Goal: Information Seeking & Learning: Learn about a topic

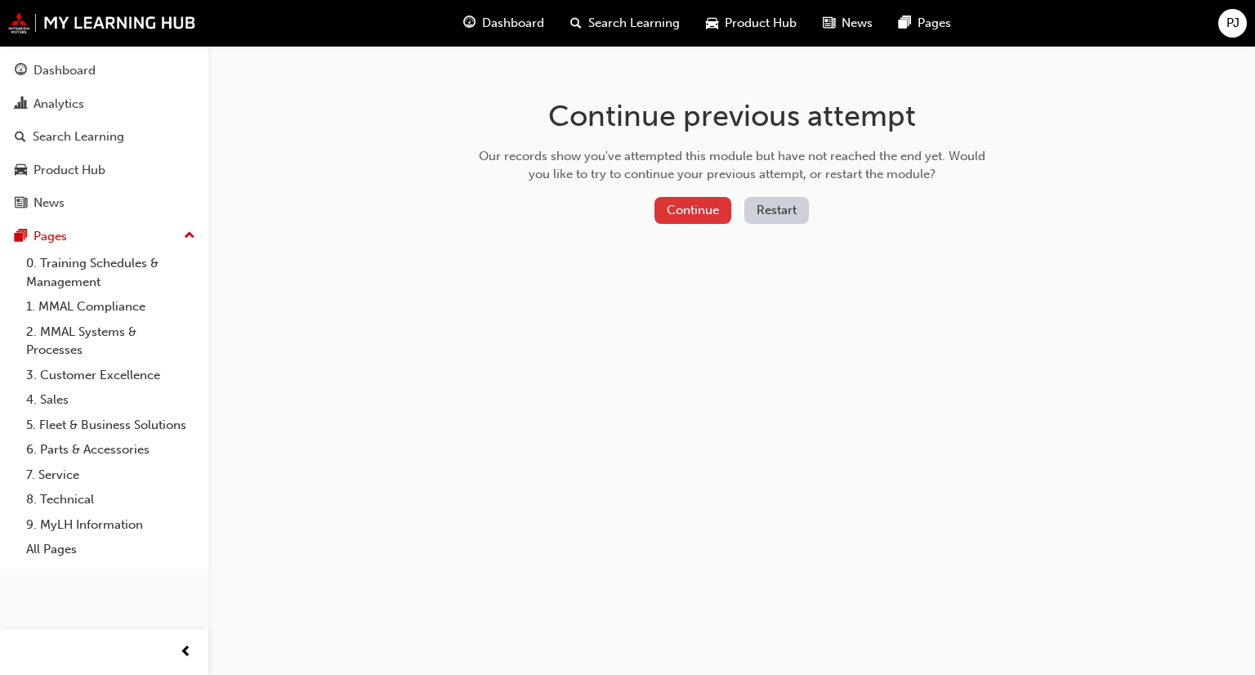
click at [677, 207] on button "Continue" at bounding box center [693, 210] width 77 height 27
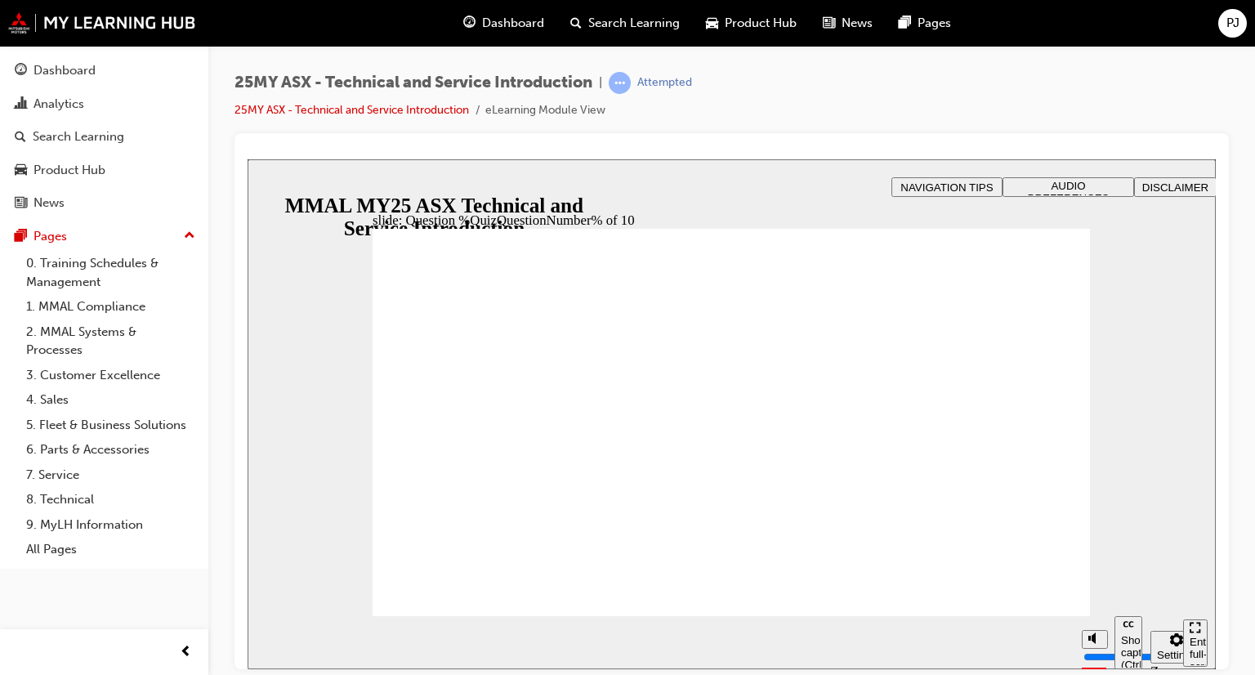
drag, startPoint x: 703, startPoint y: 304, endPoint x: 513, endPoint y: 300, distance: 189.6
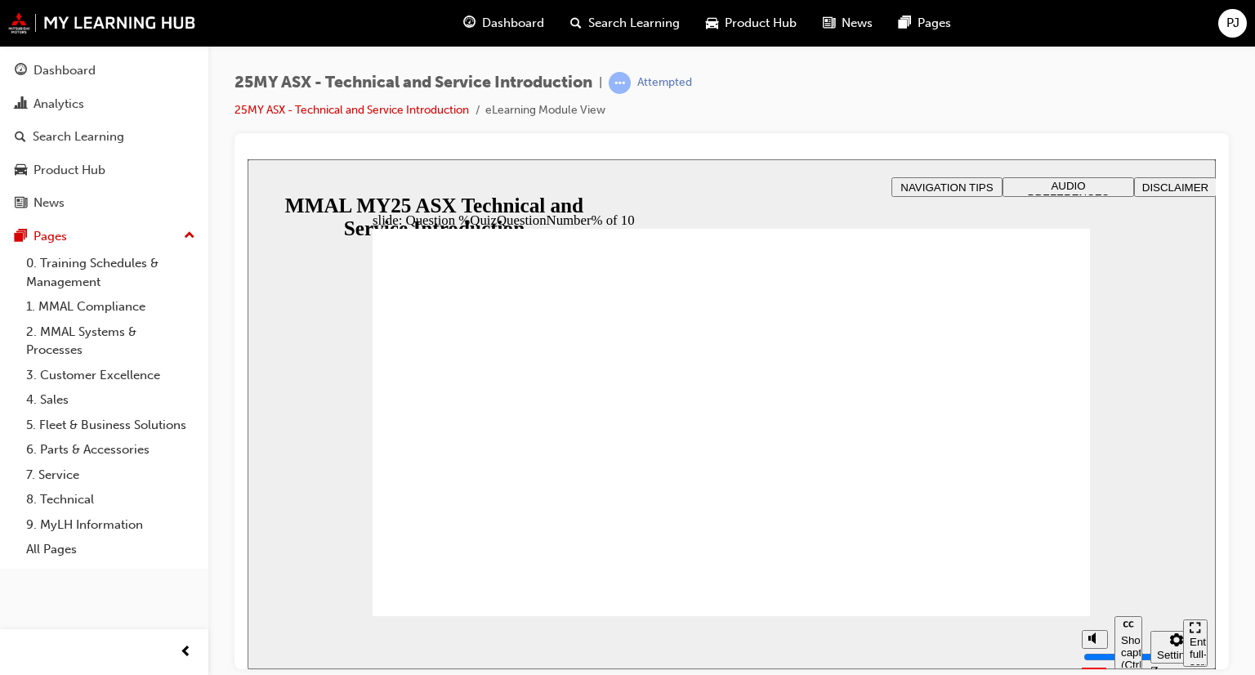
radio input "true"
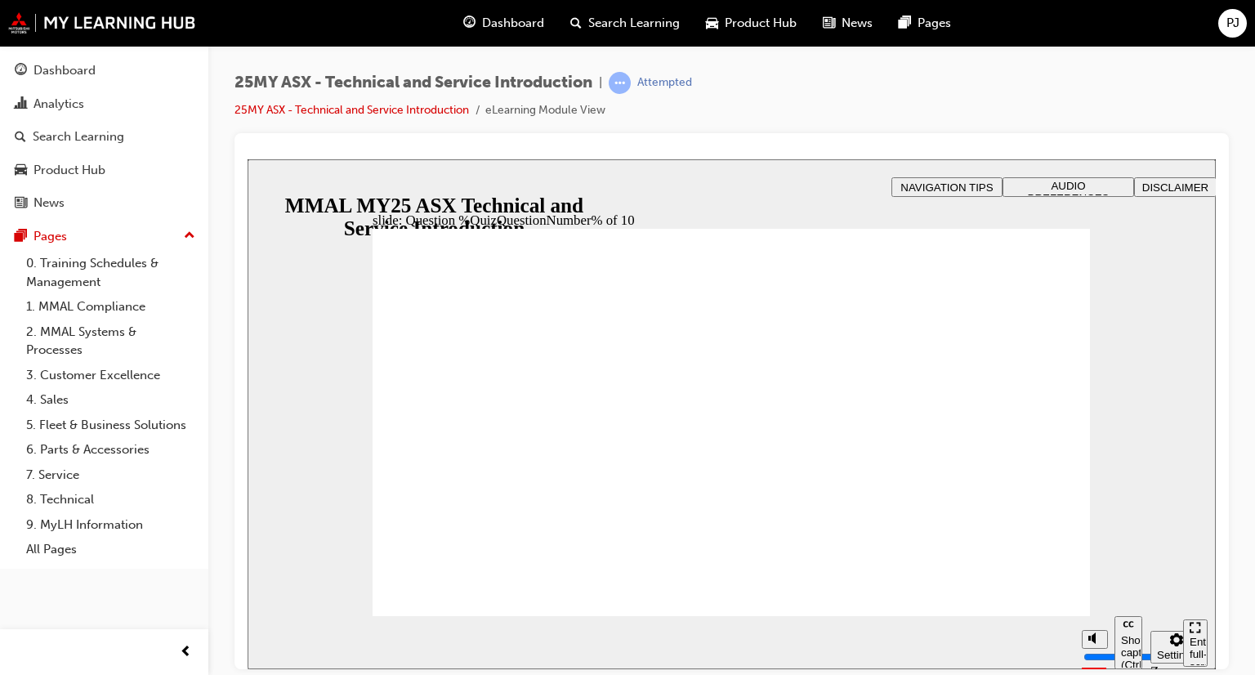
click at [98, 247] on button "Pages" at bounding box center [104, 236] width 195 height 30
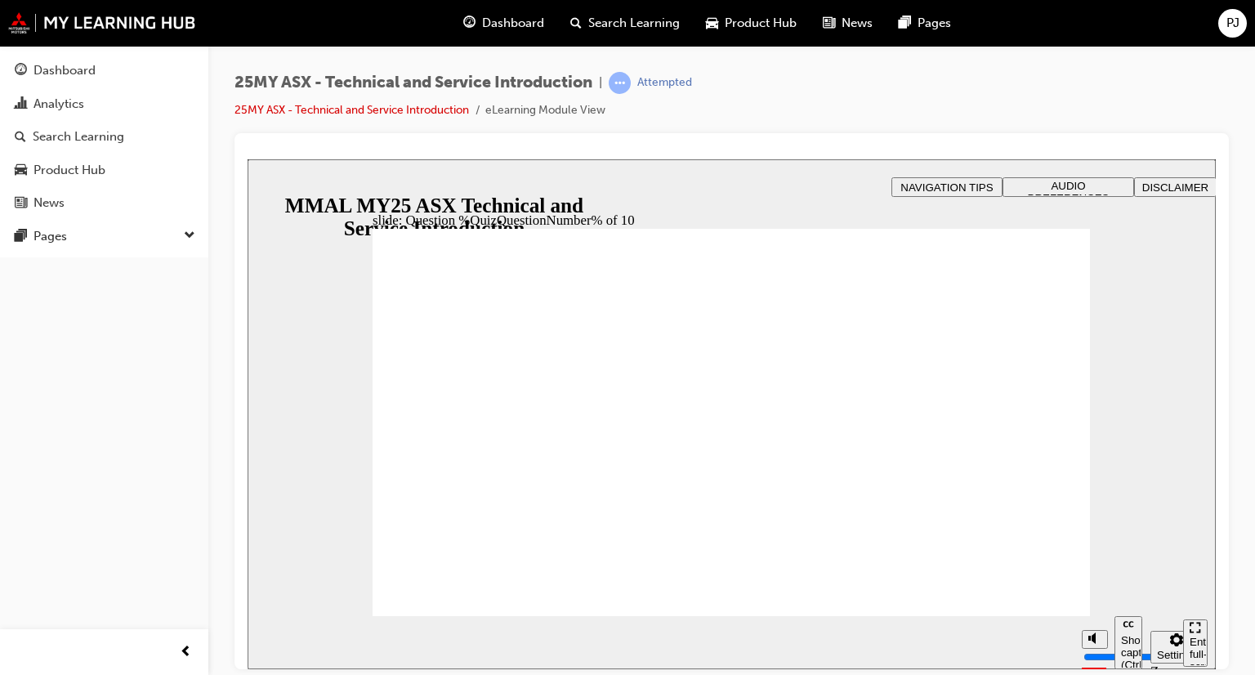
click at [502, 25] on span "Dashboard" at bounding box center [513, 23] width 62 height 19
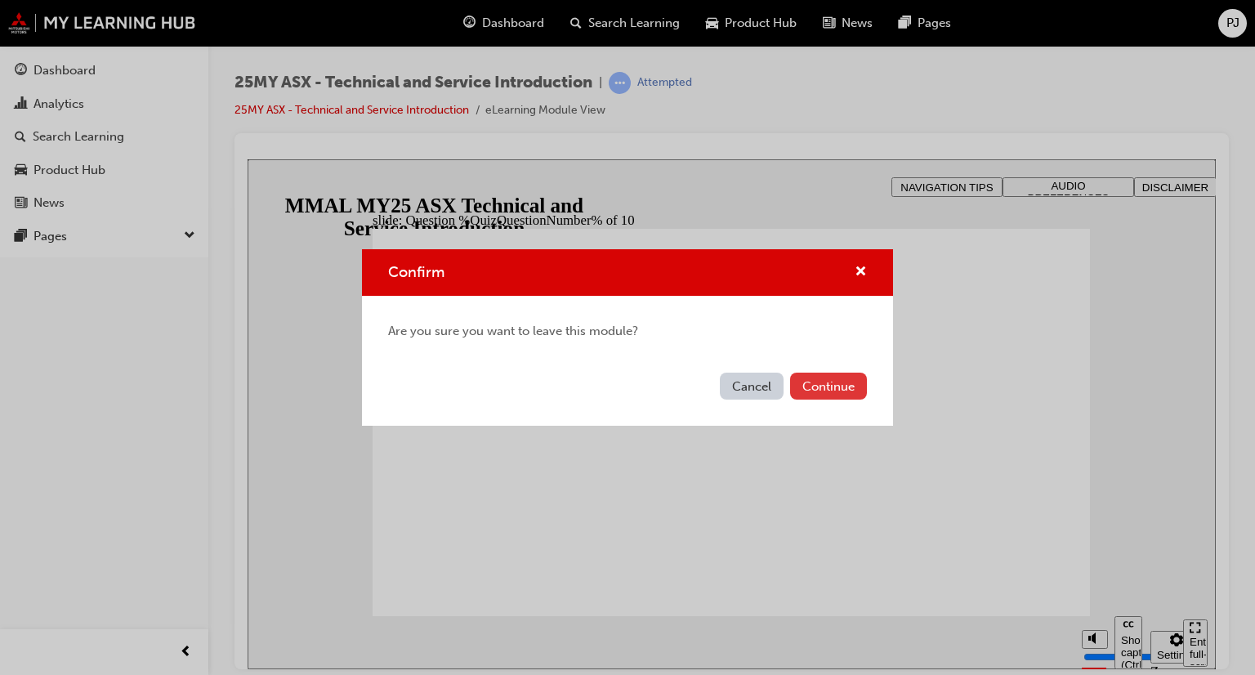
click at [847, 387] on button "Continue" at bounding box center [828, 386] width 77 height 27
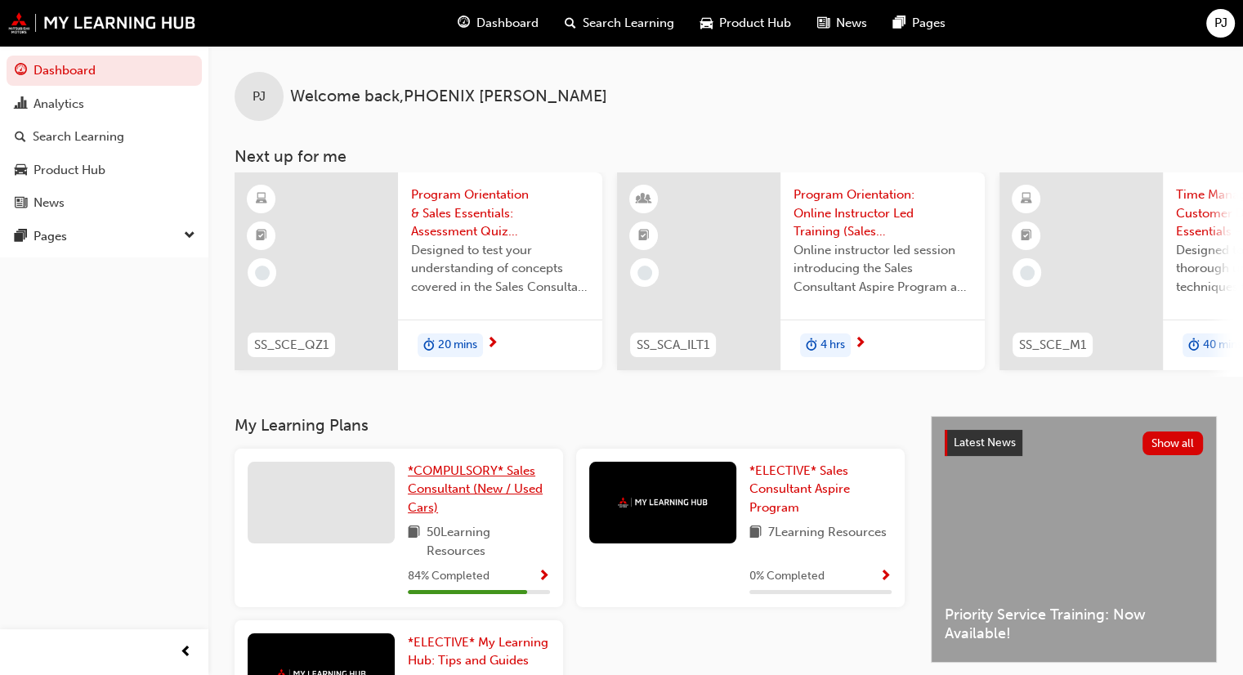
click at [467, 480] on span "*COMPULSORY* Sales Consultant (New / Used Cars)" at bounding box center [475, 488] width 135 height 51
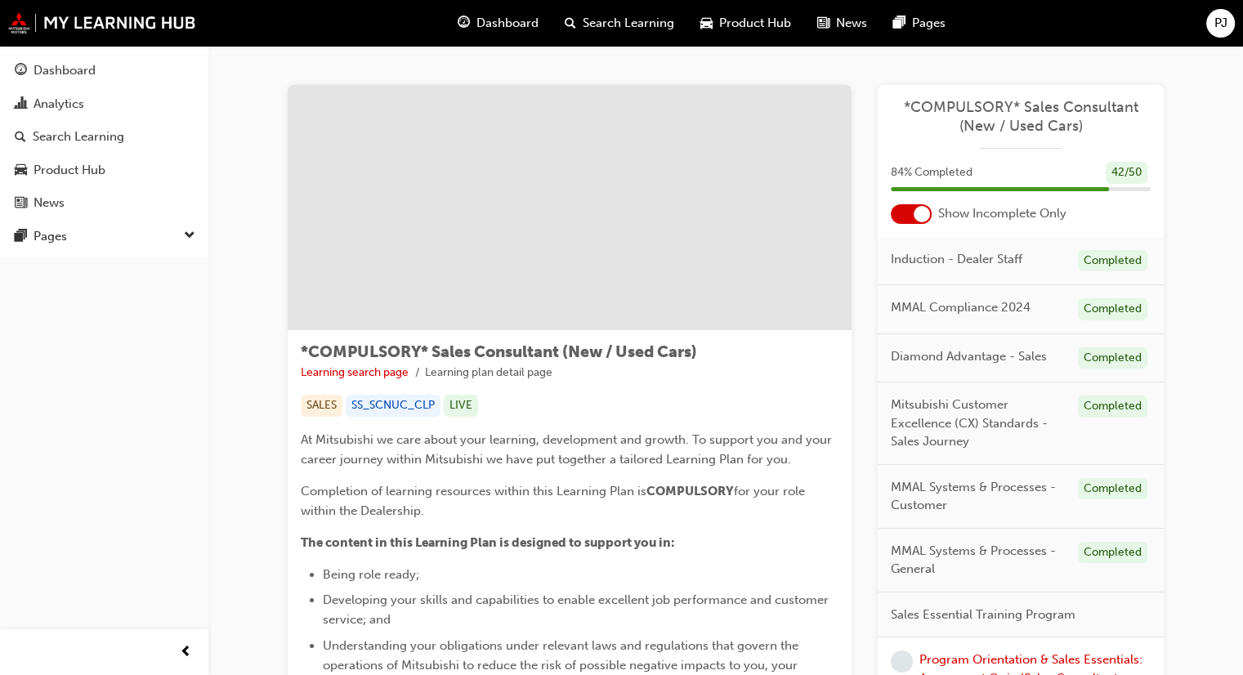
scroll to position [327, 0]
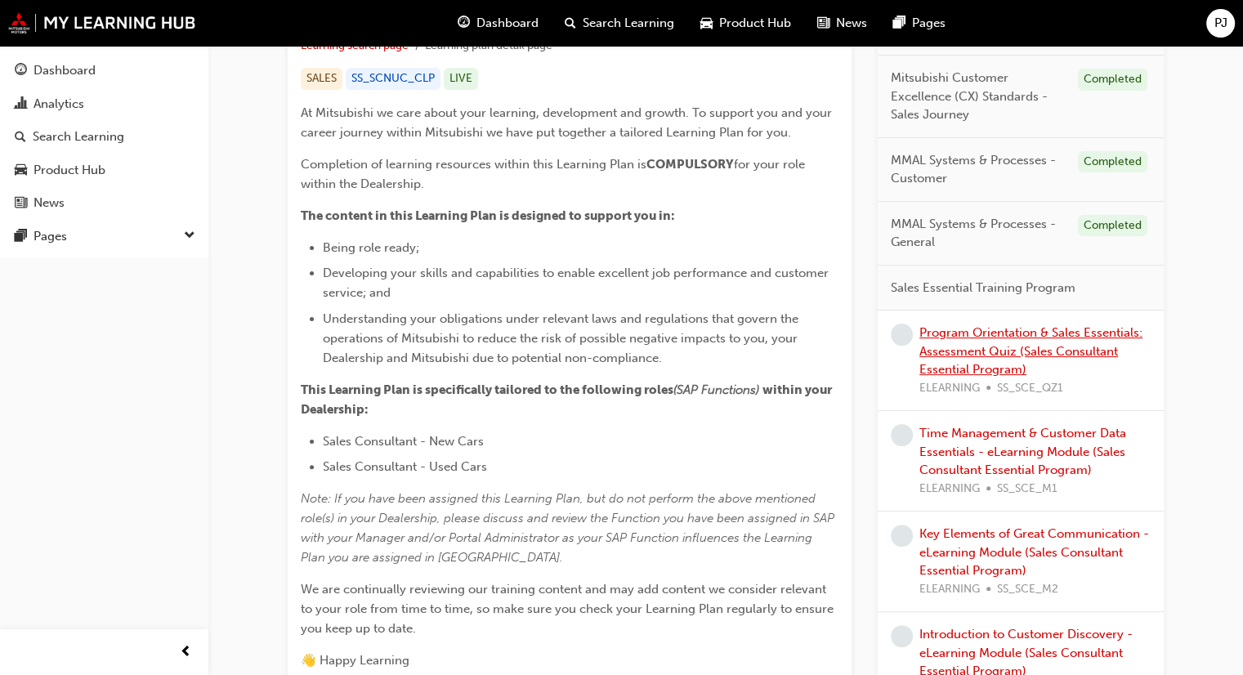
click at [998, 361] on link "Program Orientation & Sales Essentials: Assessment Quiz (Sales Consultant Essen…" at bounding box center [1030, 350] width 223 height 51
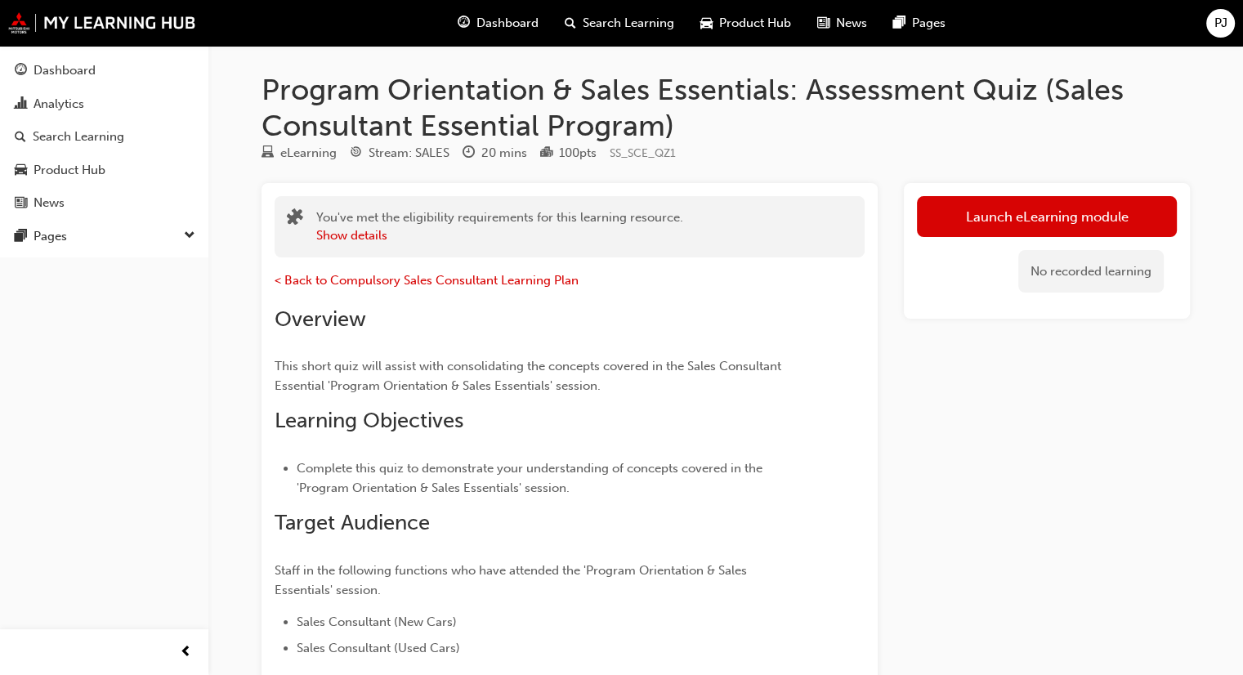
click at [1036, 190] on div "Launch eLearning module No recorded learning" at bounding box center [1047, 251] width 286 height 136
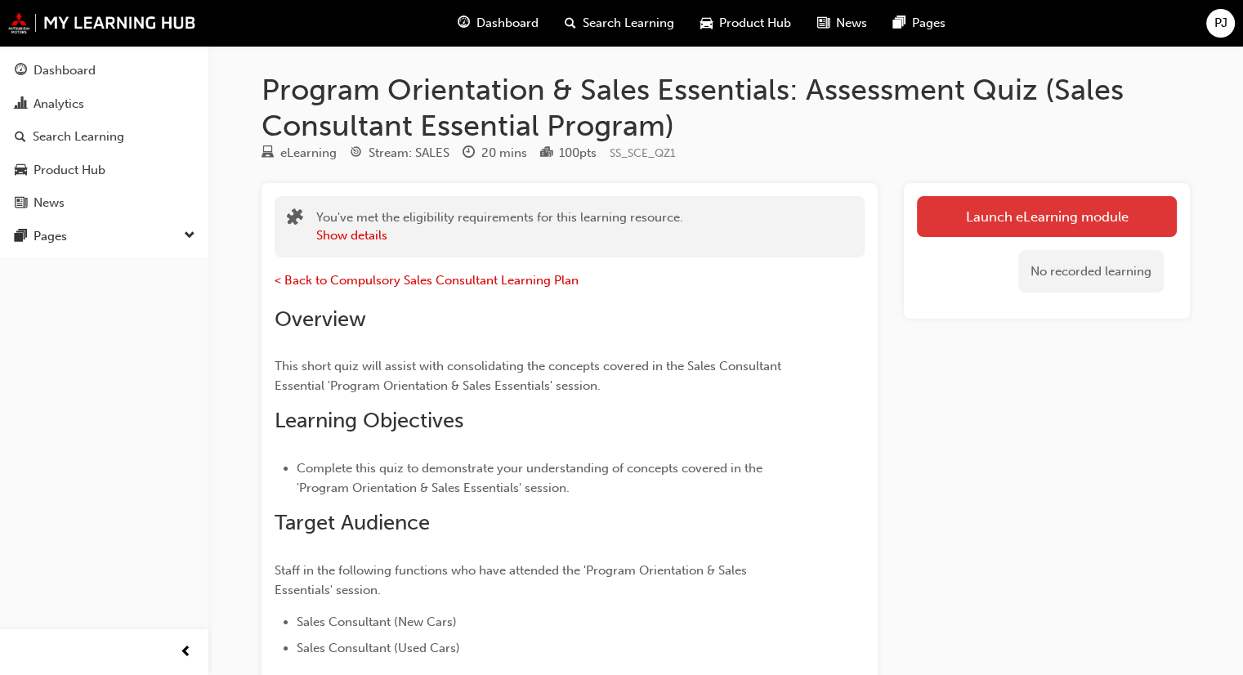
click at [1031, 205] on link "Launch eLearning module" at bounding box center [1047, 216] width 260 height 41
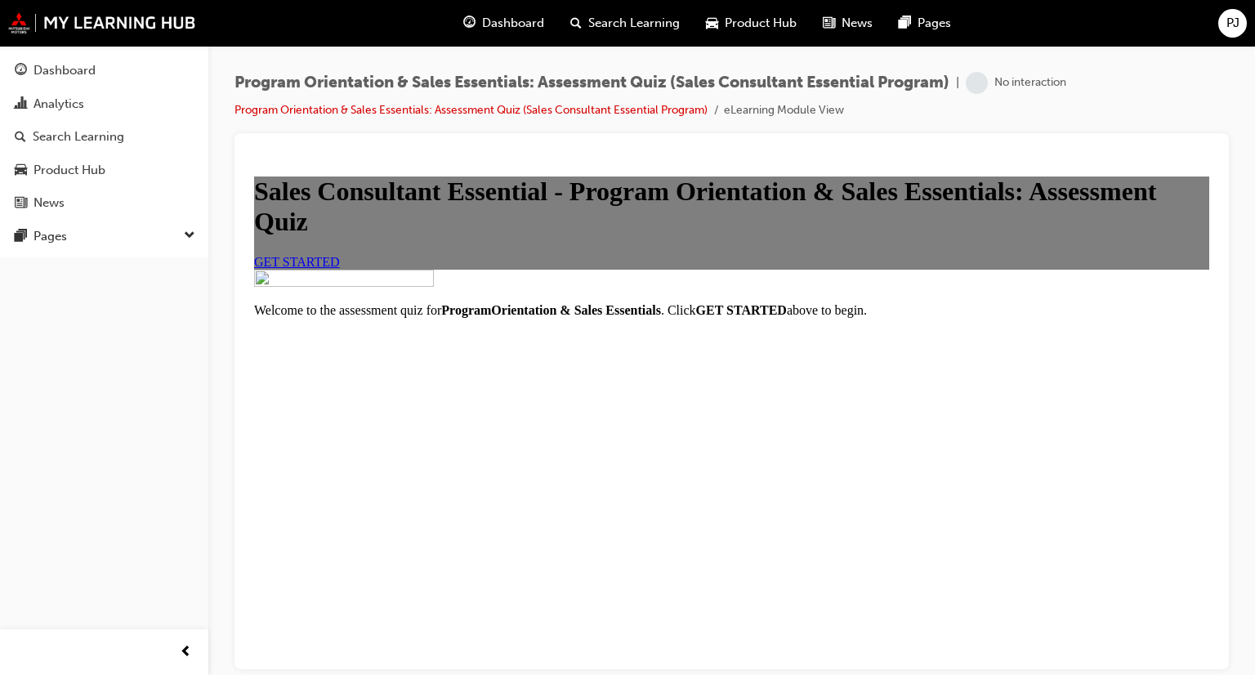
scroll to position [82, 0]
click at [340, 268] on link "GET STARTED" at bounding box center [297, 261] width 86 height 14
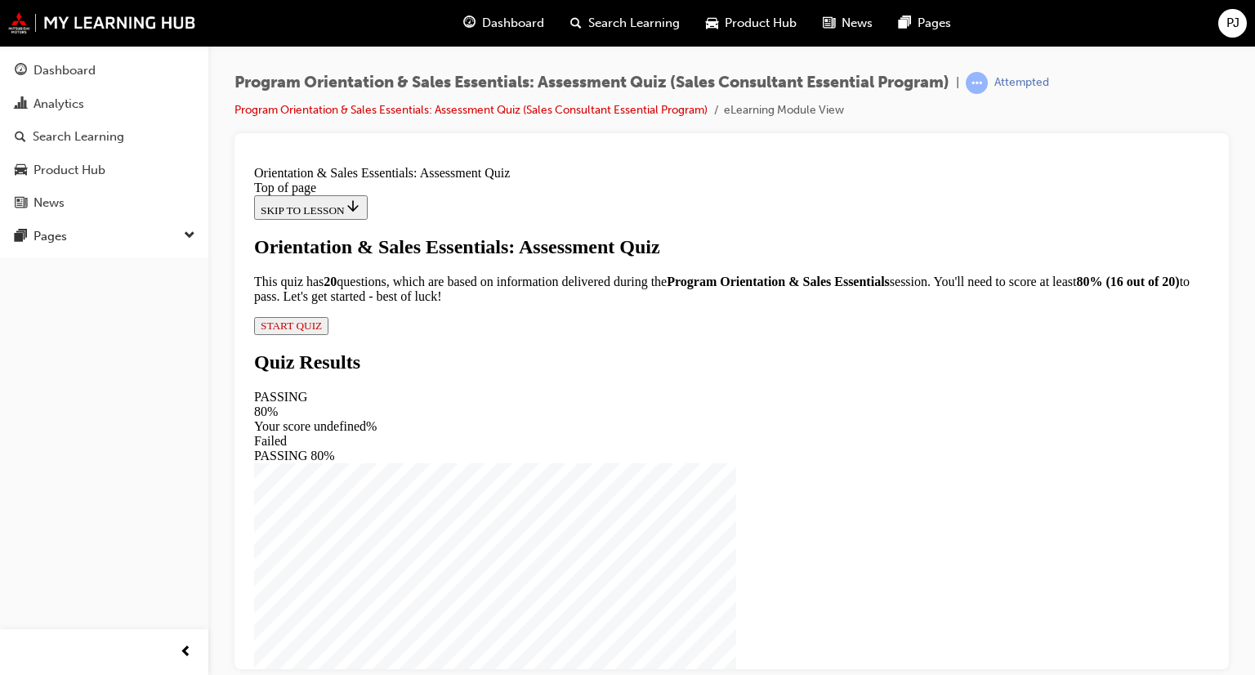
scroll to position [63, 0]
click at [322, 331] on span "START QUIZ" at bounding box center [291, 325] width 61 height 12
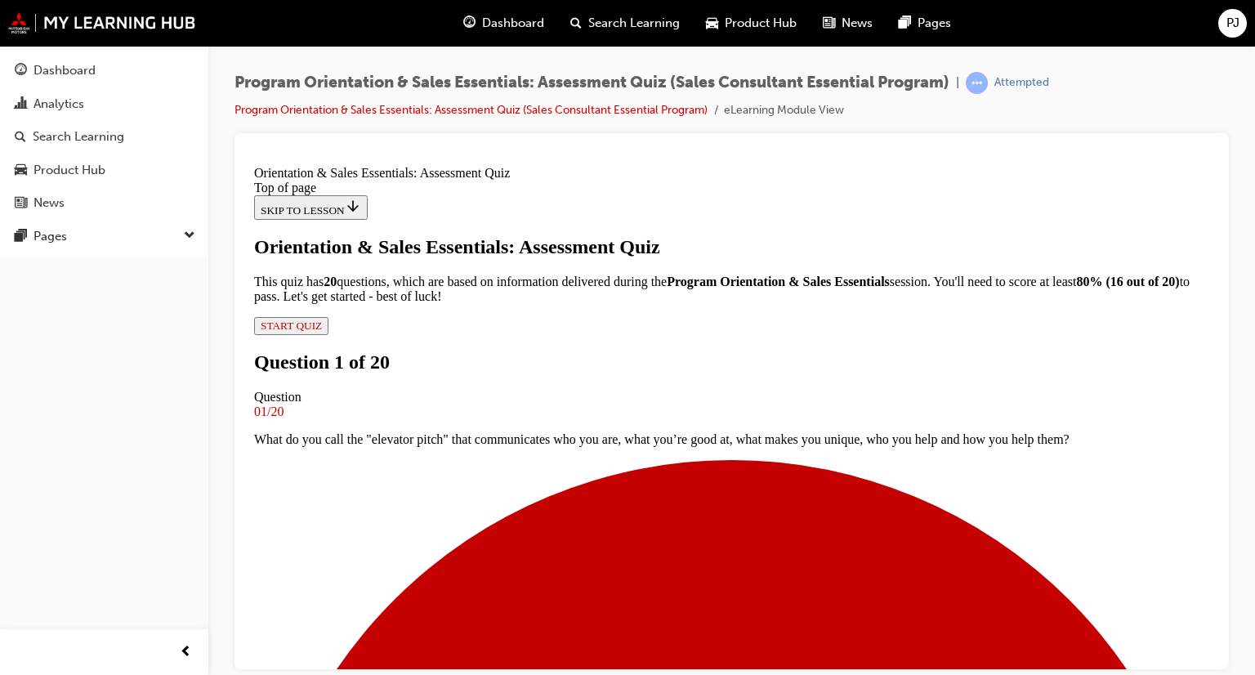
scroll to position [166, 0]
drag, startPoint x: 485, startPoint y: 235, endPoint x: 559, endPoint y: 242, distance: 73.8
click at [559, 431] on p "What do you call the "elevator pitch" that communicates who you are, what you’r…" at bounding box center [731, 438] width 955 height 15
click at [578, 431] on p "What do you call the "elevator pitch" that communicates who you are, what you’r…" at bounding box center [731, 438] width 955 height 15
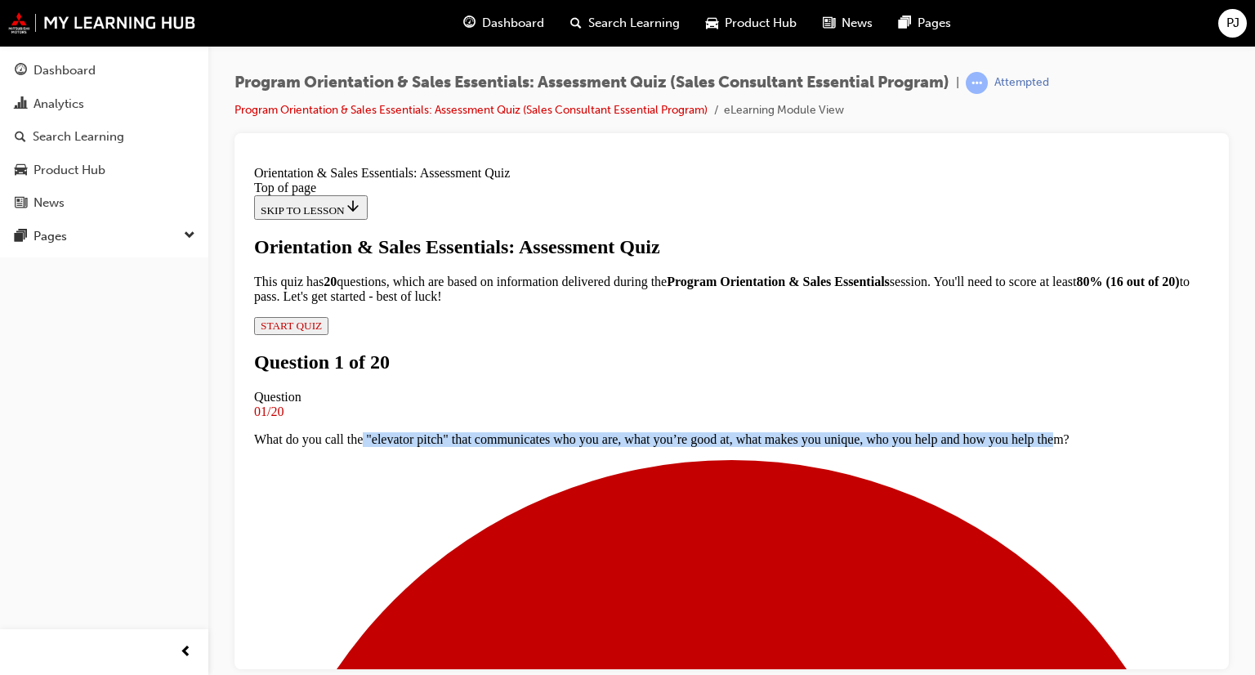
drag, startPoint x: 753, startPoint y: 222, endPoint x: 968, endPoint y: 261, distance: 217.5
click at [968, 431] on p "What do you call the "elevator pitch" that communicates who you are, what you’r…" at bounding box center [731, 438] width 955 height 15
drag, startPoint x: 434, startPoint y: 228, endPoint x: 999, endPoint y: 270, distance: 566.2
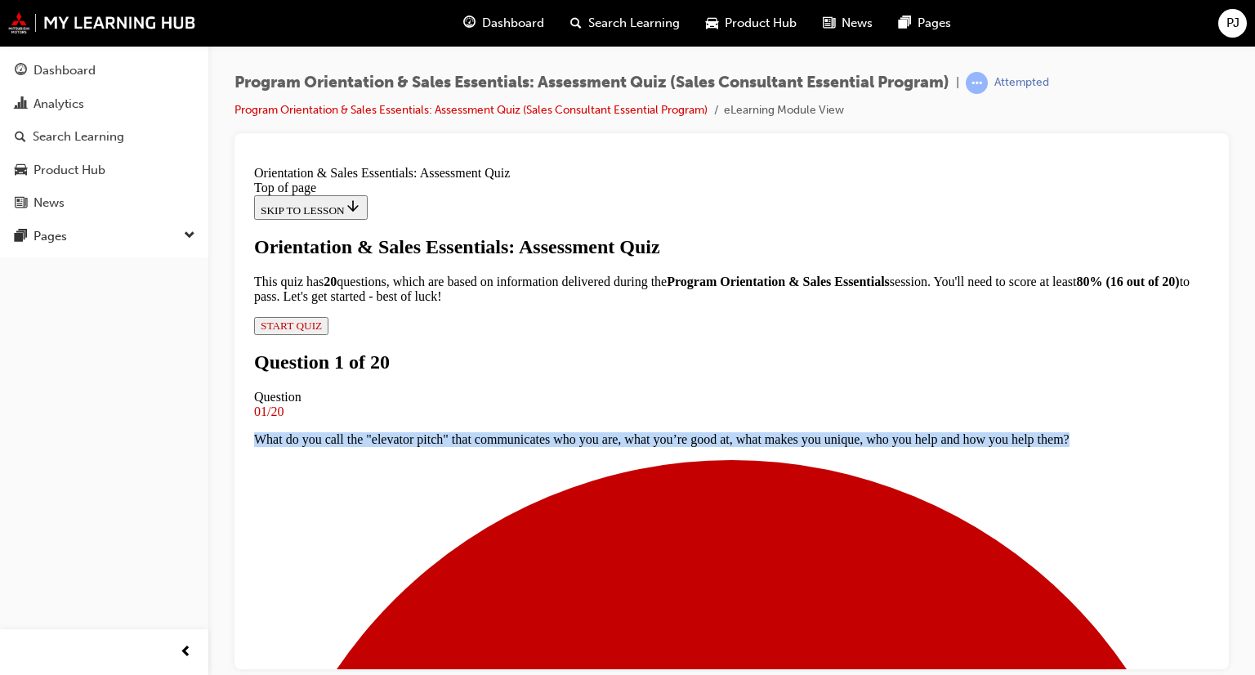
copy p "What do you call the "elevator pitch" that communicates who you are, what you’r…"
drag, startPoint x: 453, startPoint y: 226, endPoint x: 732, endPoint y: 534, distance: 416.0
copy div "What do you call the "elevator pitch" that communicates who you are, what you’r…"
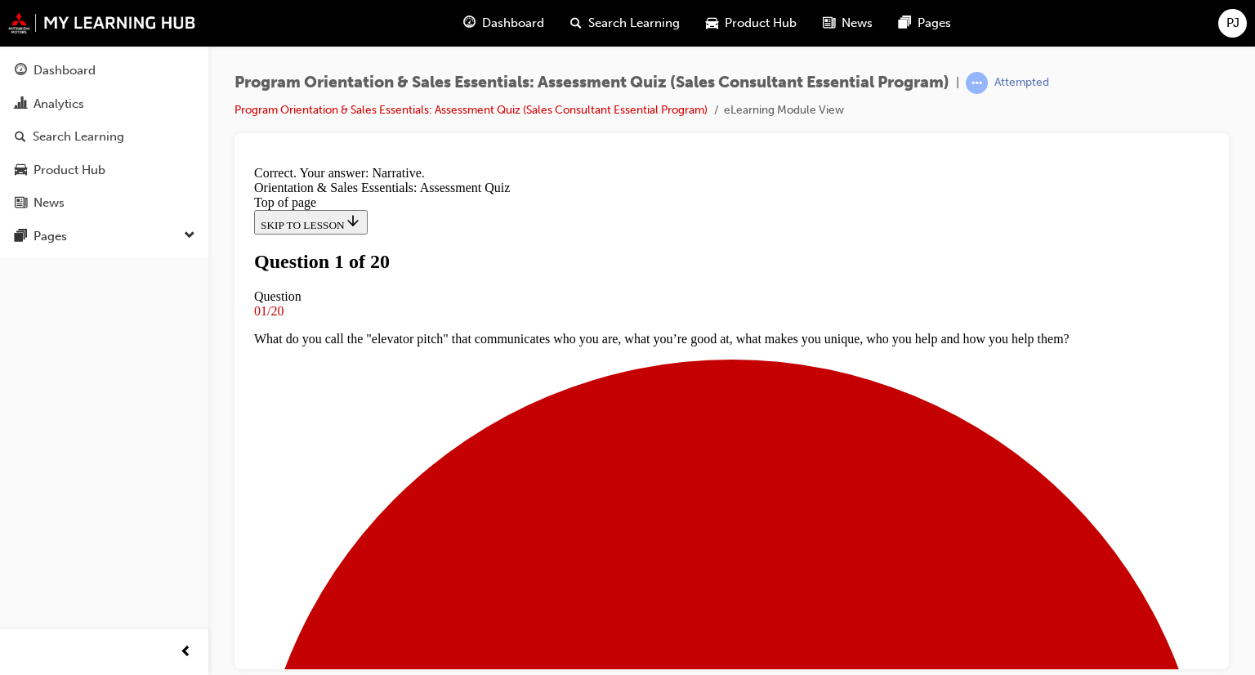
scroll to position [84, 0]
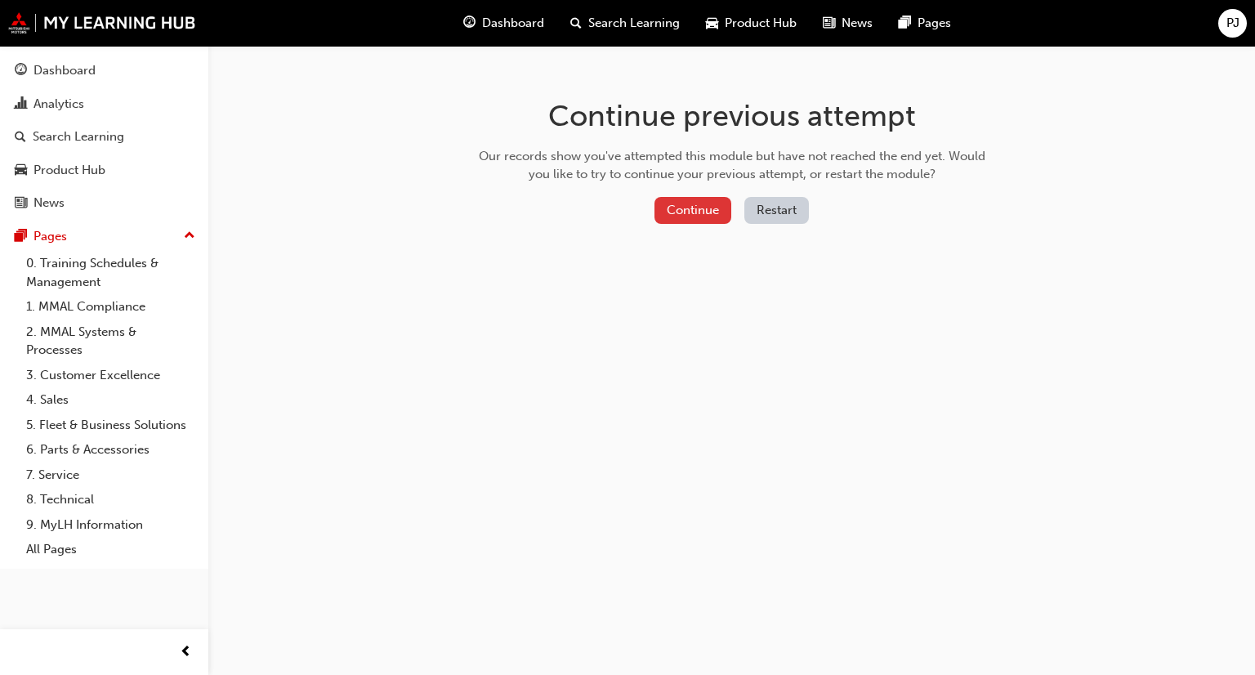
click at [703, 216] on button "Continue" at bounding box center [693, 210] width 77 height 27
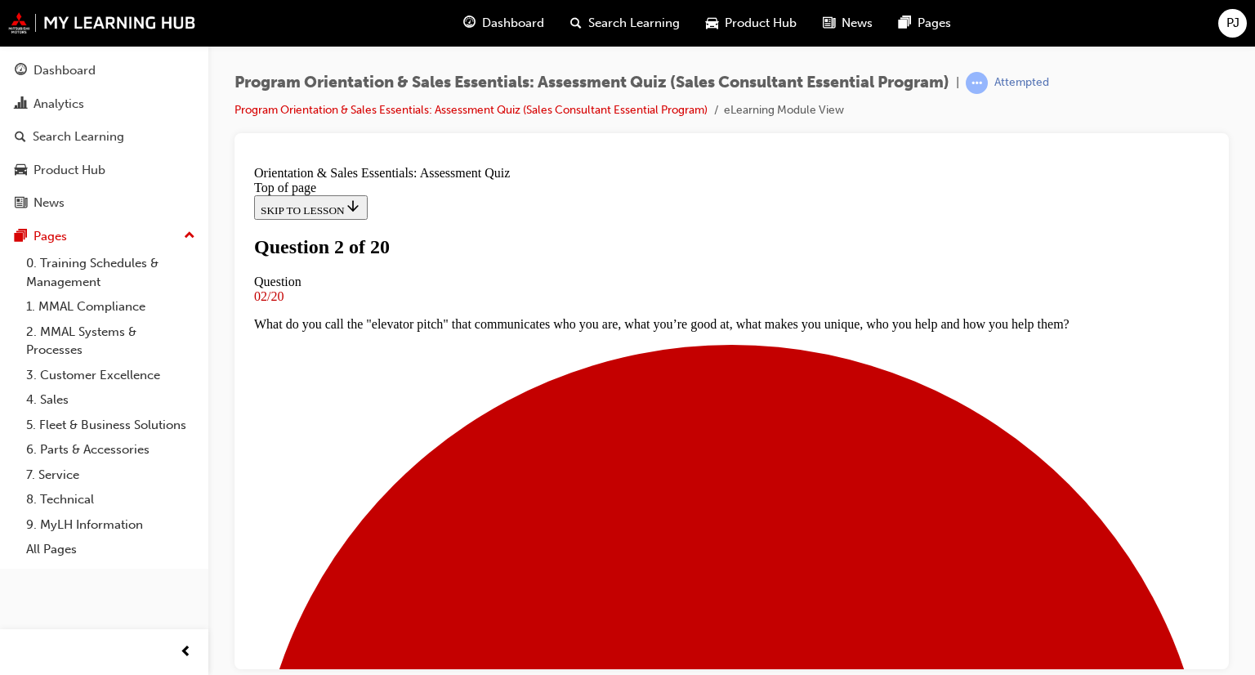
scroll to position [173, 0]
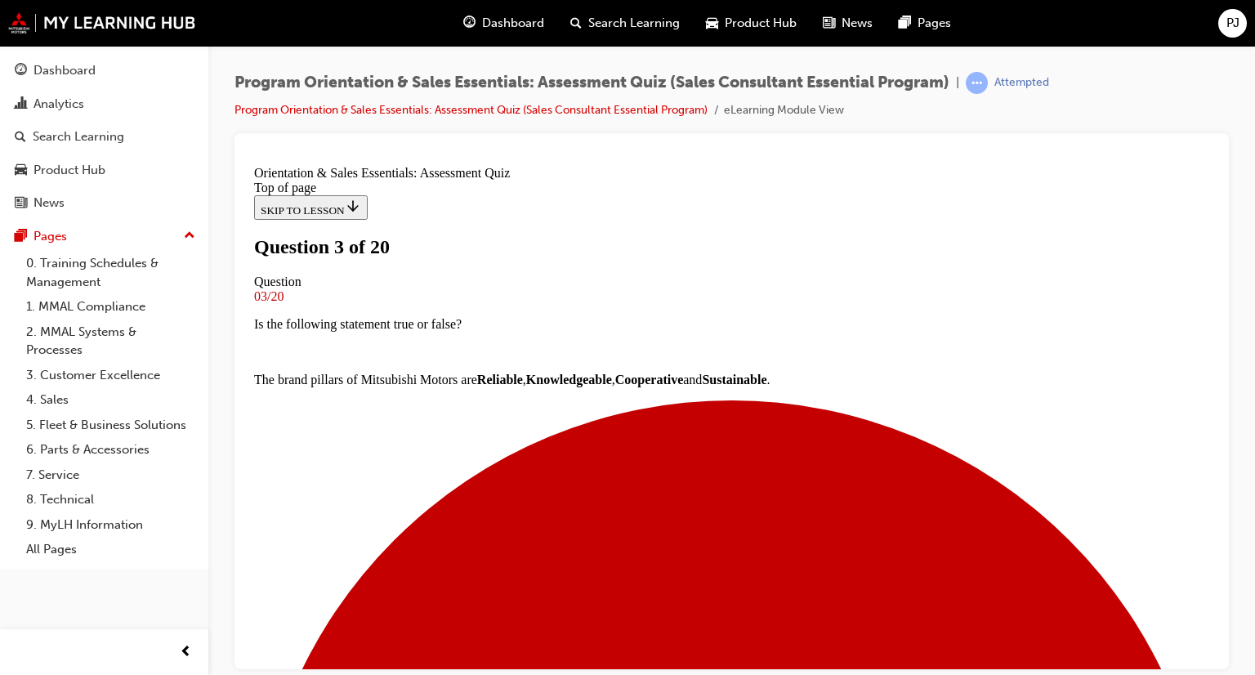
scroll to position [84, 0]
drag, startPoint x: 454, startPoint y: 327, endPoint x: 899, endPoint y: 324, distance: 445.4
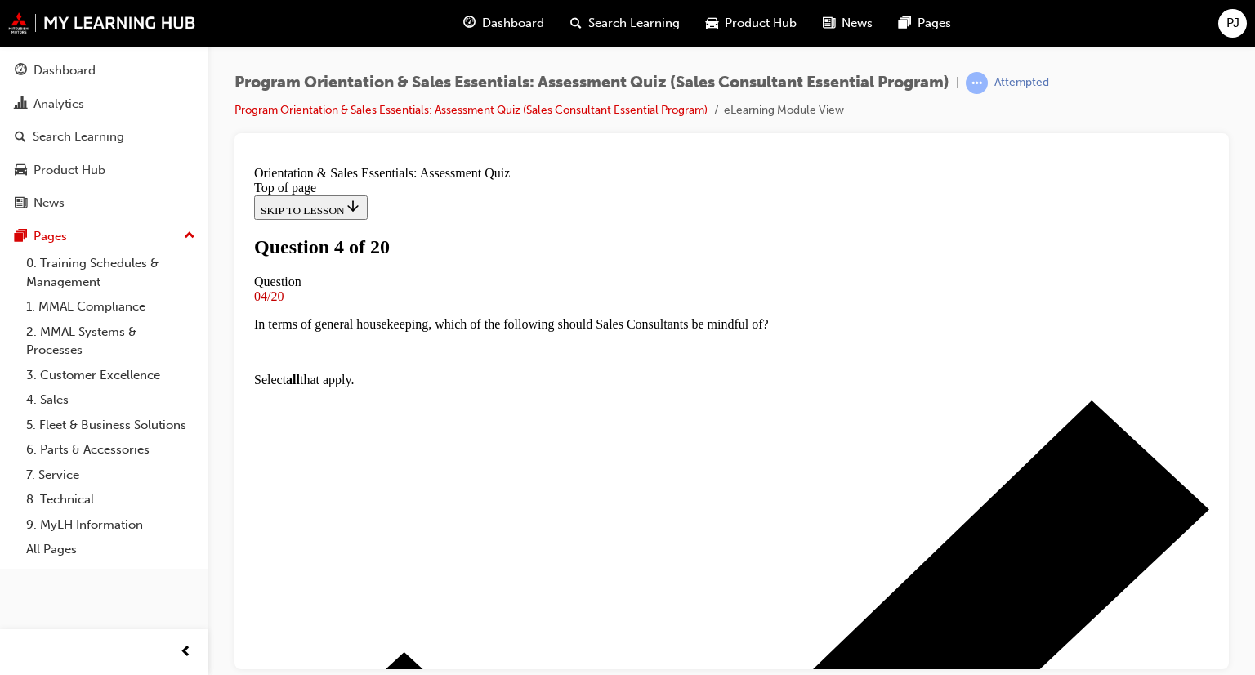
scroll to position [84, 0]
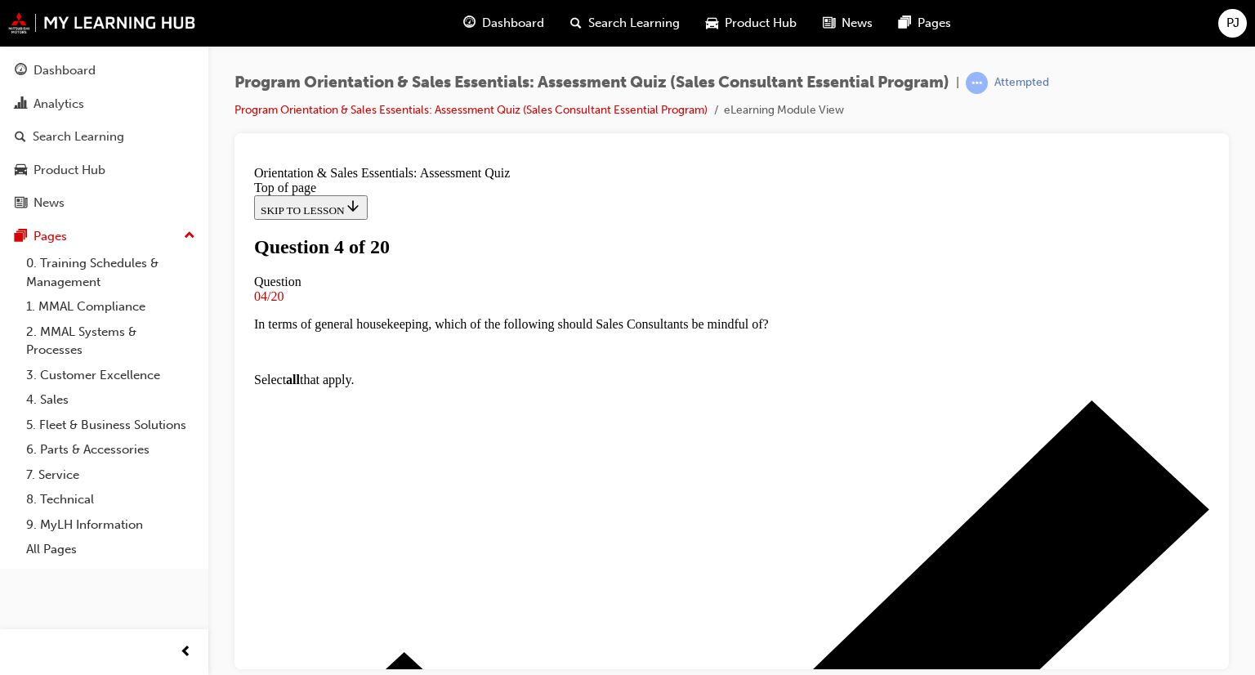
scroll to position [166, 0]
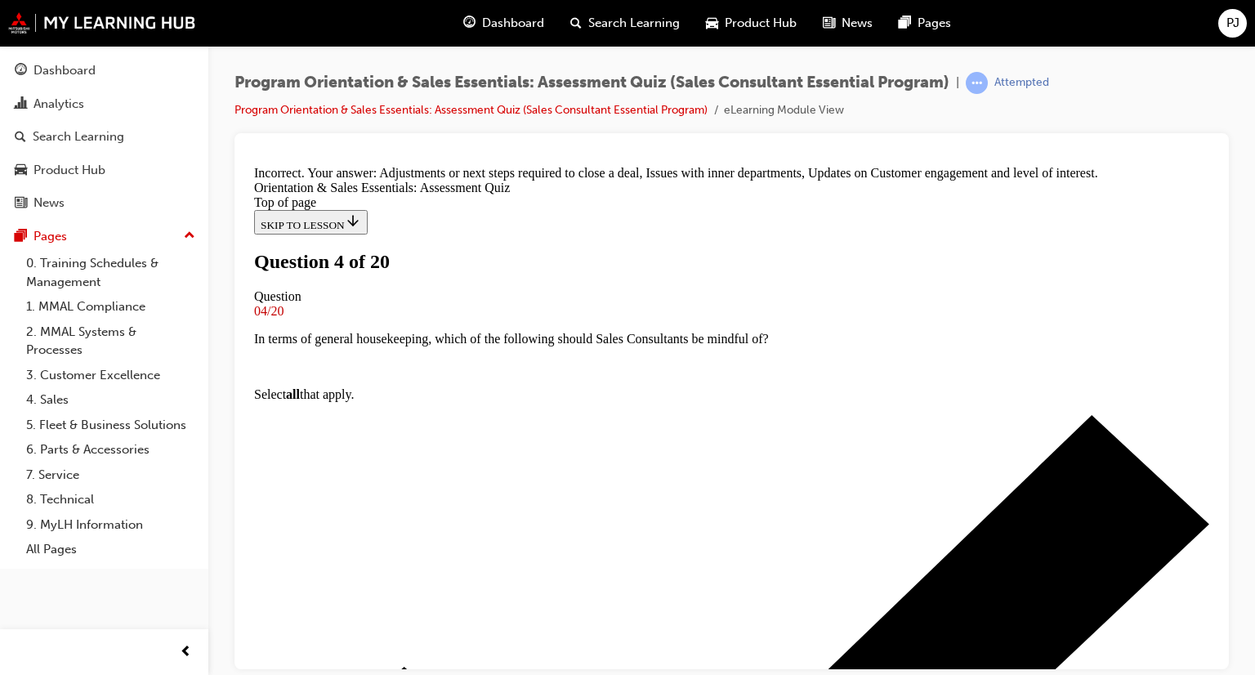
scroll to position [329, 0]
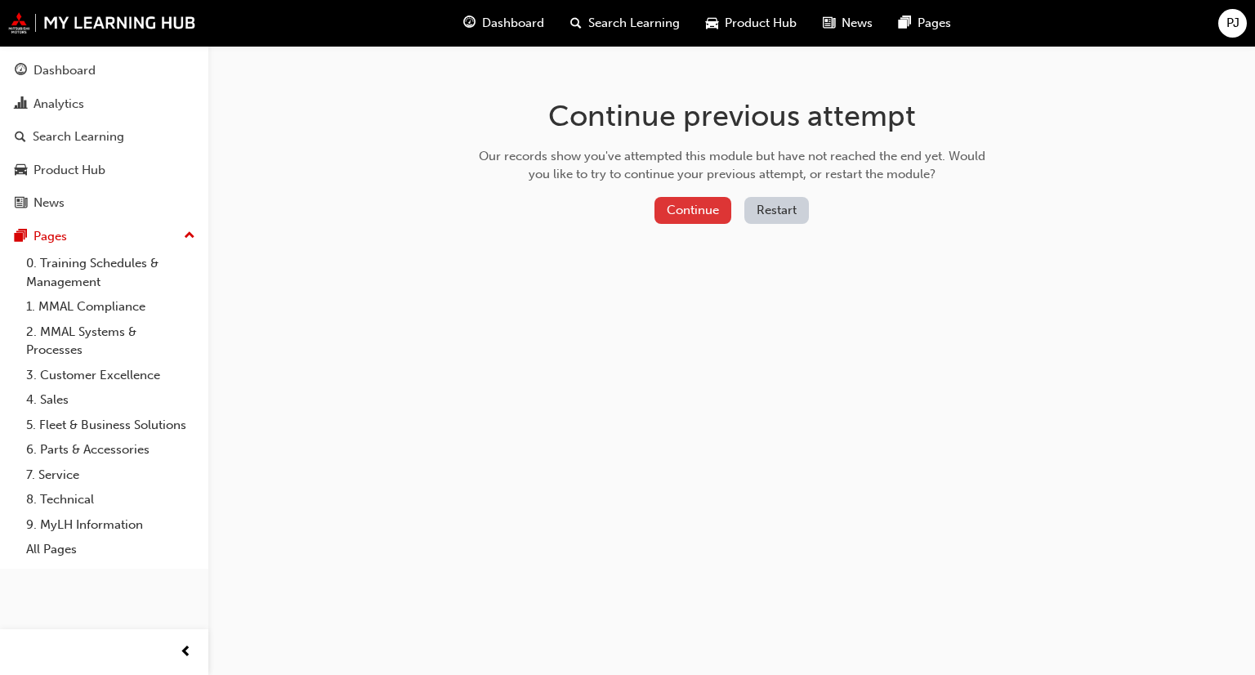
click at [686, 204] on button "Continue" at bounding box center [693, 210] width 77 height 27
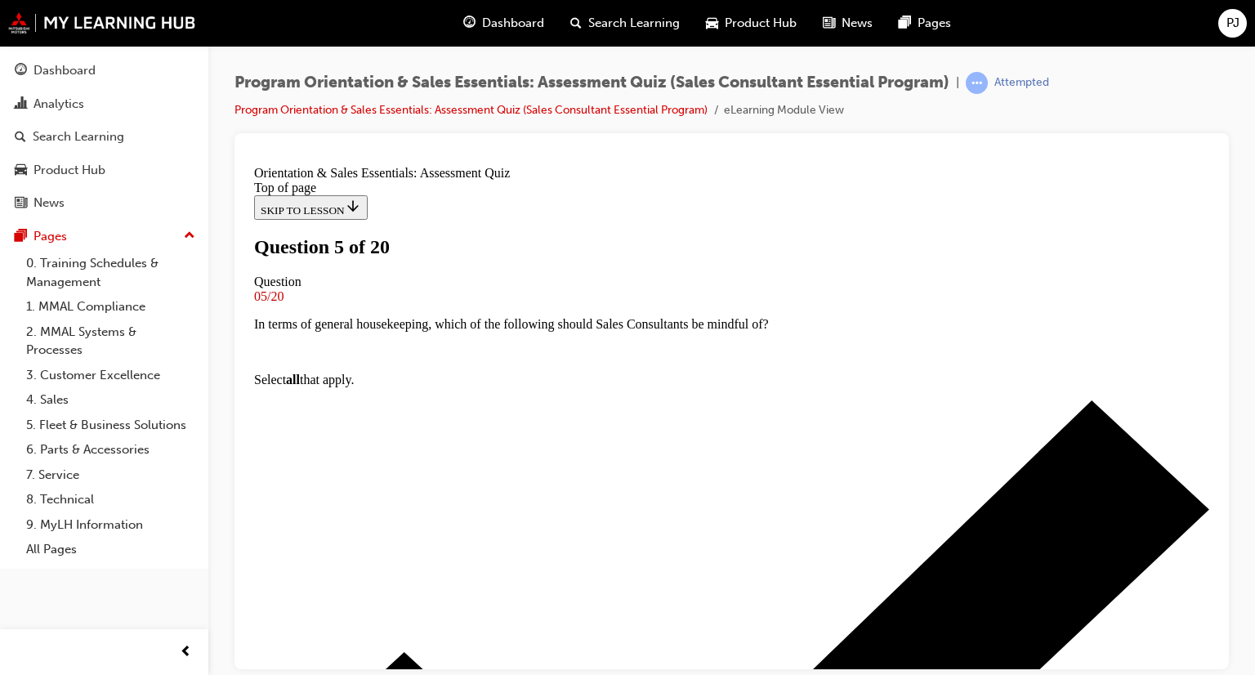
scroll to position [166, 0]
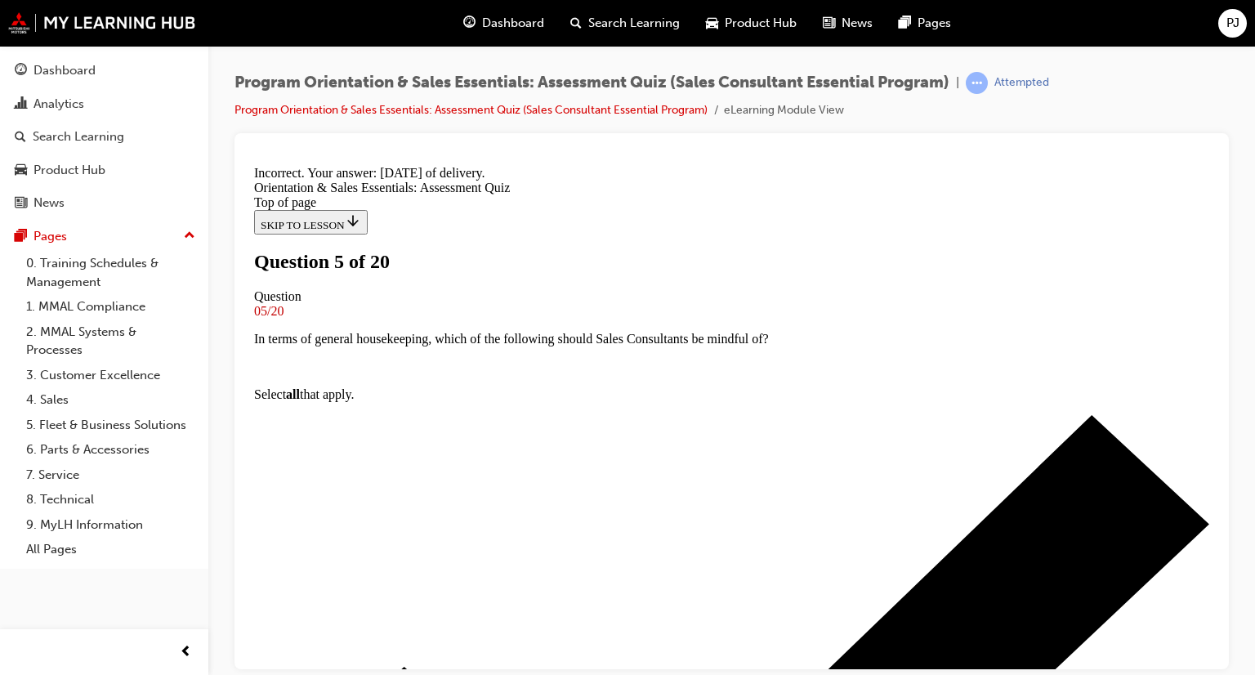
scroll to position [320, 0]
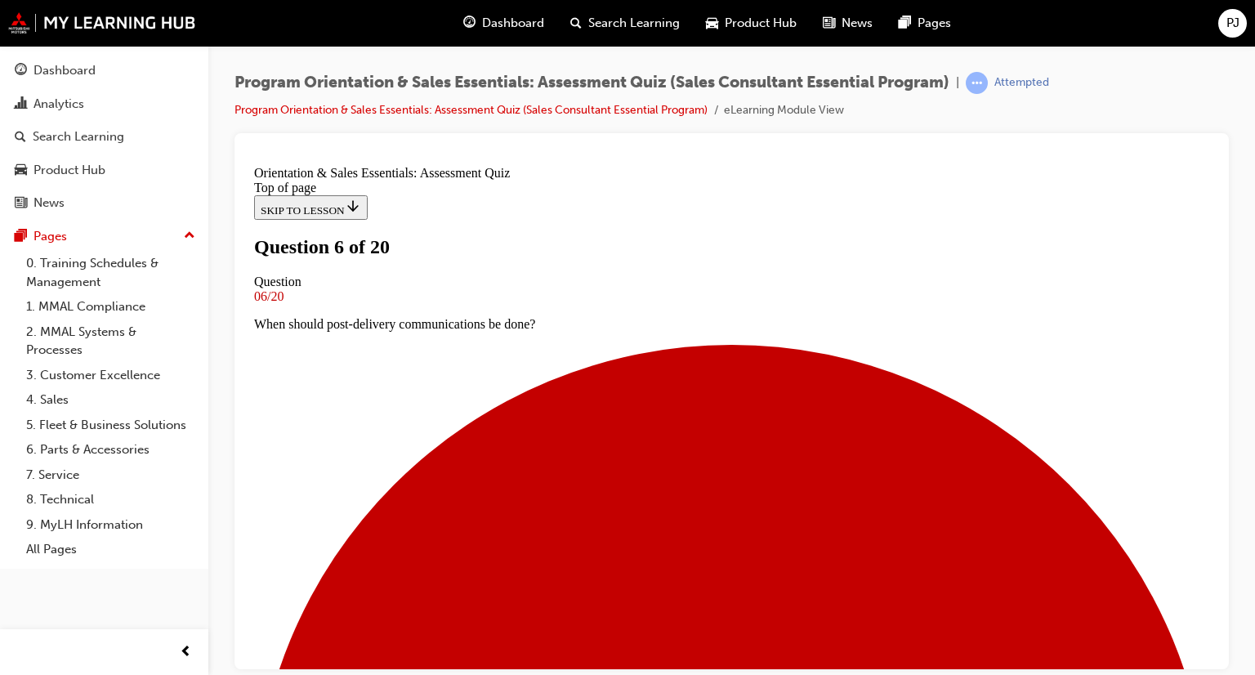
scroll to position [166, 0]
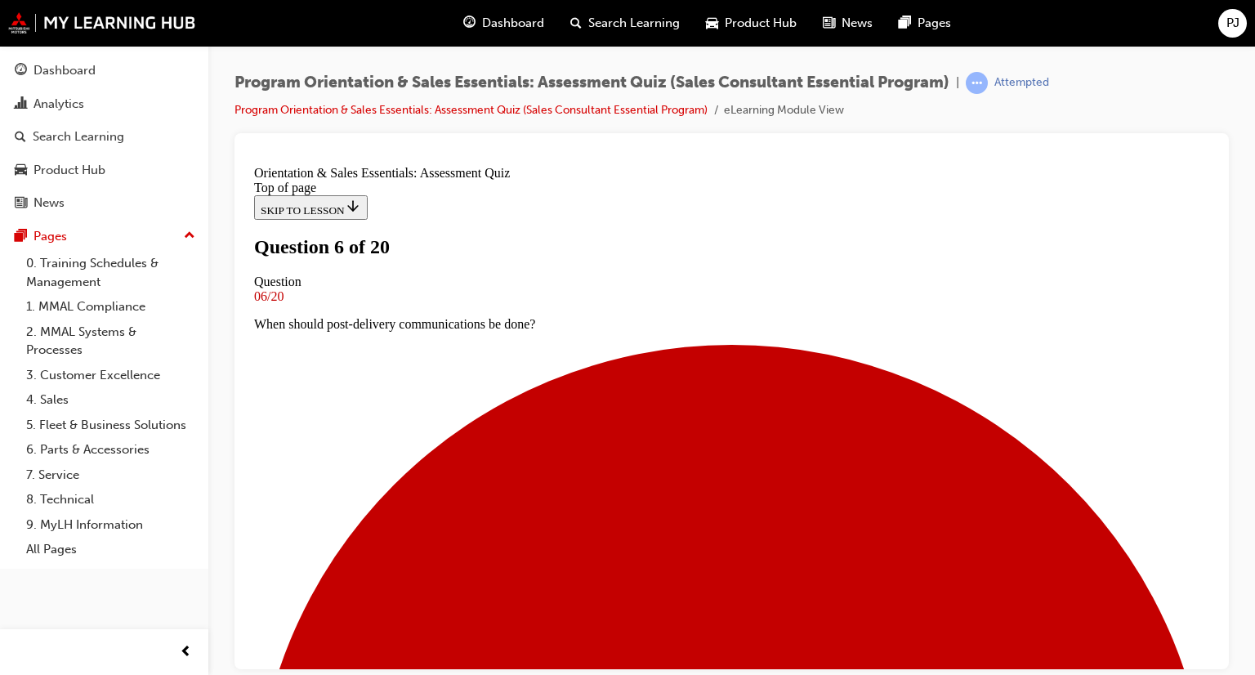
scroll to position [248, 0]
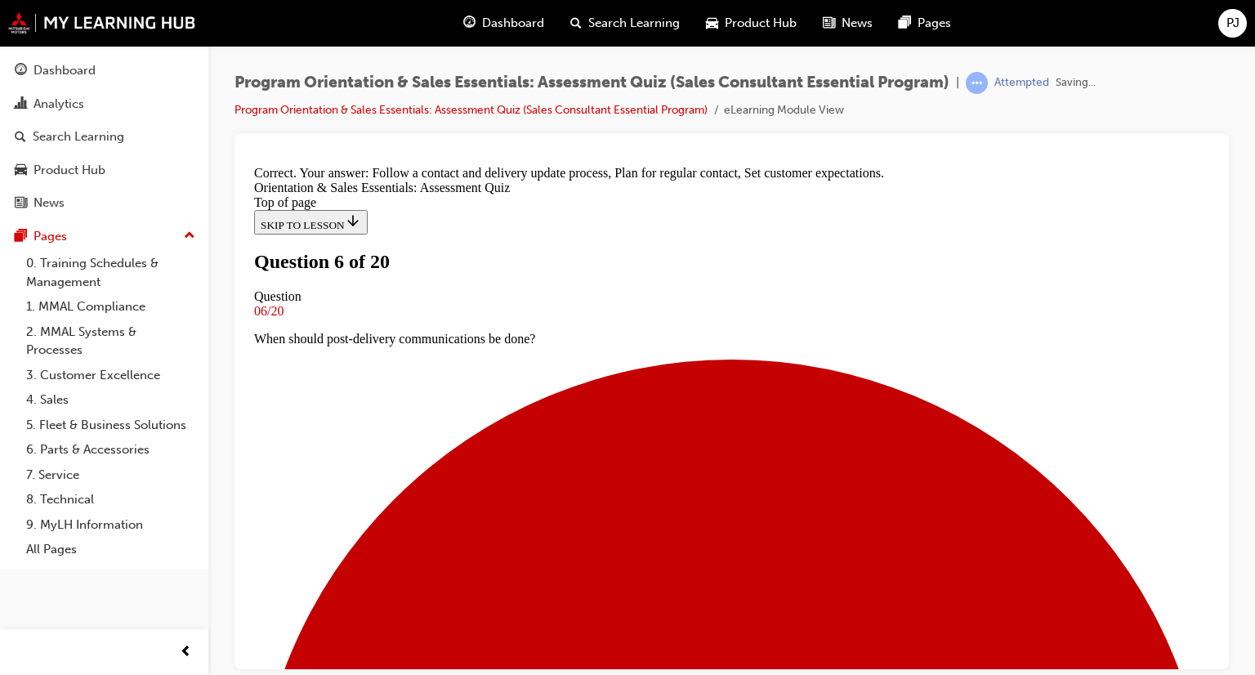
scroll to position [376, 0]
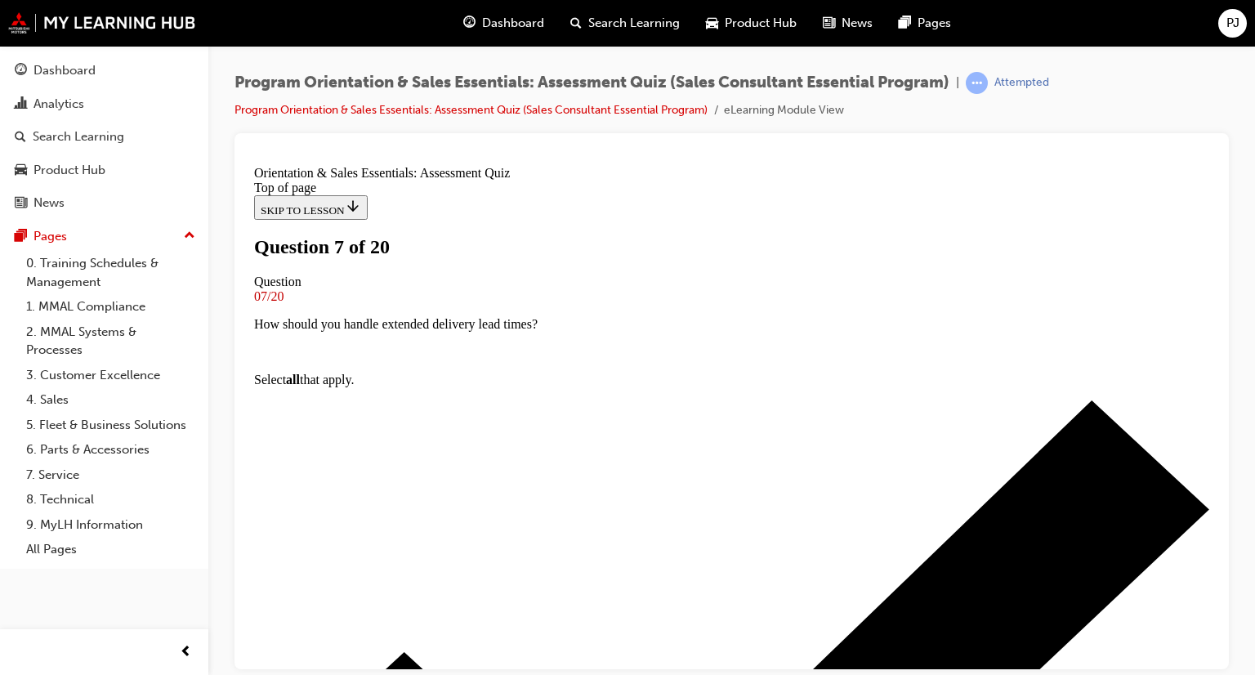
scroll to position [166, 0]
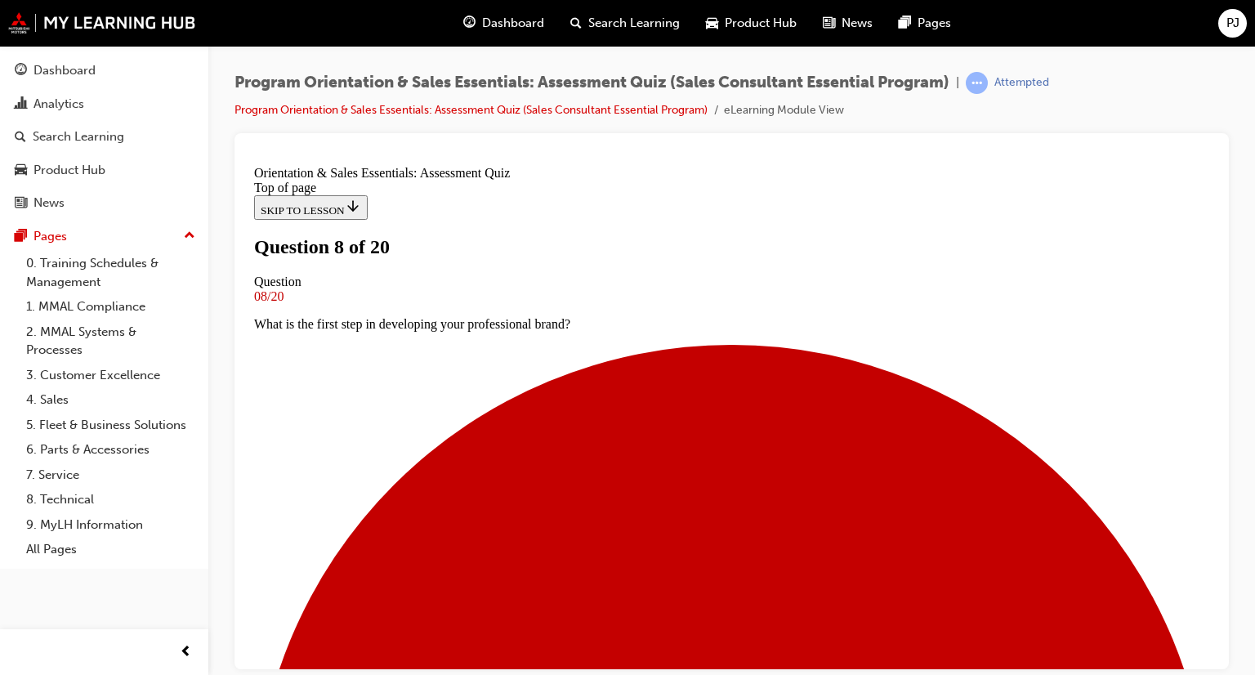
scroll to position [138, 0]
drag, startPoint x: 539, startPoint y: 519, endPoint x: 530, endPoint y: 519, distance: 9.8
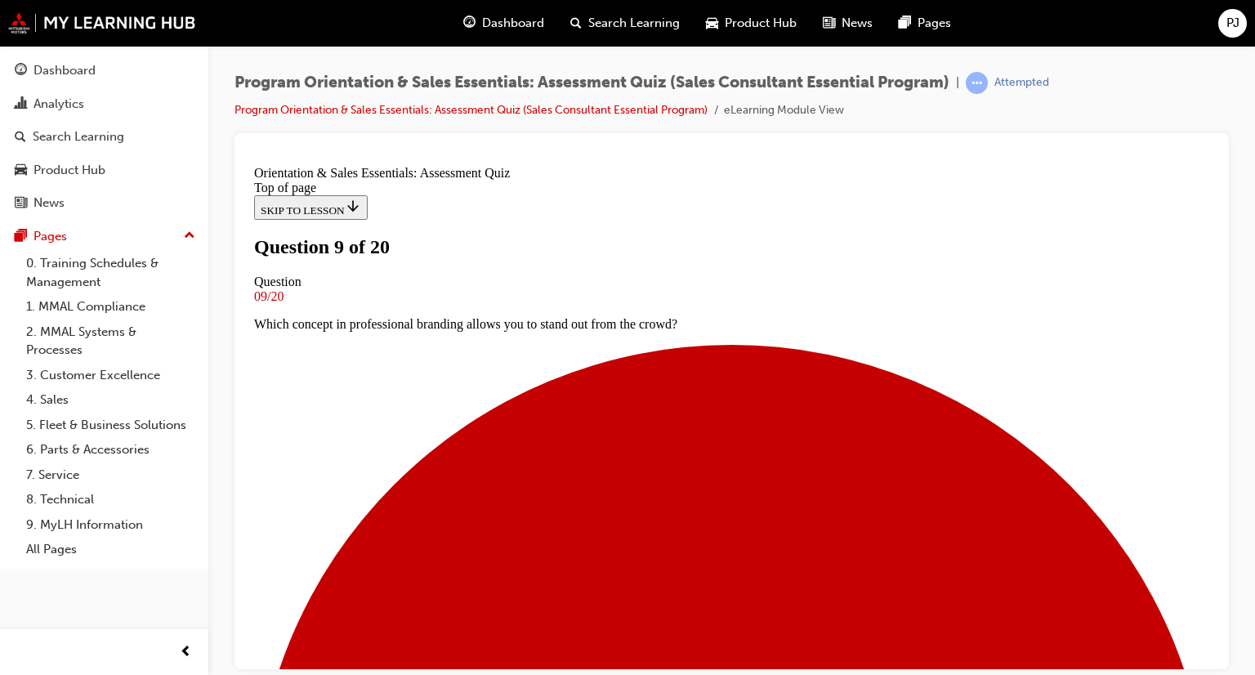
scroll to position [166, 0]
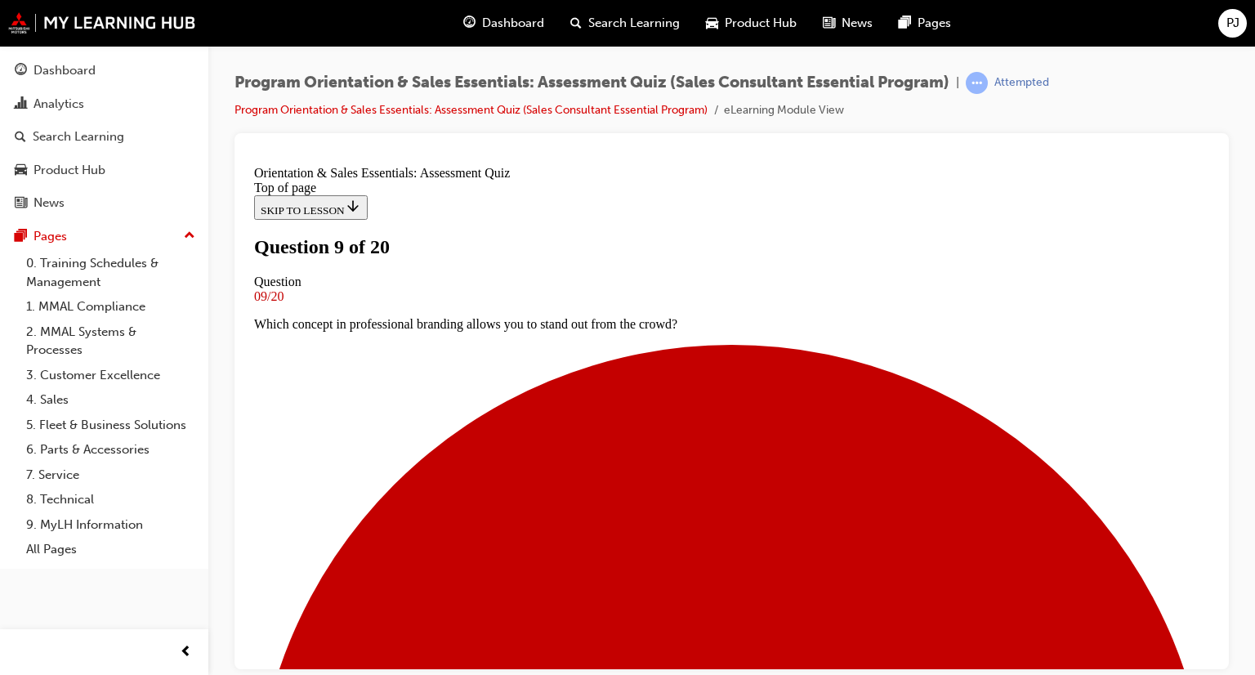
scroll to position [324, 0]
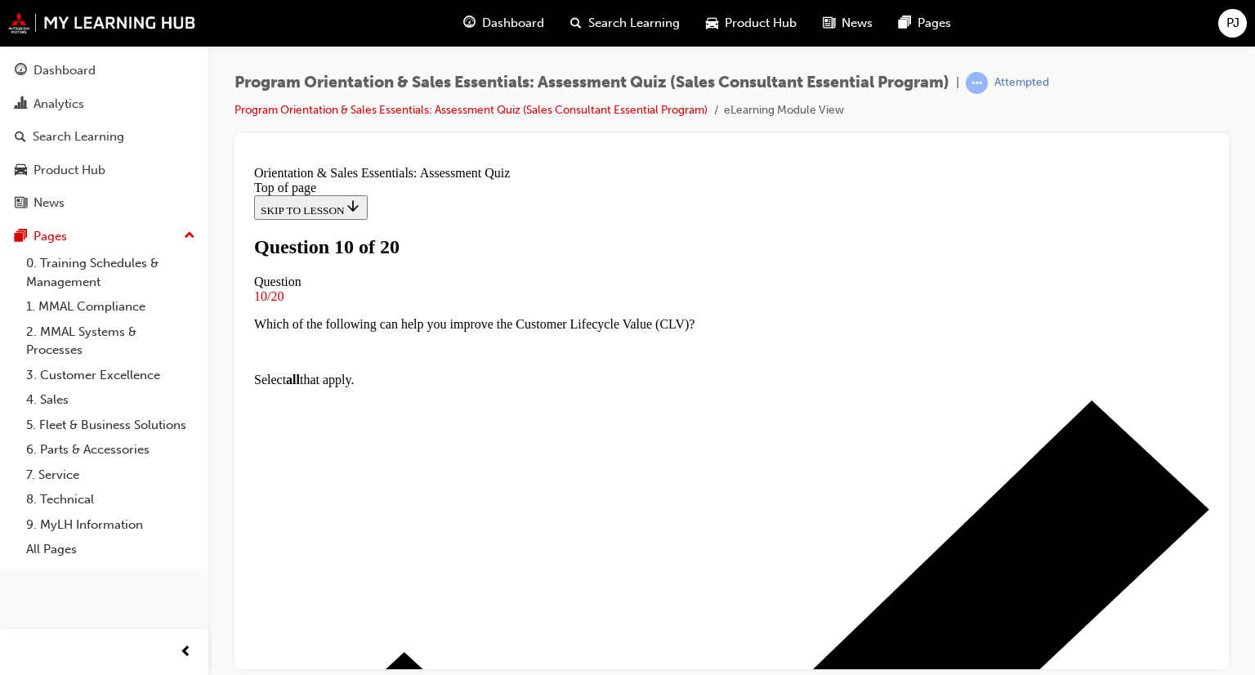
scroll to position [166, 0]
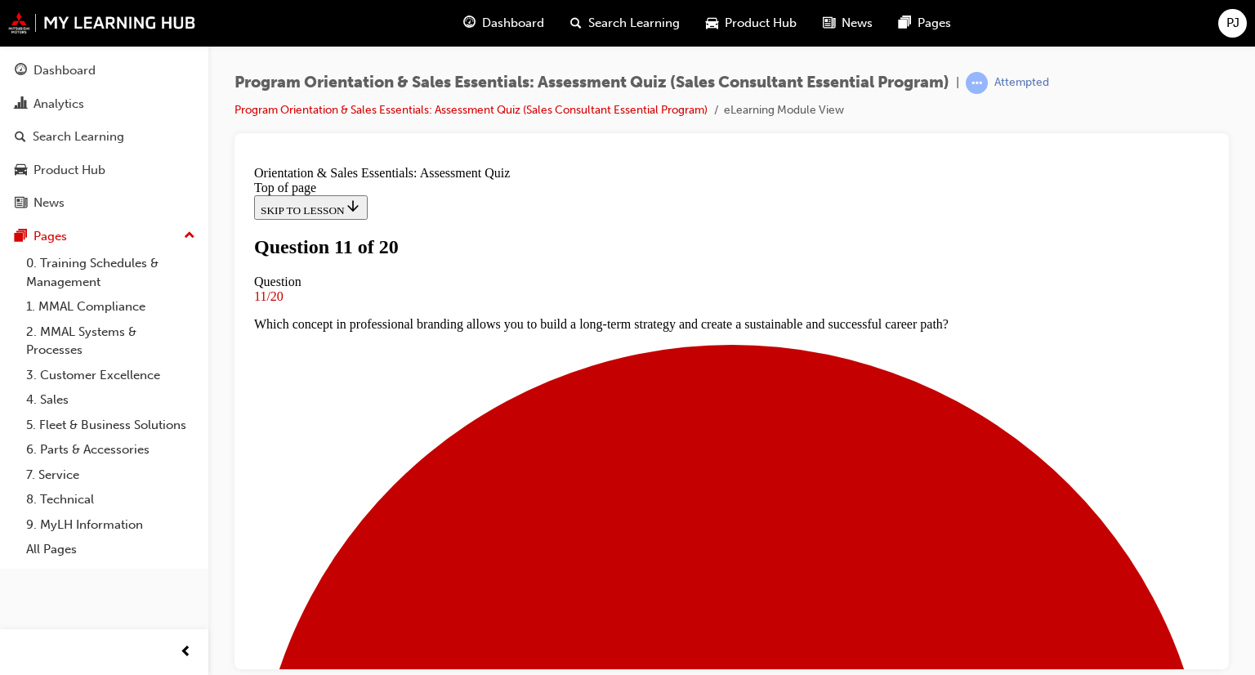
scroll to position [84, 0]
drag, startPoint x: 521, startPoint y: 330, endPoint x: 785, endPoint y: 329, distance: 264.0
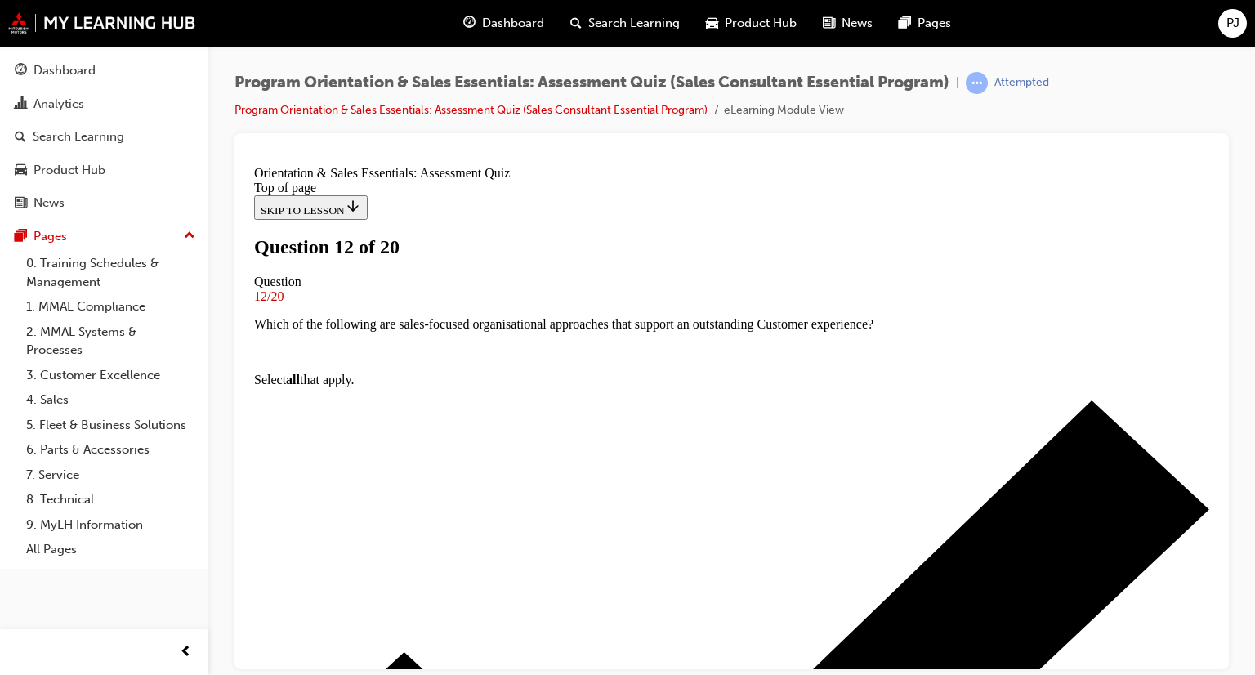
scroll to position [84, 0]
drag, startPoint x: 610, startPoint y: 311, endPoint x: 778, endPoint y: 320, distance: 168.5
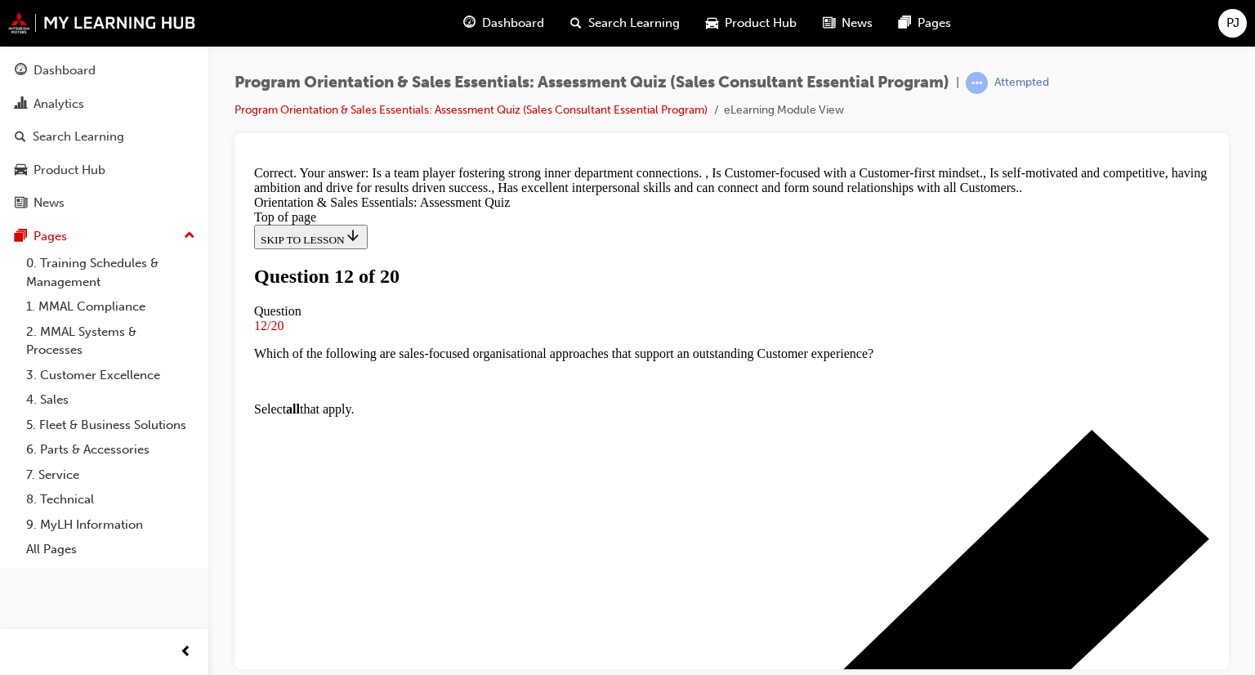
scroll to position [409, 0]
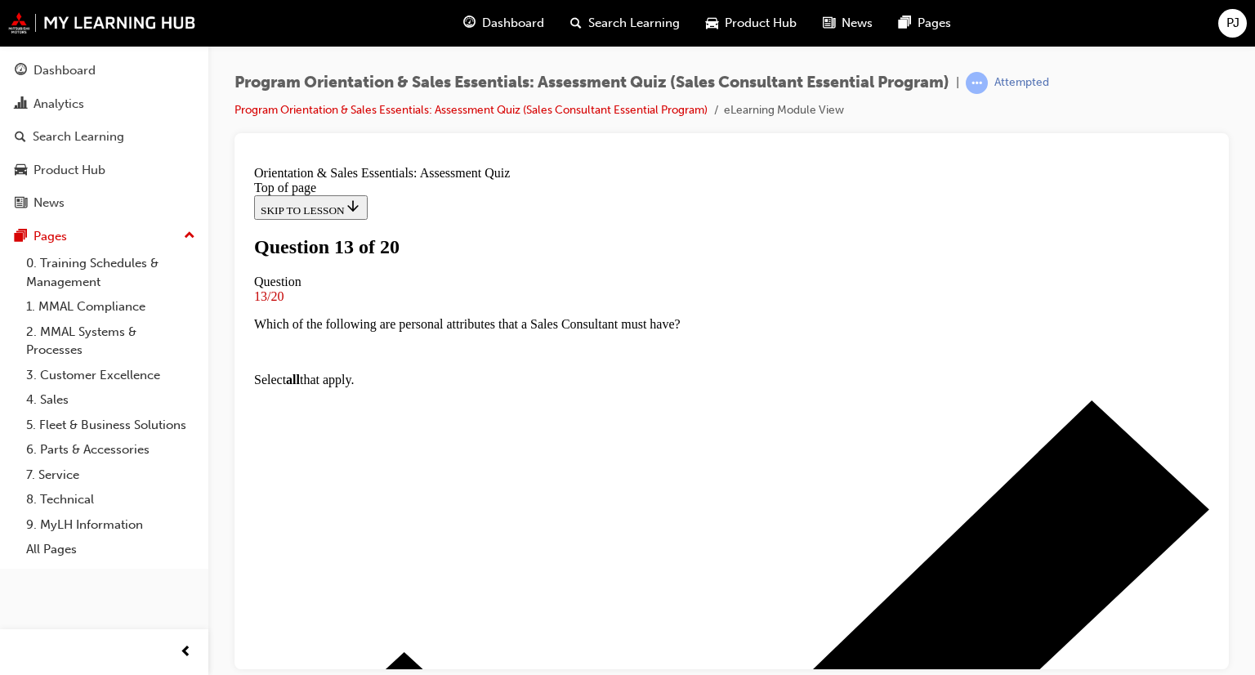
scroll to position [84, 0]
drag, startPoint x: 456, startPoint y: 316, endPoint x: 637, endPoint y: 290, distance: 183.3
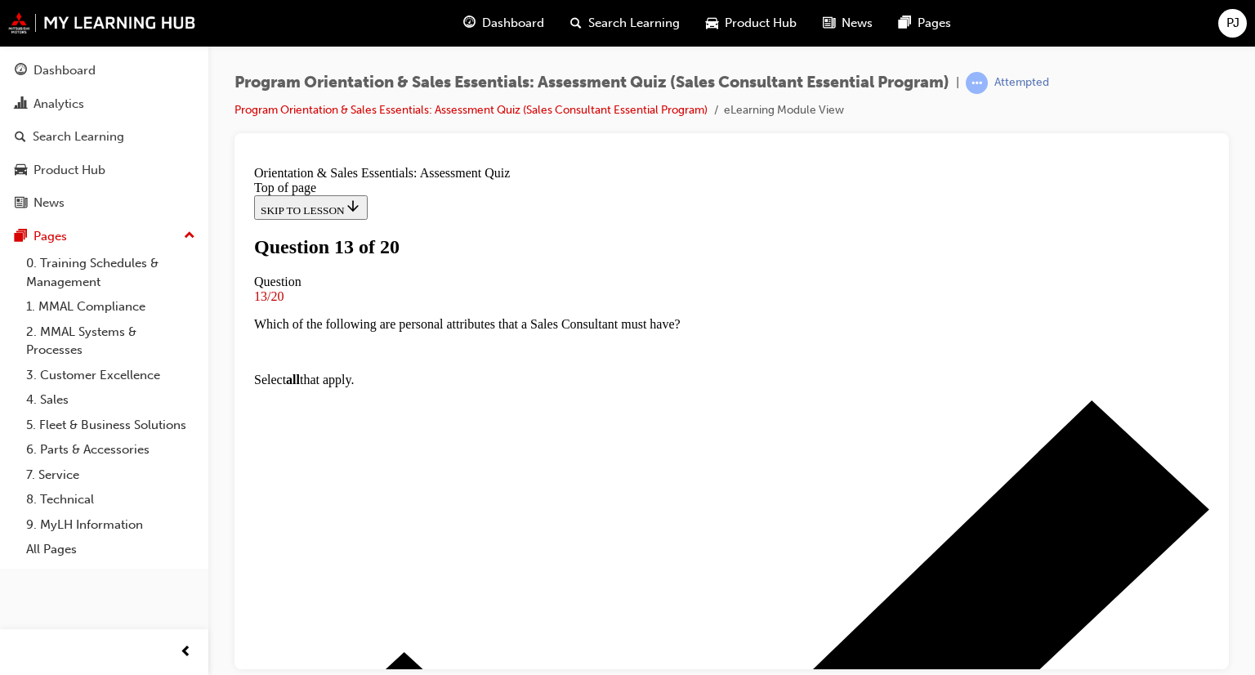
drag, startPoint x: 464, startPoint y: 340, endPoint x: 732, endPoint y: 342, distance: 268.1
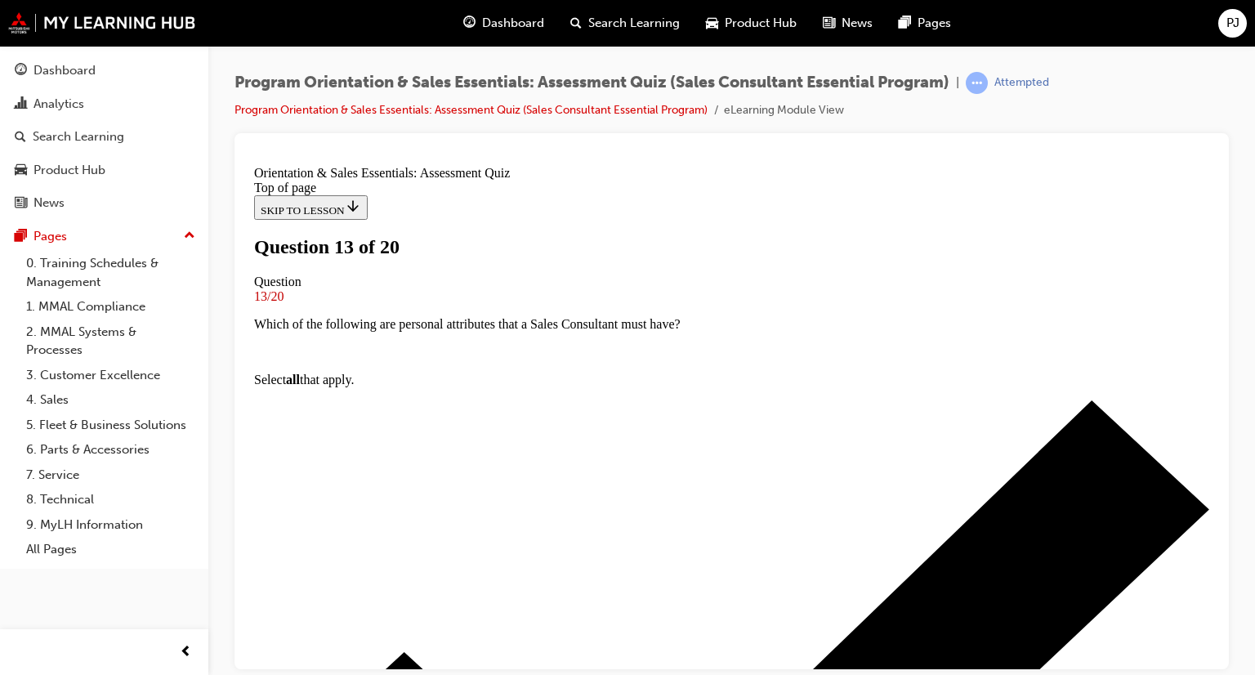
scroll to position [248, 0]
drag, startPoint x: 631, startPoint y: 340, endPoint x: 877, endPoint y: 338, distance: 246.0
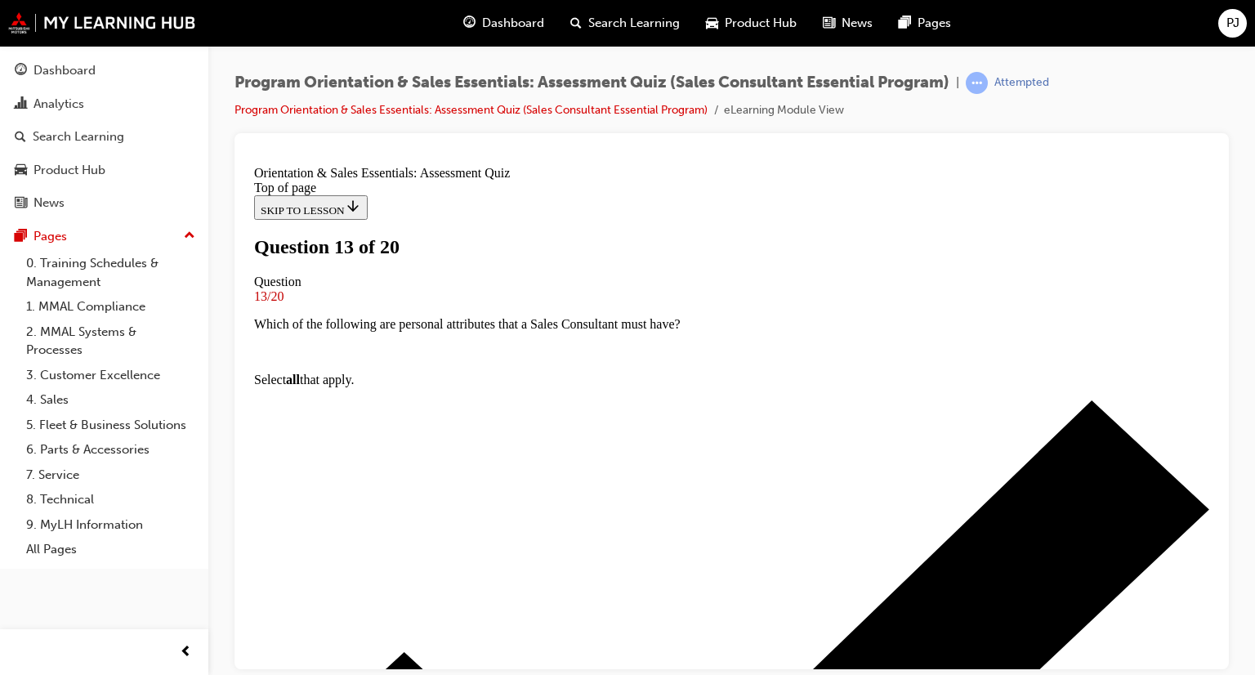
drag, startPoint x: 524, startPoint y: 404, endPoint x: 790, endPoint y: 408, distance: 266.4
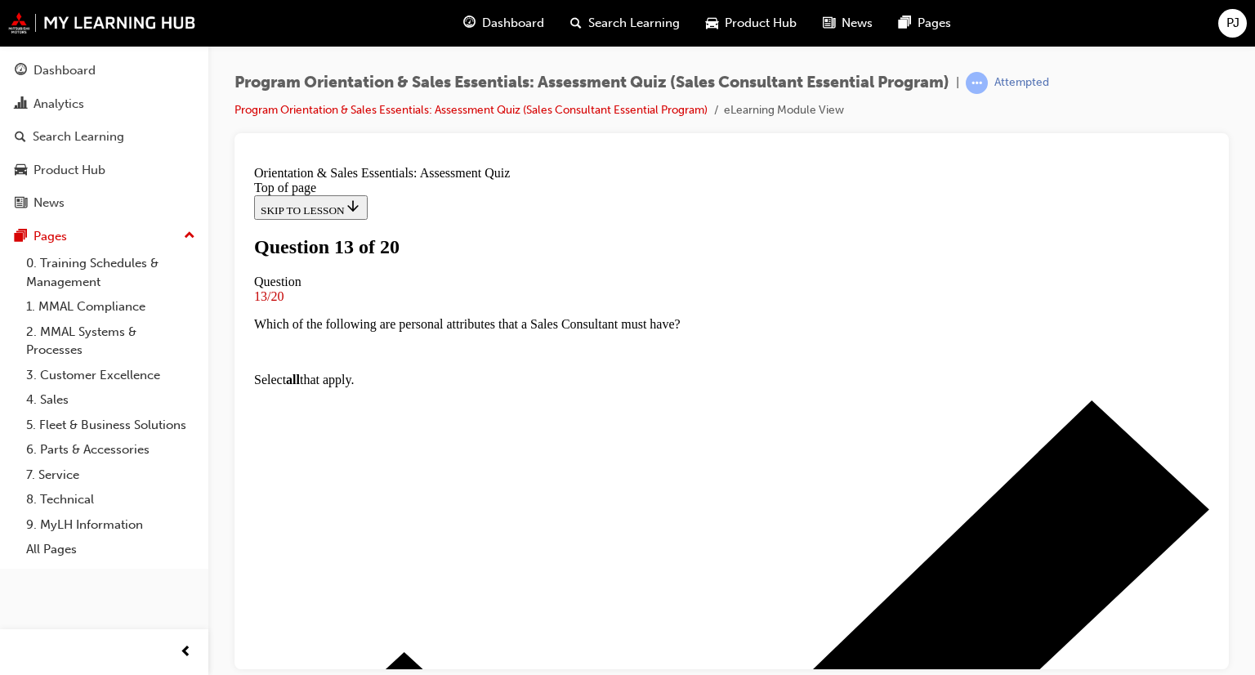
scroll to position [329, 0]
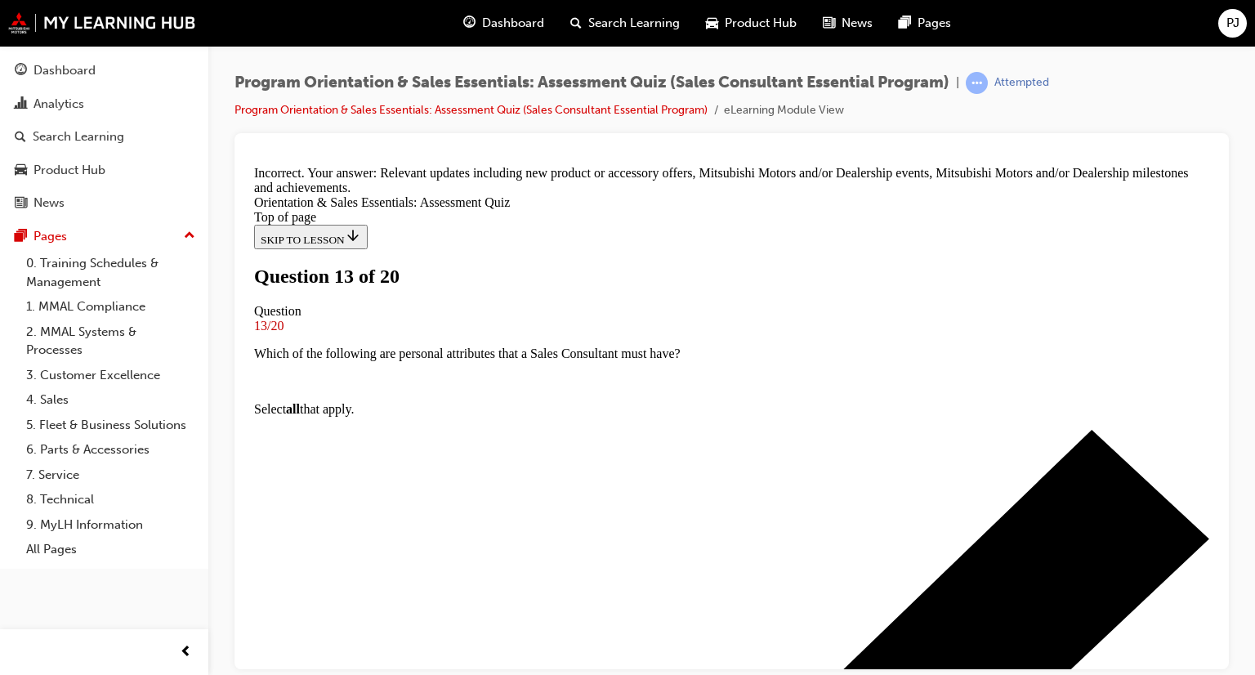
drag, startPoint x: 776, startPoint y: 318, endPoint x: 777, endPoint y: 334, distance: 16.4
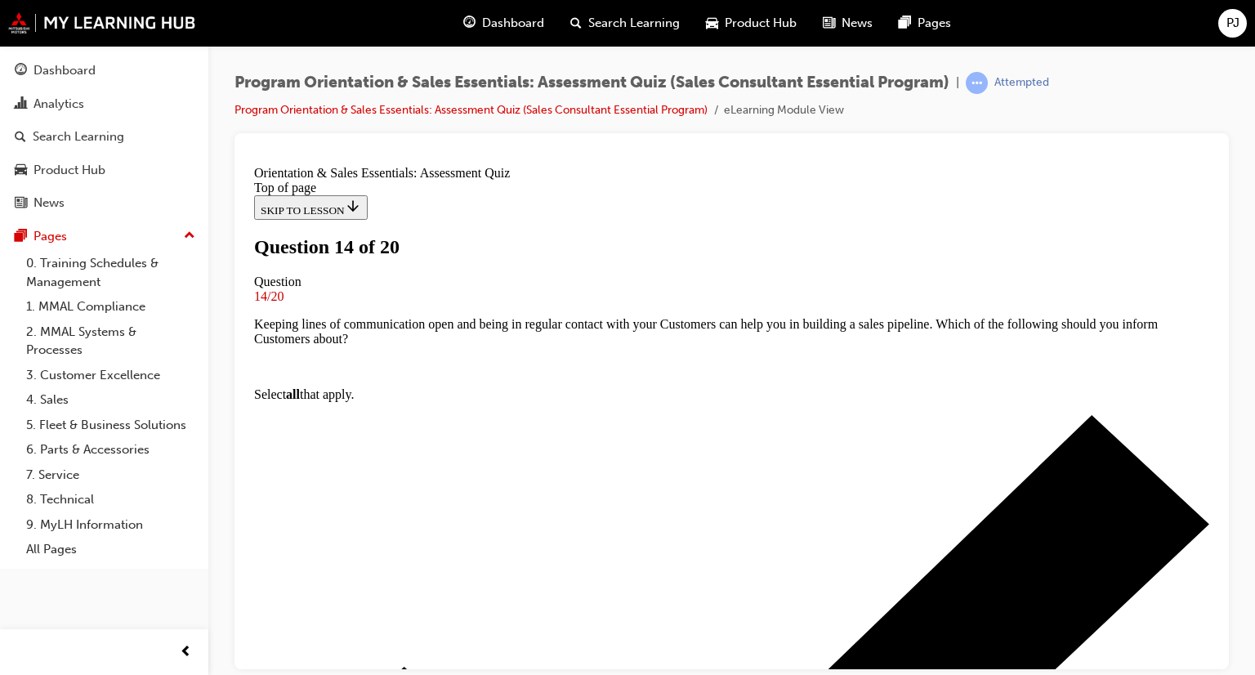
scroll to position [84, 0]
drag, startPoint x: 465, startPoint y: 314, endPoint x: 730, endPoint y: 321, distance: 264.9
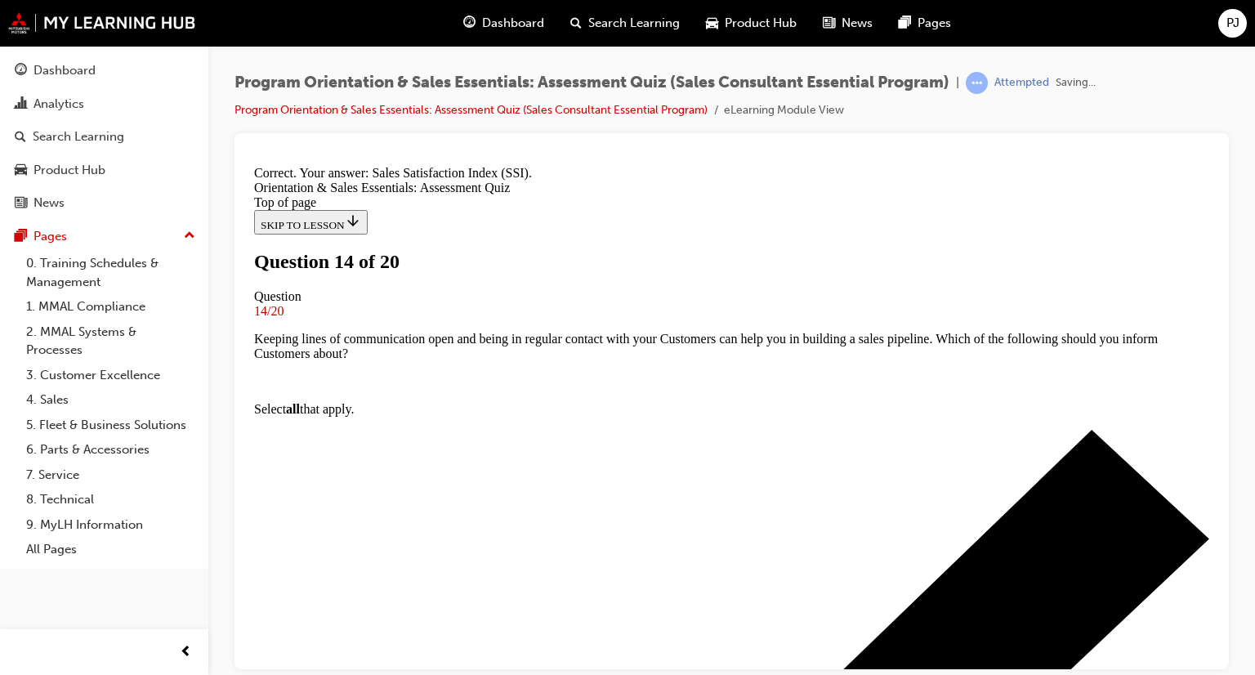
scroll to position [329, 0]
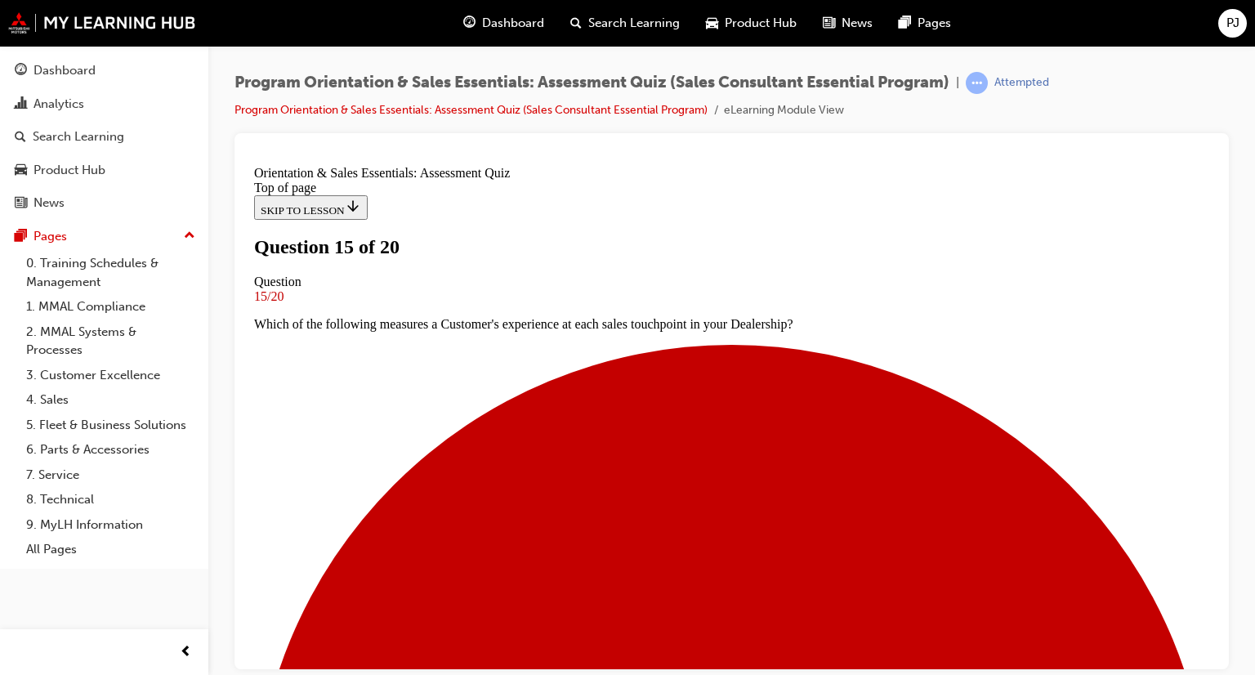
scroll to position [166, 0]
drag, startPoint x: 616, startPoint y: 416, endPoint x: 751, endPoint y: 424, distance: 135.1
drag, startPoint x: 561, startPoint y: 312, endPoint x: 621, endPoint y: 313, distance: 59.7
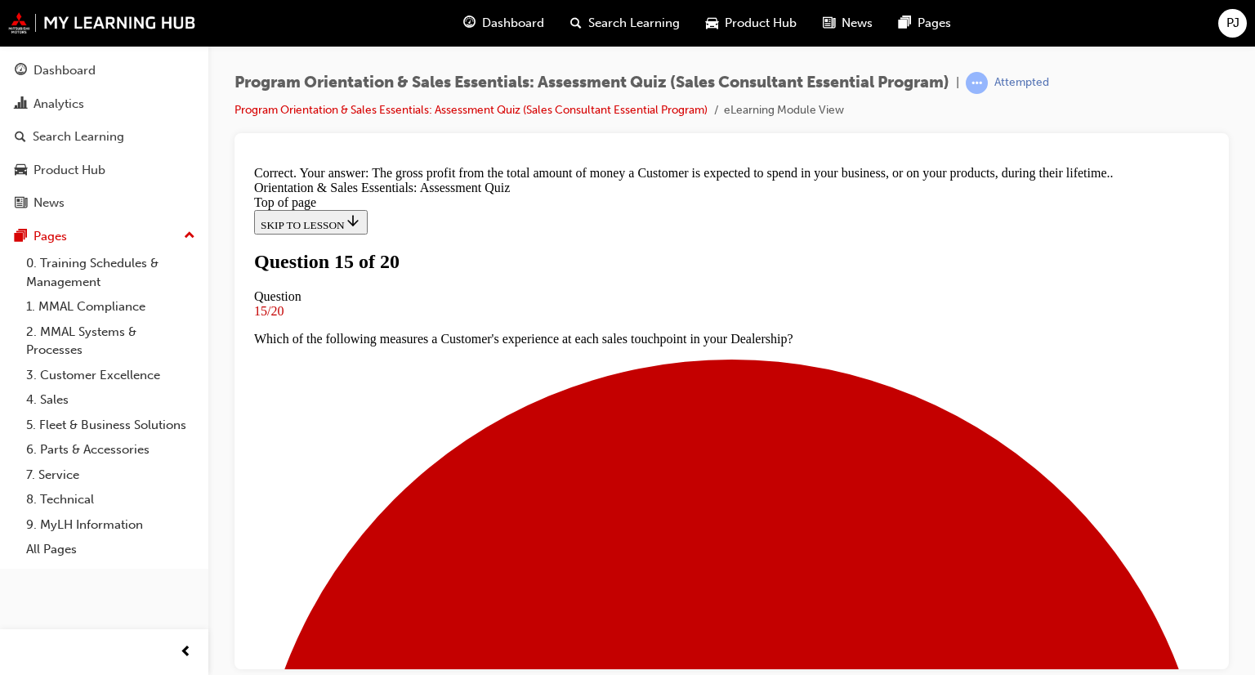
scroll to position [402, 0]
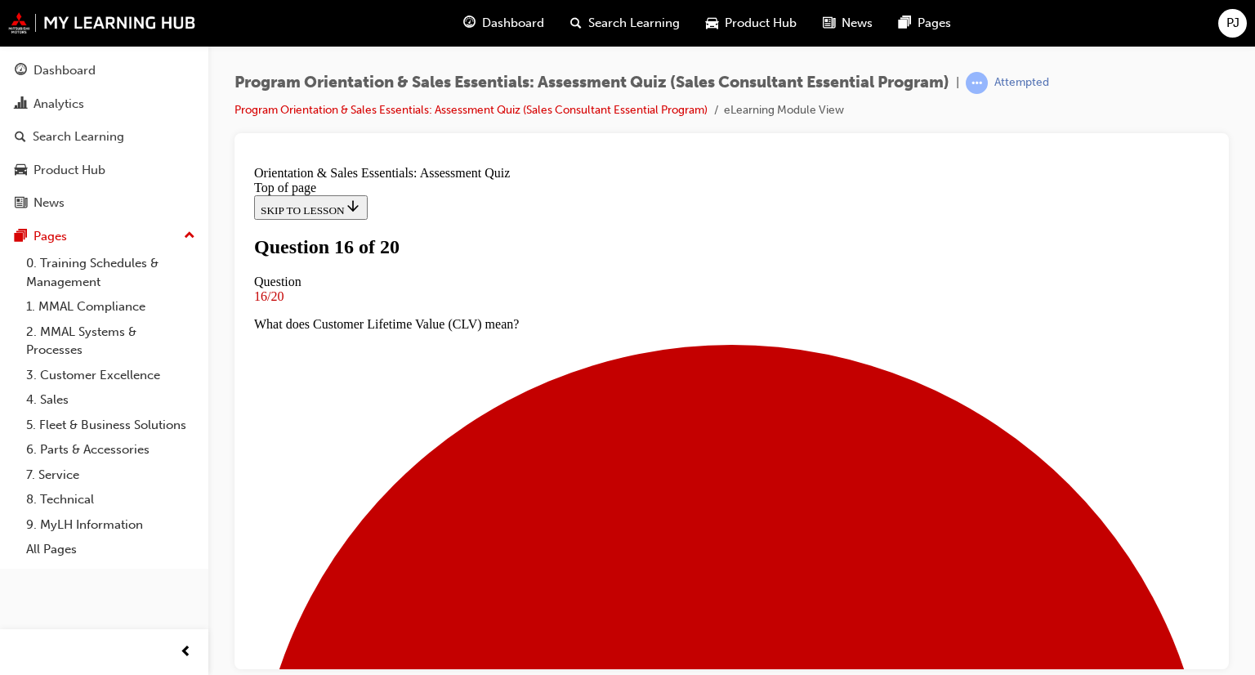
scroll to position [173, 0]
drag, startPoint x: 485, startPoint y: 232, endPoint x: 698, endPoint y: 234, distance: 213.3
drag, startPoint x: 583, startPoint y: 297, endPoint x: 626, endPoint y: 298, distance: 43.3
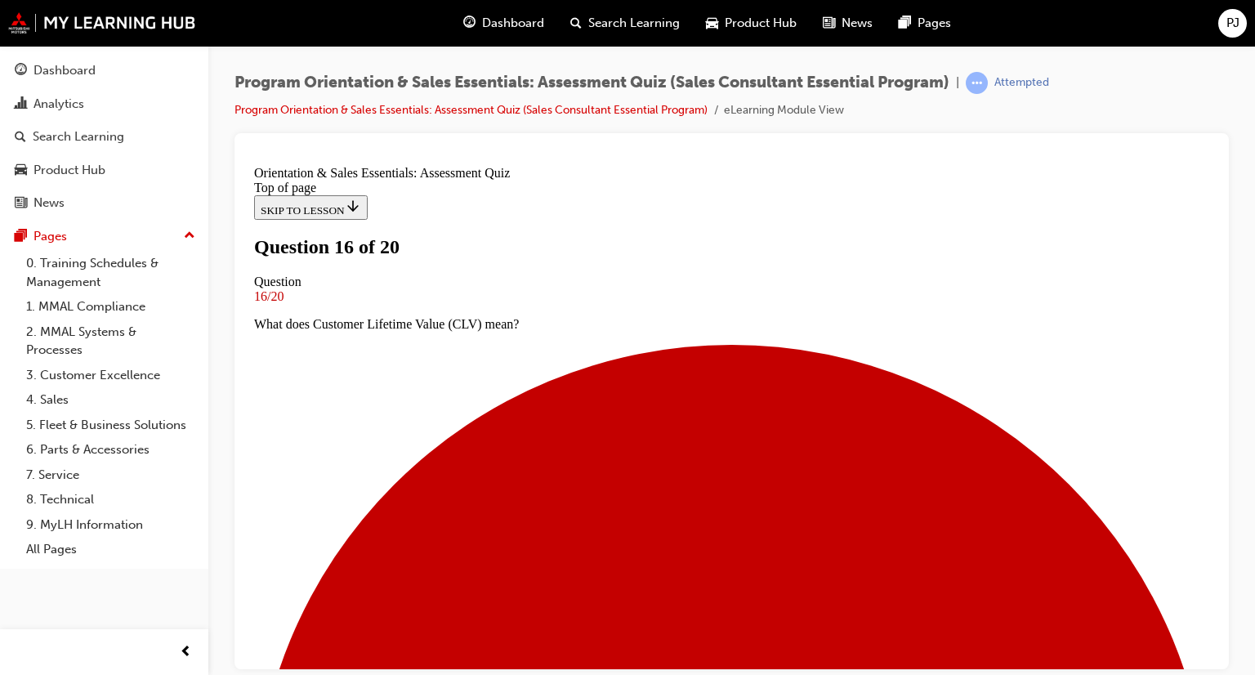
drag, startPoint x: 655, startPoint y: 306, endPoint x: 856, endPoint y: 310, distance: 200.2
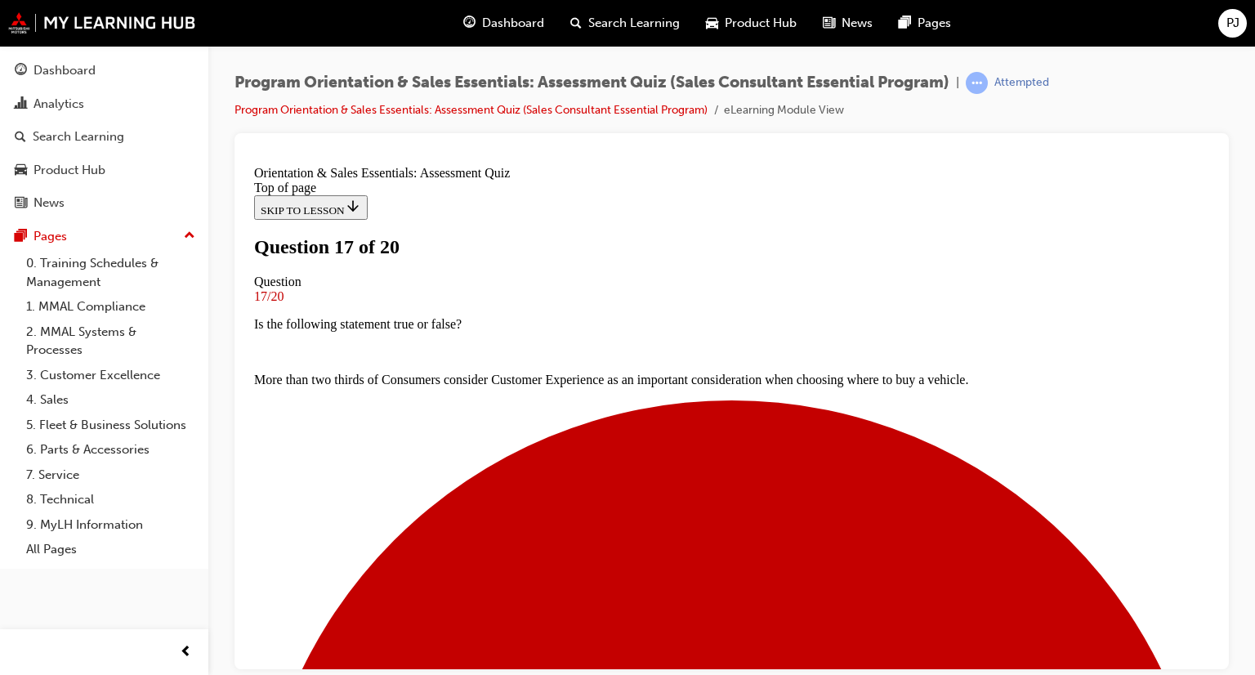
scroll to position [166, 0]
drag, startPoint x: 611, startPoint y: 237, endPoint x: 710, endPoint y: 241, distance: 99.0
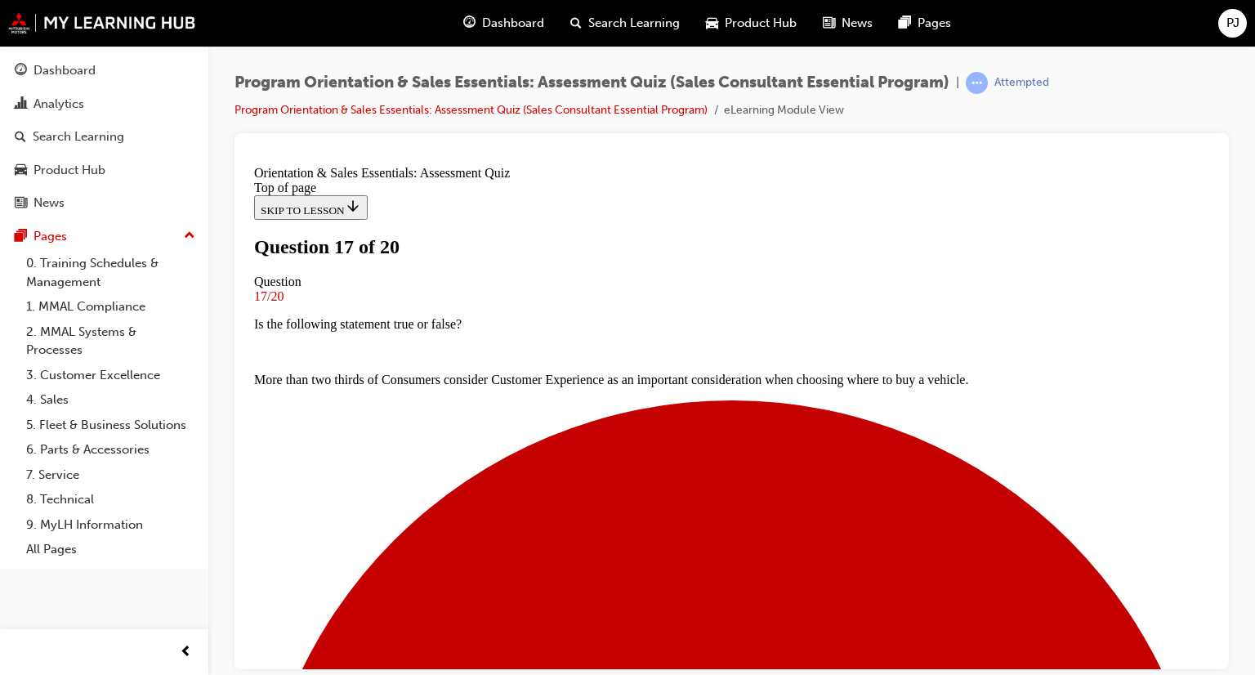
drag, startPoint x: 461, startPoint y: 243, endPoint x: 846, endPoint y: 252, distance: 385.0
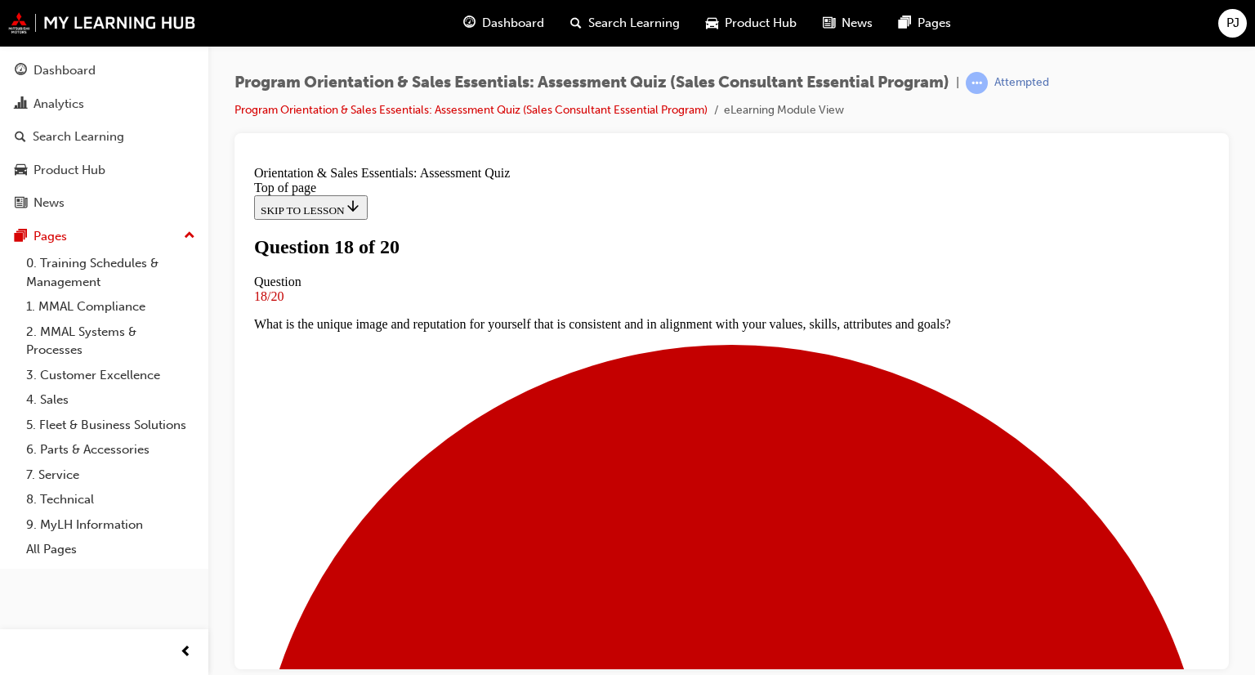
scroll to position [84, 0]
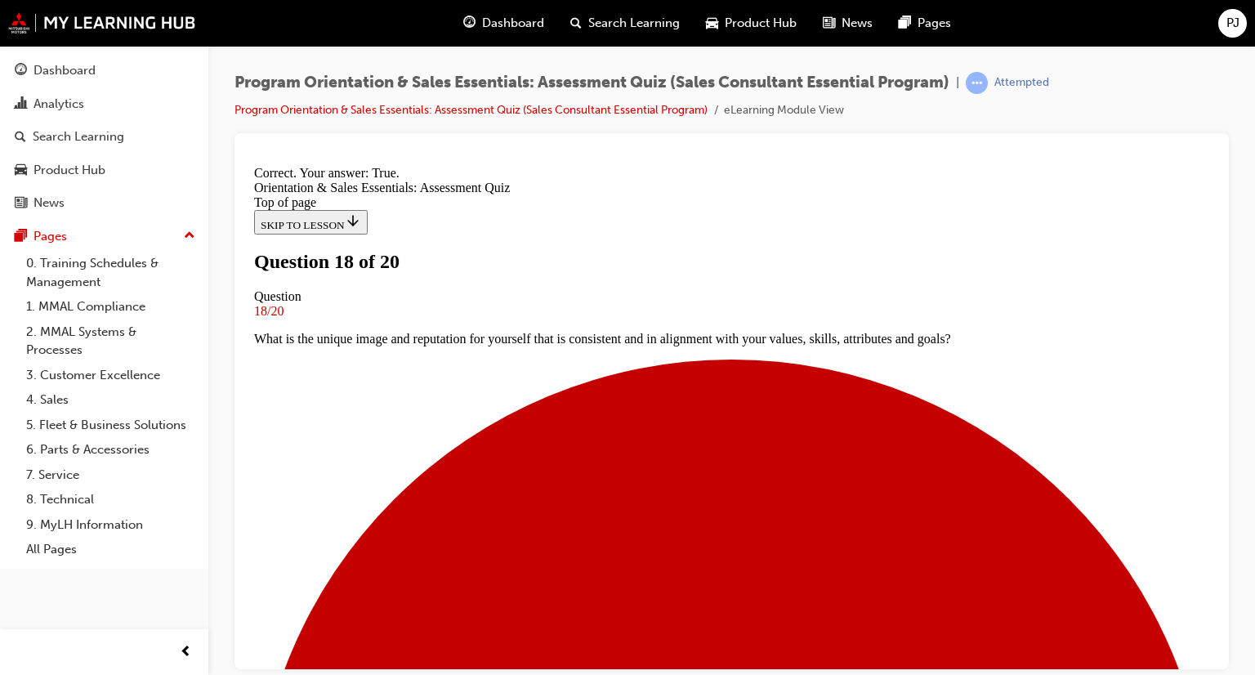
scroll to position [166, 0]
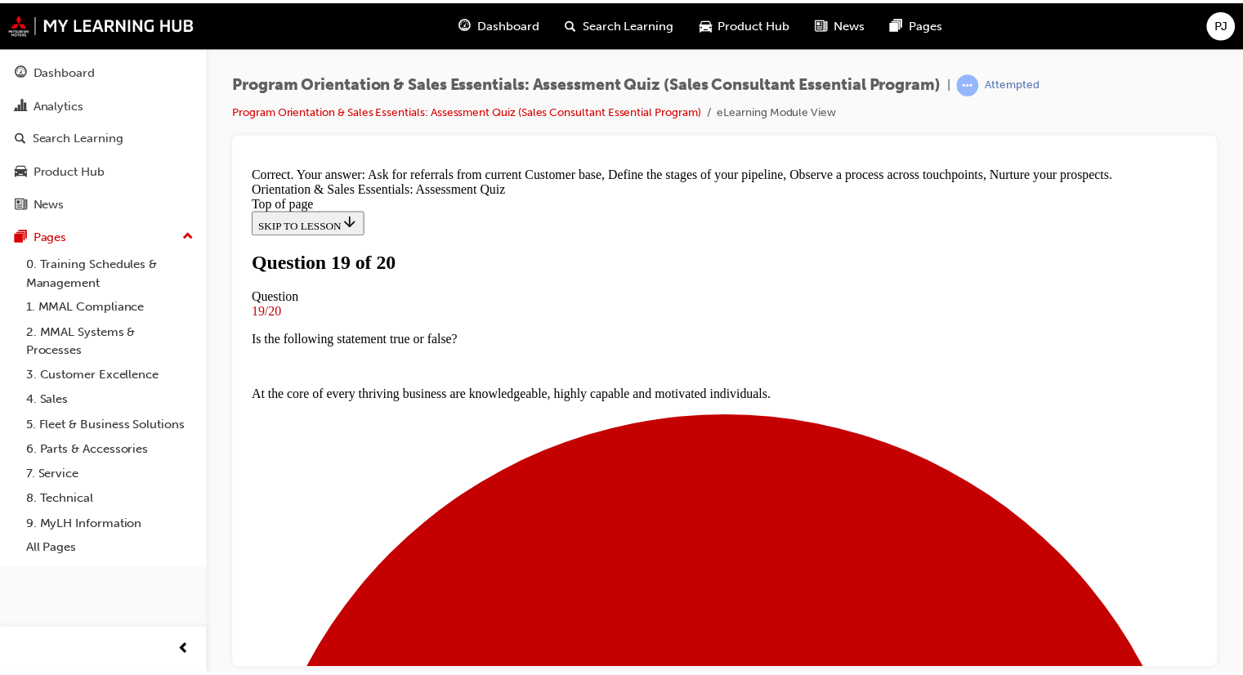
scroll to position [329, 0]
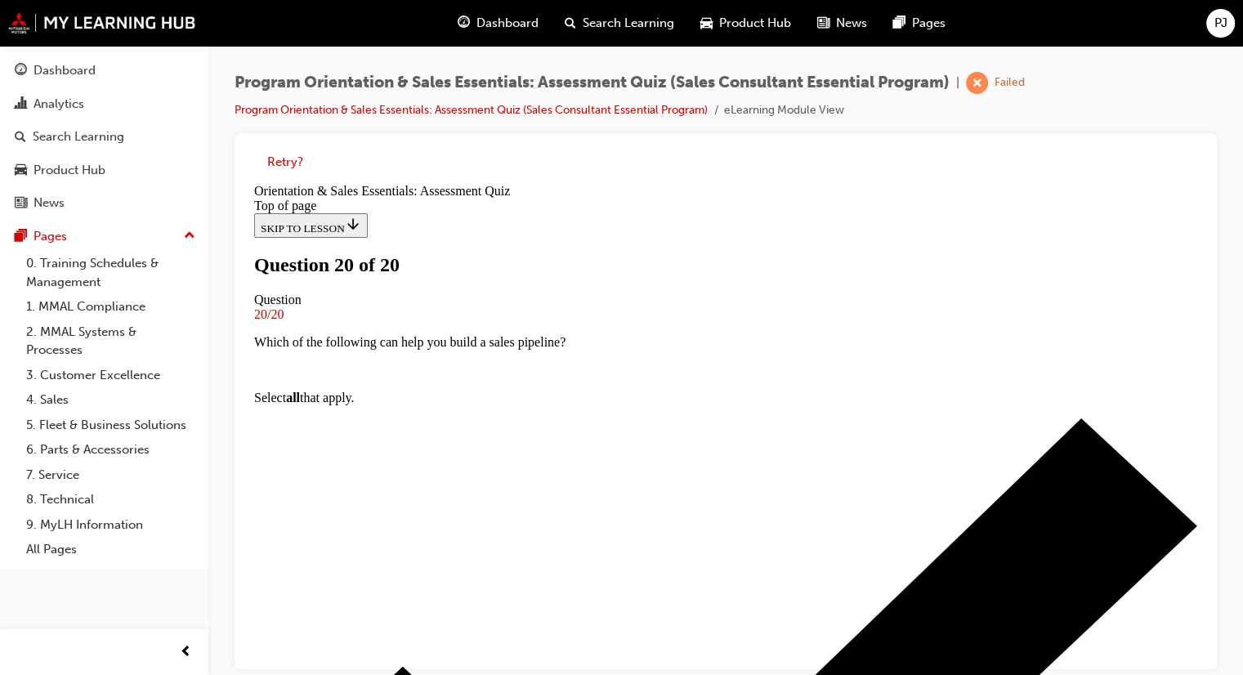
scroll to position [11, 0]
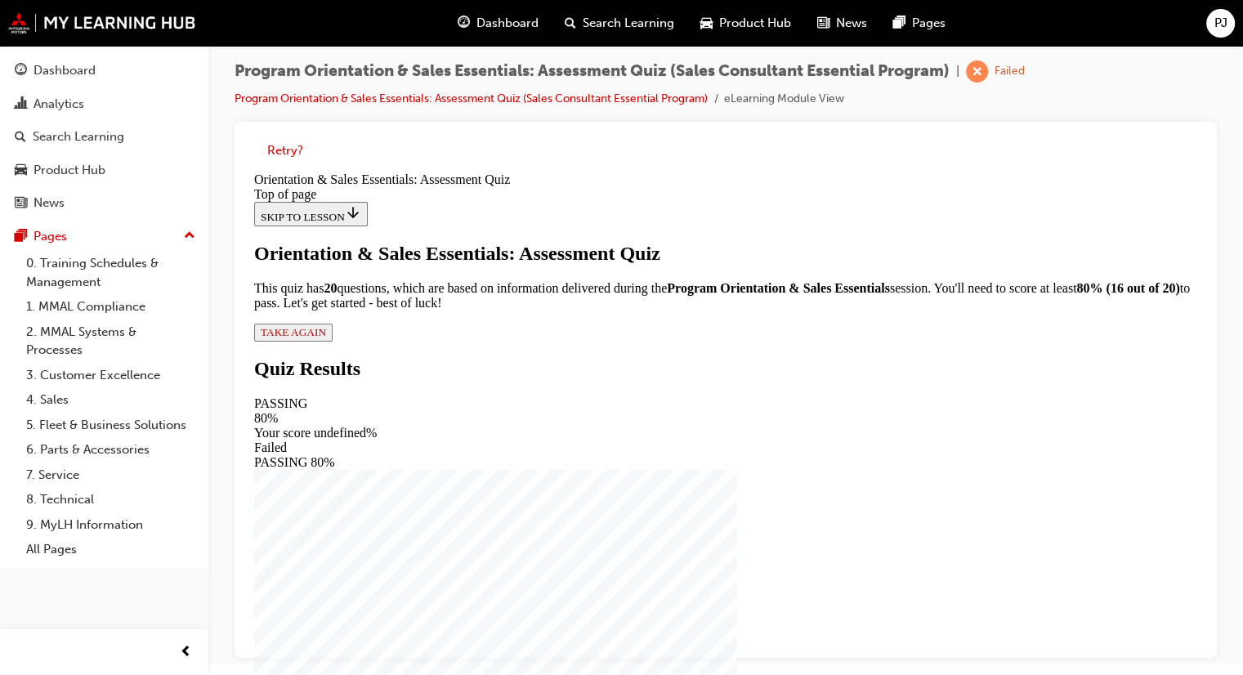
click at [326, 338] on span "TAKE AGAIN" at bounding box center [293, 332] width 65 height 12
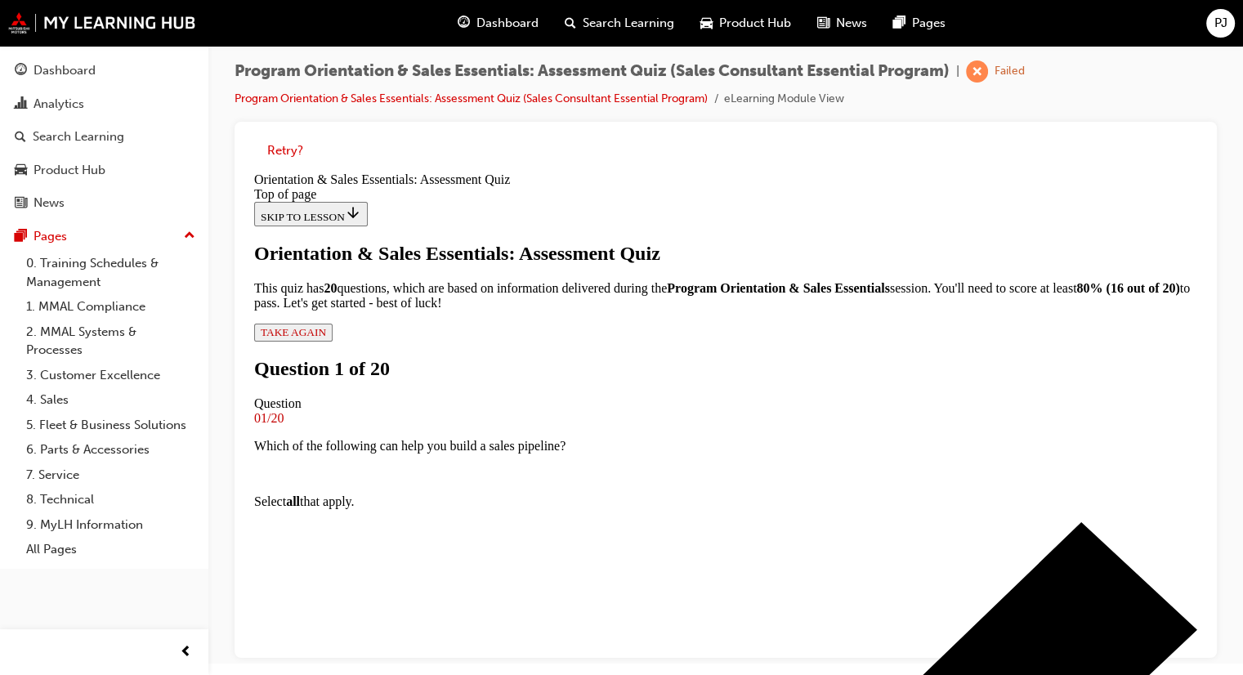
scroll to position [166, 0]
drag, startPoint x: 620, startPoint y: 418, endPoint x: 615, endPoint y: 439, distance: 22.0
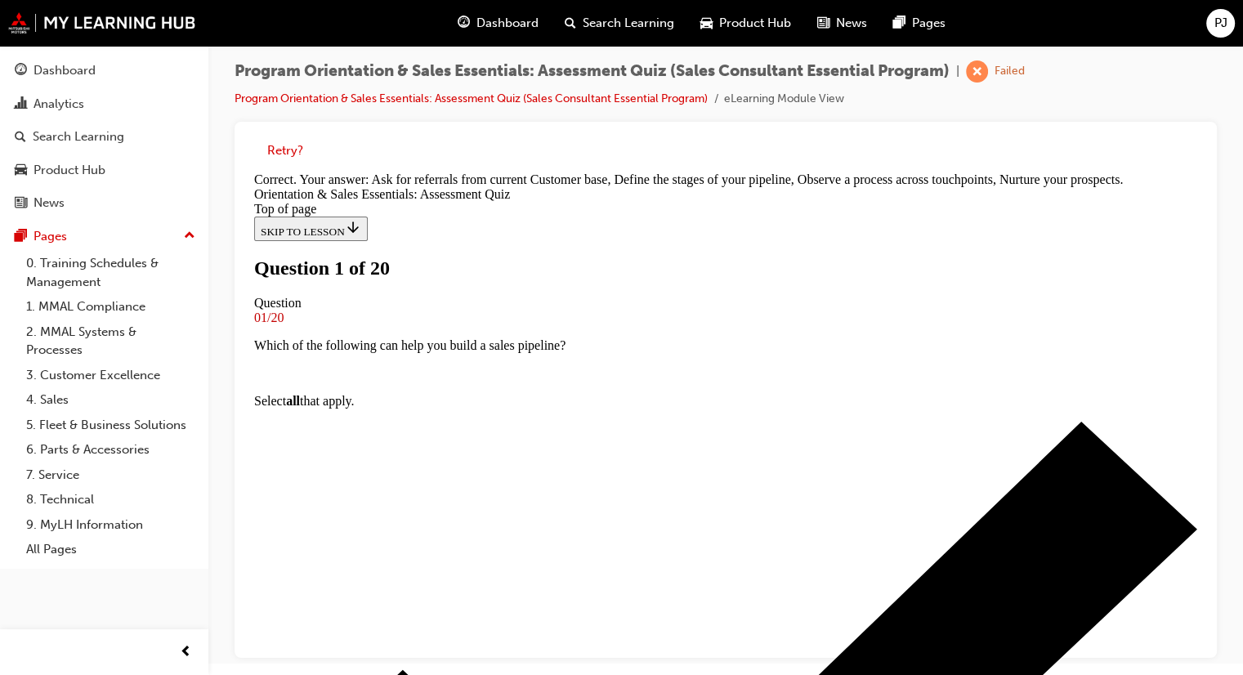
scroll to position [248, 0]
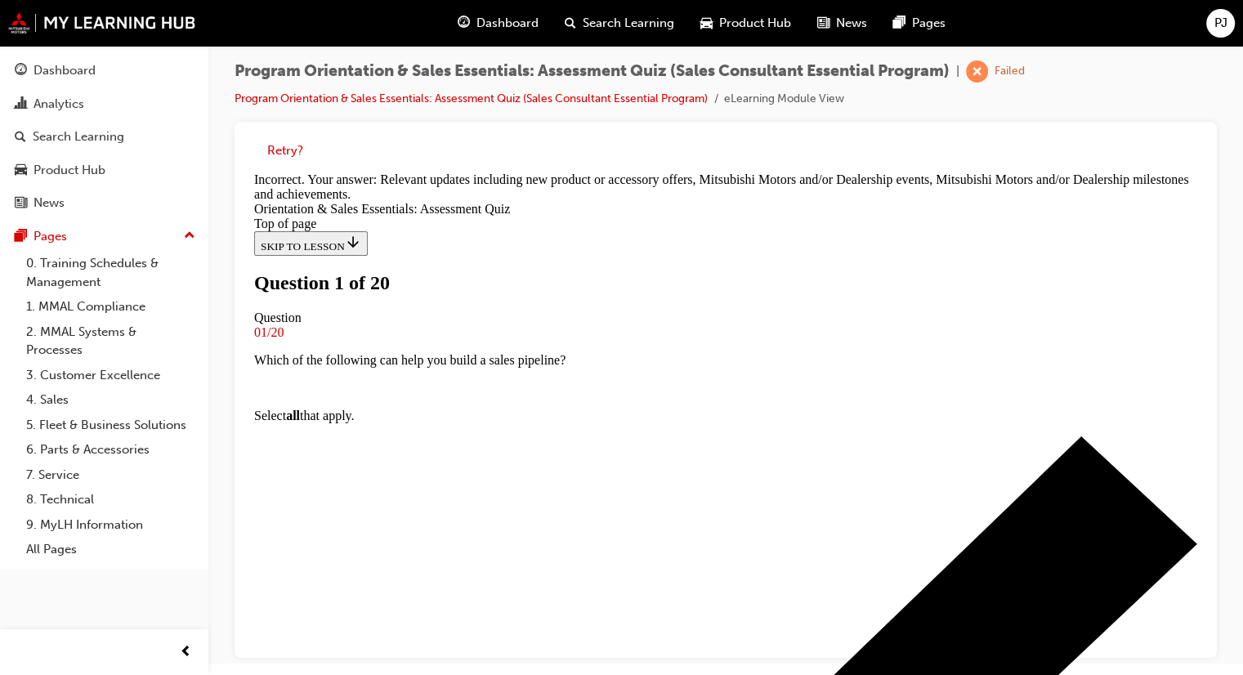
scroll to position [84, 0]
click at [288, 159] on div "Retry?" at bounding box center [726, 151] width 956 height 32
click at [288, 150] on button "Retry?" at bounding box center [285, 150] width 36 height 19
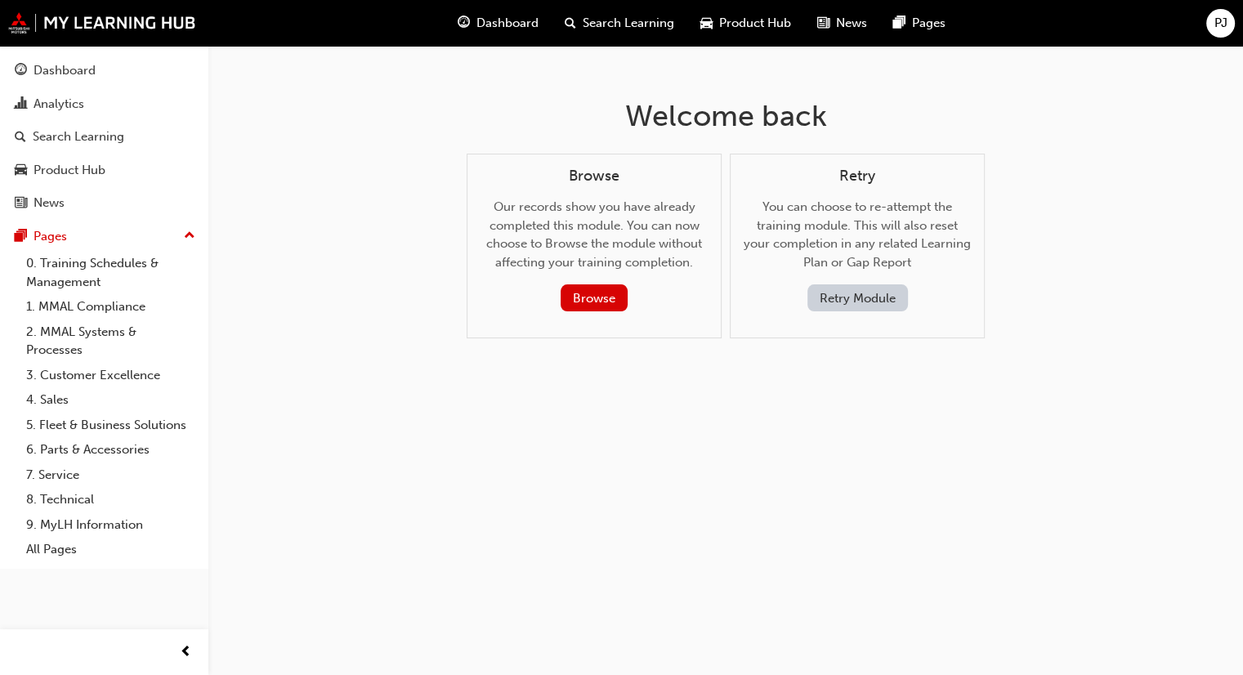
scroll to position [0, 0]
click at [887, 306] on button "Retry Module" at bounding box center [863, 297] width 101 height 27
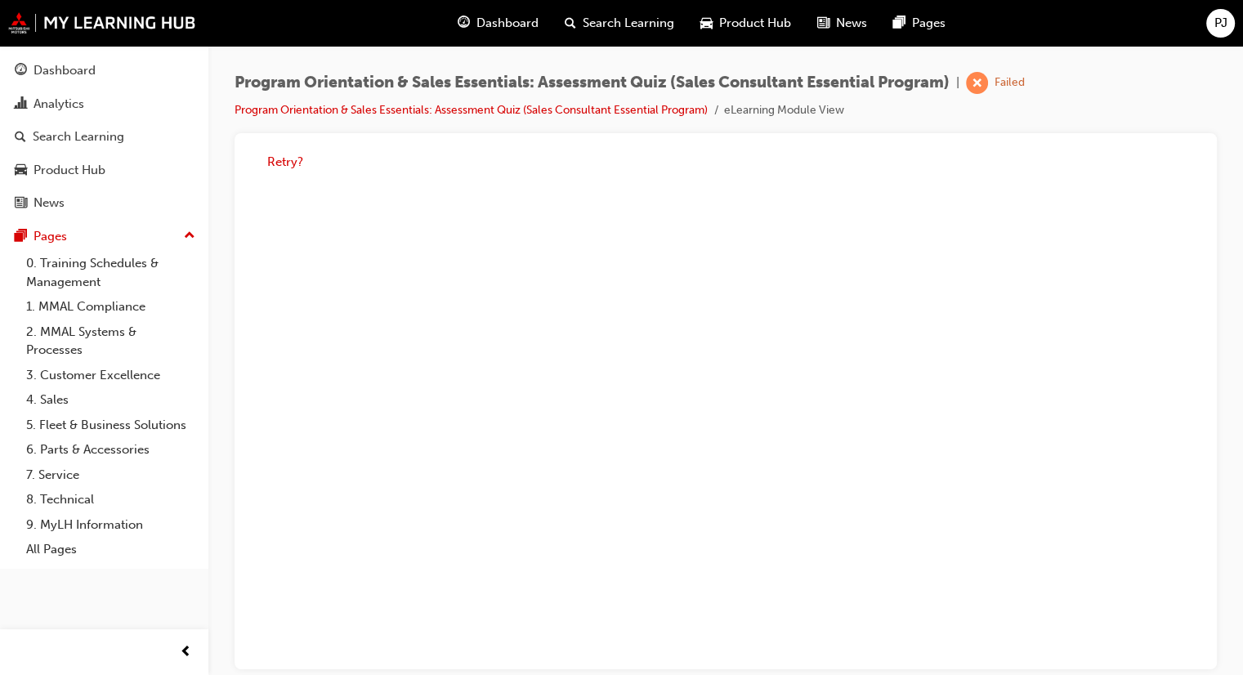
click at [281, 168] on button "Retry?" at bounding box center [285, 162] width 36 height 19
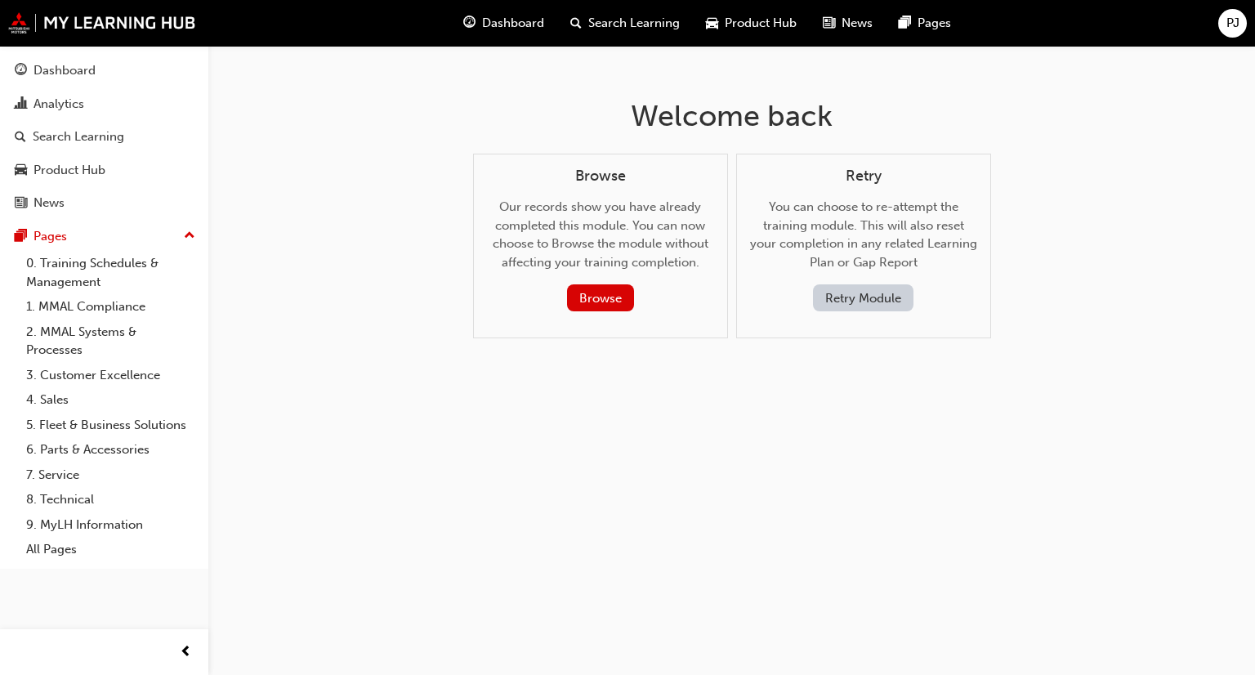
drag, startPoint x: 654, startPoint y: 299, endPoint x: 644, endPoint y: 299, distance: 9.8
click at [654, 299] on div "Browse" at bounding box center [600, 297] width 201 height 27
click at [631, 300] on button "Browse" at bounding box center [600, 297] width 67 height 27
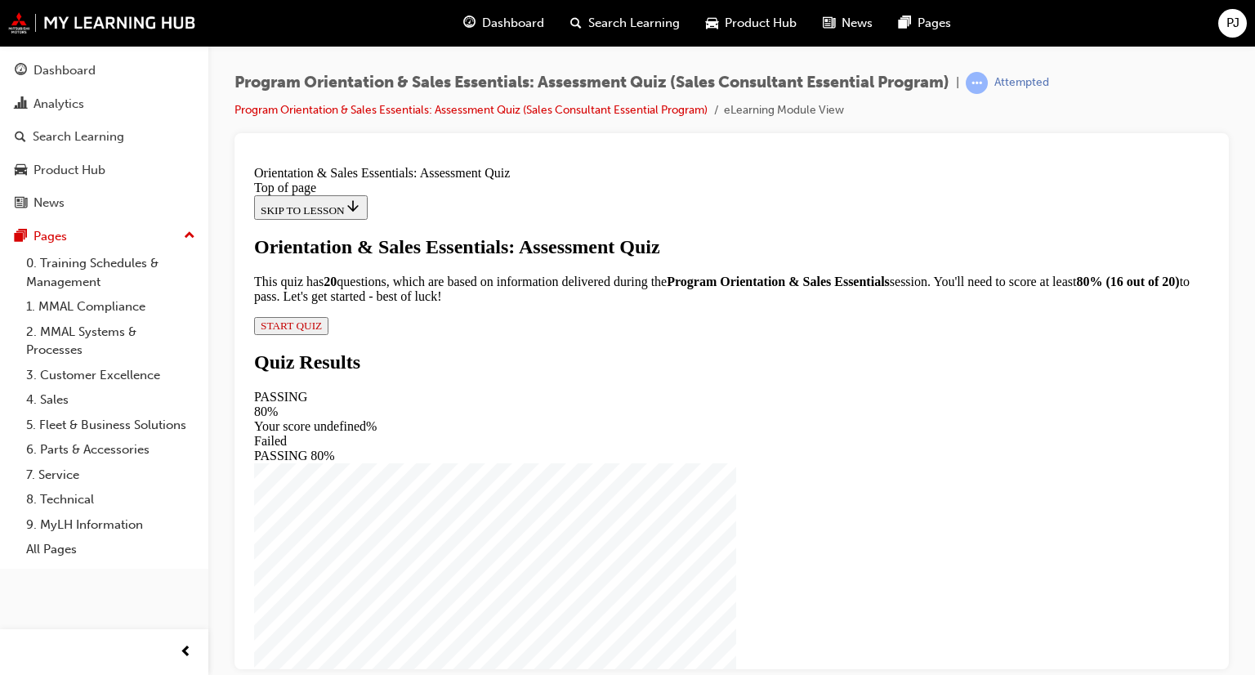
click at [322, 331] on span "START QUIZ" at bounding box center [291, 325] width 61 height 12
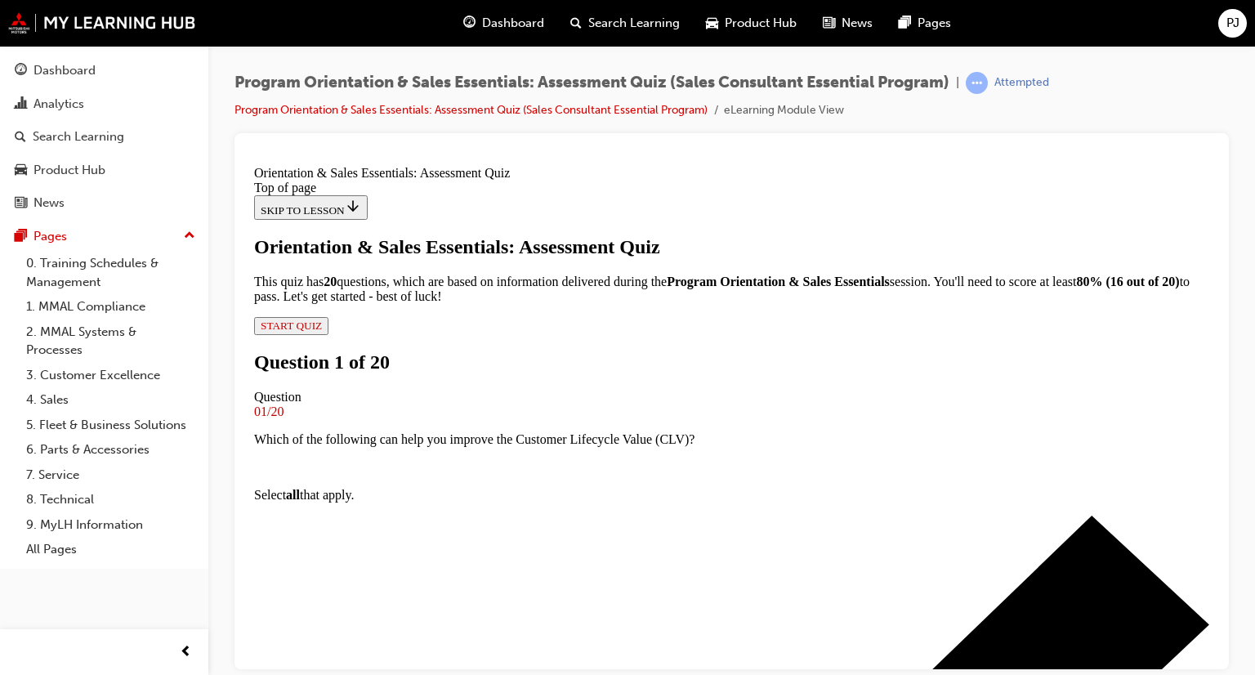
scroll to position [166, 0]
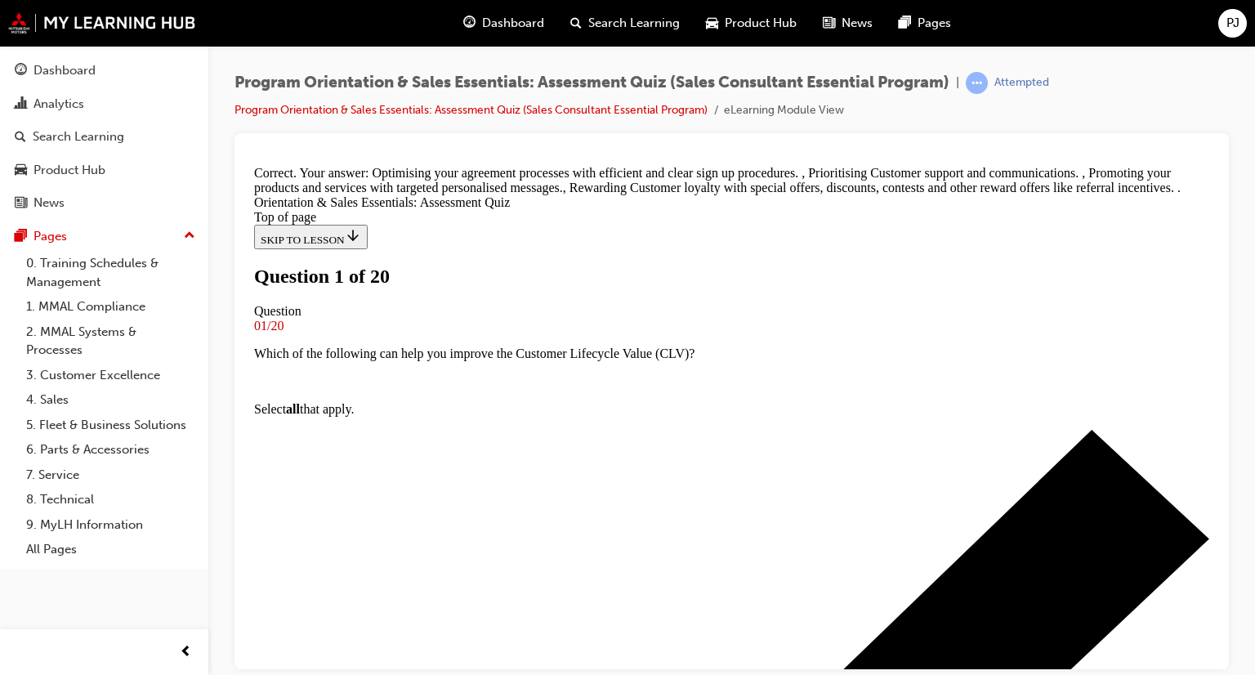
scroll to position [166, 0]
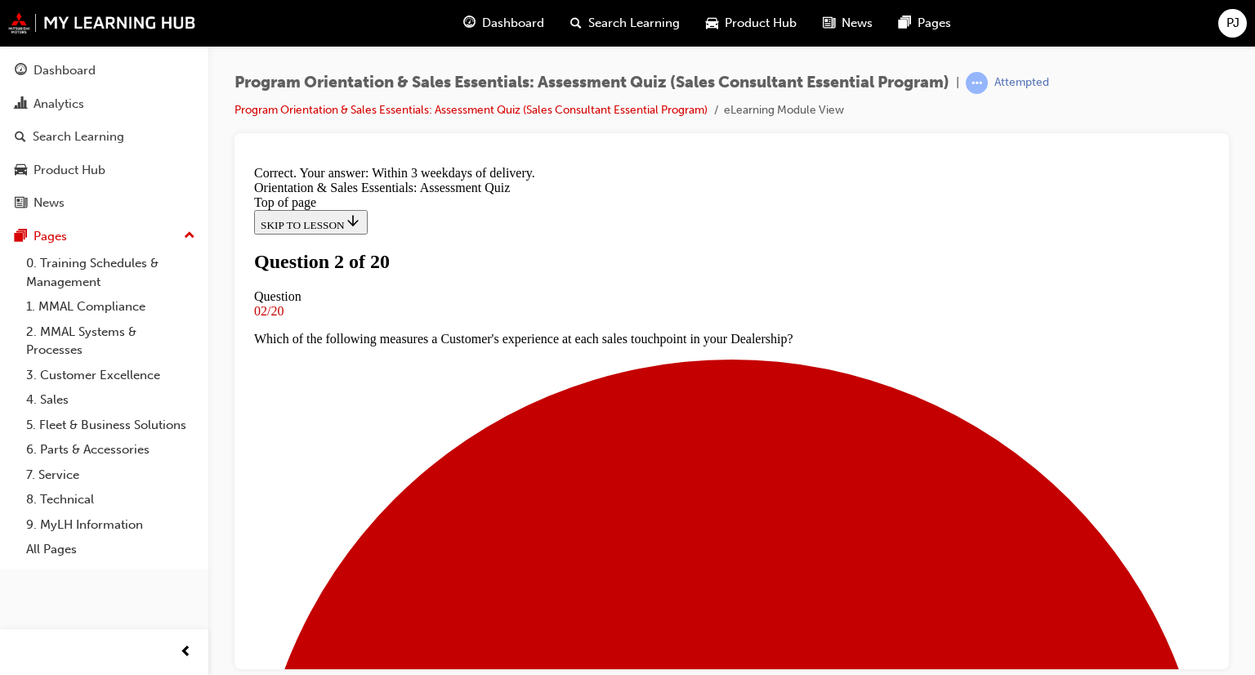
scroll to position [320, 0]
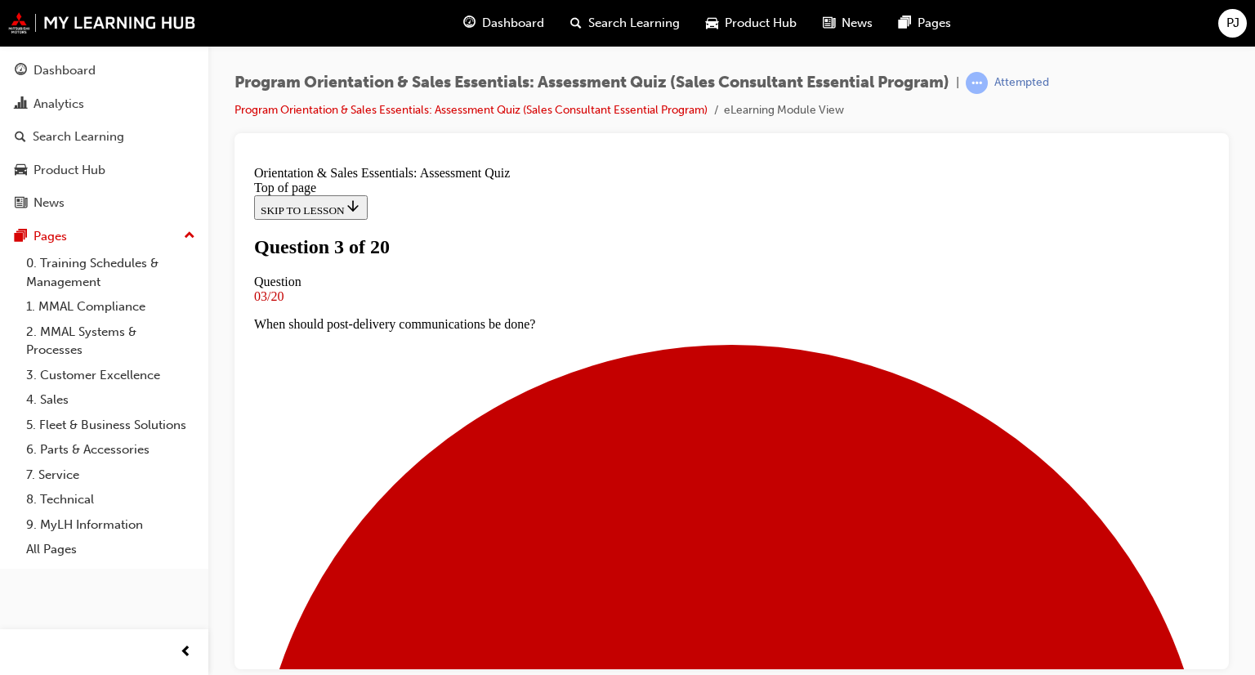
scroll to position [166, 0]
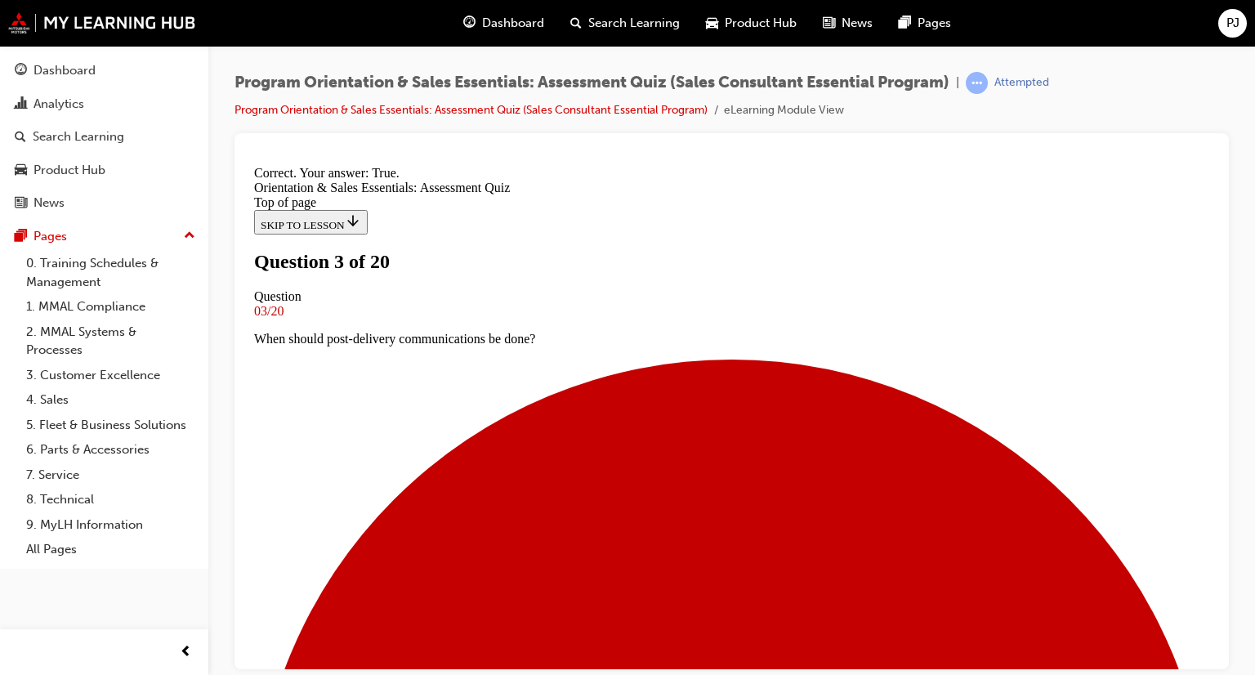
scroll to position [274, 0]
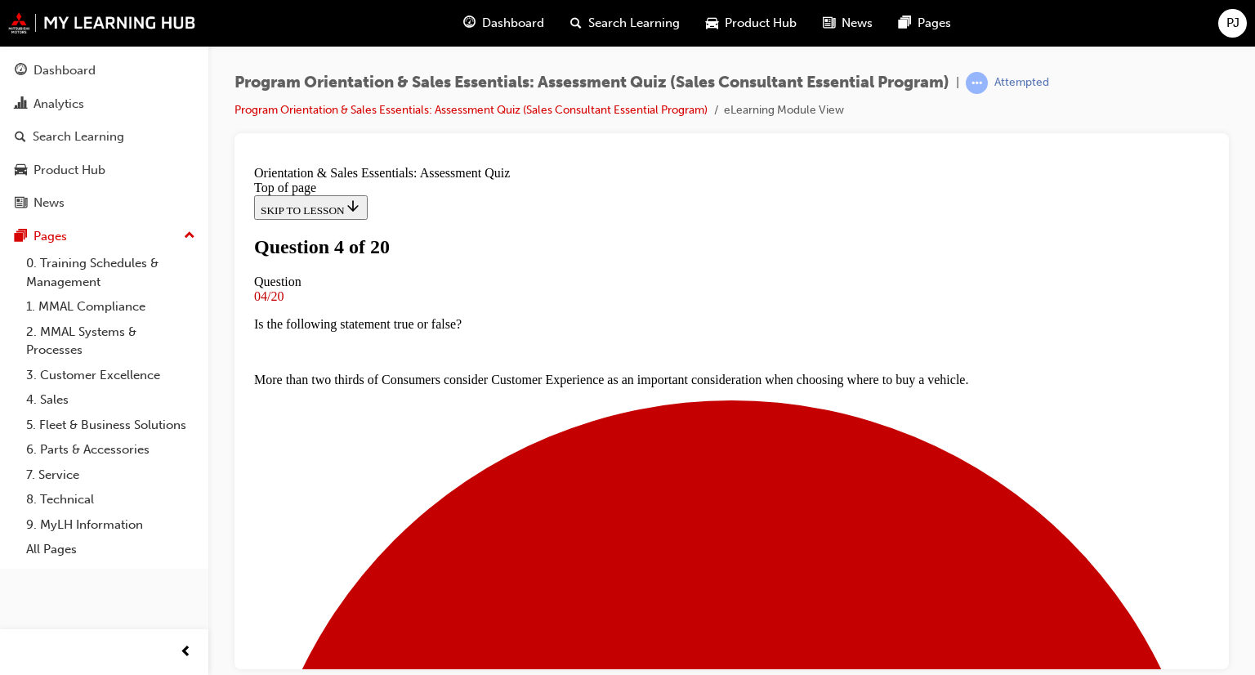
scroll to position [248, 0]
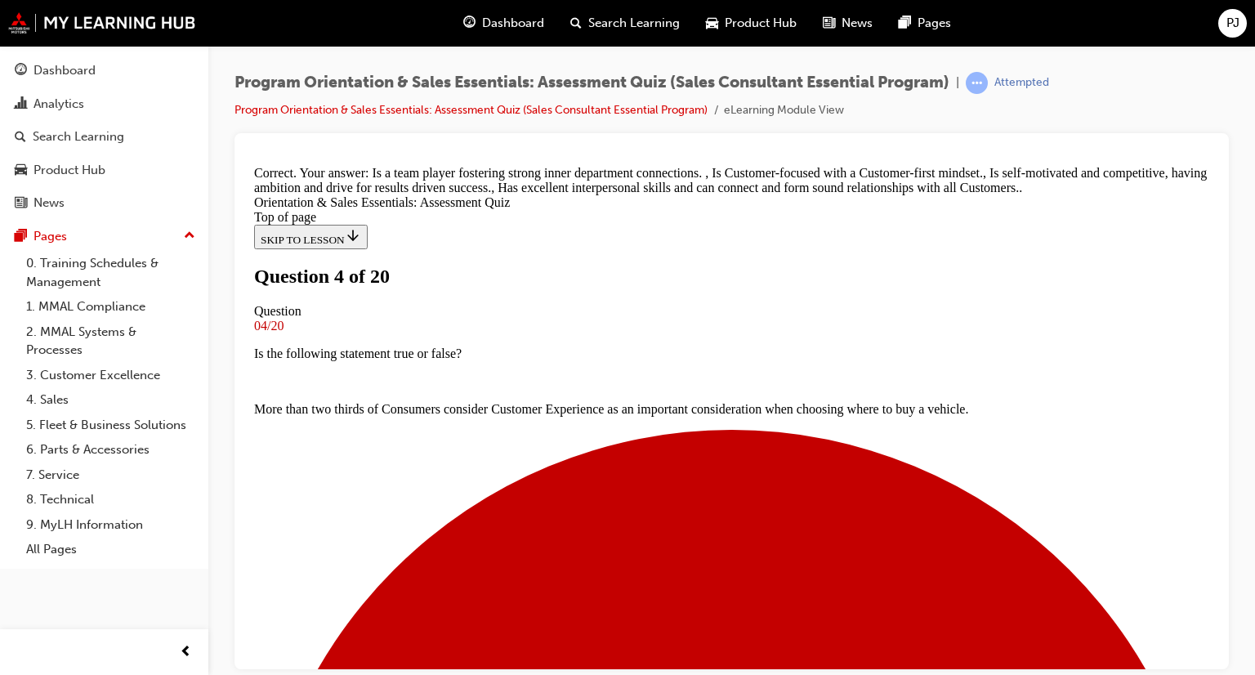
scroll to position [409, 0]
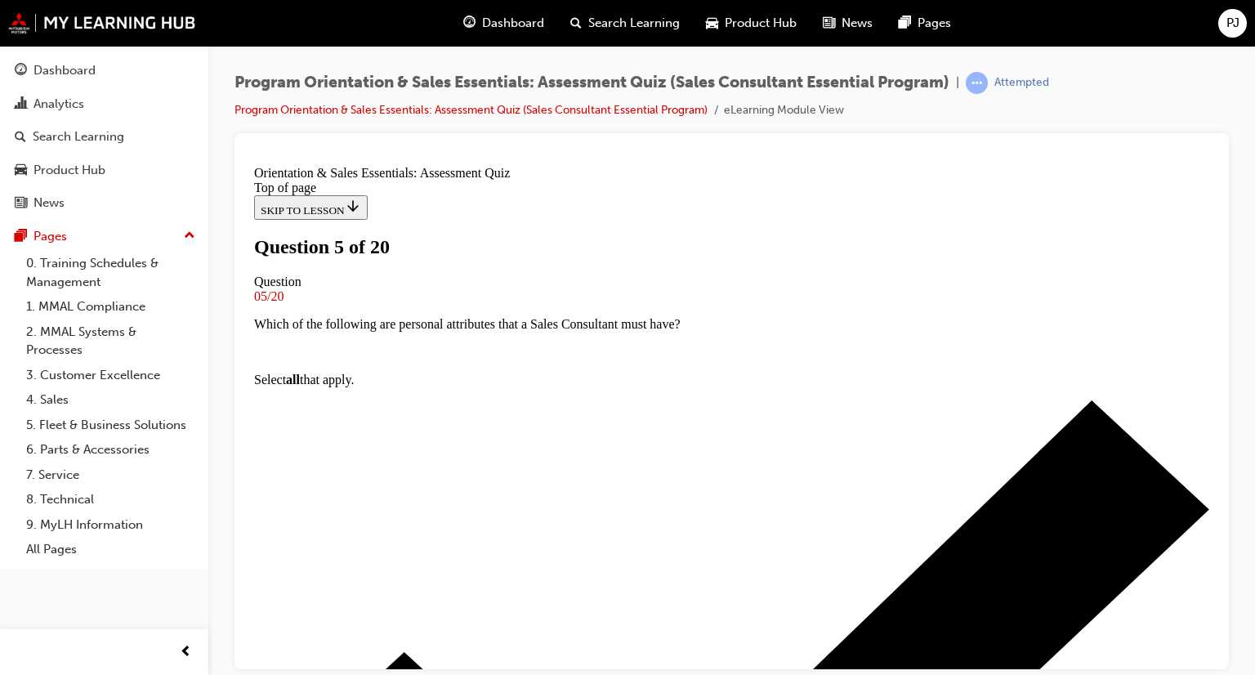
scroll to position [166, 0]
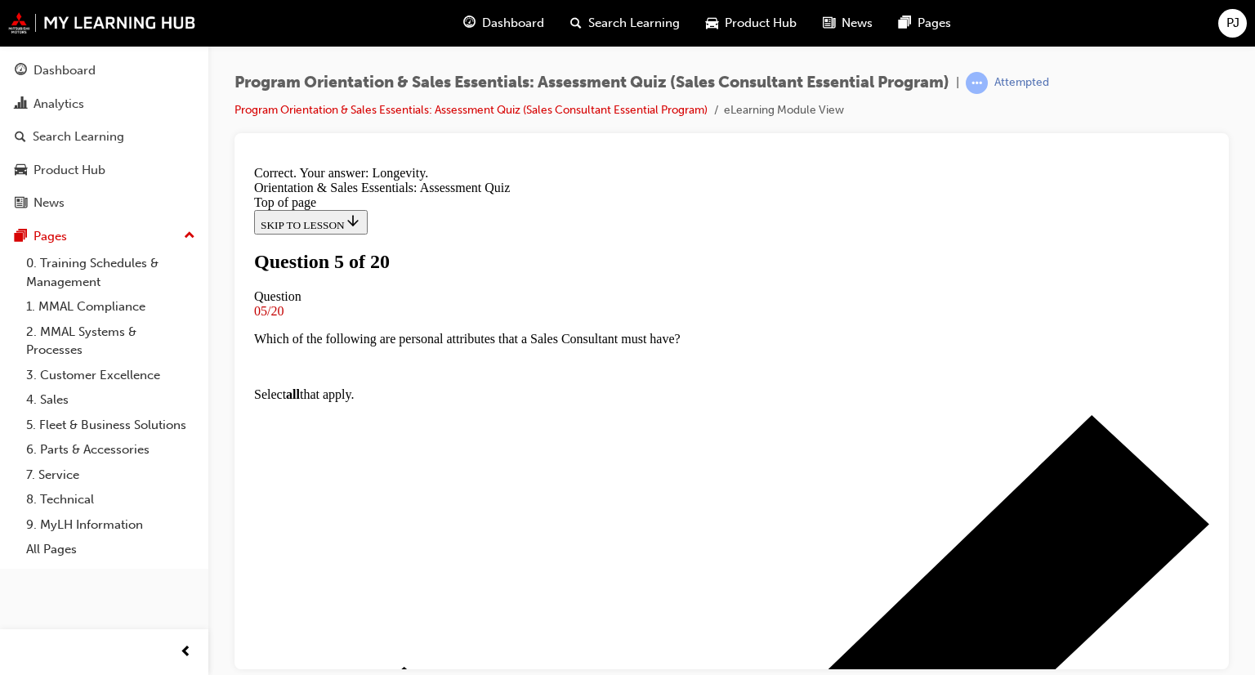
scroll to position [329, 0]
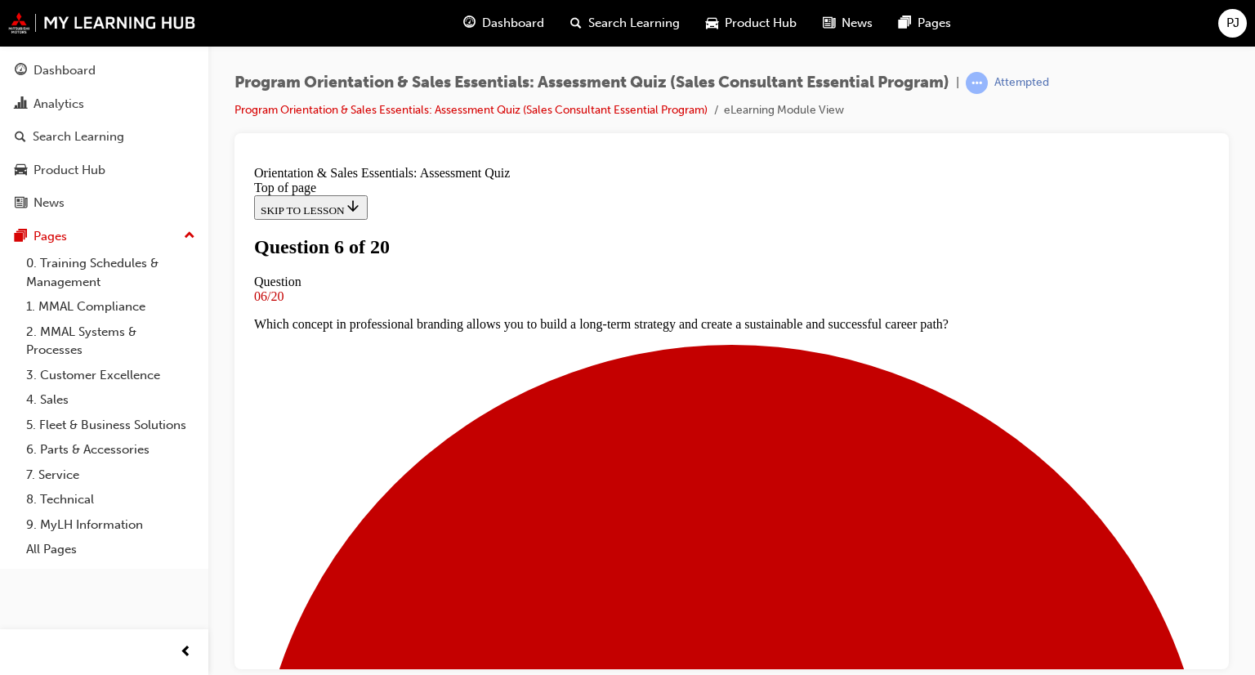
scroll to position [84, 0]
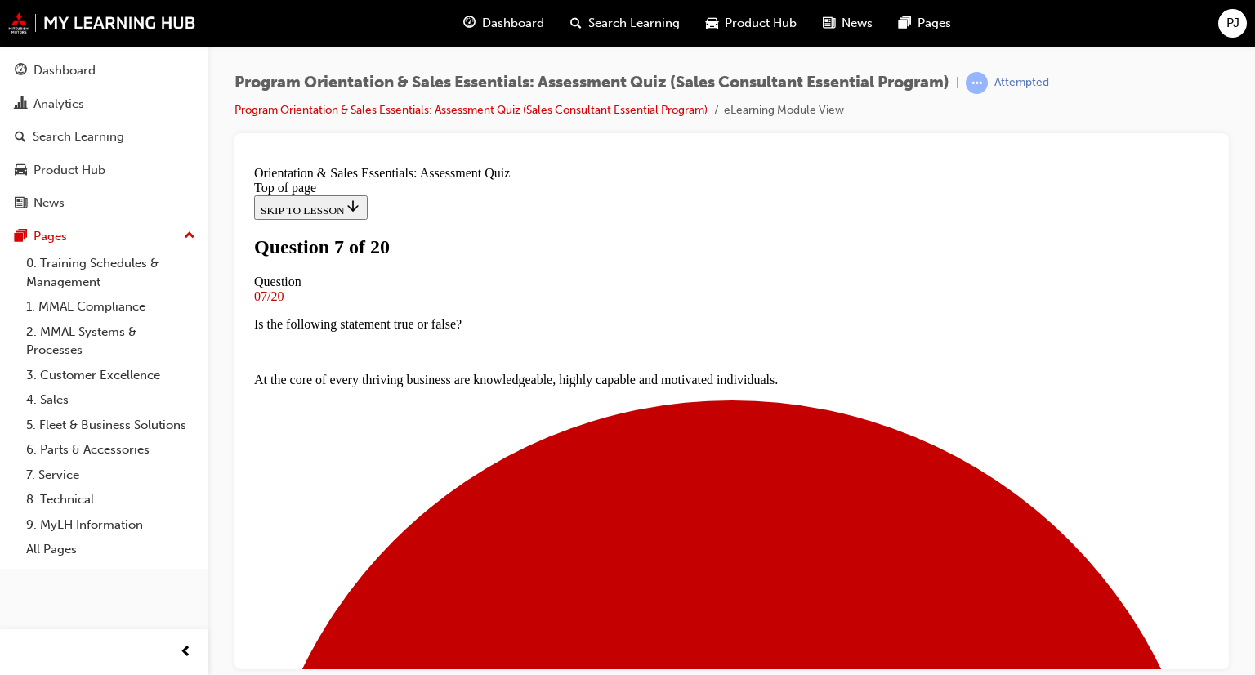
drag, startPoint x: 588, startPoint y: 401, endPoint x: 748, endPoint y: 402, distance: 160.2
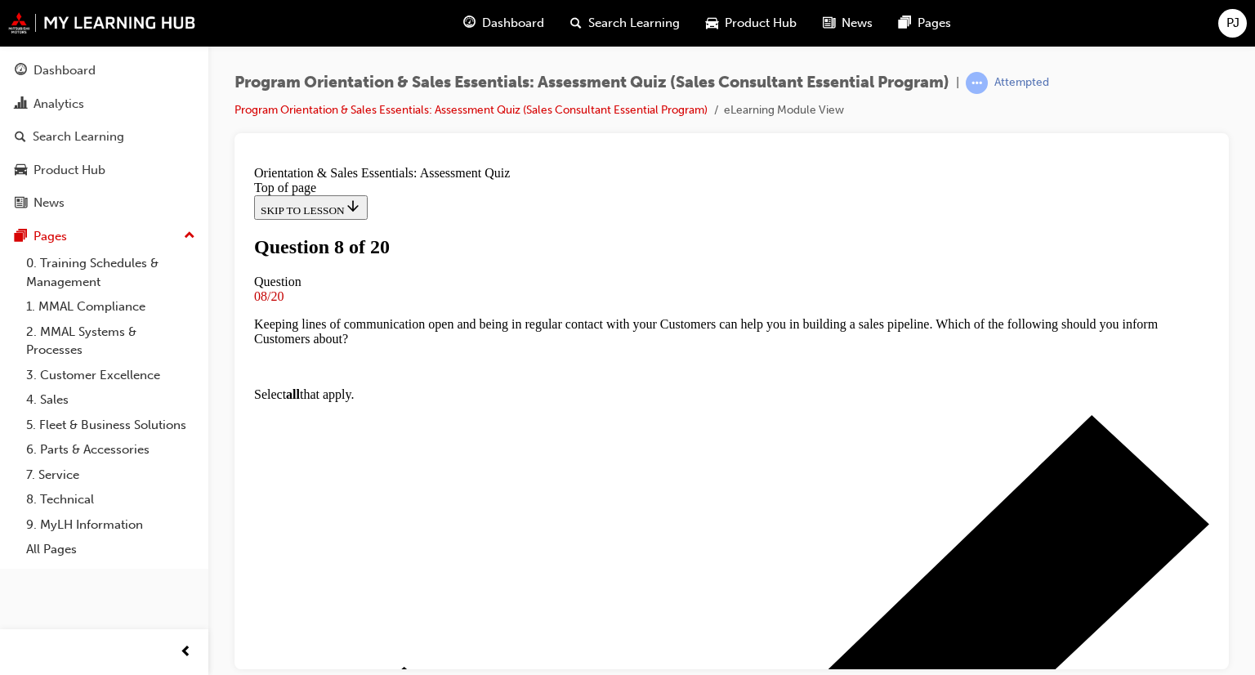
drag, startPoint x: 448, startPoint y: 414, endPoint x: 867, endPoint y: 394, distance: 419.7
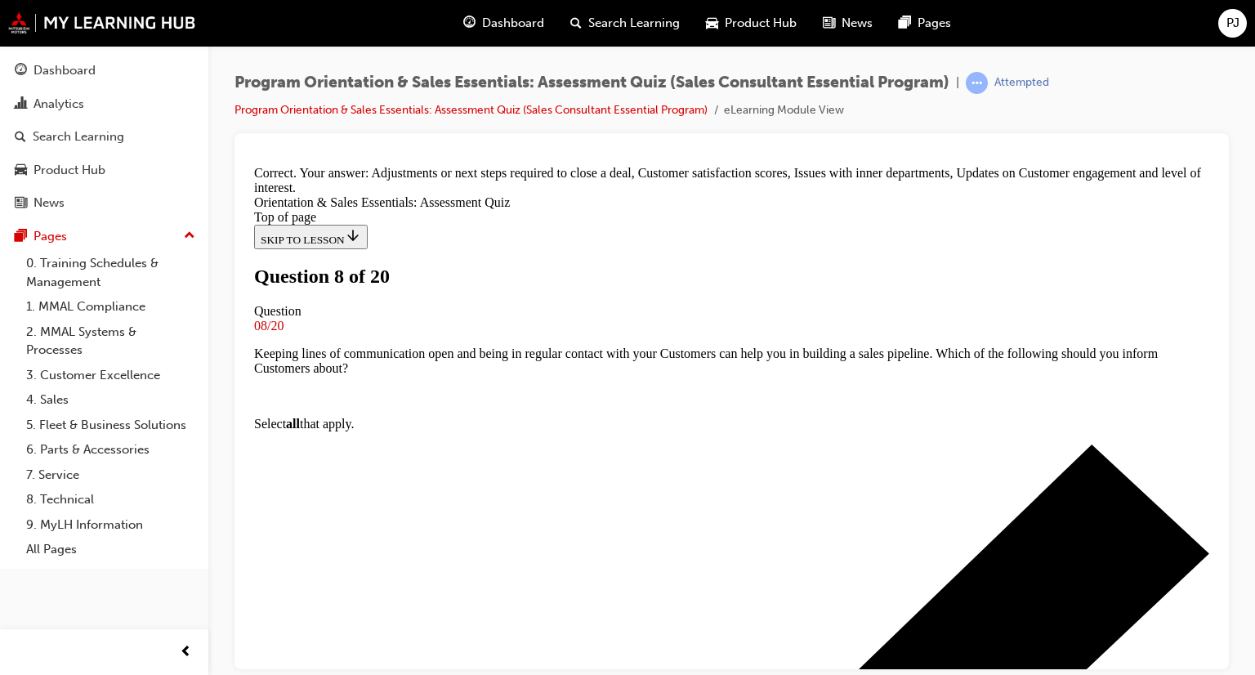
scroll to position [376, 0]
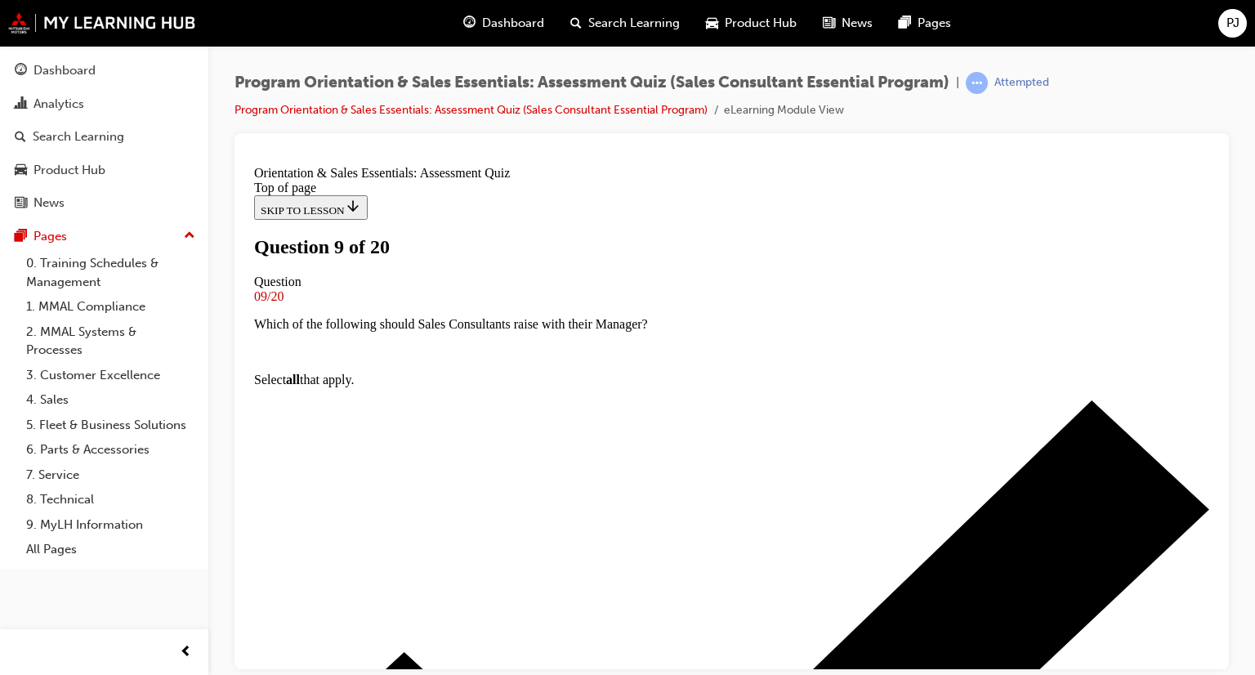
scroll to position [166, 0]
drag, startPoint x: 464, startPoint y: 235, endPoint x: 733, endPoint y: 245, distance: 269.0
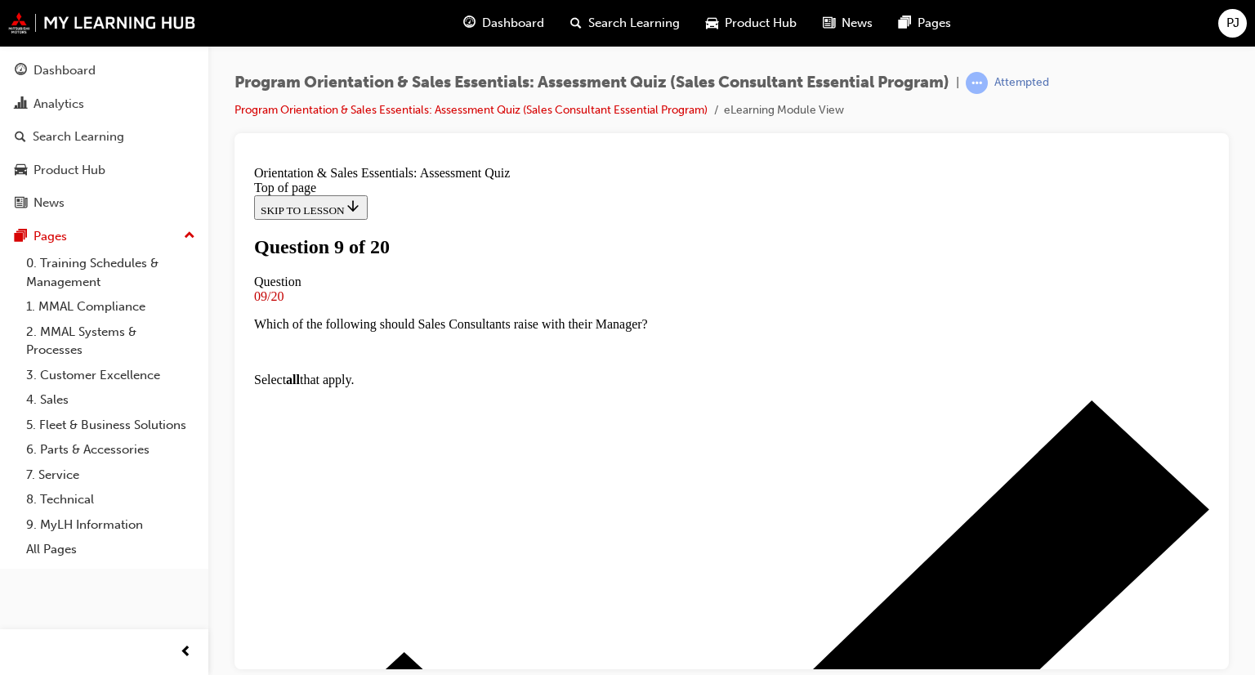
scroll to position [248, 0]
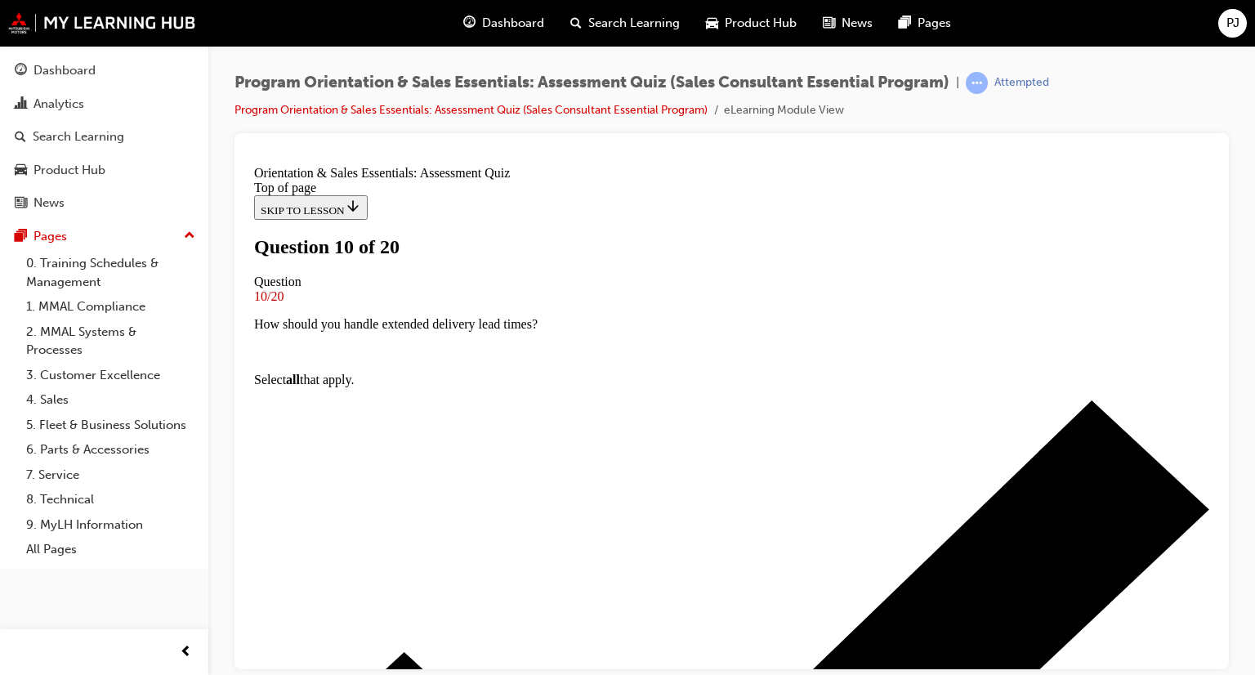
scroll to position [166, 0]
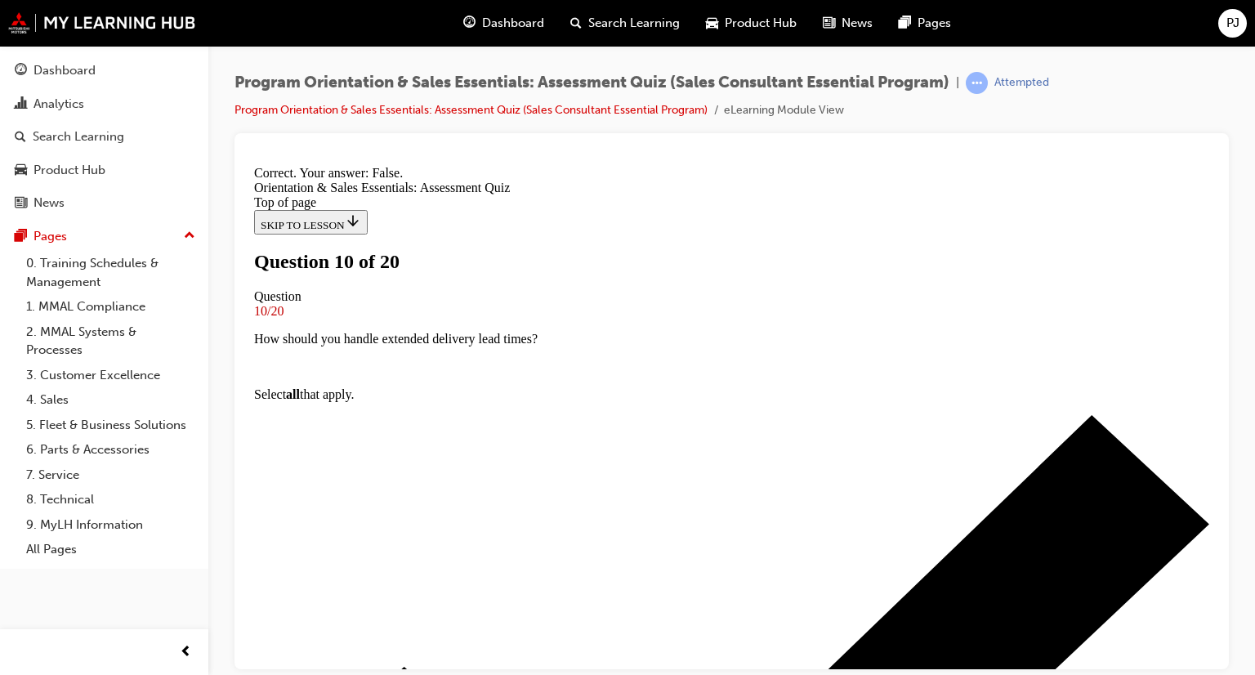
scroll to position [248, 0]
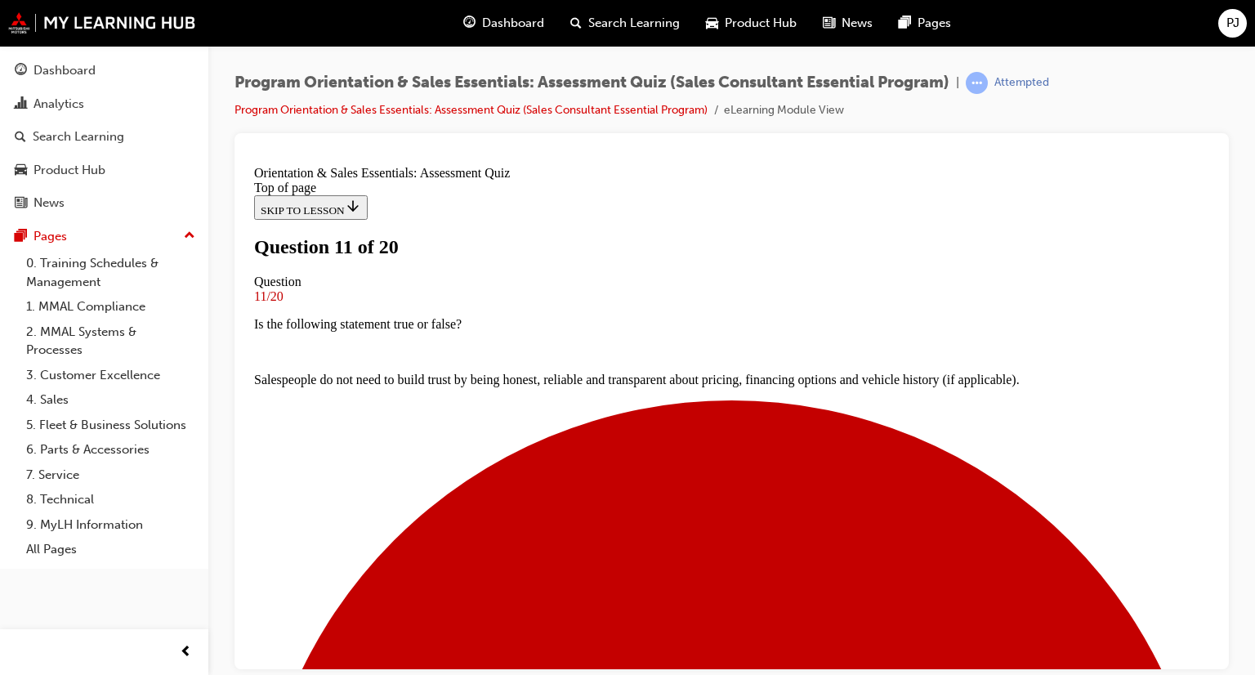
scroll to position [166, 0]
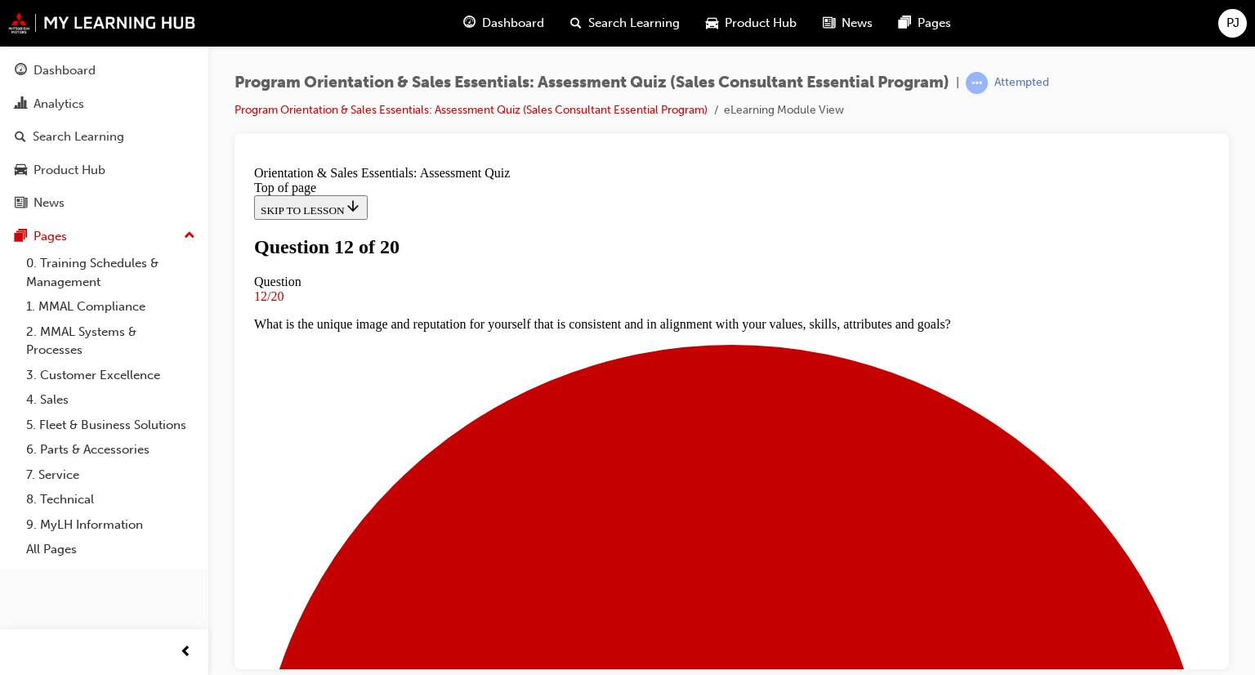
scroll to position [84, 0]
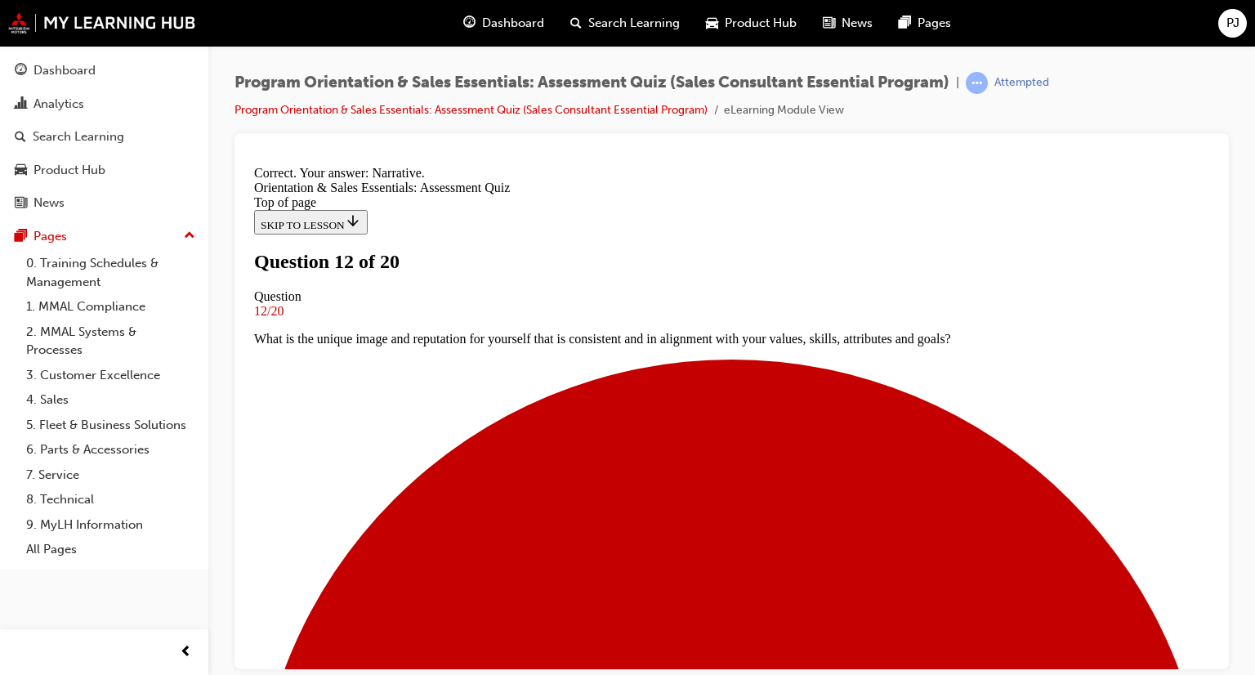
scroll to position [349, 0]
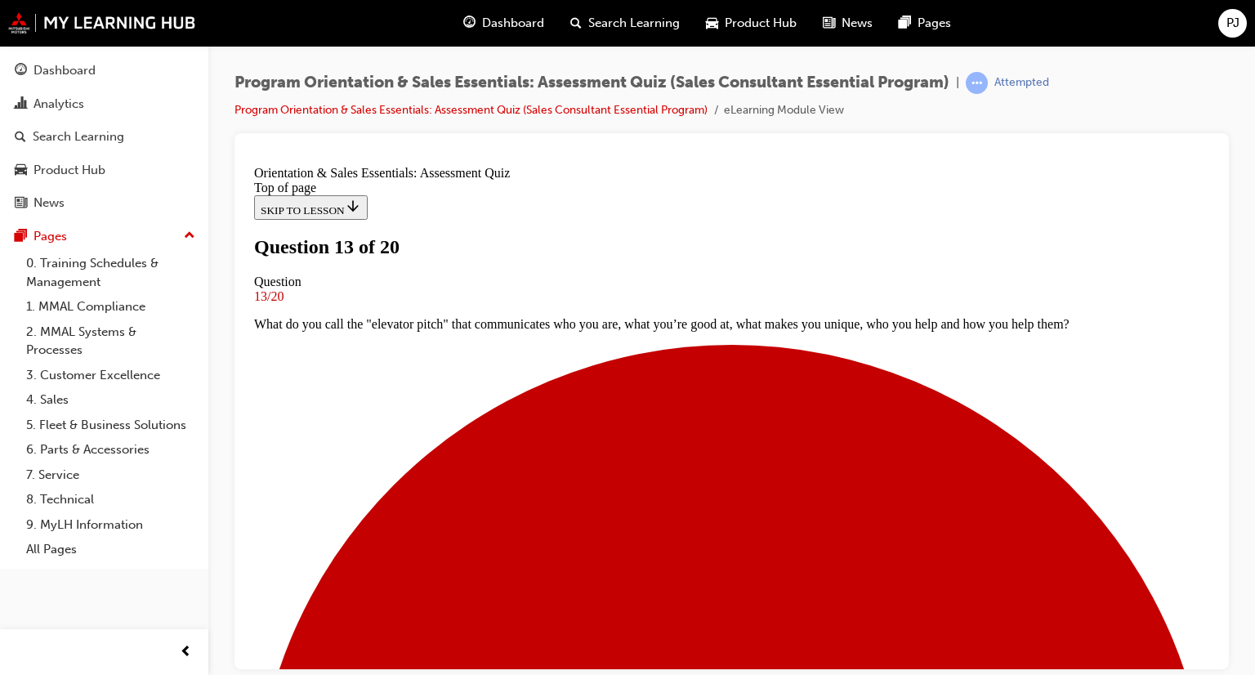
scroll to position [166, 0]
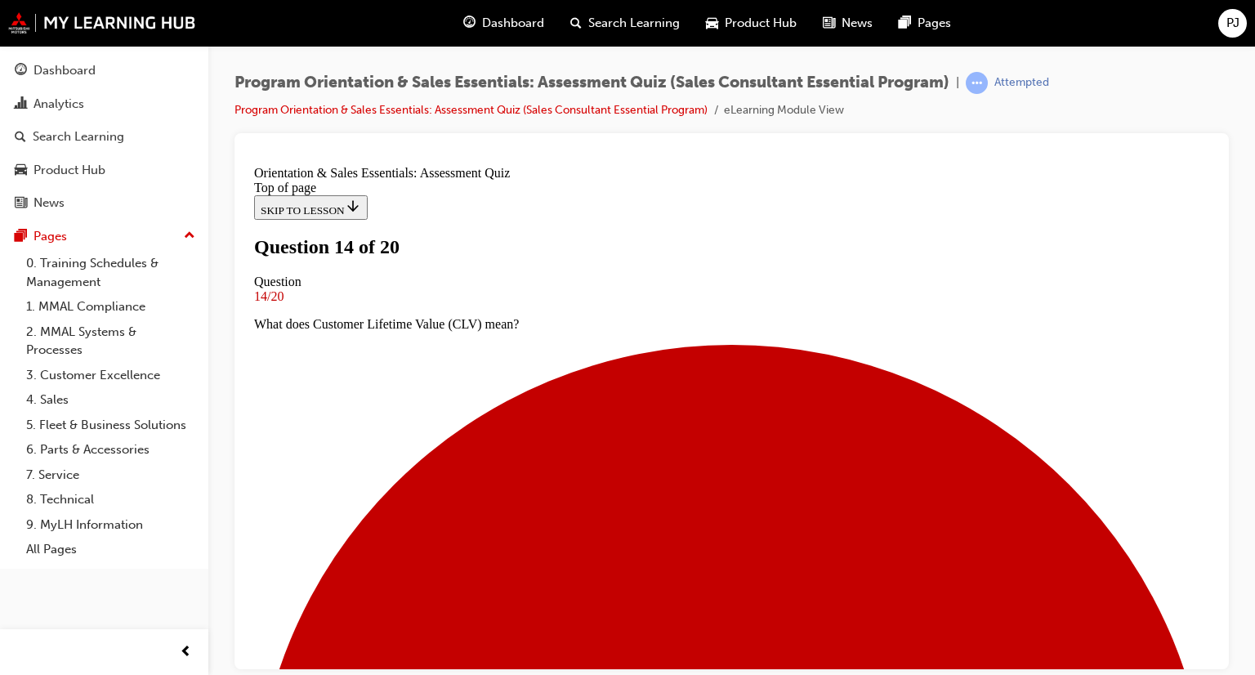
scroll to position [166, 0]
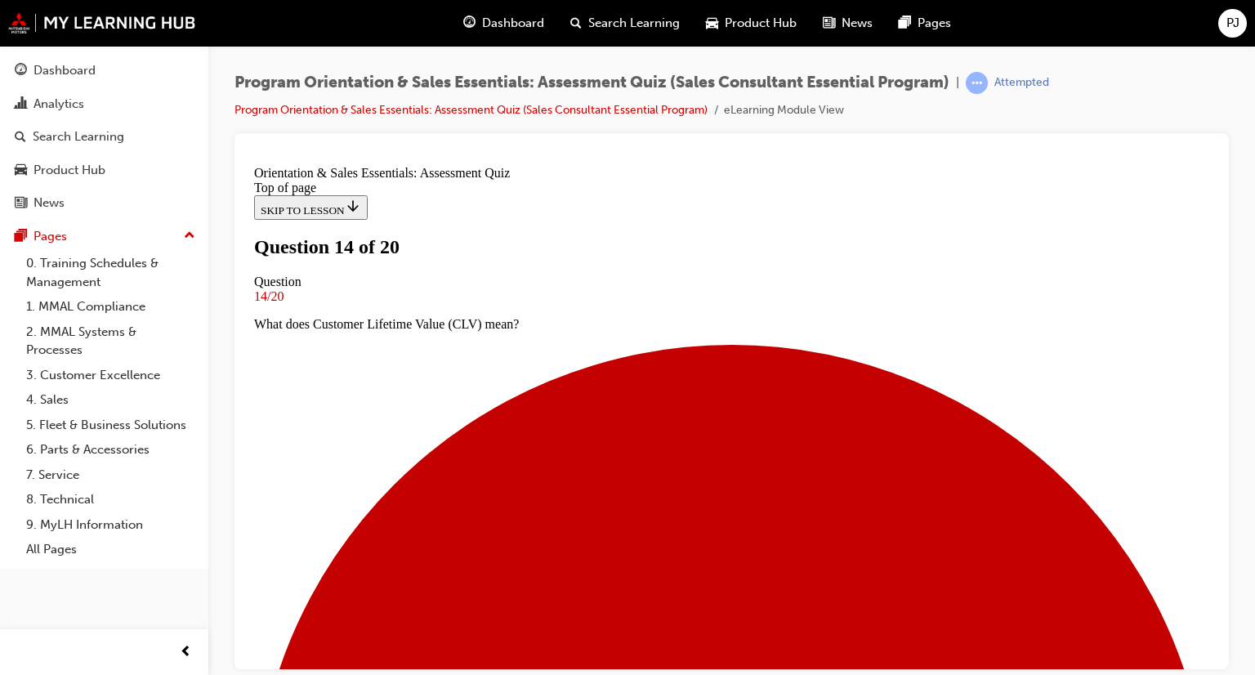
scroll to position [248, 0]
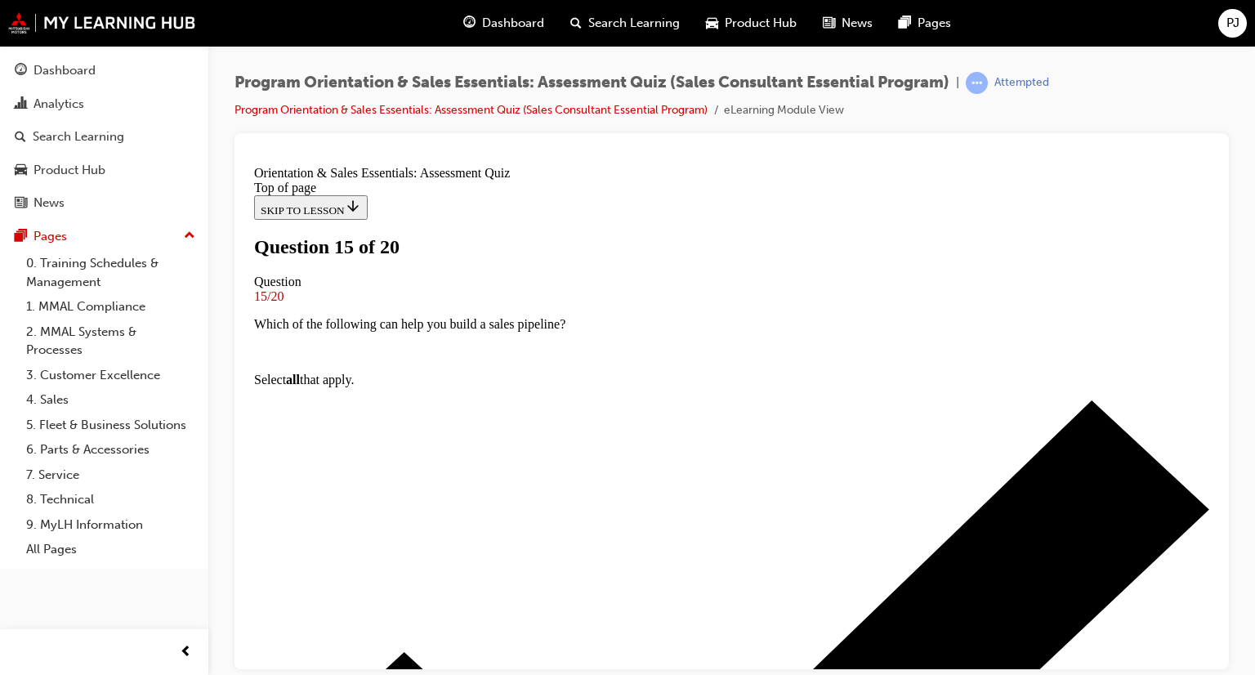
scroll to position [166, 0]
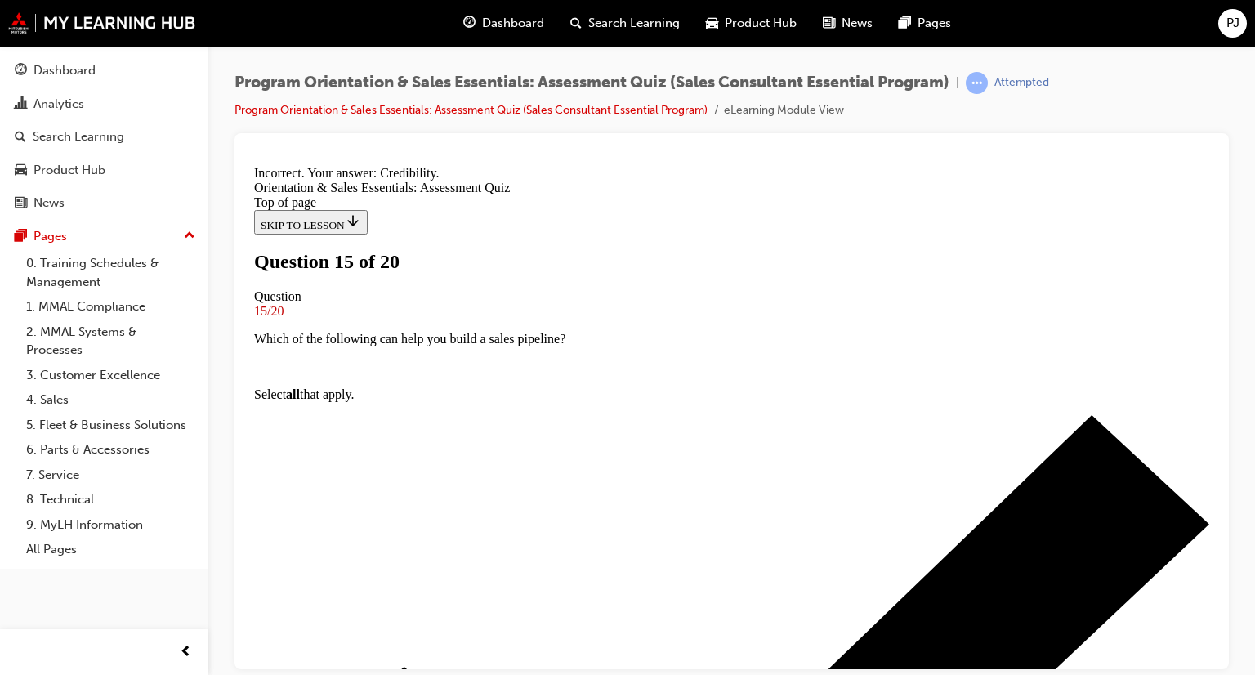
scroll to position [248, 0]
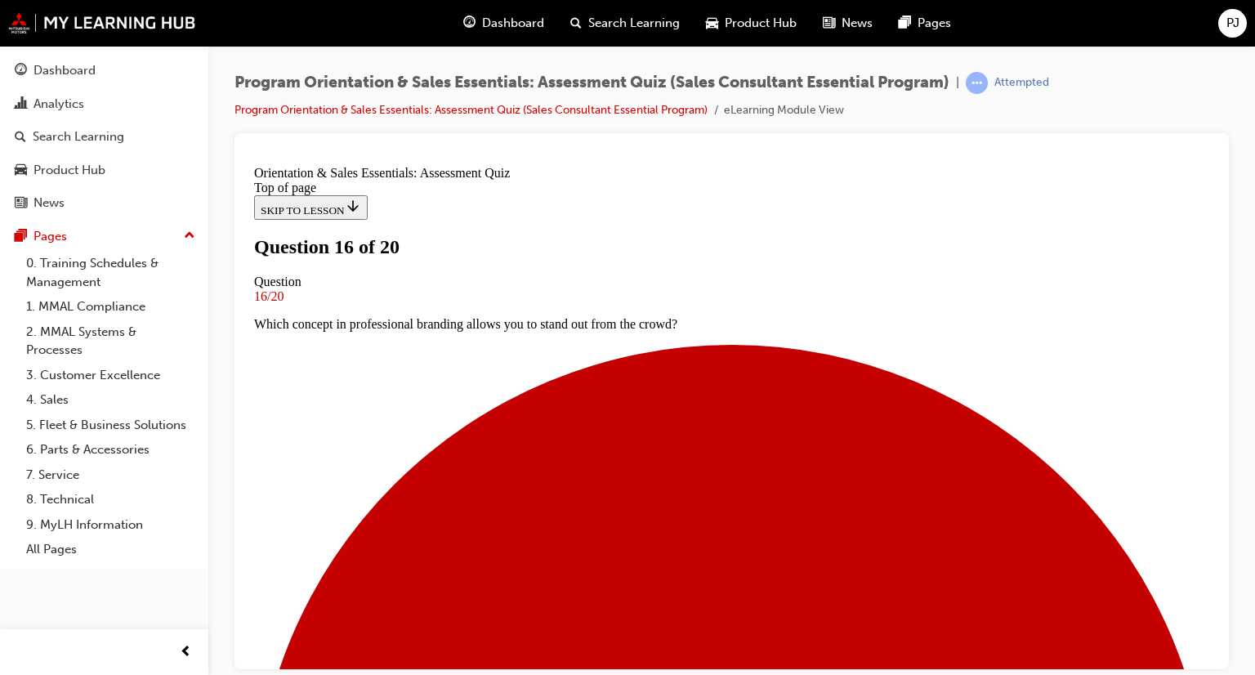
scroll to position [166, 0]
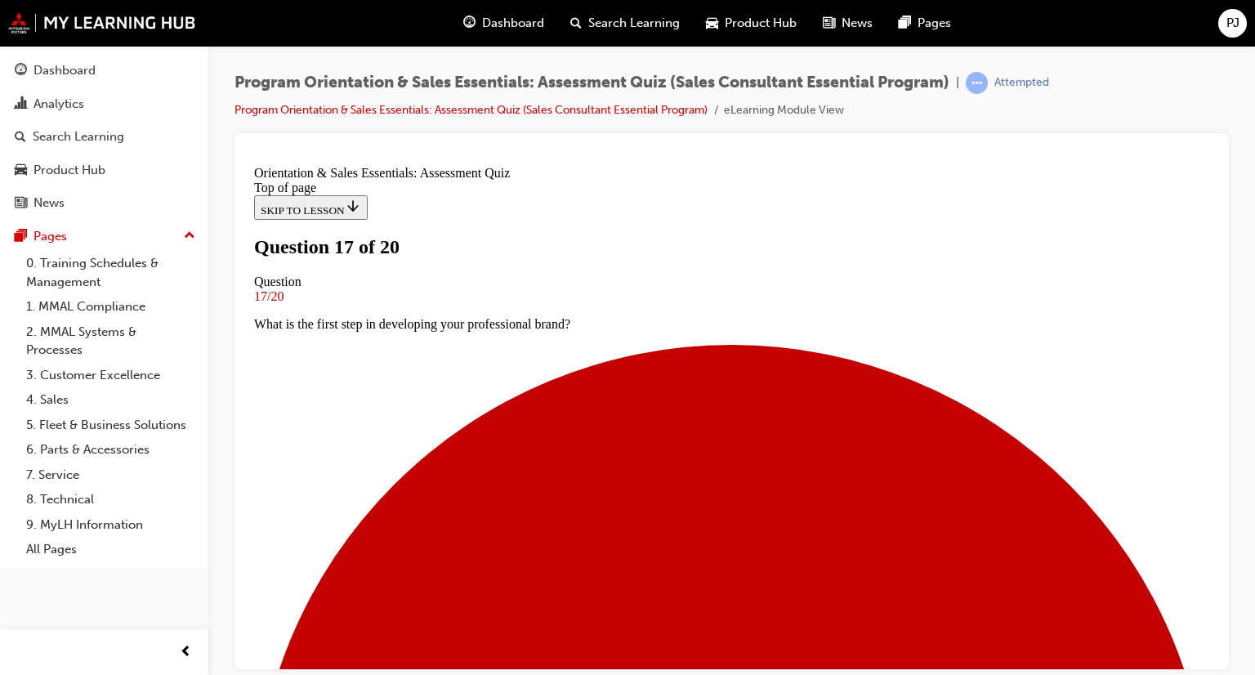
scroll to position [84, 0]
drag, startPoint x: 486, startPoint y: 378, endPoint x: 654, endPoint y: 373, distance: 167.6
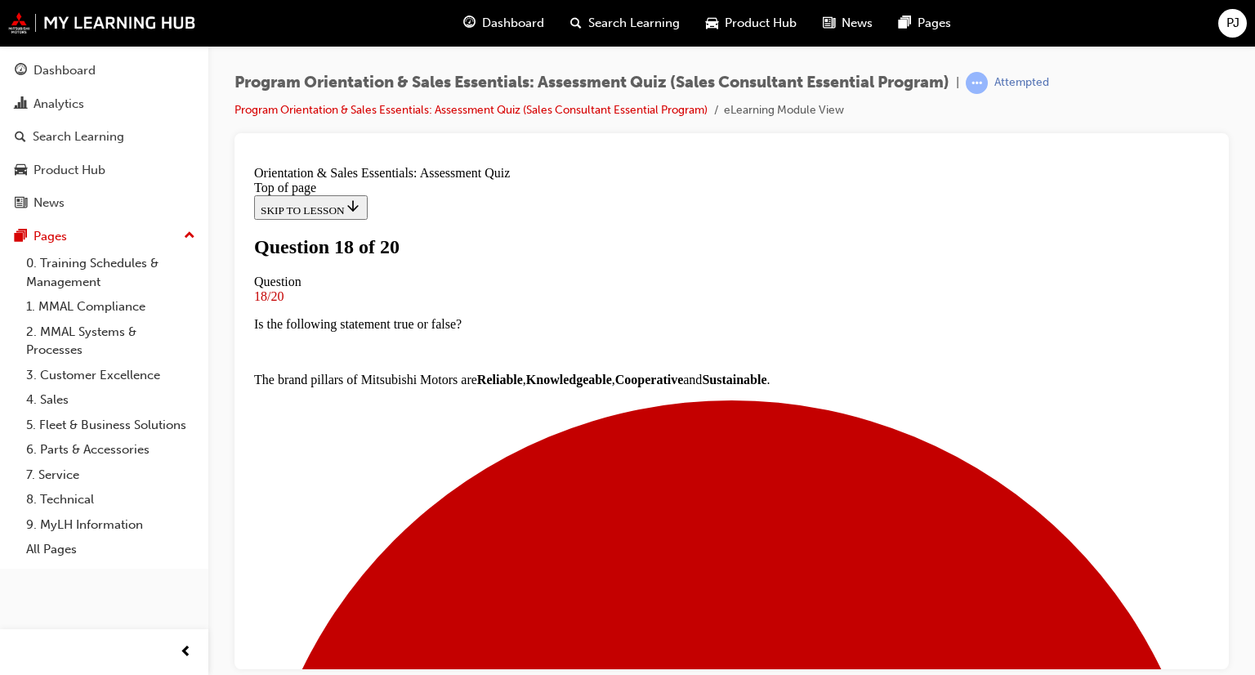
drag, startPoint x: 451, startPoint y: 397, endPoint x: 807, endPoint y: 401, distance: 355.5
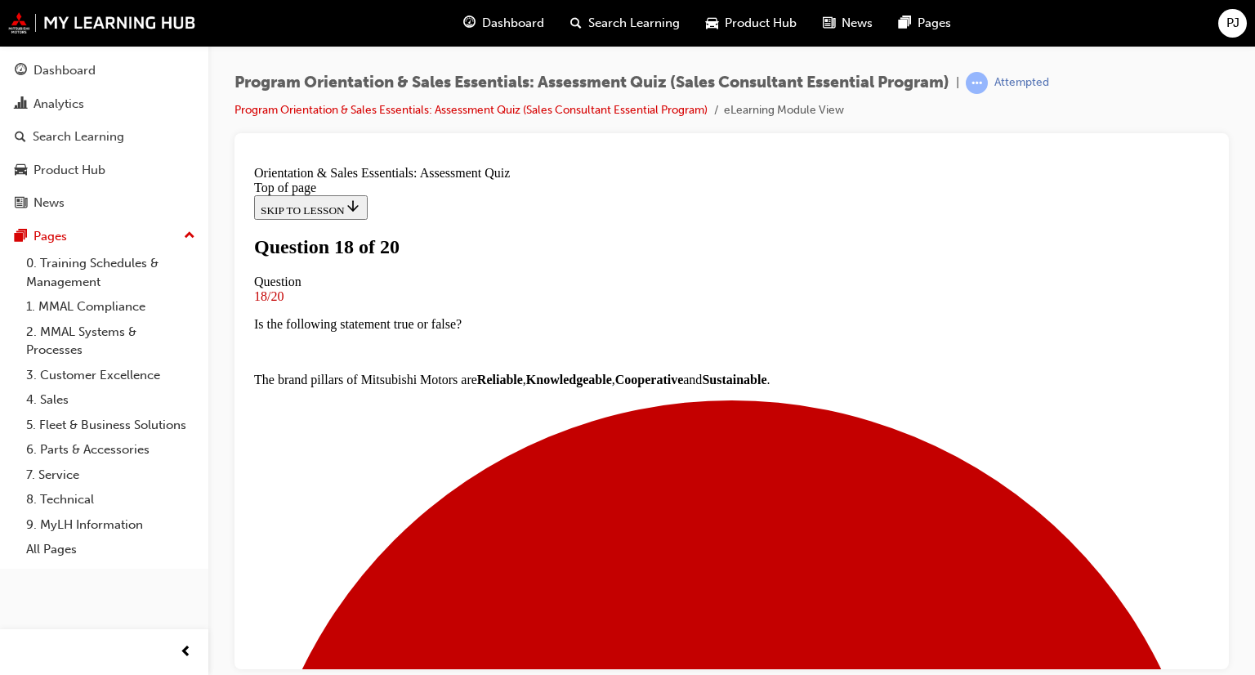
scroll to position [304, 0]
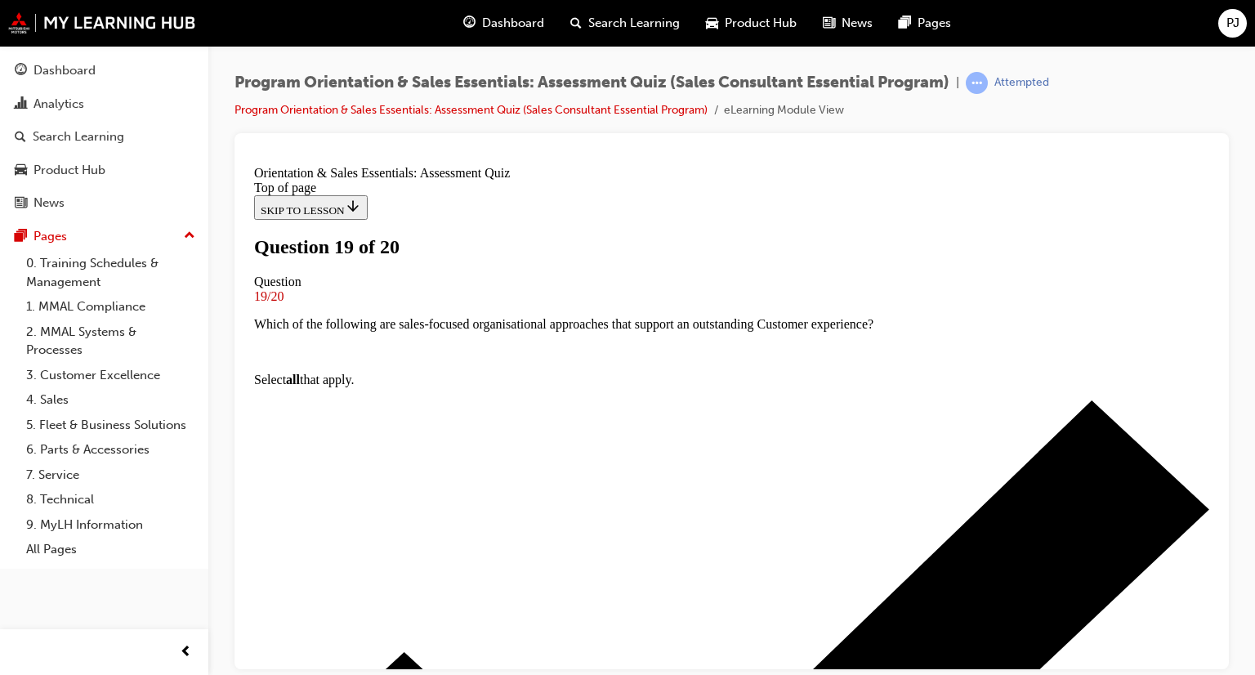
scroll to position [166, 0]
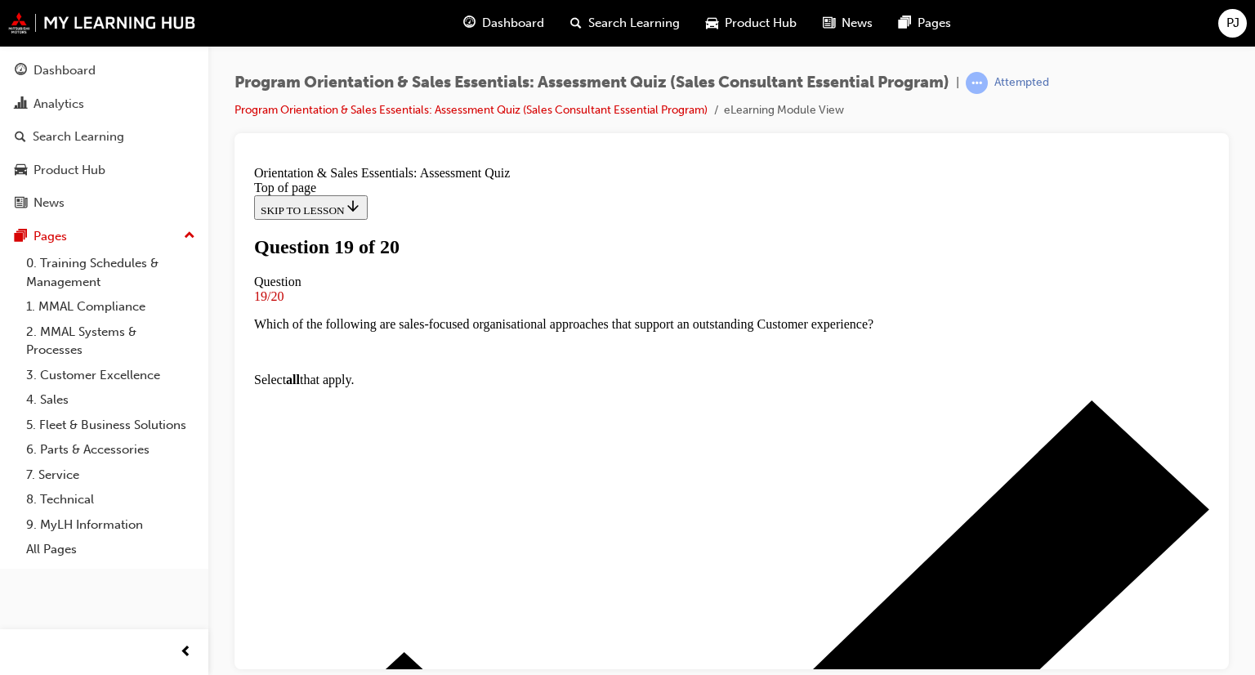
scroll to position [304, 0]
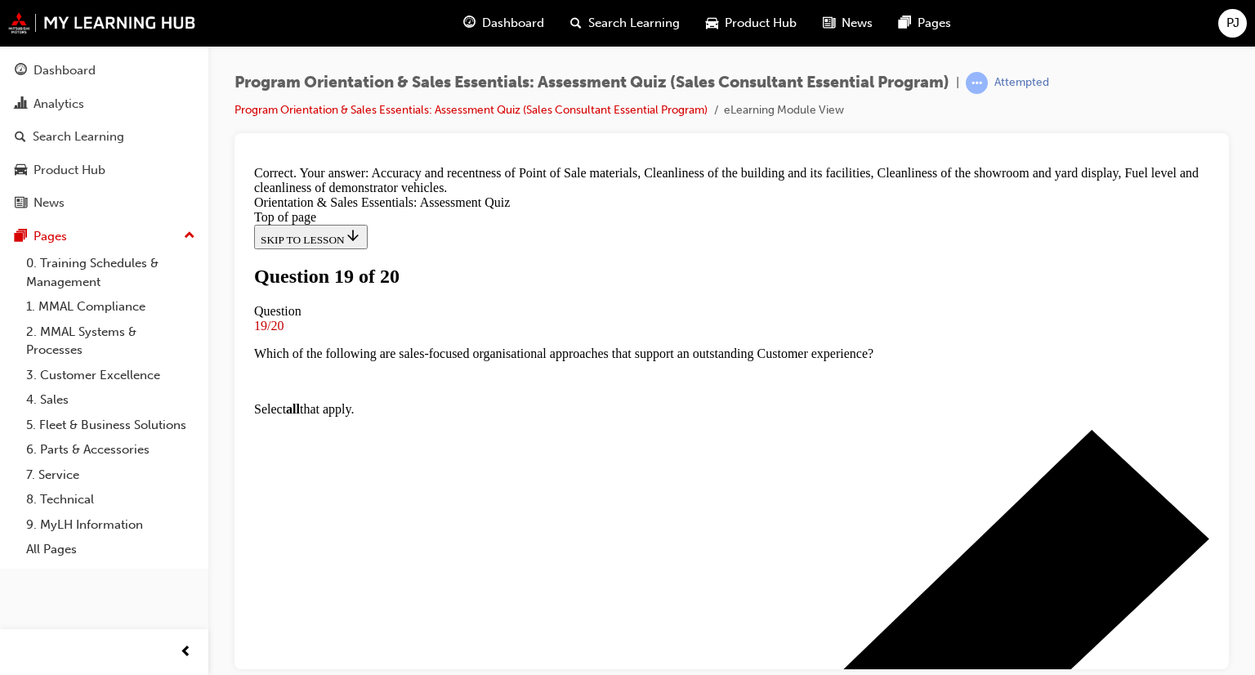
scroll to position [386, 0]
drag, startPoint x: 729, startPoint y: 592, endPoint x: 733, endPoint y: 606, distance: 13.7
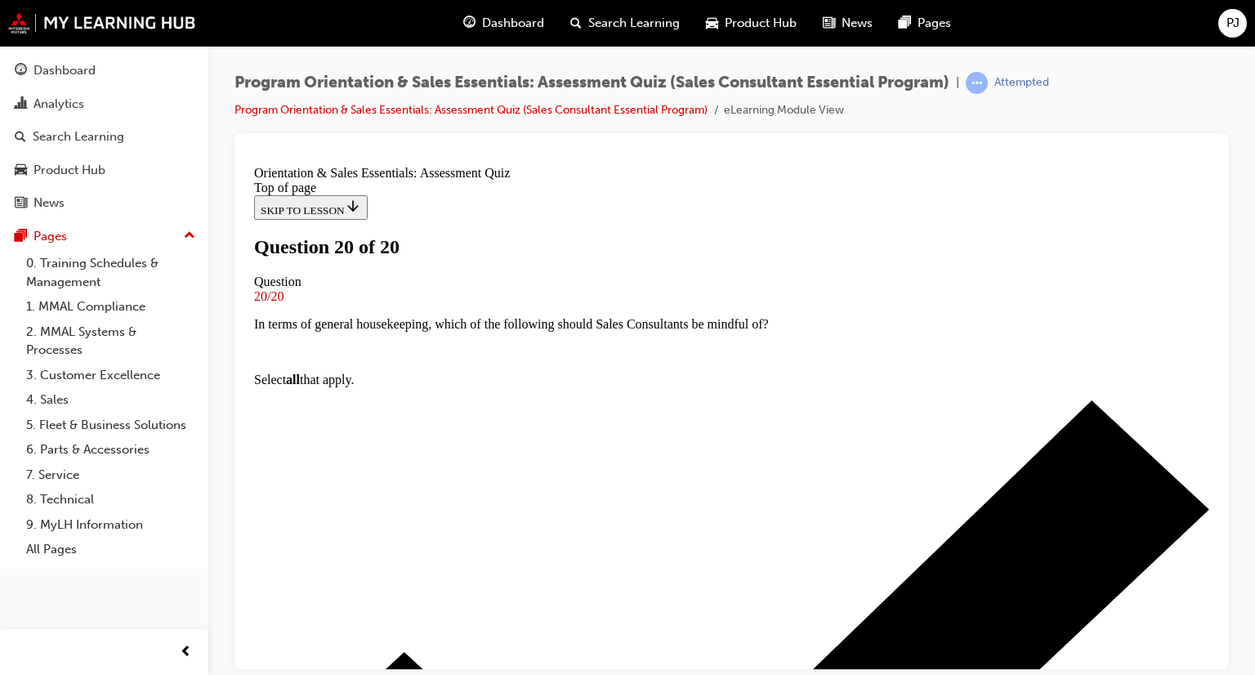
scroll to position [324, 0]
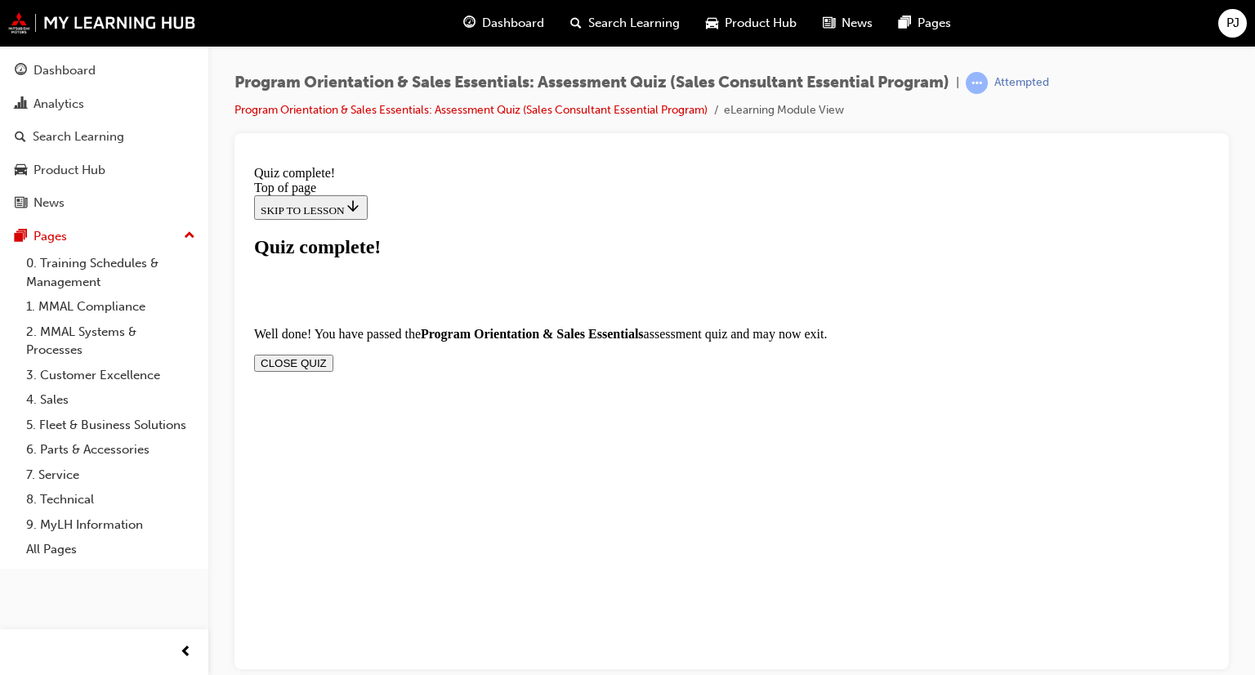
click at [333, 354] on button "CLOSE QUIZ" at bounding box center [293, 362] width 79 height 17
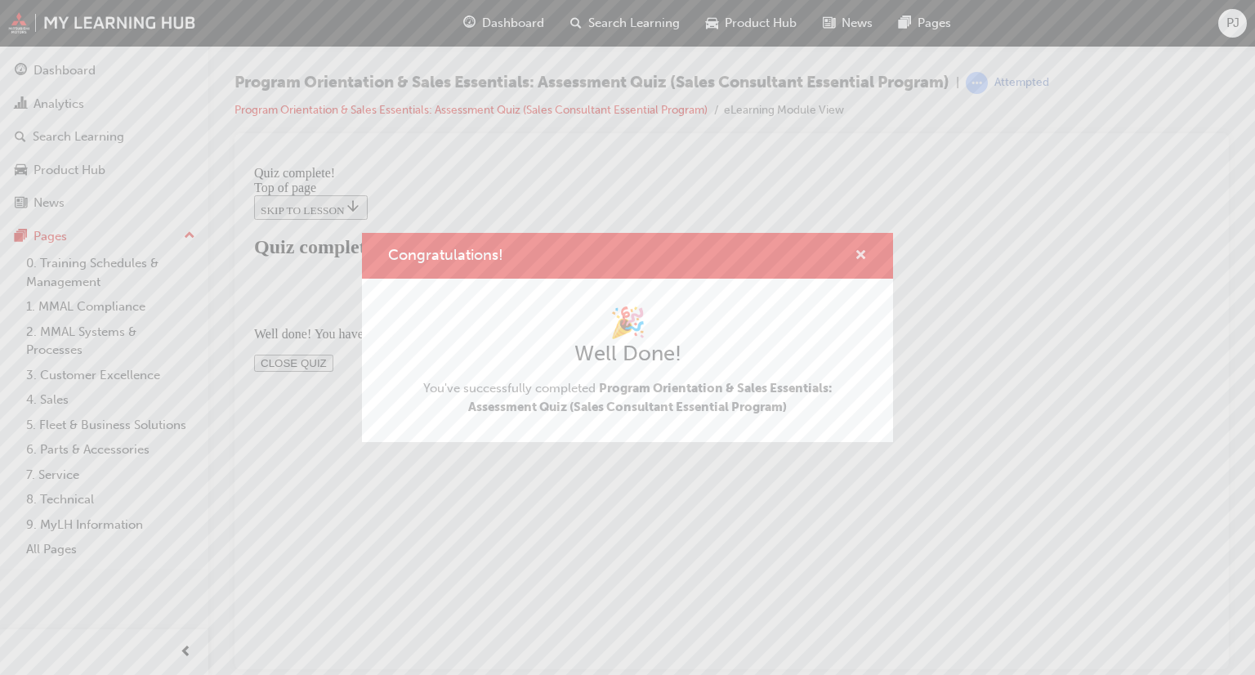
click at [861, 253] on span "cross-icon" at bounding box center [861, 256] width 12 height 15
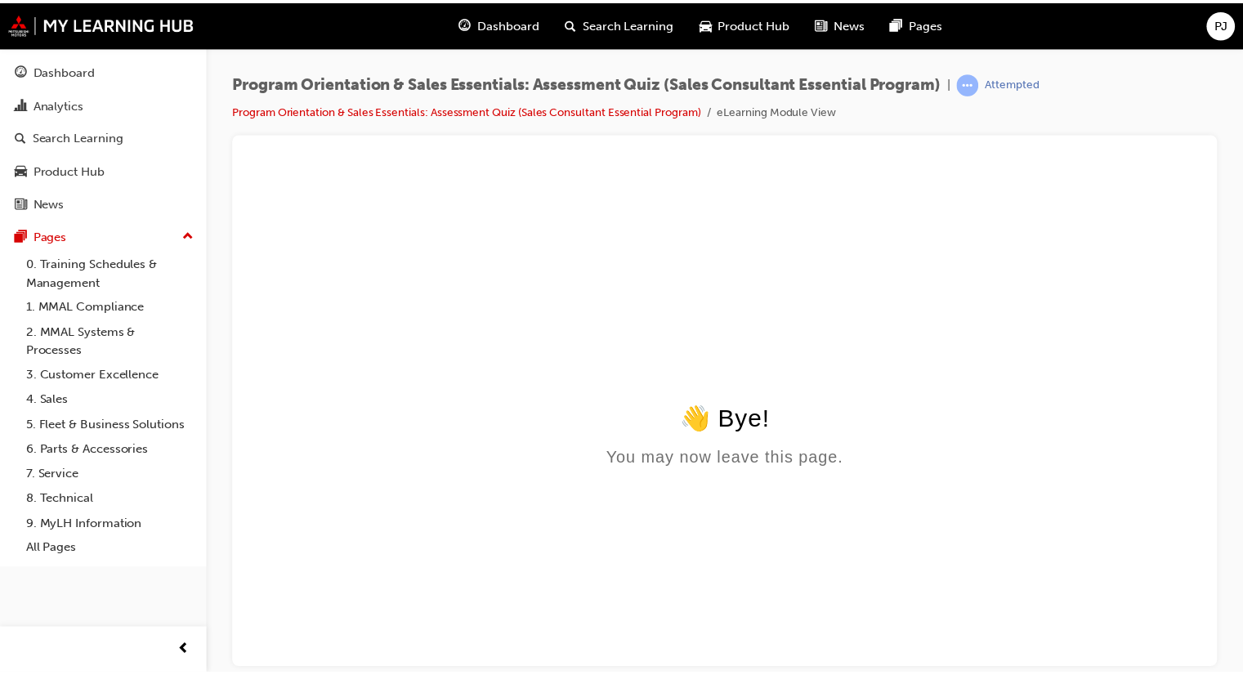
scroll to position [0, 0]
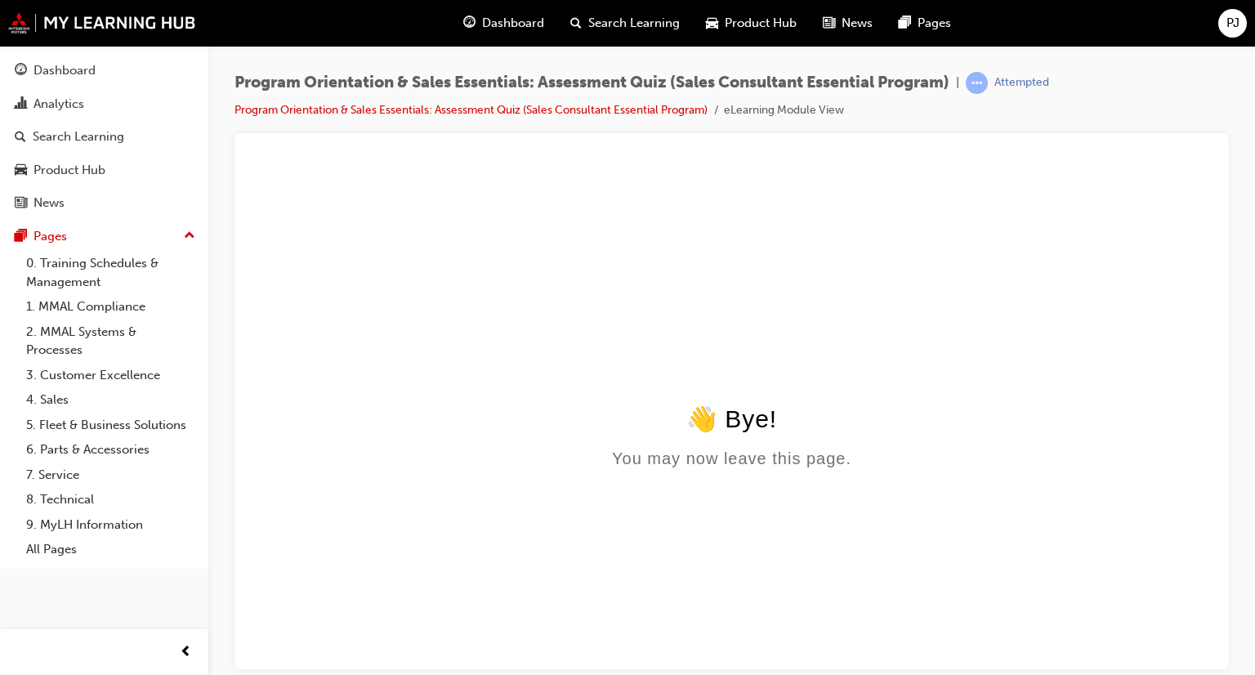
click at [523, 29] on span "Dashboard" at bounding box center [513, 23] width 62 height 19
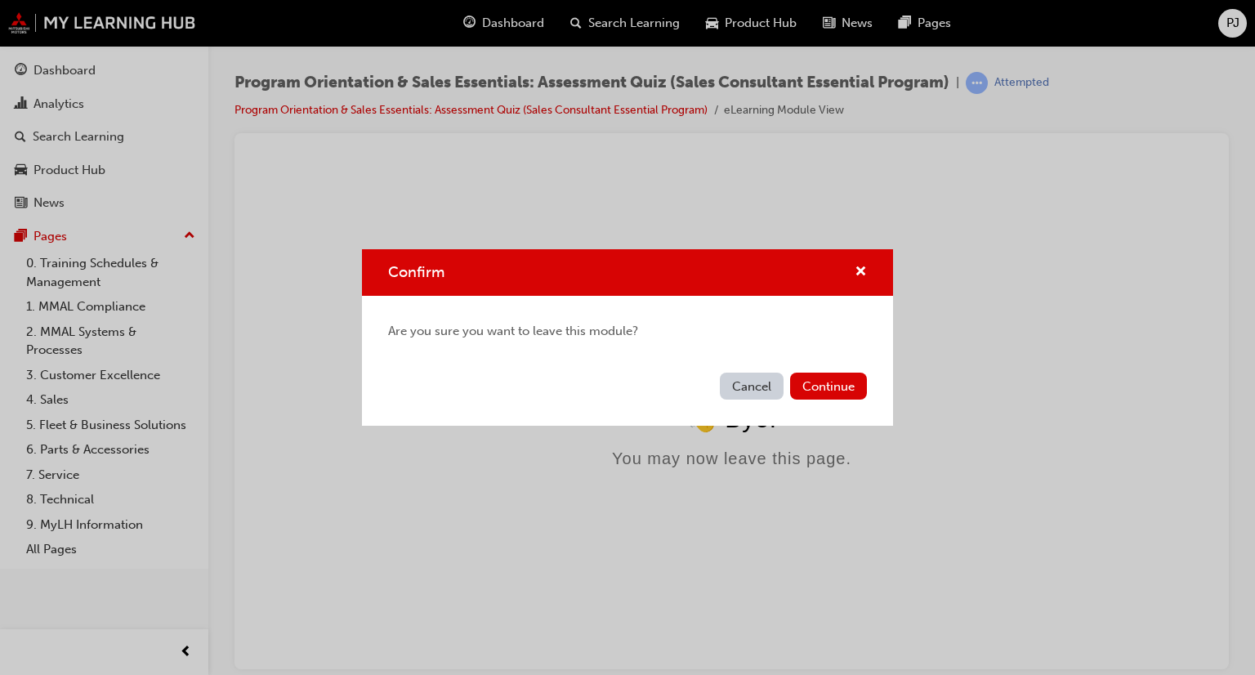
click at [774, 235] on div "Confirm Are you sure you want to leave this module? Cancel Continue" at bounding box center [627, 337] width 1255 height 675
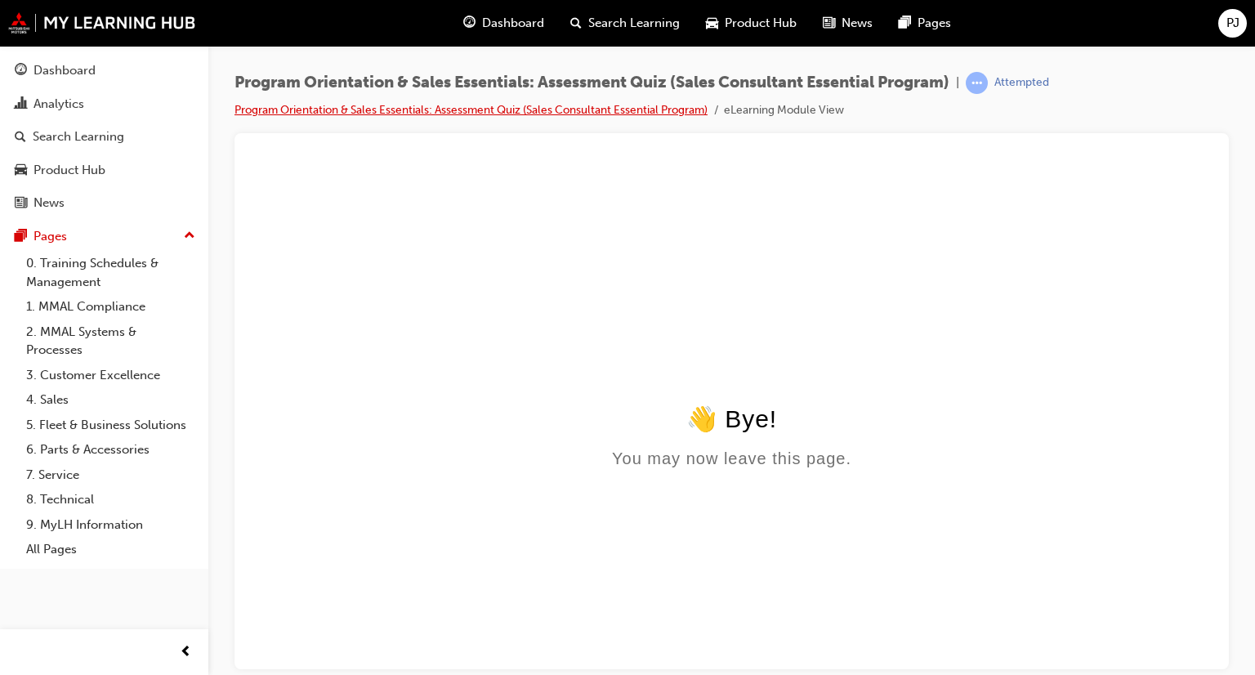
click at [549, 111] on link "Program Orientation & Sales Essentials: Assessment Quiz (Sales Consultant Essen…" at bounding box center [471, 110] width 473 height 14
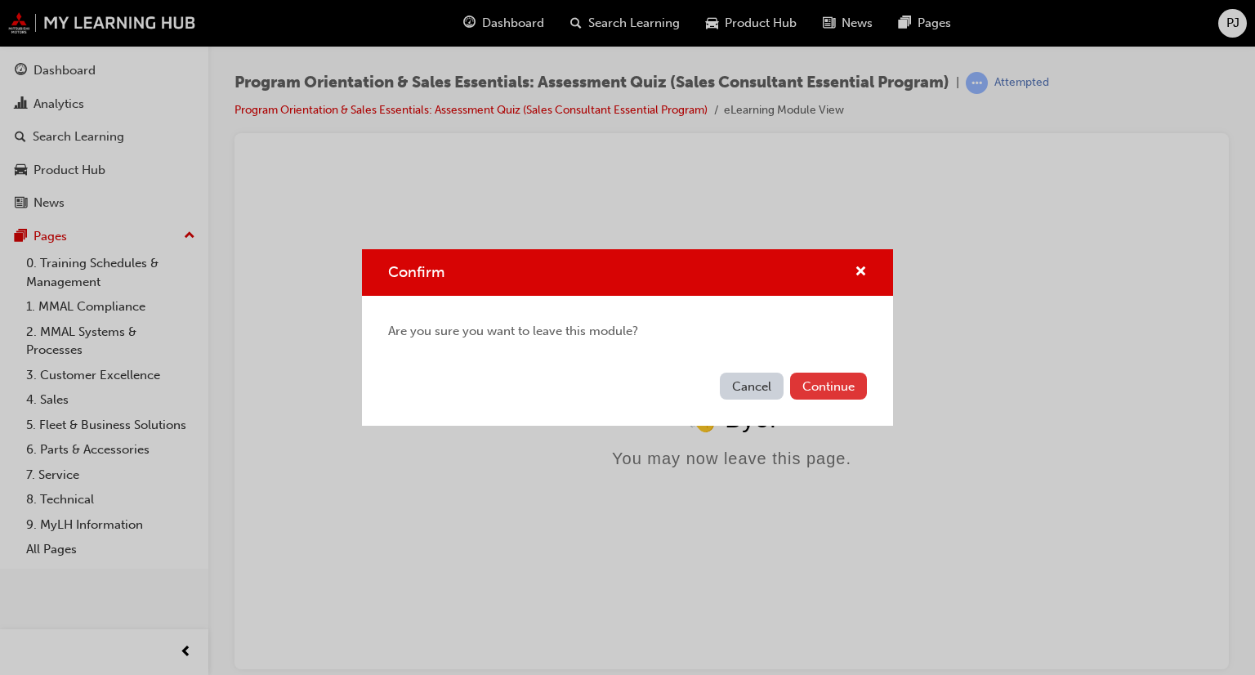
click at [835, 382] on button "Continue" at bounding box center [828, 386] width 77 height 27
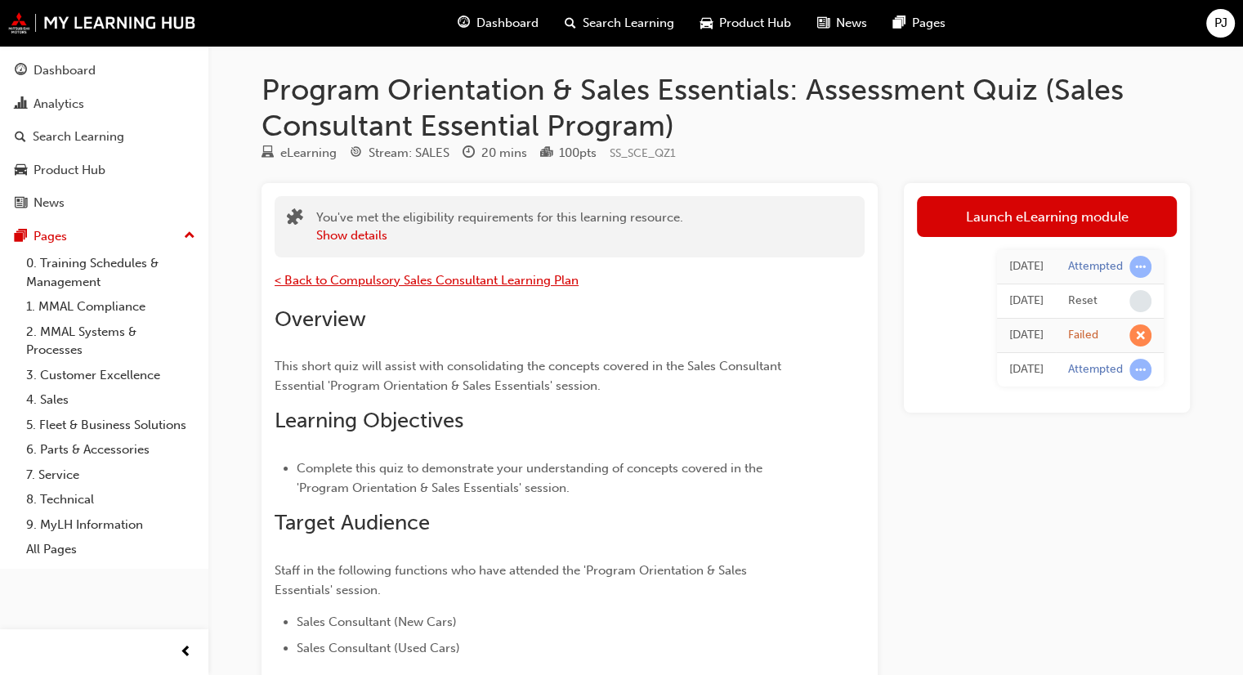
click at [359, 275] on span "< Back to Compulsory Sales Consultant Learning Plan" at bounding box center [427, 280] width 304 height 15
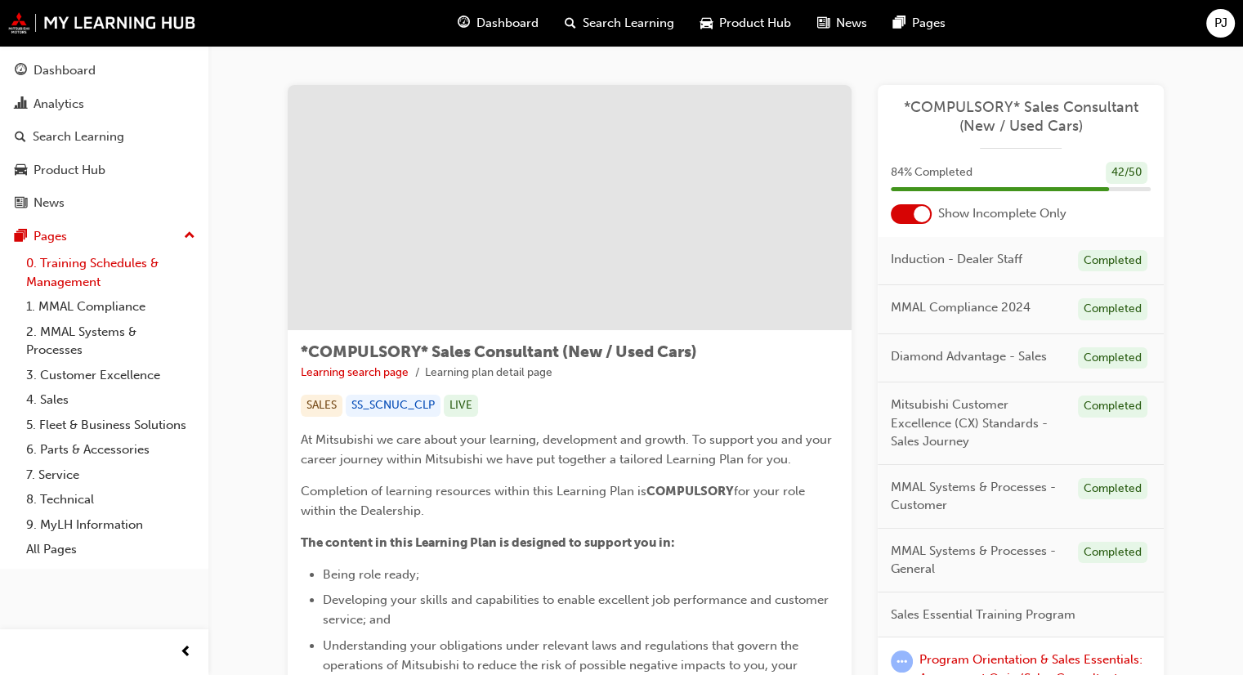
click at [121, 269] on link "0. Training Schedules & Management" at bounding box center [111, 272] width 182 height 43
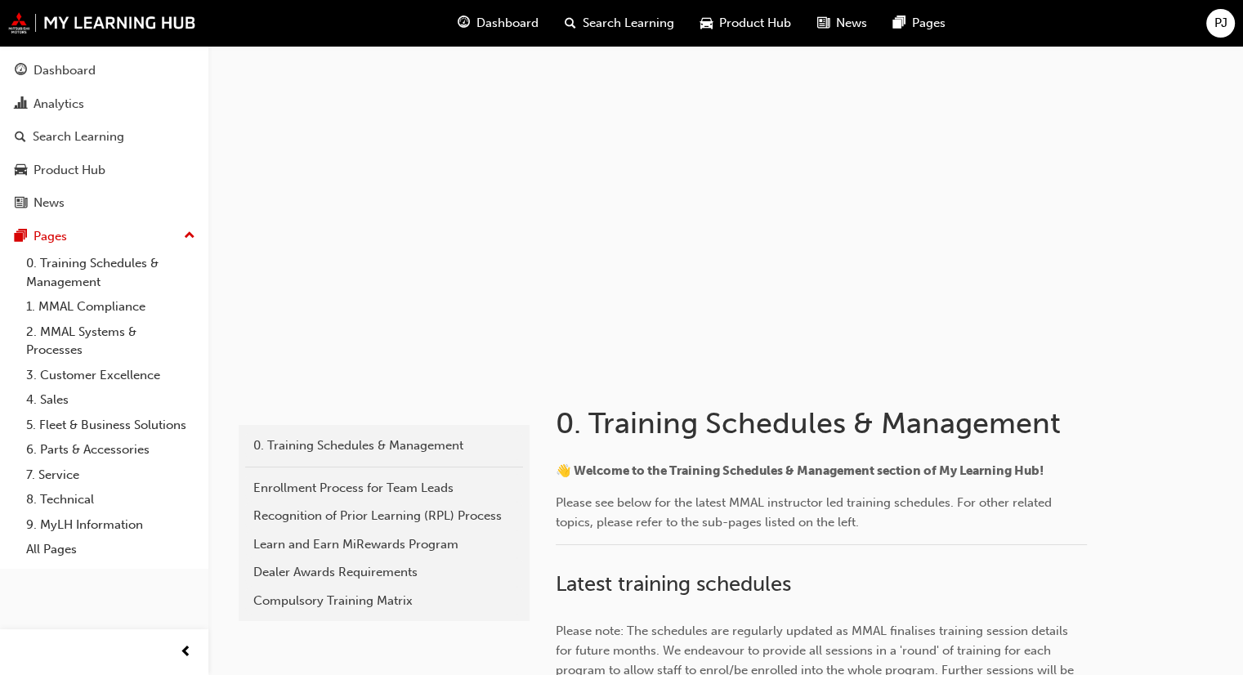
drag, startPoint x: 626, startPoint y: 285, endPoint x: 744, endPoint y: 292, distance: 117.9
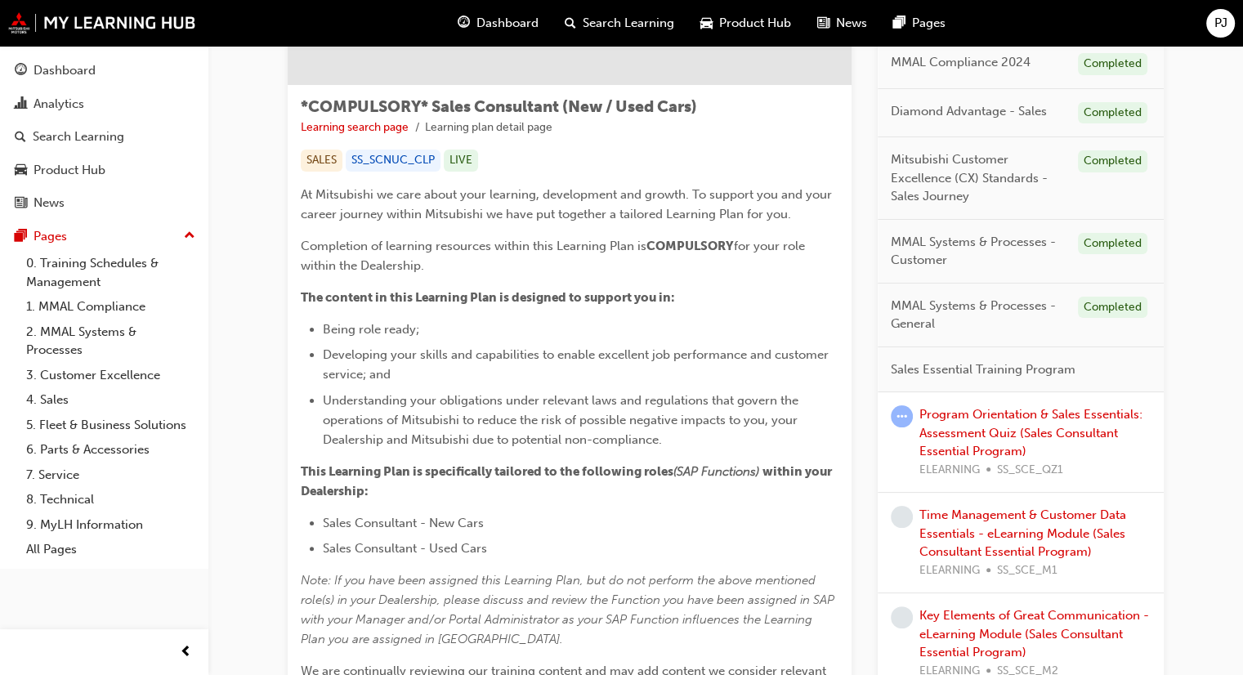
scroll to position [409, 0]
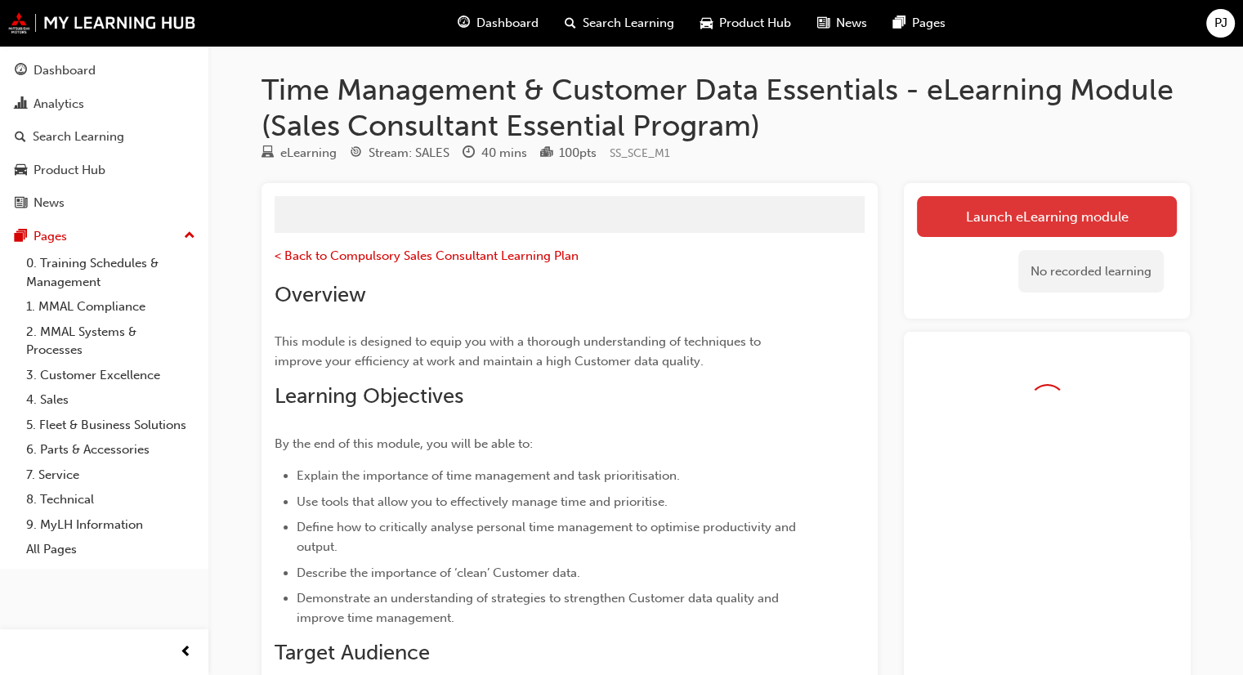
click at [1010, 216] on button "Launch eLearning module" at bounding box center [1047, 216] width 260 height 41
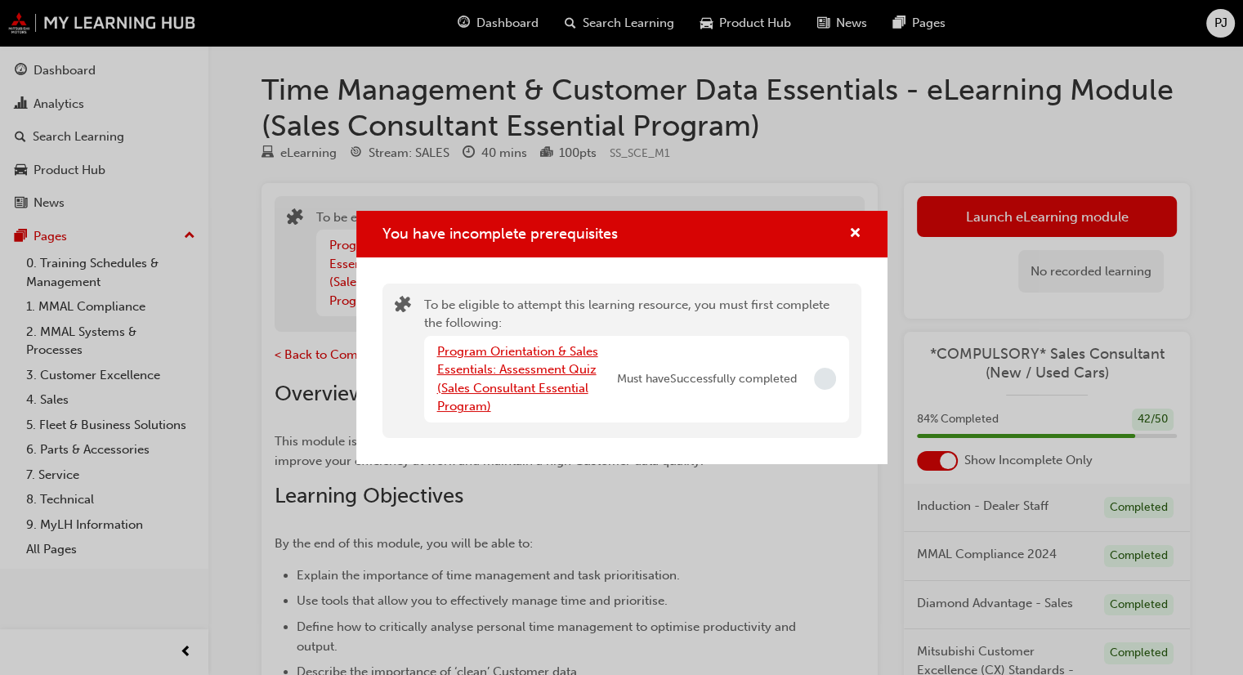
click at [545, 371] on link "Program Orientation & Sales Essentials: Assessment Quiz (Sales Consultant Essen…" at bounding box center [517, 379] width 161 height 70
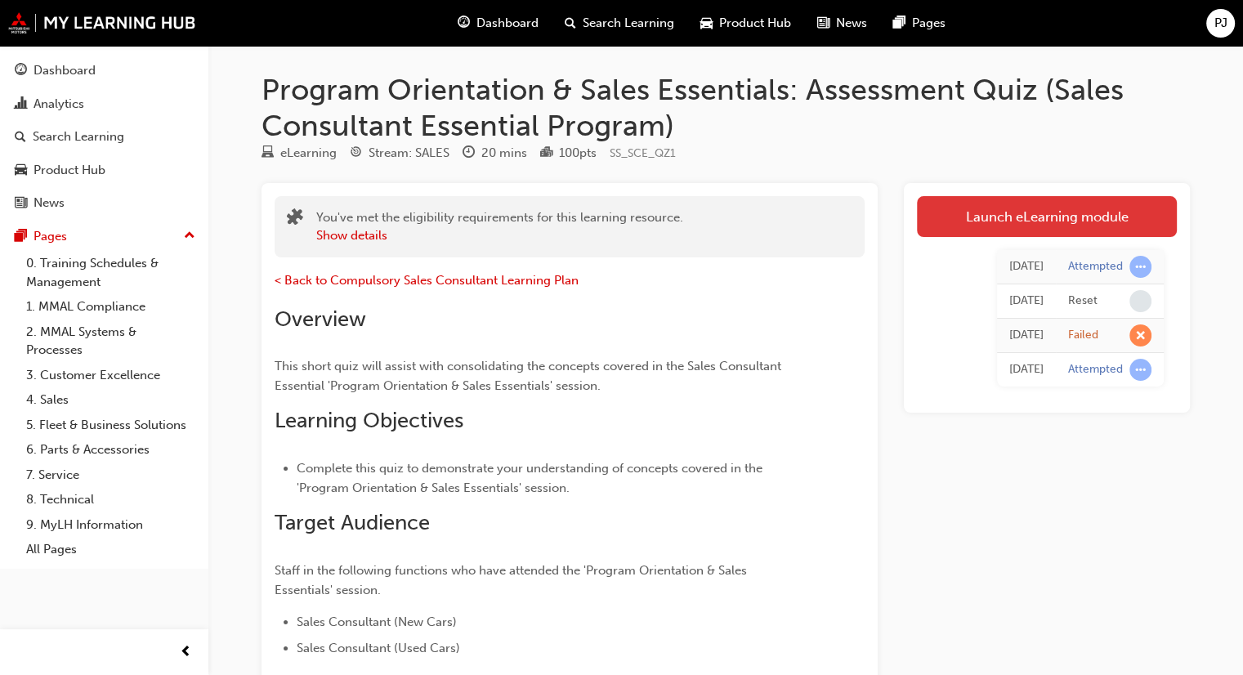
click at [1046, 218] on link "Launch eLearning module" at bounding box center [1047, 216] width 260 height 41
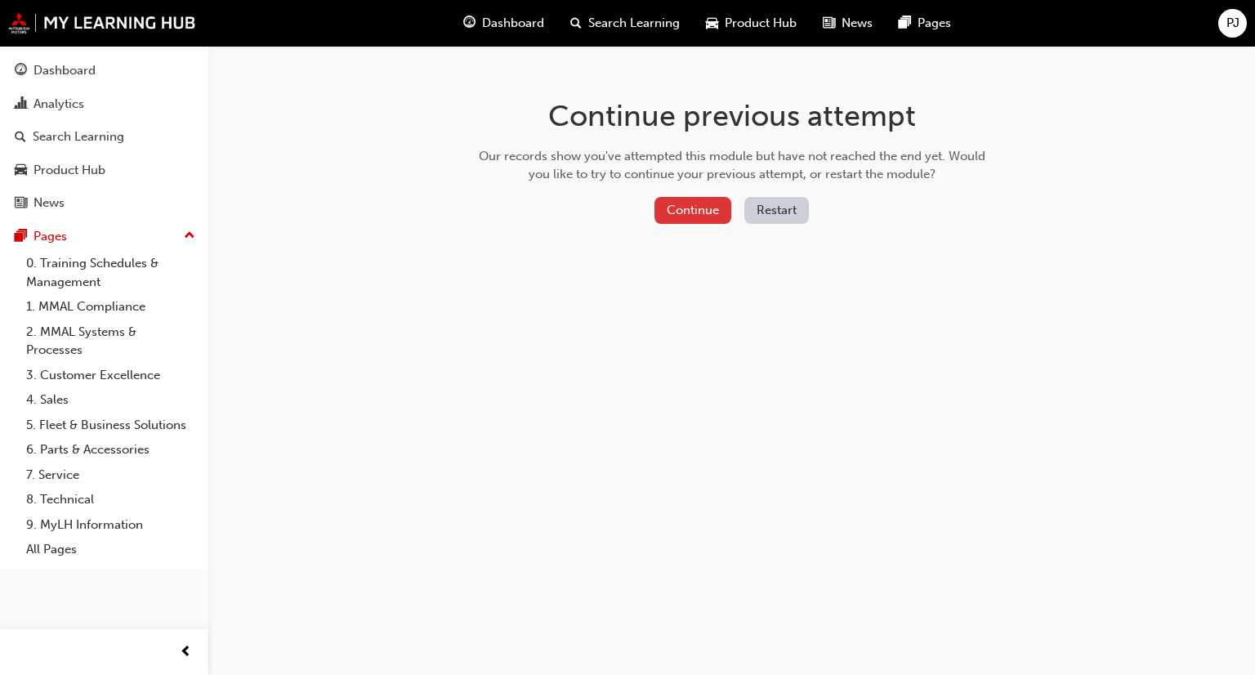
click at [689, 207] on button "Continue" at bounding box center [693, 210] width 77 height 27
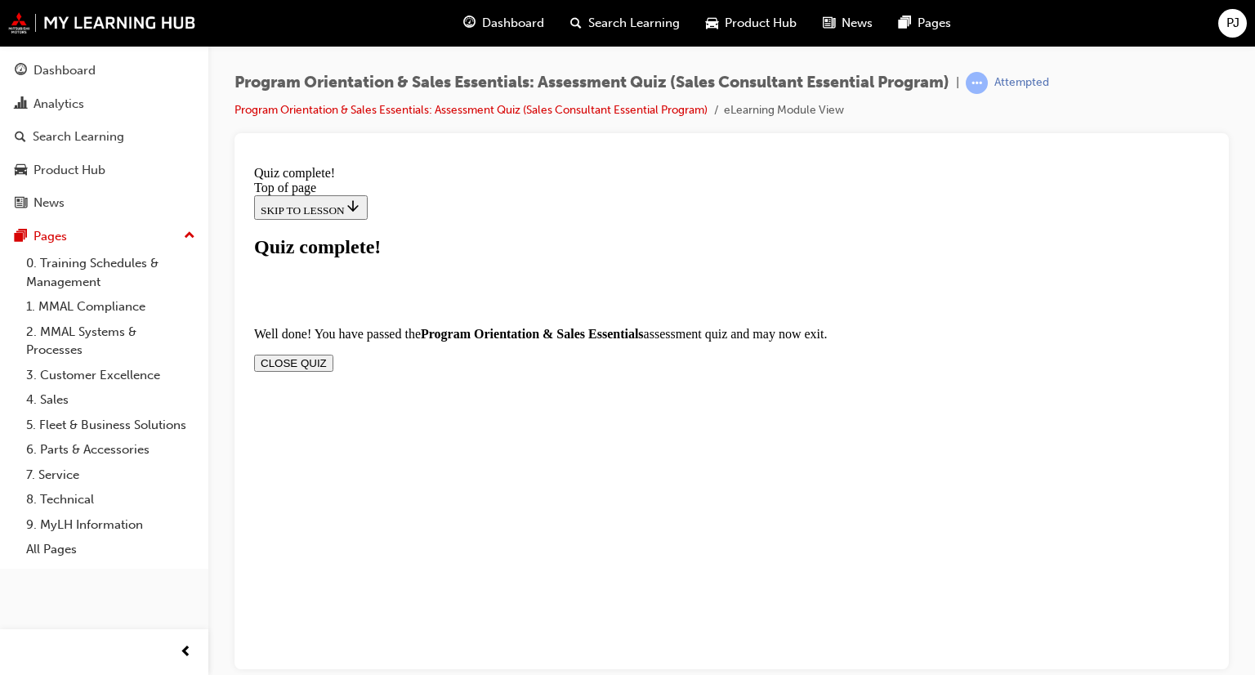
click at [333, 354] on button "CLOSE QUIZ" at bounding box center [293, 362] width 79 height 17
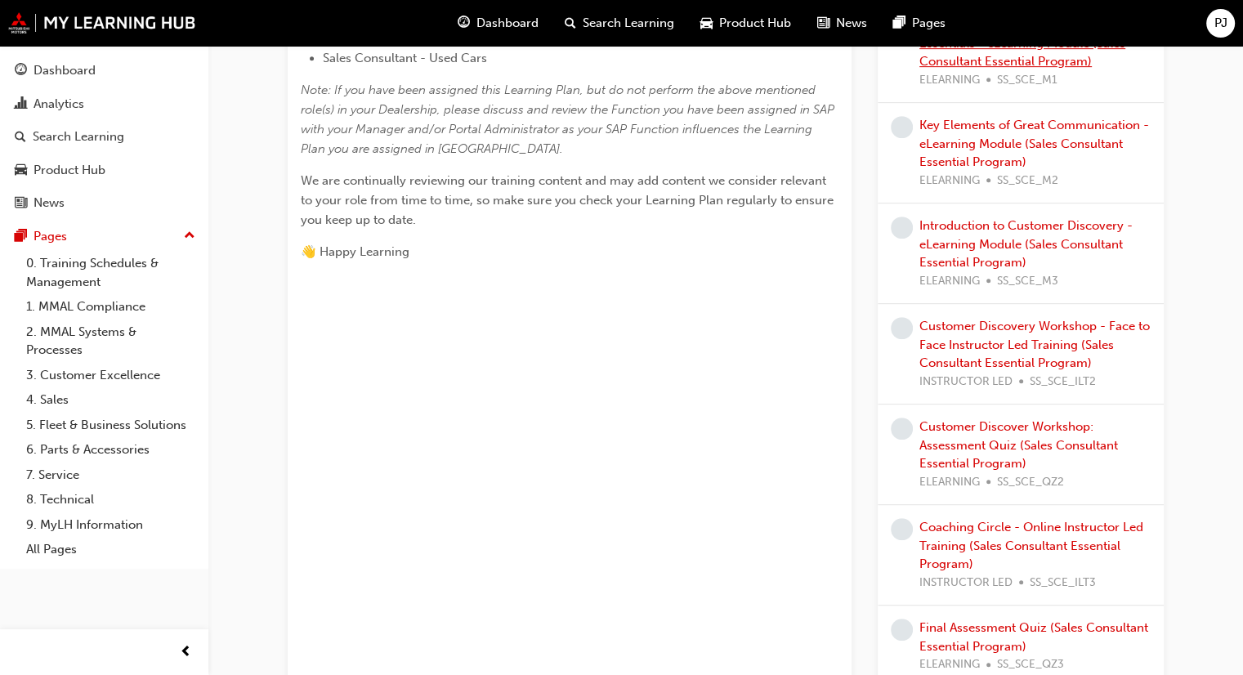
scroll to position [981, 0]
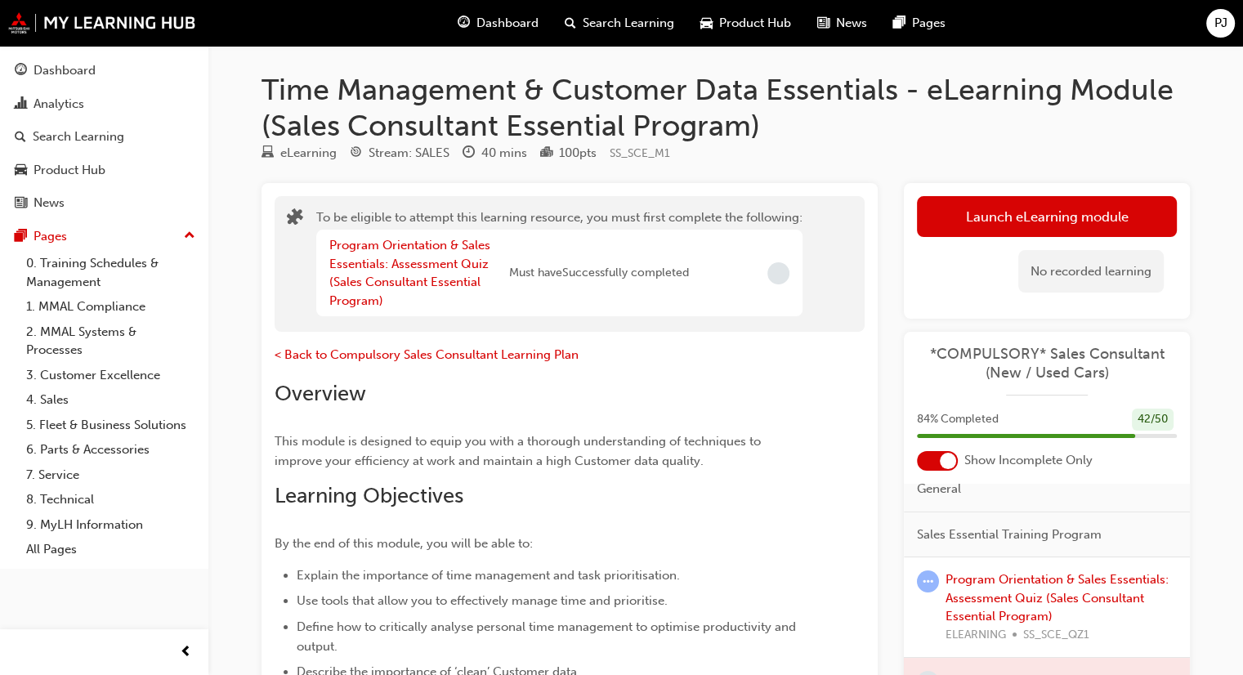
scroll to position [82, 0]
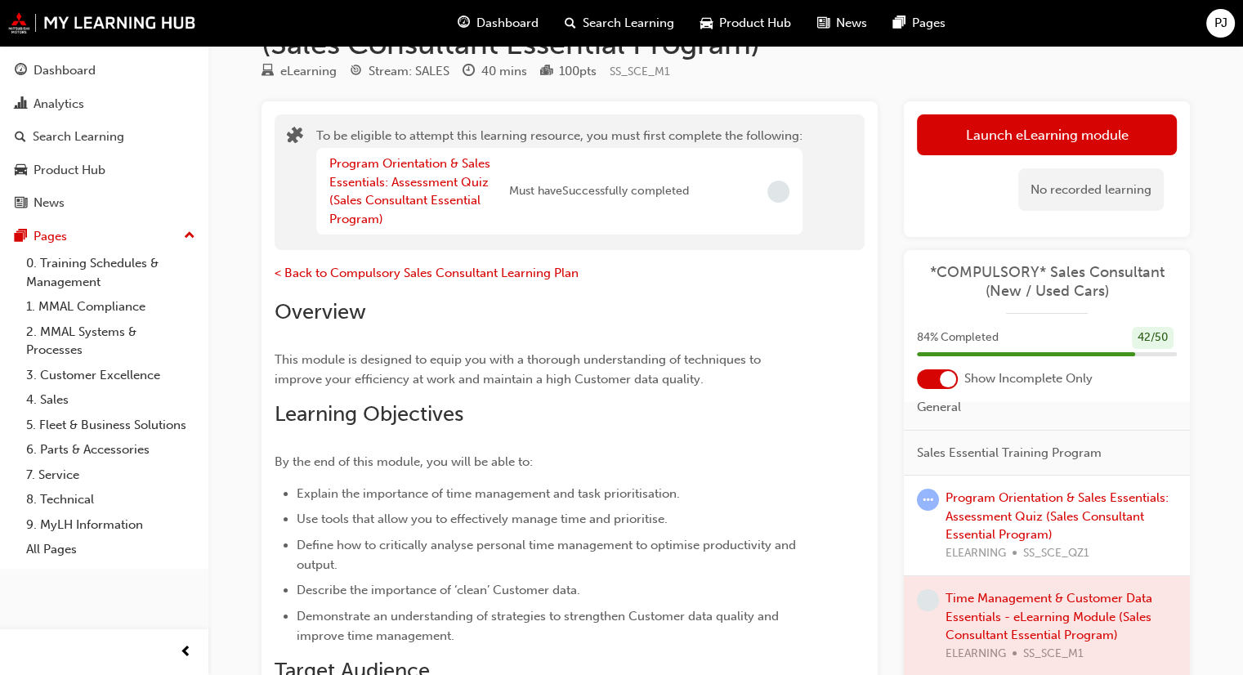
click at [1023, 155] on div "No recorded learning" at bounding box center [1047, 189] width 260 height 69
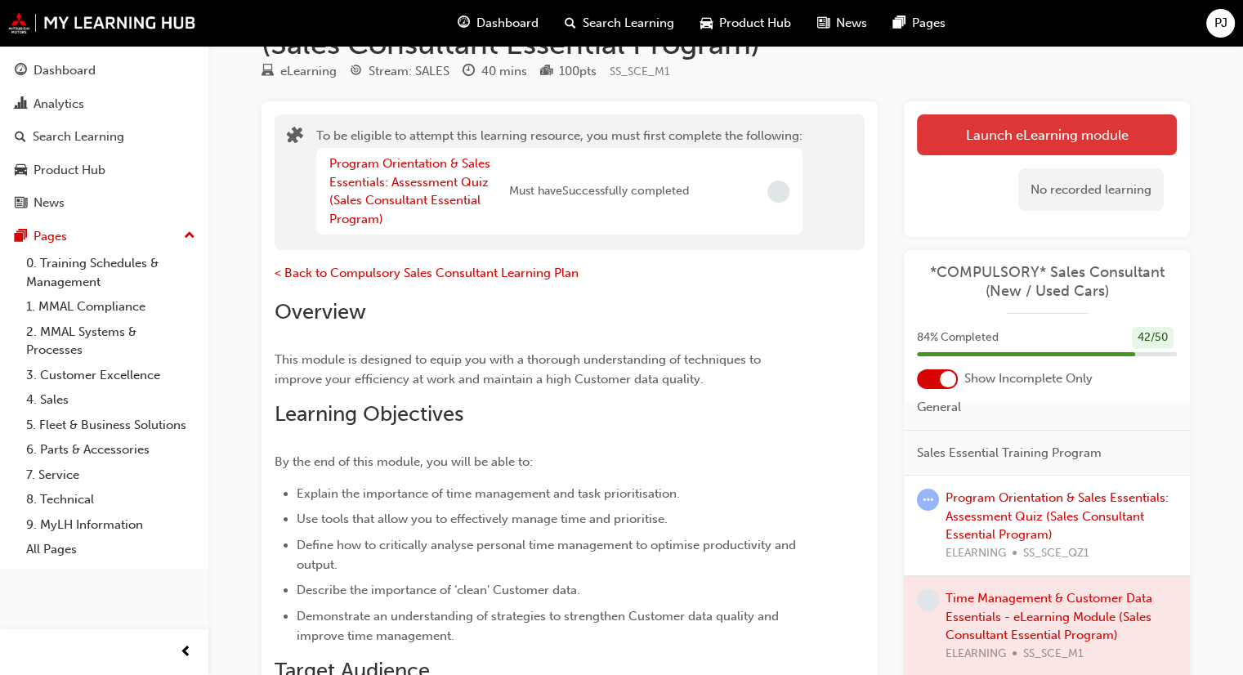
click at [1017, 138] on button "Launch eLearning module" at bounding box center [1047, 134] width 260 height 41
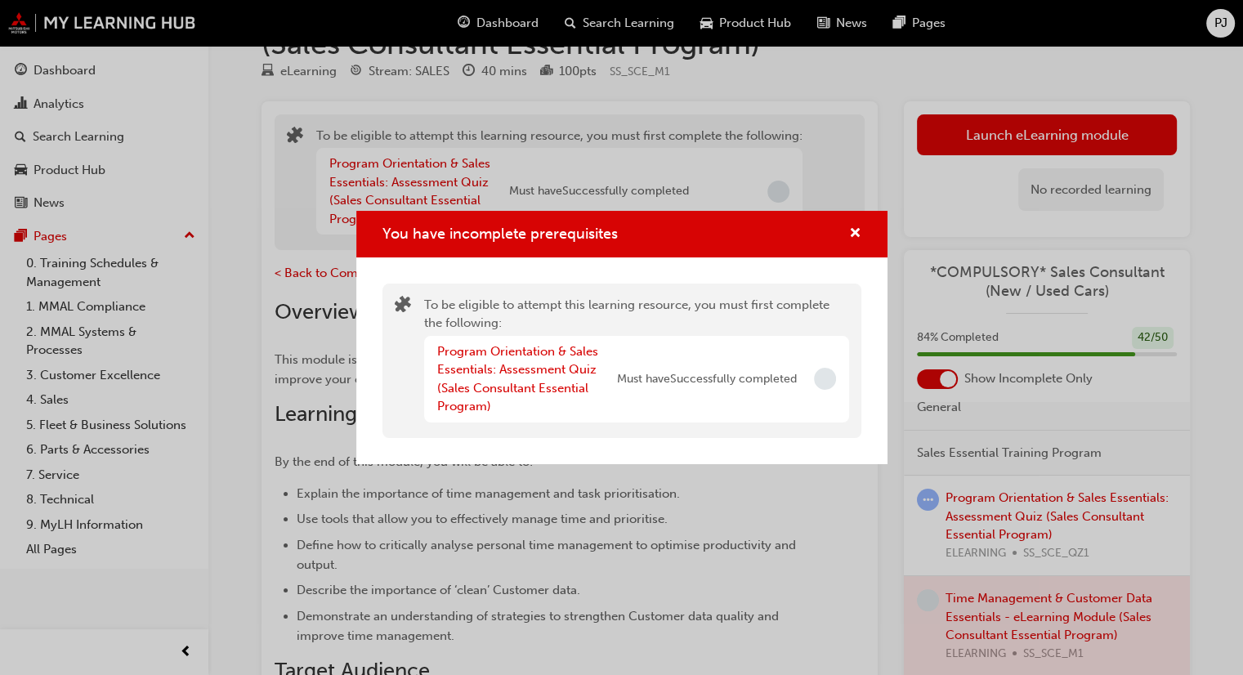
click at [797, 310] on div "To be eligible to attempt this learning resource, you must first complete the f…" at bounding box center [636, 361] width 425 height 130
click at [536, 347] on link "Program Orientation & Sales Essentials: Assessment Quiz (Sales Consultant Essen…" at bounding box center [517, 379] width 161 height 70
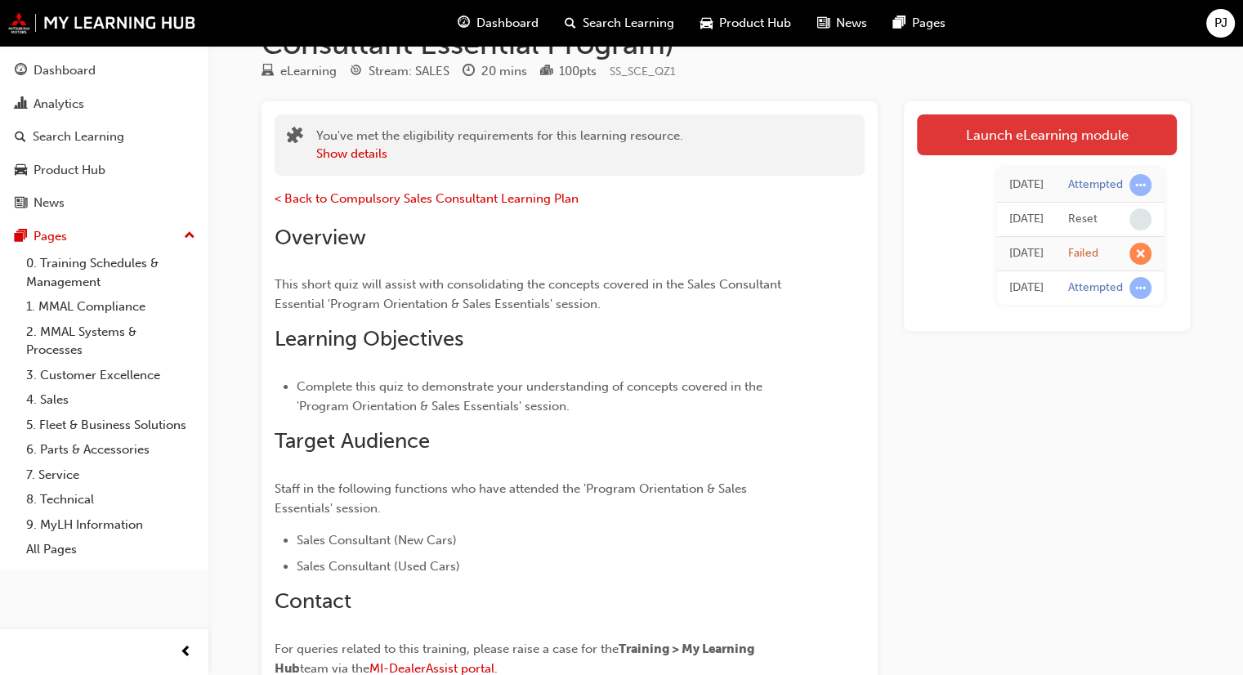
click at [997, 144] on link "Launch eLearning module" at bounding box center [1047, 134] width 260 height 41
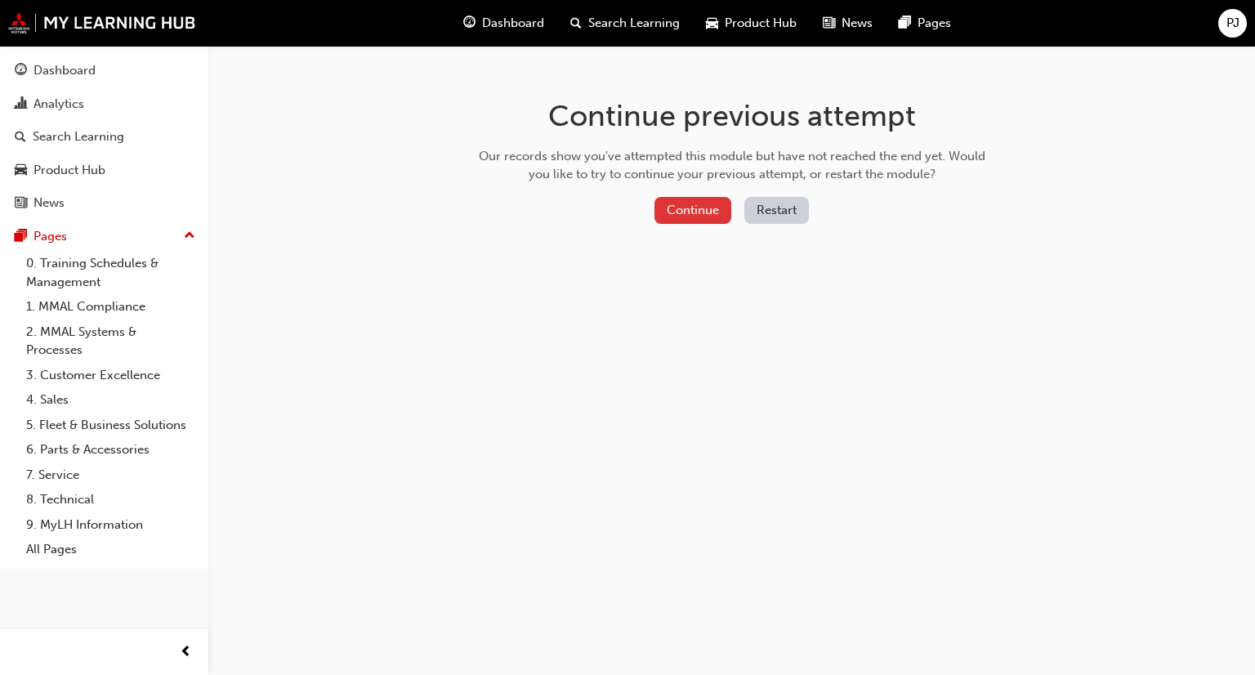
click at [700, 217] on button "Continue" at bounding box center [693, 210] width 77 height 27
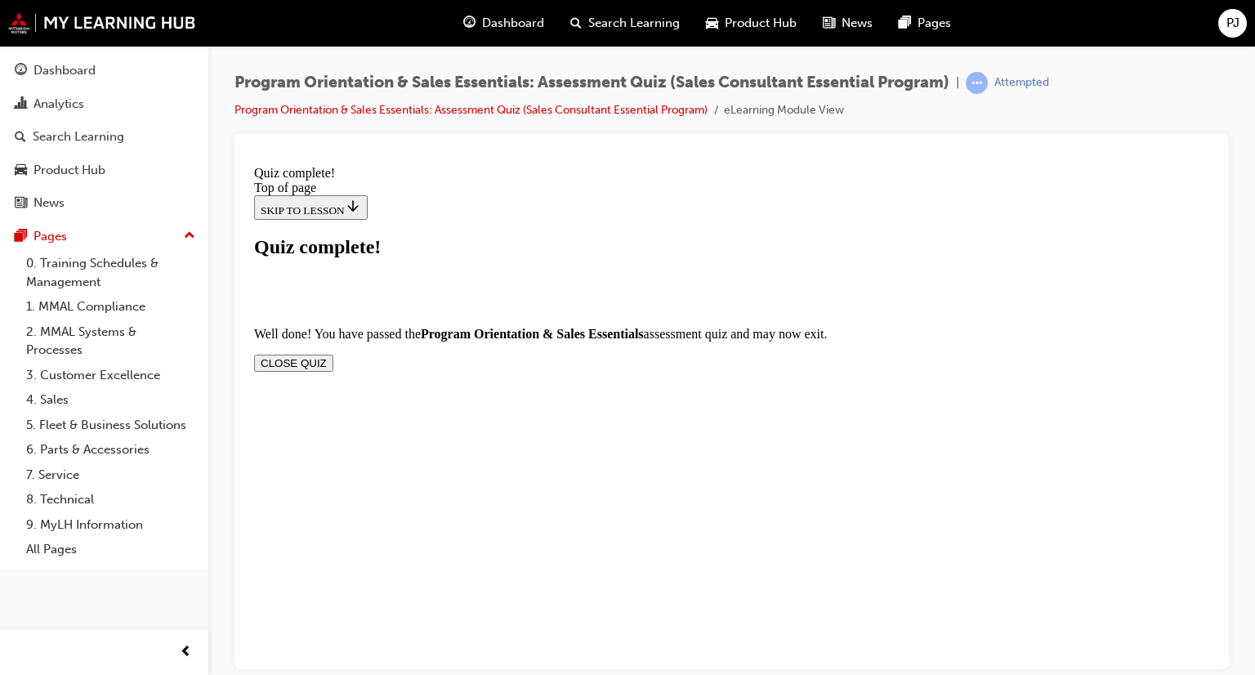
click at [333, 354] on button "CLOSE QUIZ" at bounding box center [293, 362] width 79 height 17
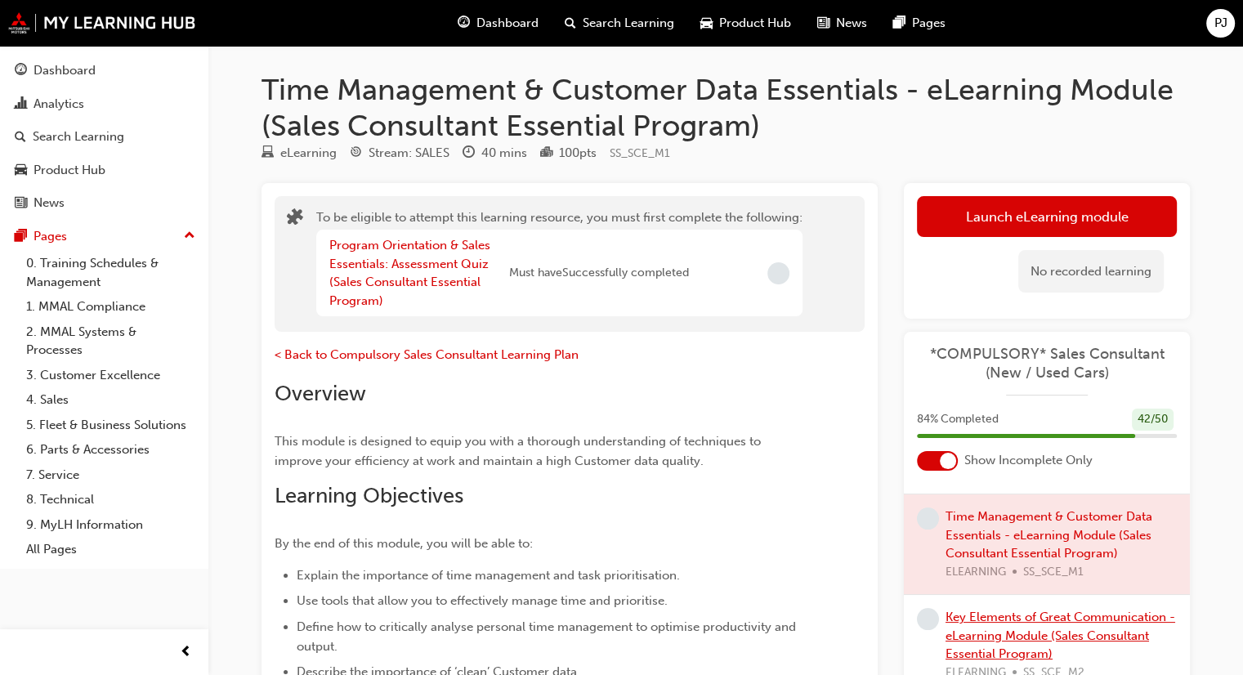
scroll to position [409, 0]
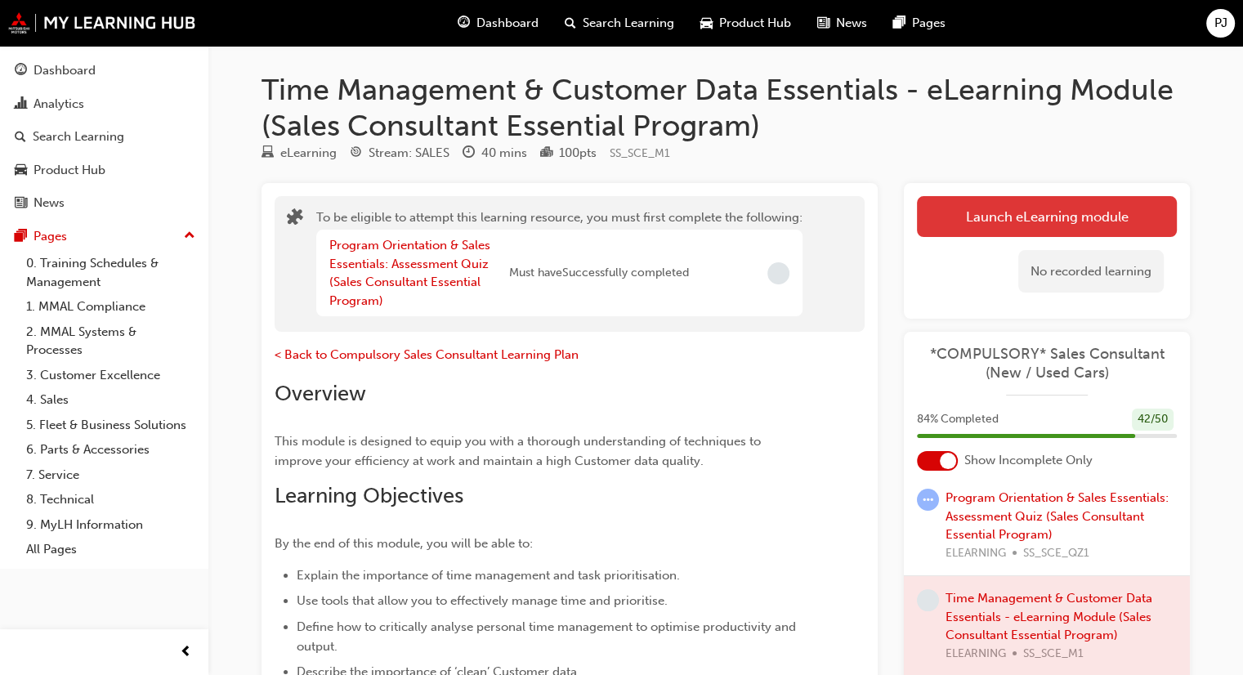
click at [1072, 226] on button "Launch eLearning module" at bounding box center [1047, 216] width 260 height 41
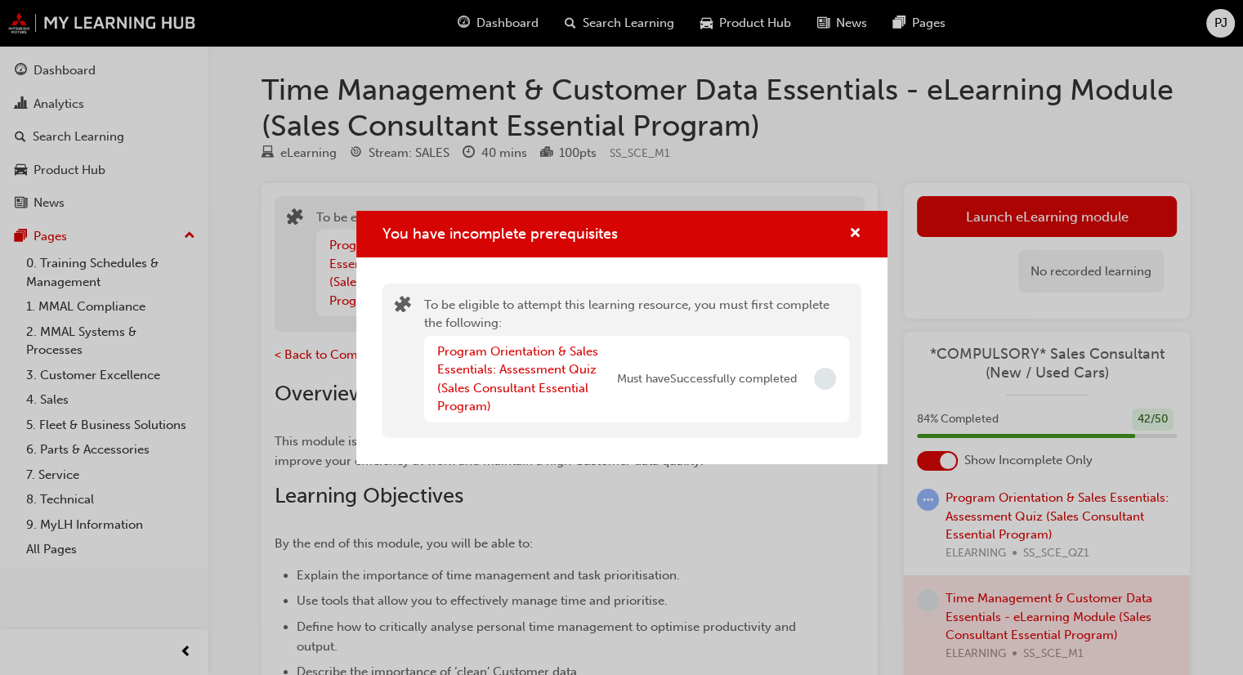
click at [659, 135] on div "You have incomplete prerequisites To be eligible to attempt this learning resou…" at bounding box center [621, 337] width 1243 height 675
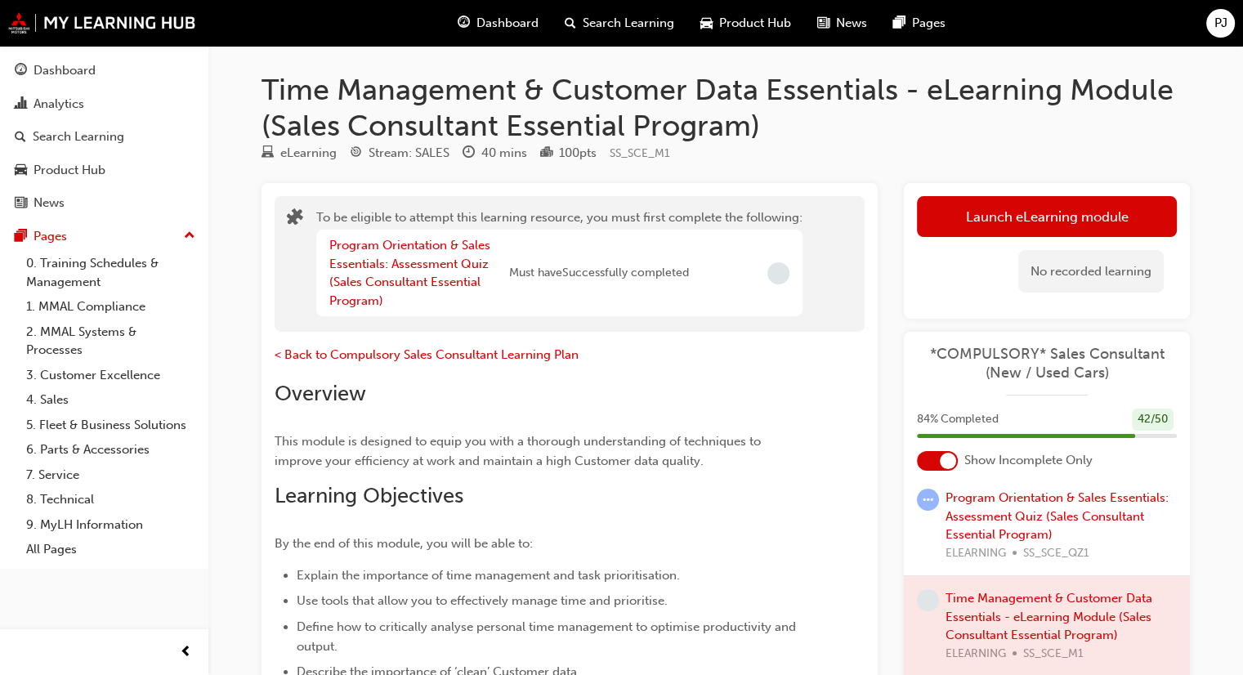
click at [566, 152] on div "100 pts" at bounding box center [578, 153] width 38 height 19
drag, startPoint x: 555, startPoint y: 158, endPoint x: 311, endPoint y: 0, distance: 290.8
click at [554, 158] on div "100 pts" at bounding box center [568, 153] width 56 height 20
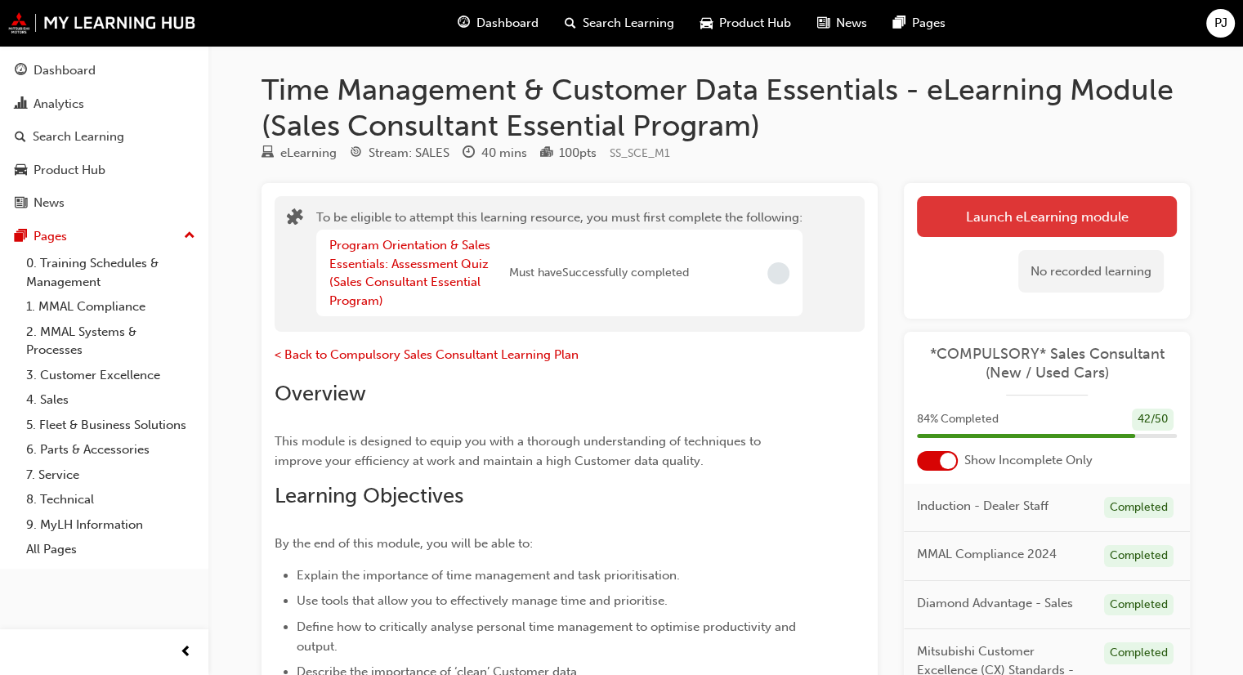
click at [1082, 208] on button "Launch eLearning module" at bounding box center [1047, 216] width 260 height 41
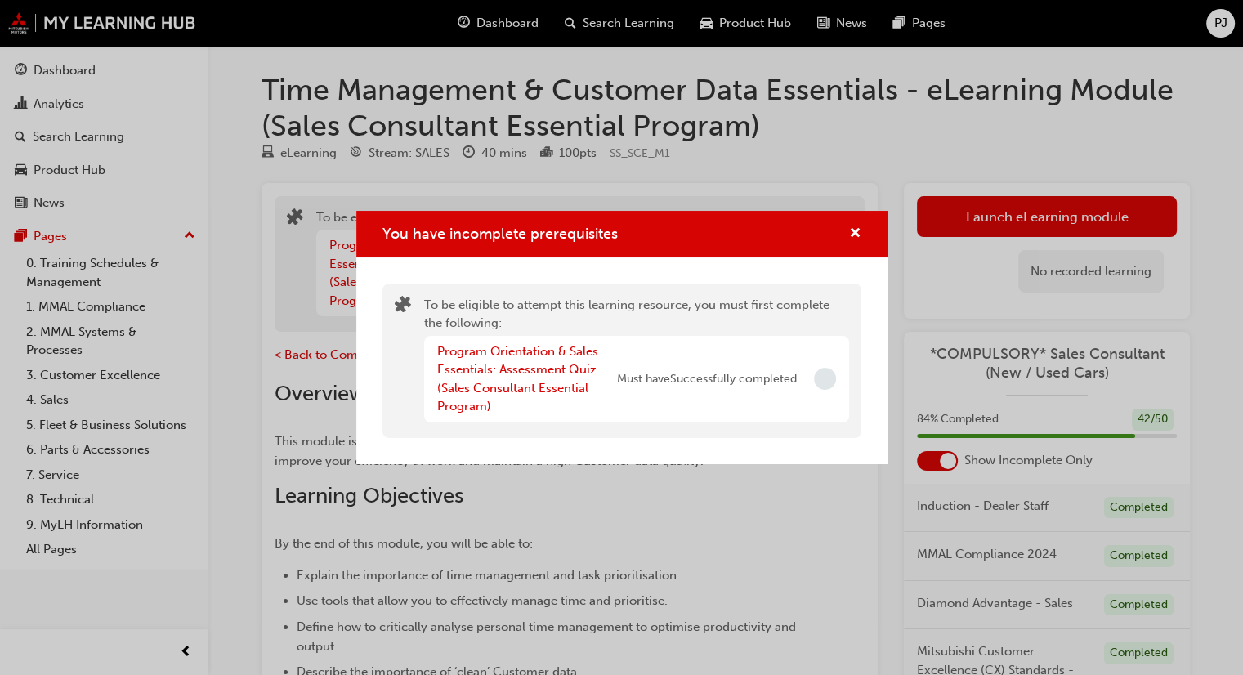
click at [541, 161] on div "You have incomplete prerequisites To be eligible to attempt this learning resou…" at bounding box center [621, 337] width 1243 height 675
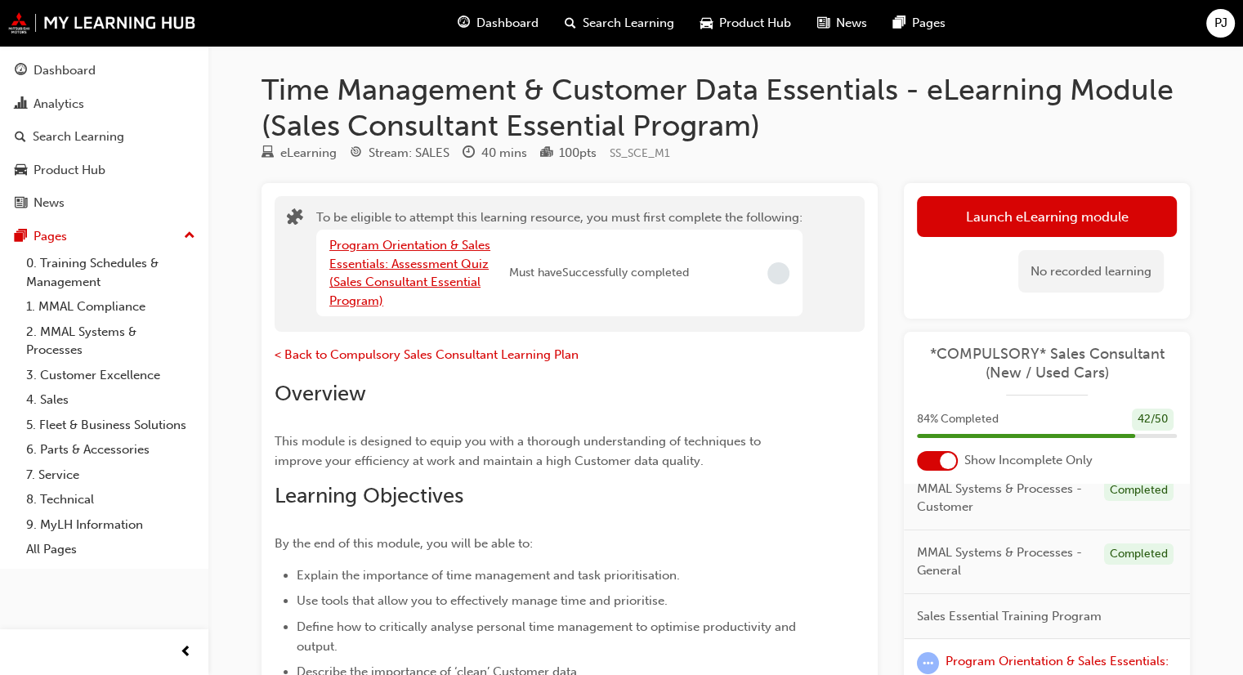
scroll to position [327, 0]
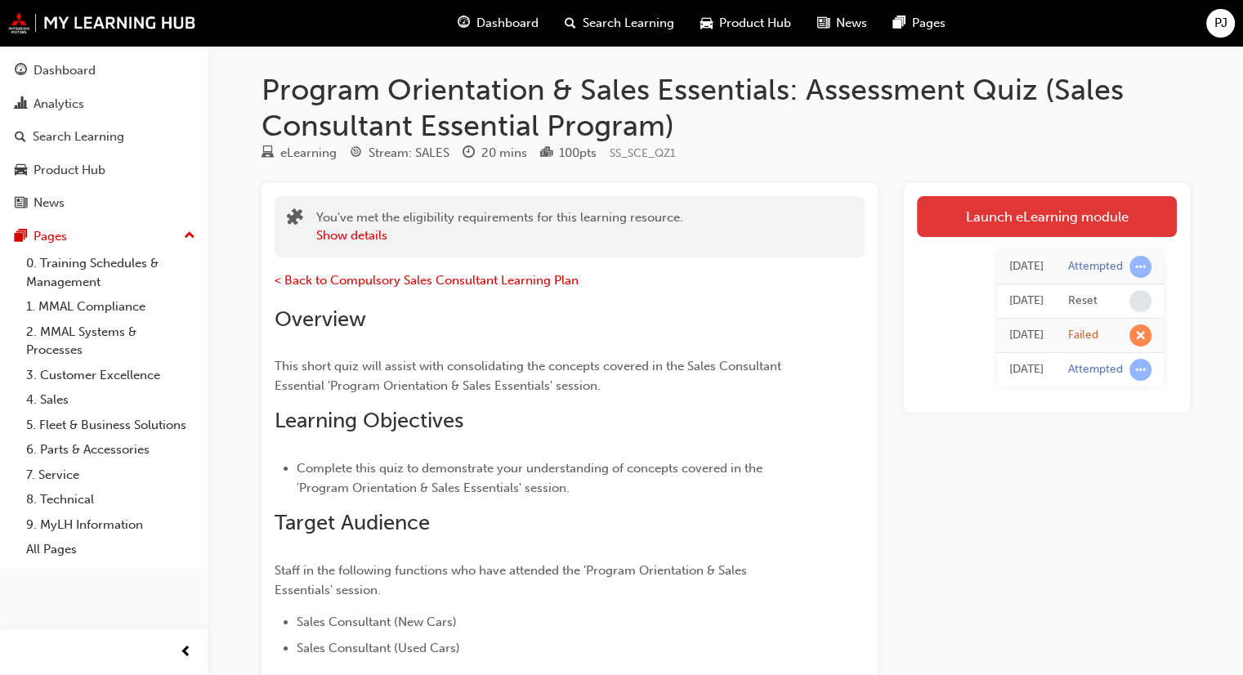
click at [1050, 227] on link "Launch eLearning module" at bounding box center [1047, 216] width 260 height 41
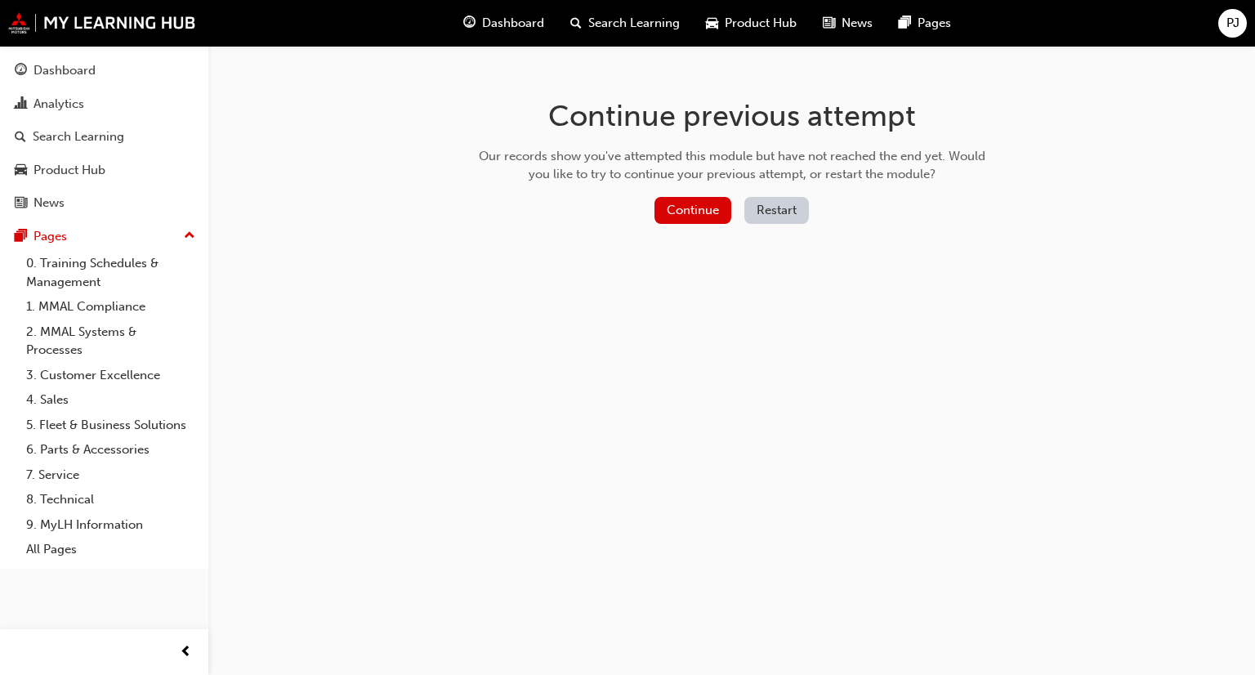
click at [747, 208] on button "Restart" at bounding box center [776, 210] width 65 height 27
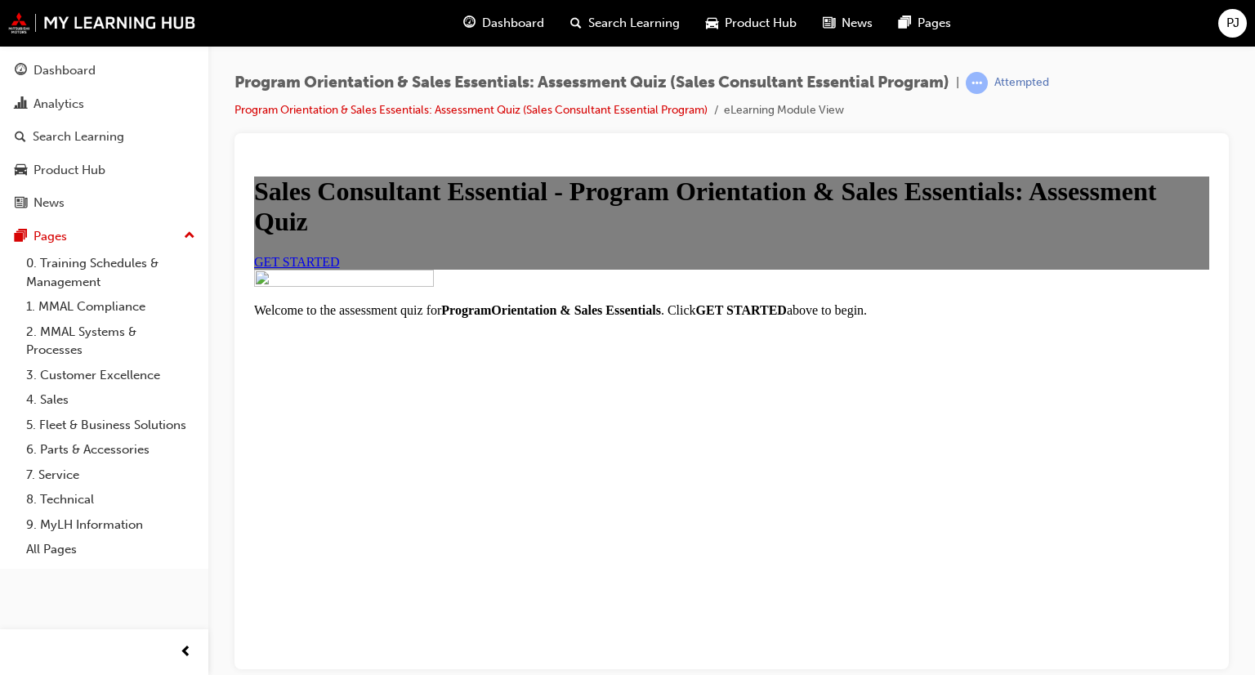
scroll to position [163, 0]
click at [340, 268] on span "GET STARTED" at bounding box center [297, 261] width 86 height 14
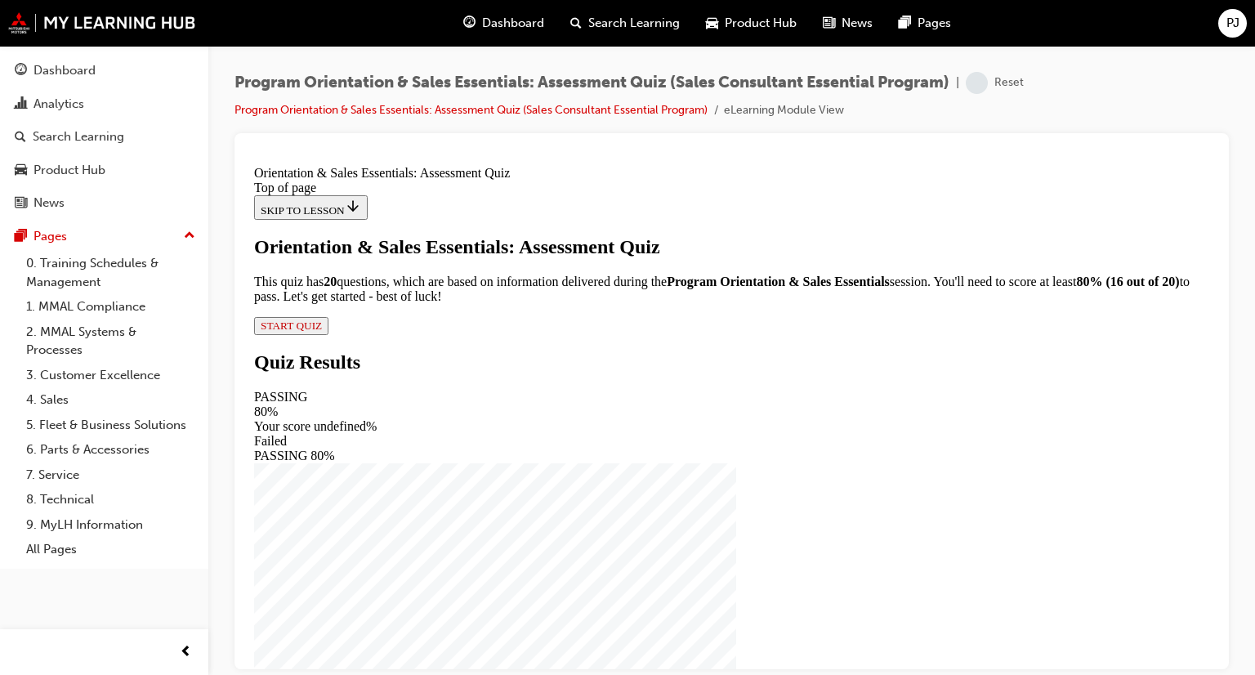
scroll to position [63, 0]
click at [322, 331] on span "START QUIZ" at bounding box center [291, 325] width 61 height 12
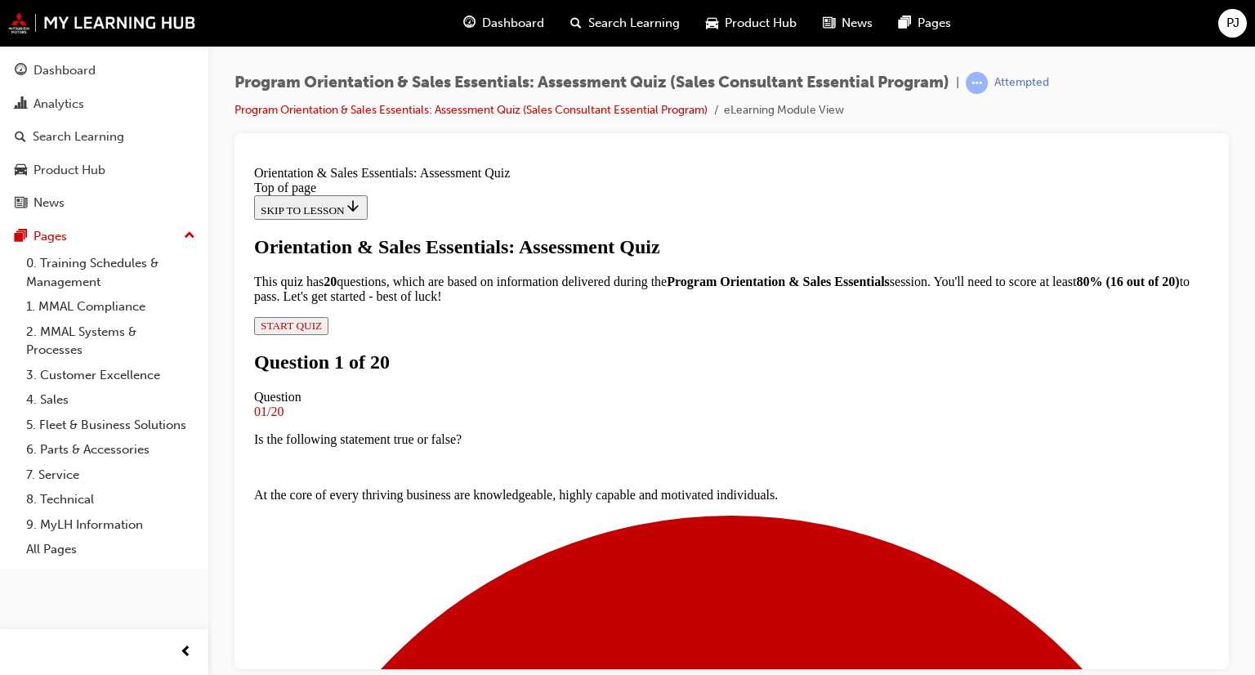
scroll to position [173, 0]
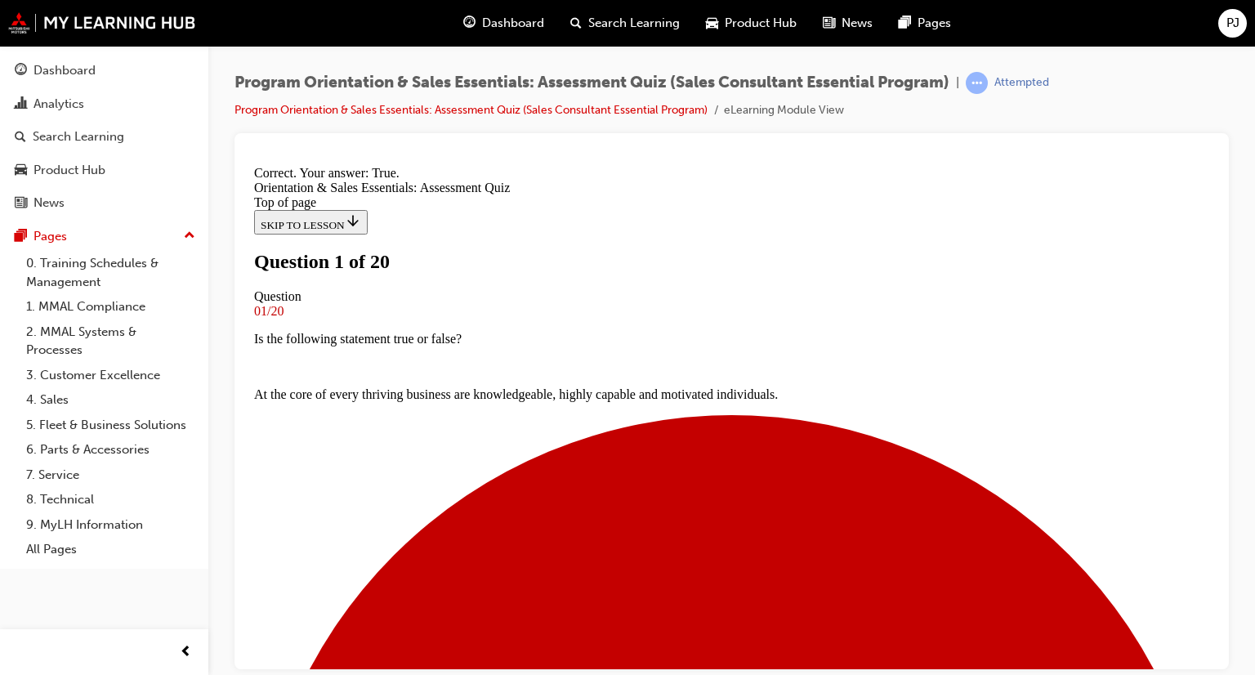
scroll to position [166, 0]
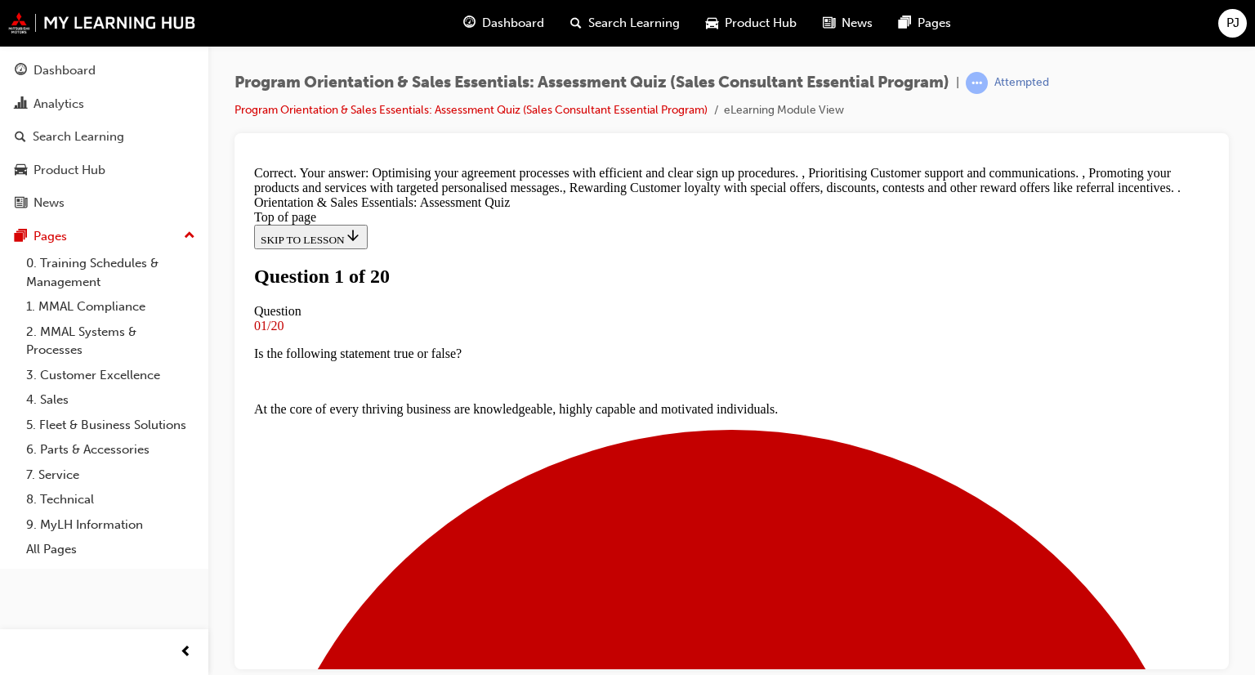
scroll to position [425, 0]
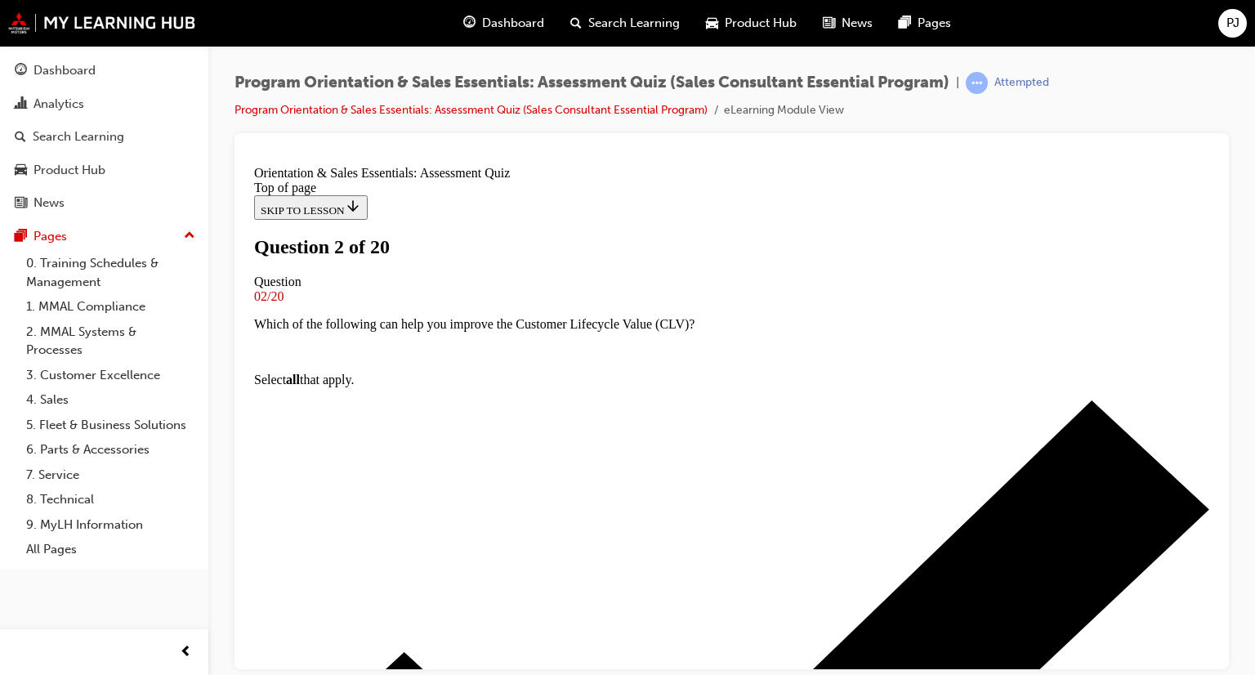
scroll to position [248, 0]
drag, startPoint x: 749, startPoint y: 640, endPoint x: 745, endPoint y: 626, distance: 14.3
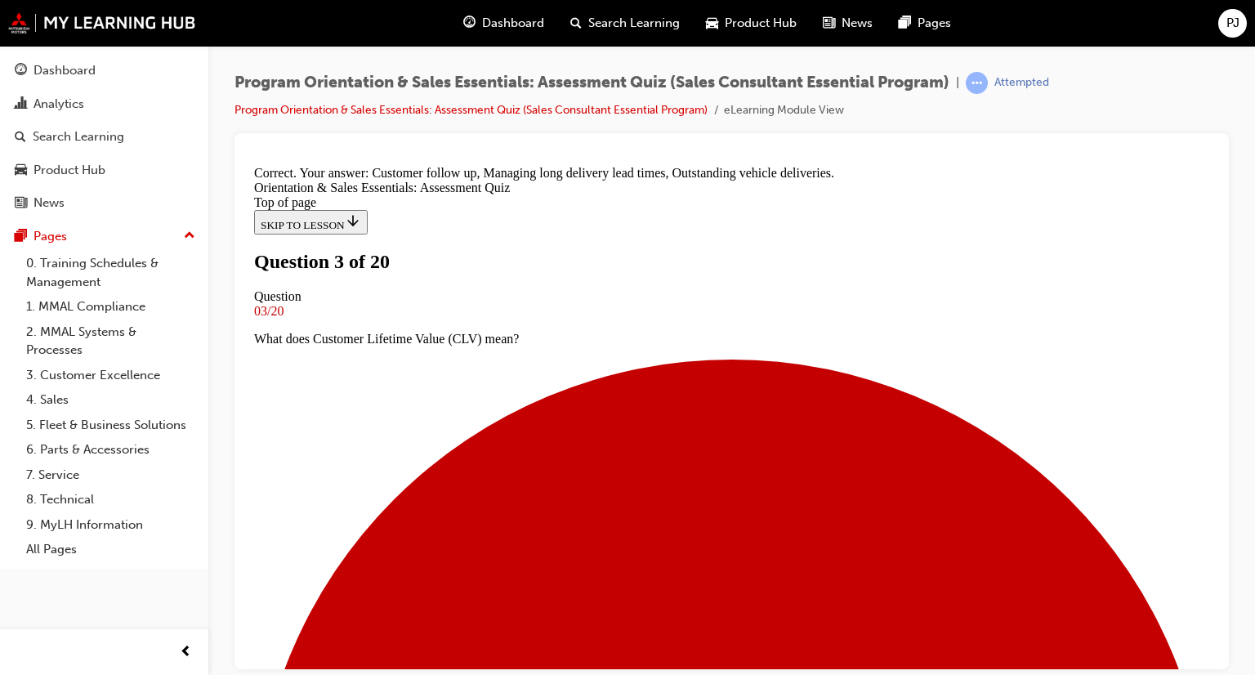
scroll to position [405, 0]
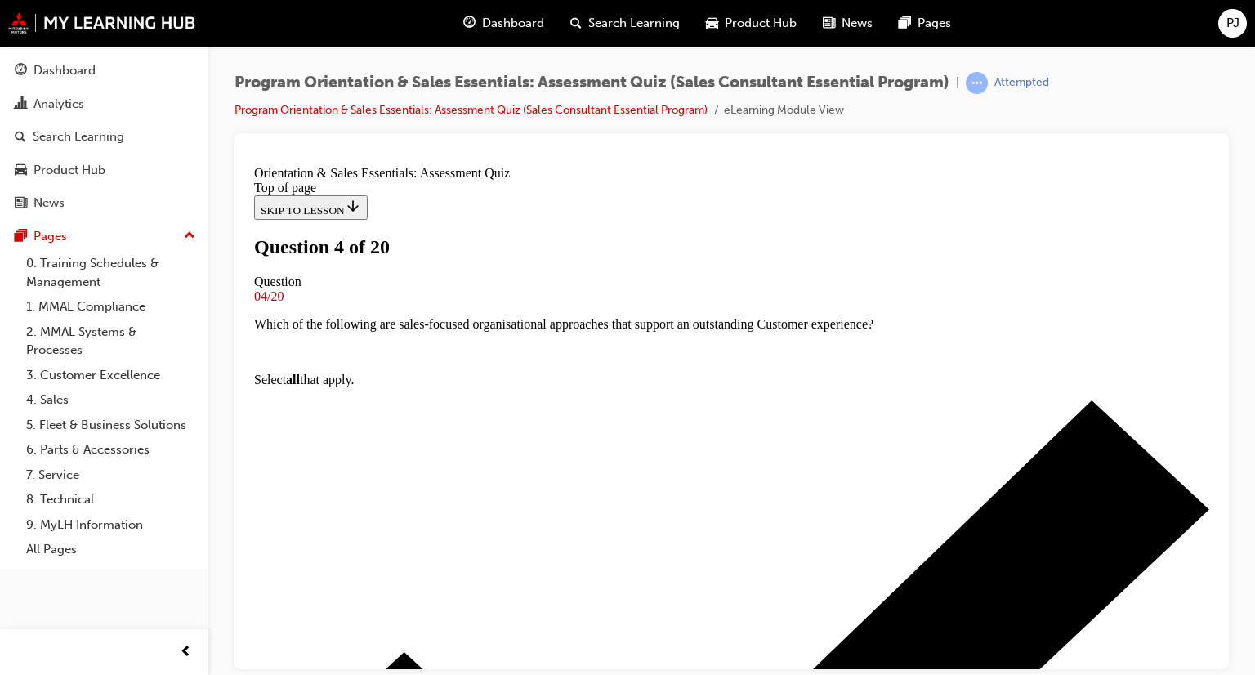
scroll to position [166, 0]
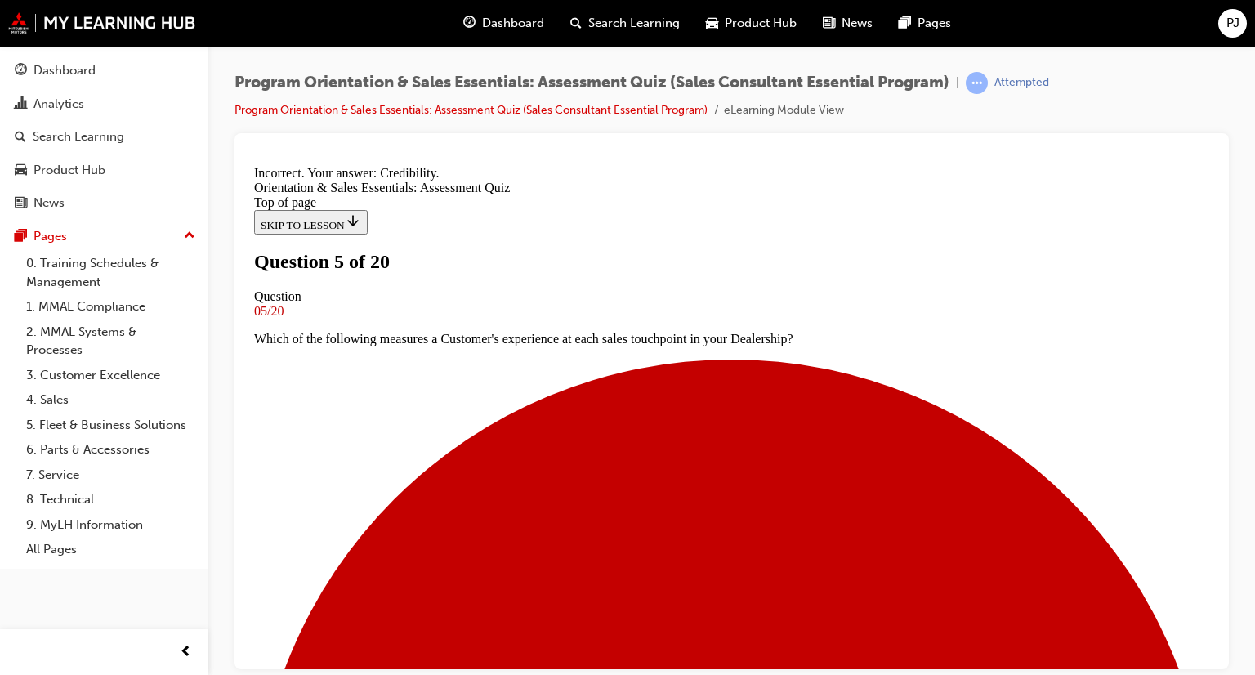
scroll to position [320, 0]
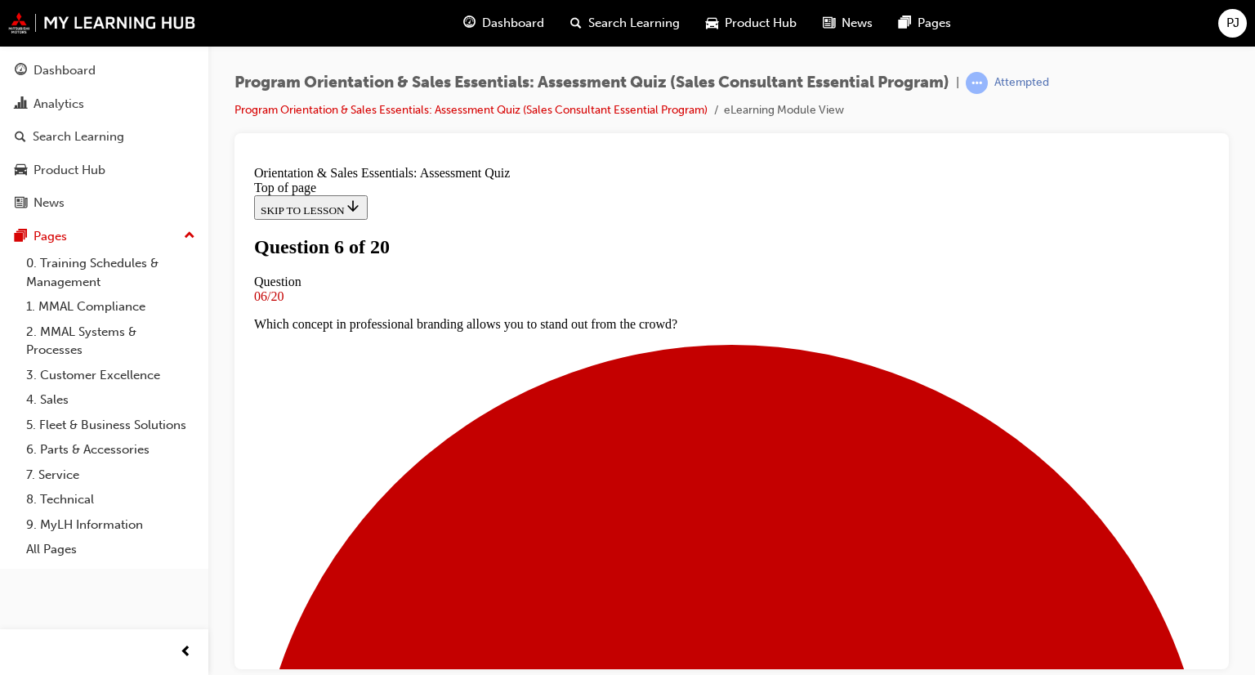
scroll to position [166, 0]
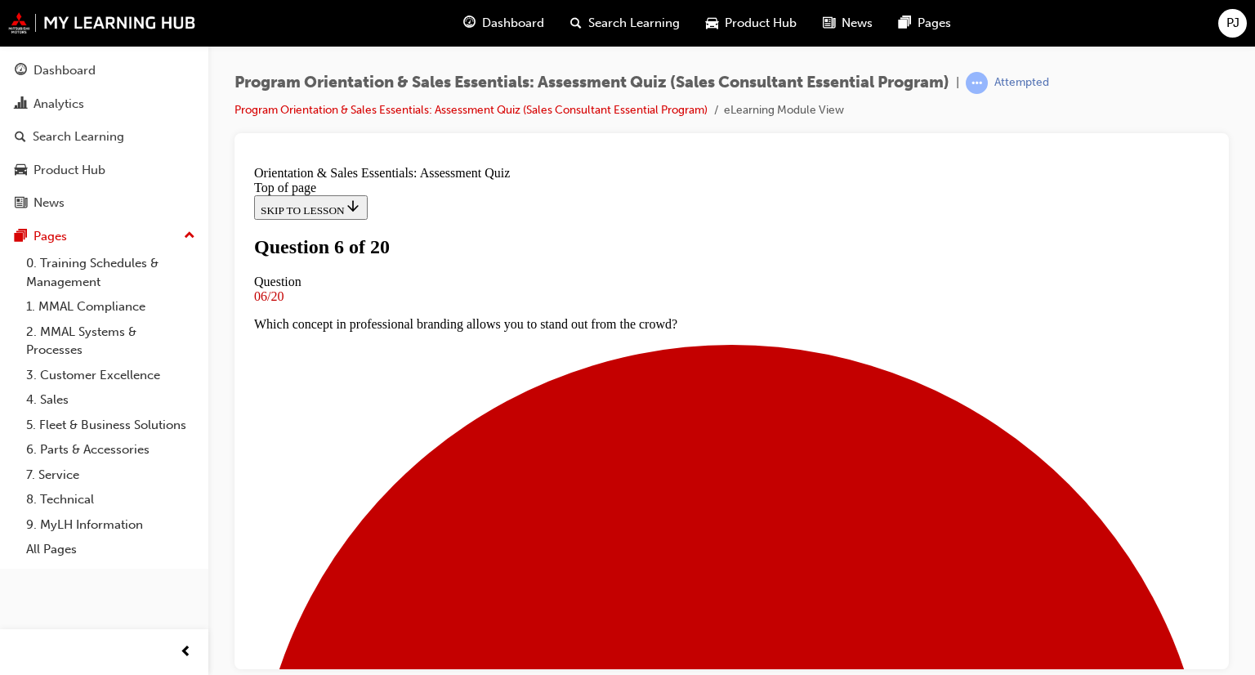
scroll to position [248, 0]
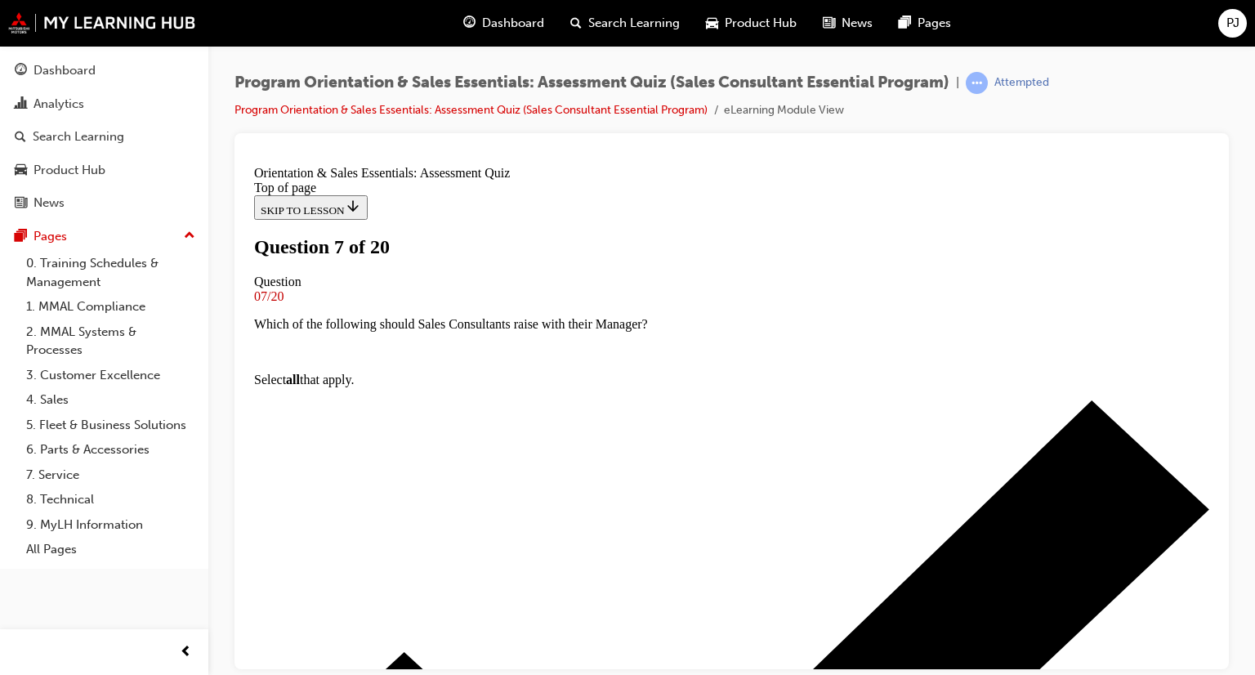
scroll to position [84, 0]
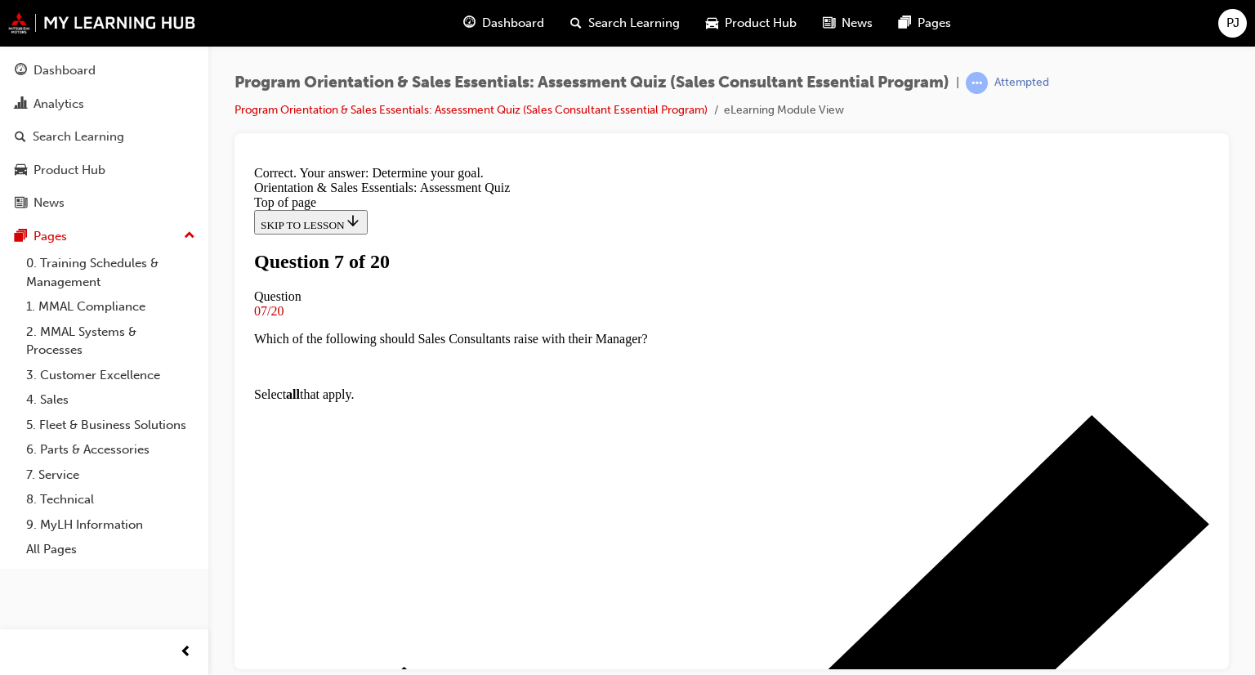
scroll to position [302, 0]
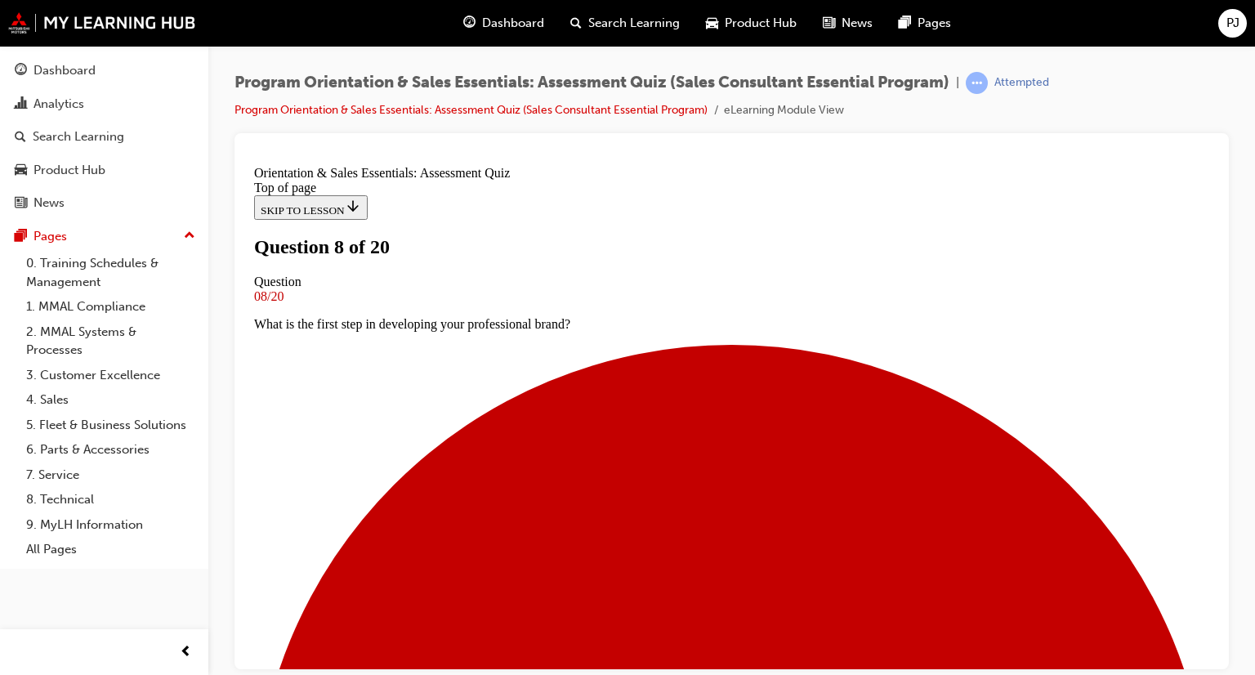
scroll to position [166, 0]
drag, startPoint x: 651, startPoint y: 425, endPoint x: 640, endPoint y: 476, distance: 51.8
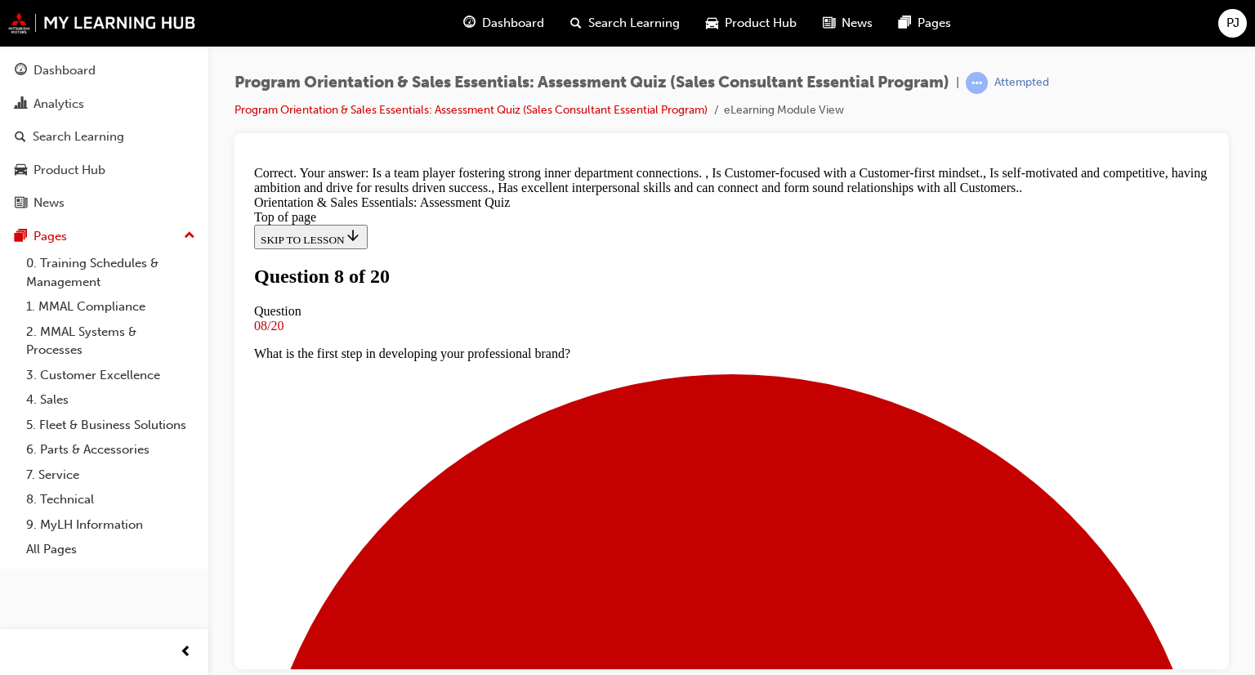
drag, startPoint x: 754, startPoint y: 566, endPoint x: 753, endPoint y: 576, distance: 10.7
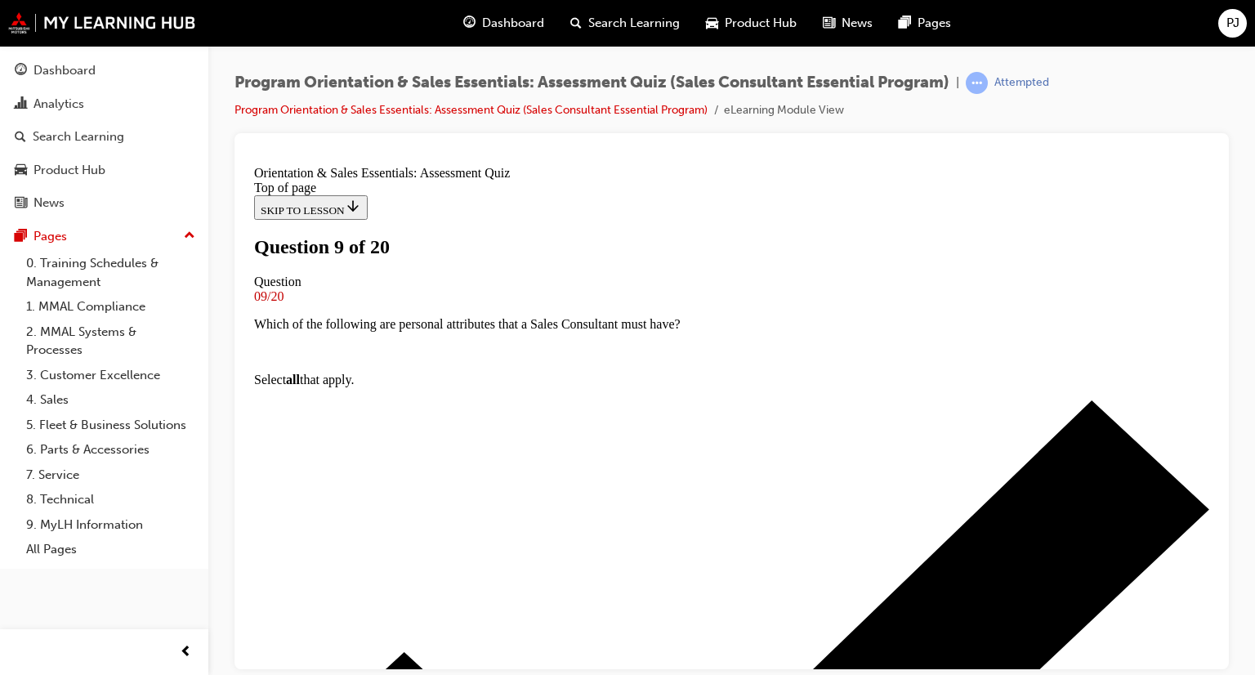
scroll to position [166, 0]
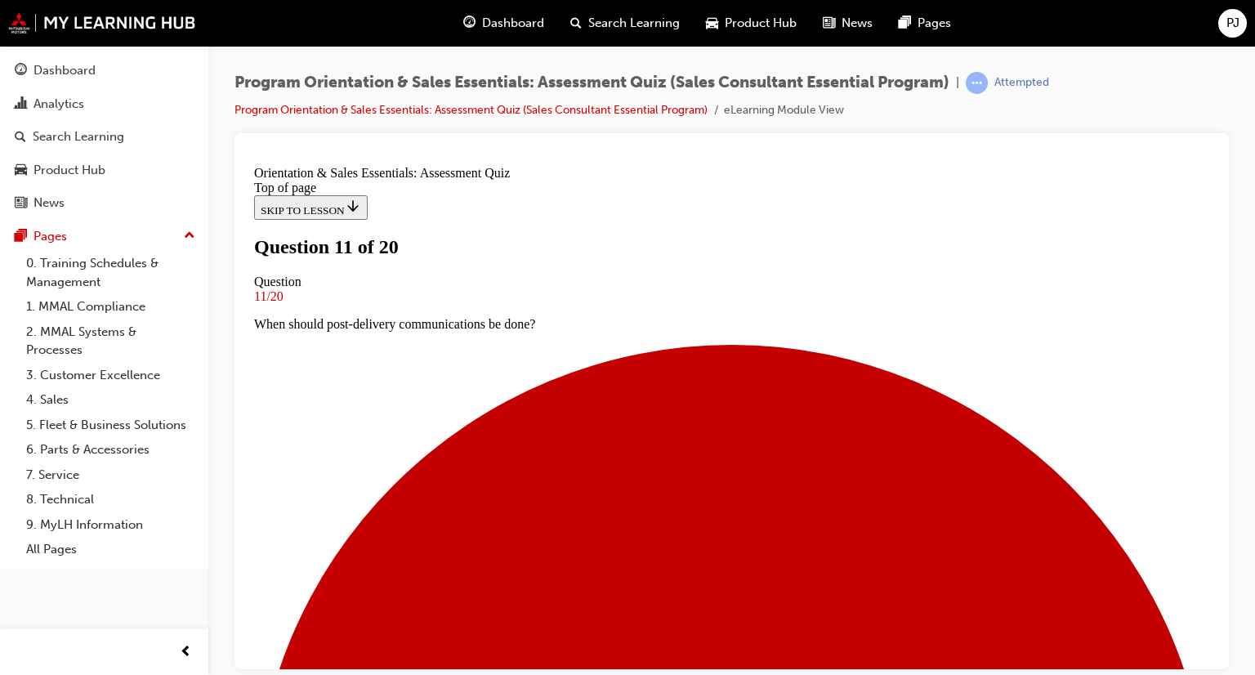
drag, startPoint x: 610, startPoint y: 457, endPoint x: 607, endPoint y: 473, distance: 16.5
drag, startPoint x: 591, startPoint y: 498, endPoint x: 579, endPoint y: 537, distance: 41.1
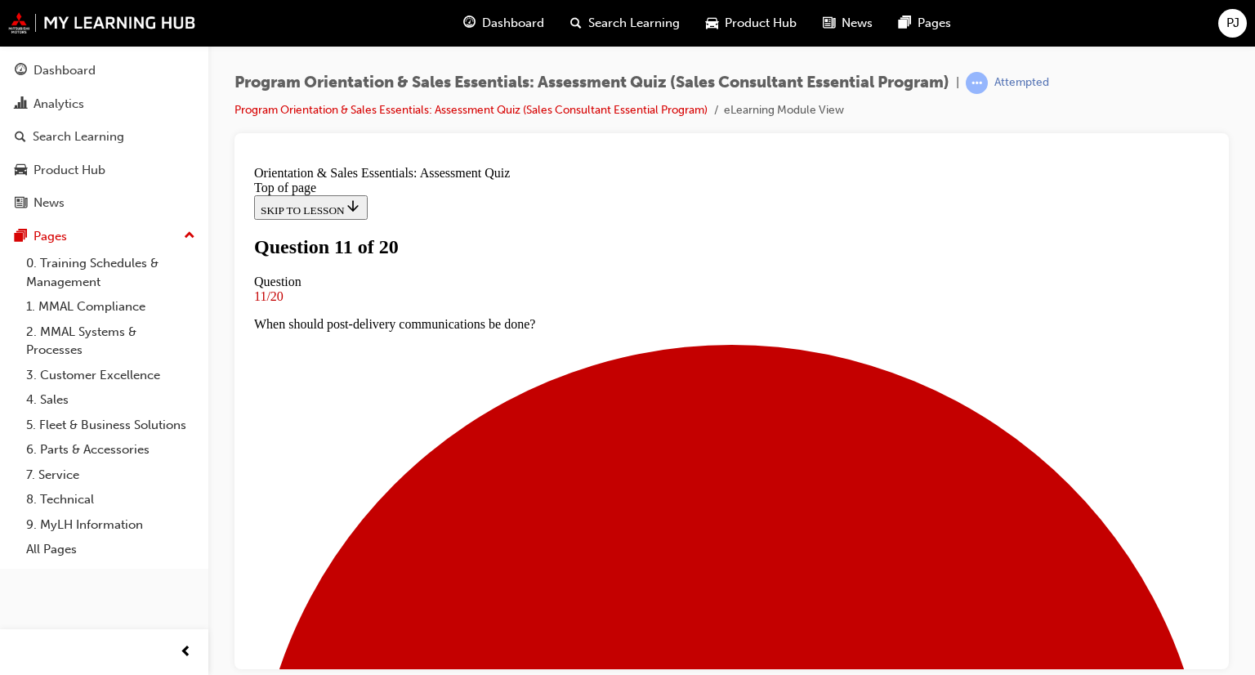
drag, startPoint x: 571, startPoint y: 550, endPoint x: 569, endPoint y: 536, distance: 14.1
drag, startPoint x: 575, startPoint y: 436, endPoint x: 571, endPoint y: 477, distance: 41.1
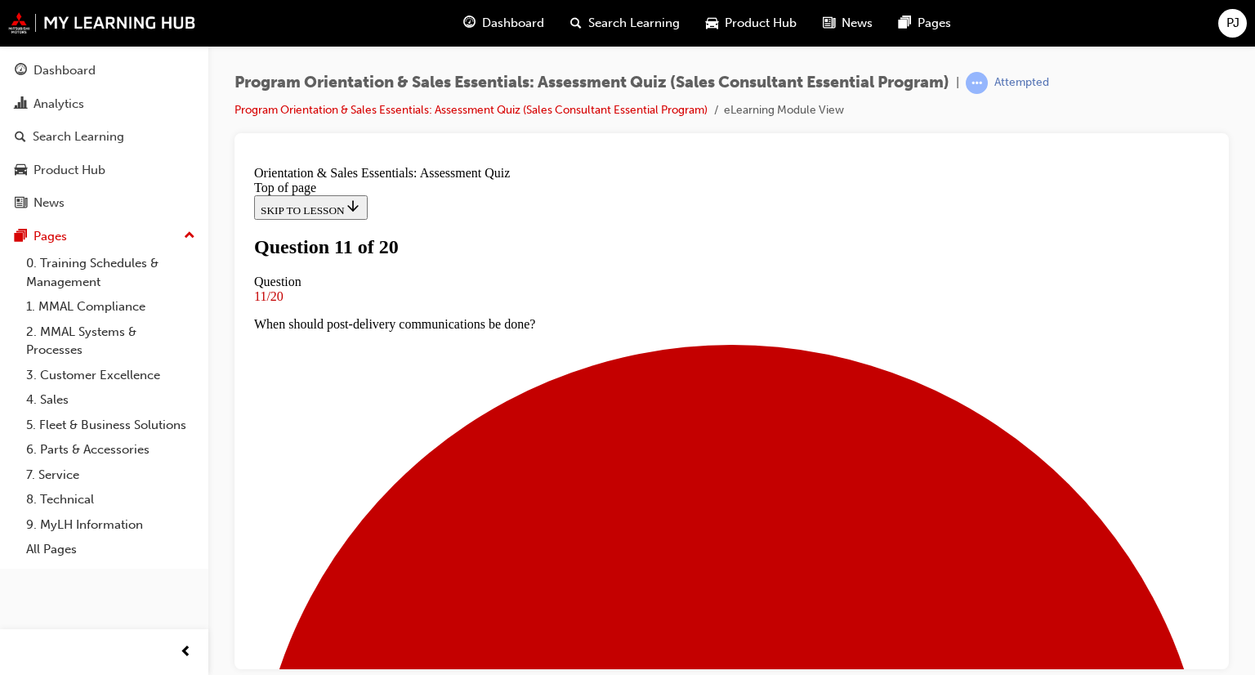
scroll to position [248, 0]
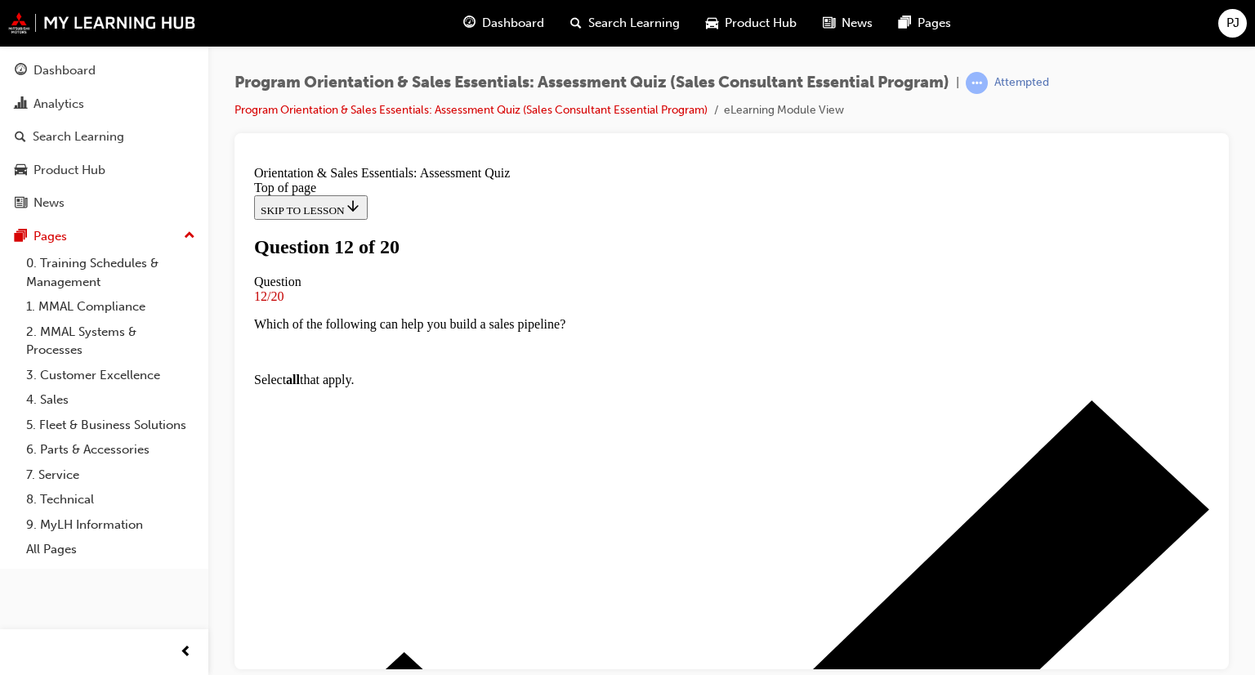
scroll to position [166, 0]
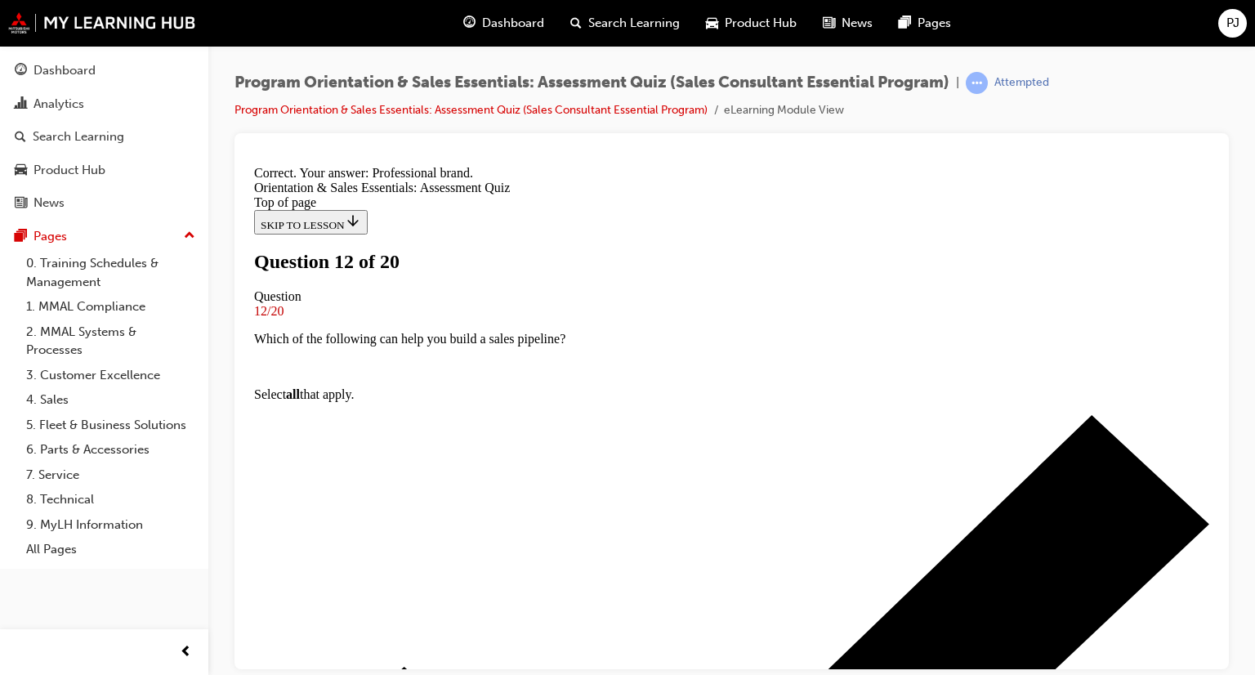
scroll to position [248, 0]
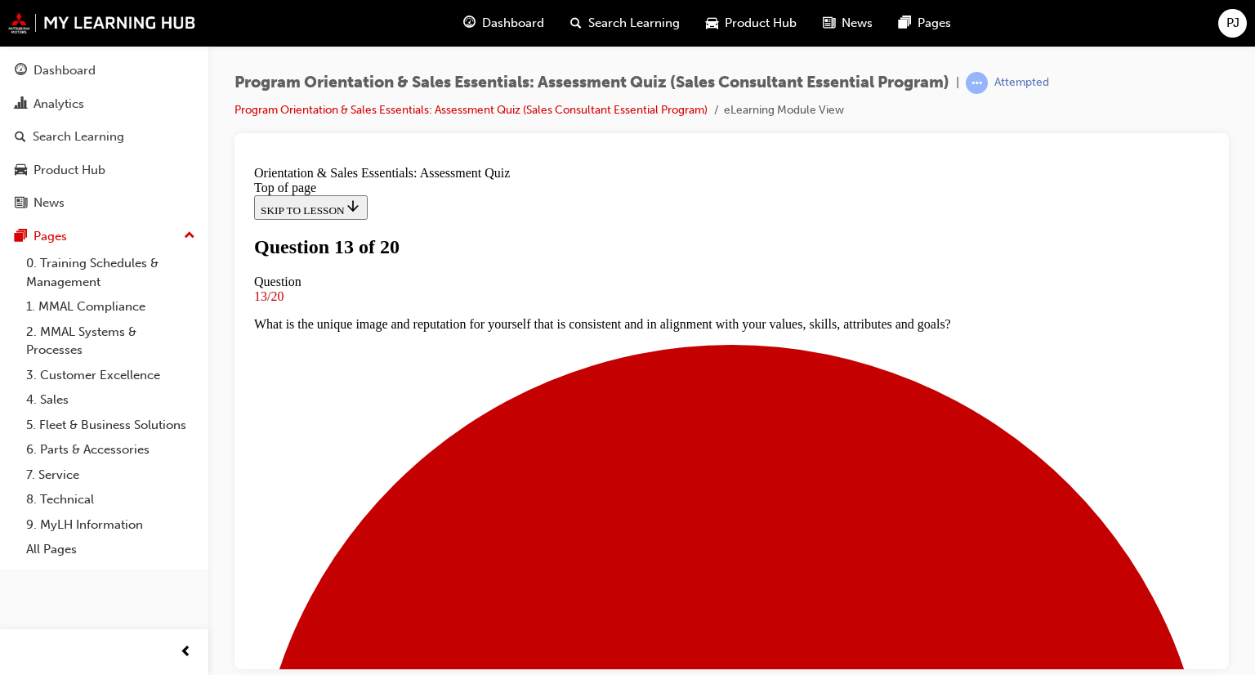
scroll to position [166, 0]
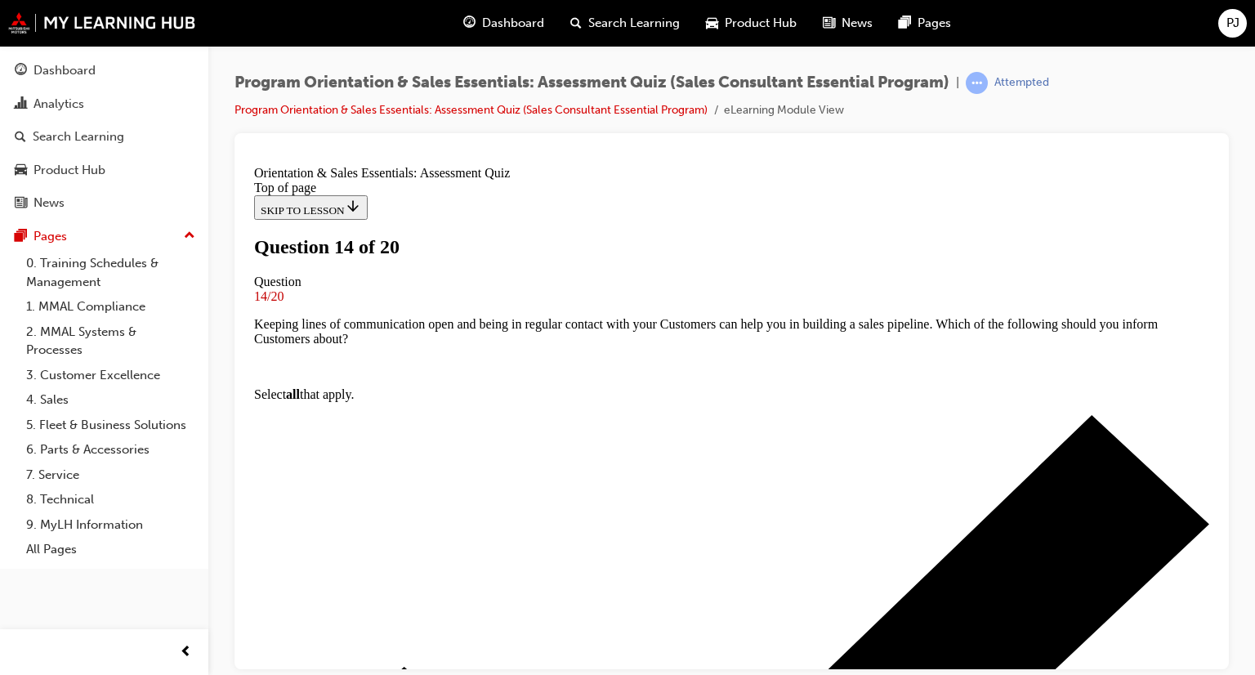
scroll to position [166, 0]
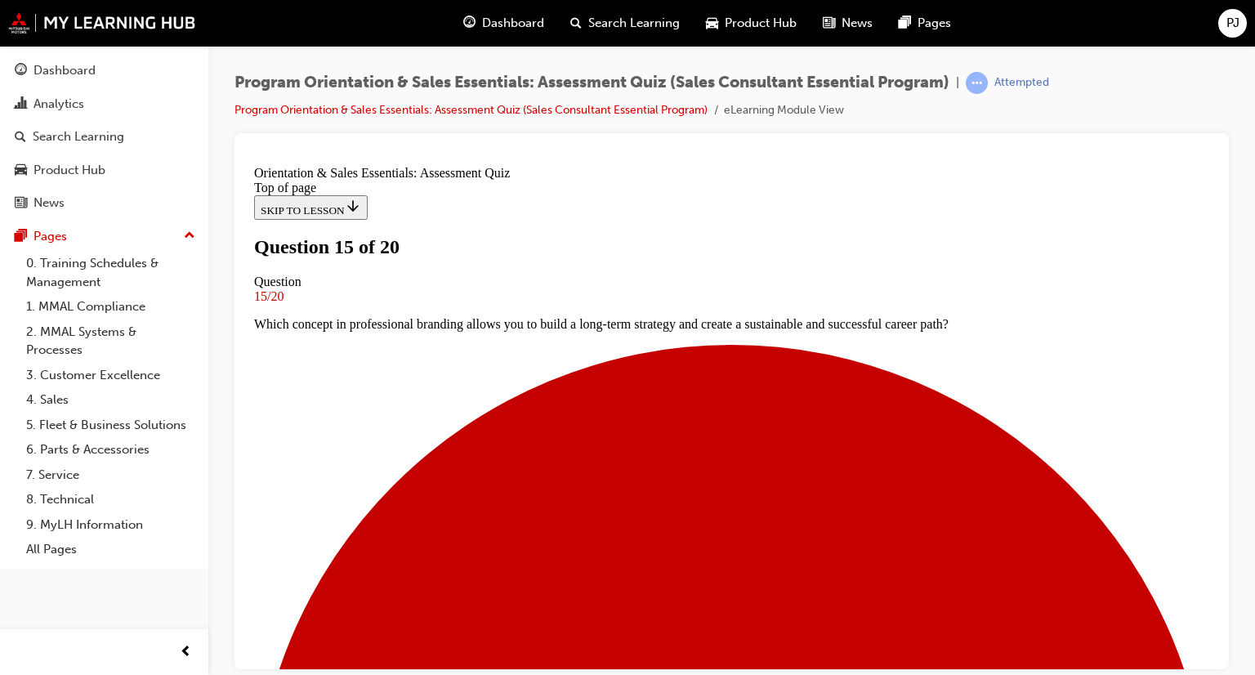
scroll to position [248, 0]
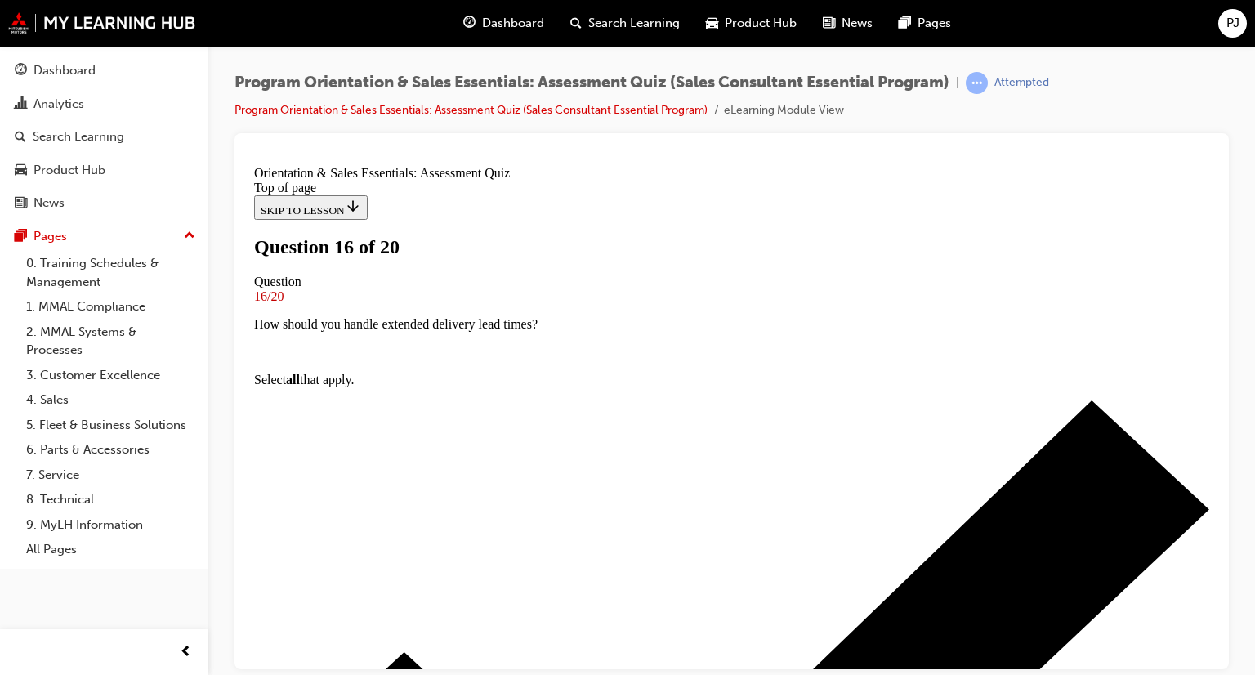
scroll to position [173, 0]
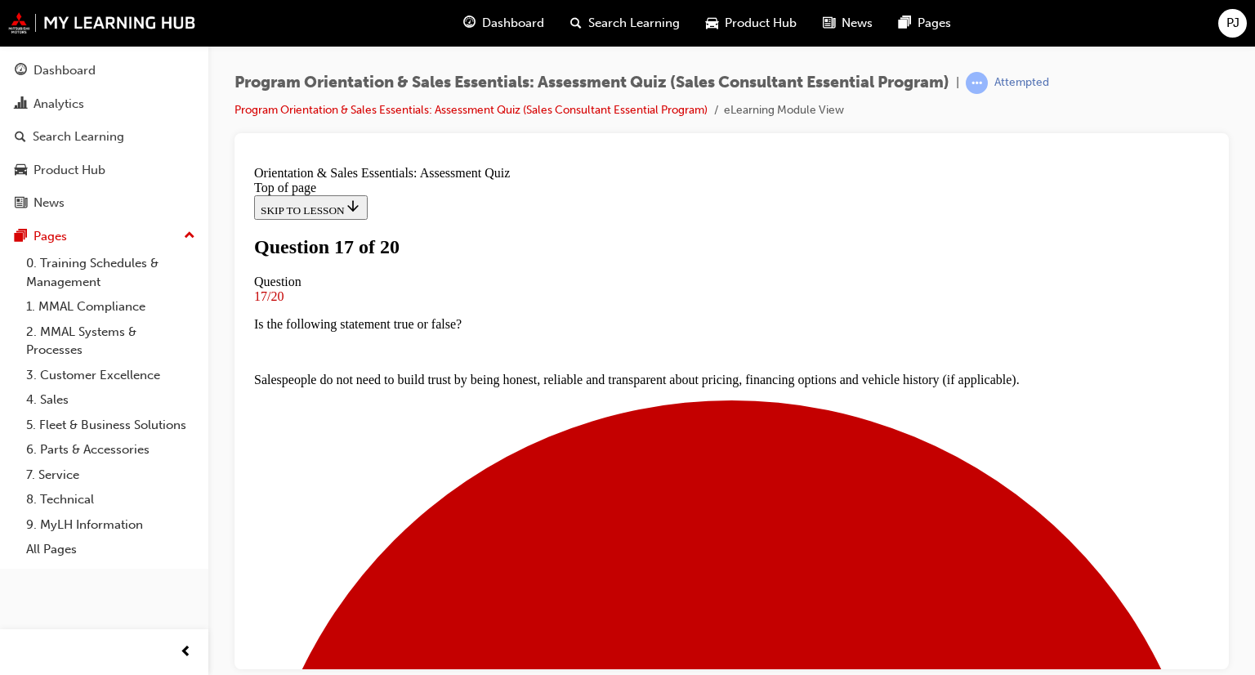
scroll to position [84, 0]
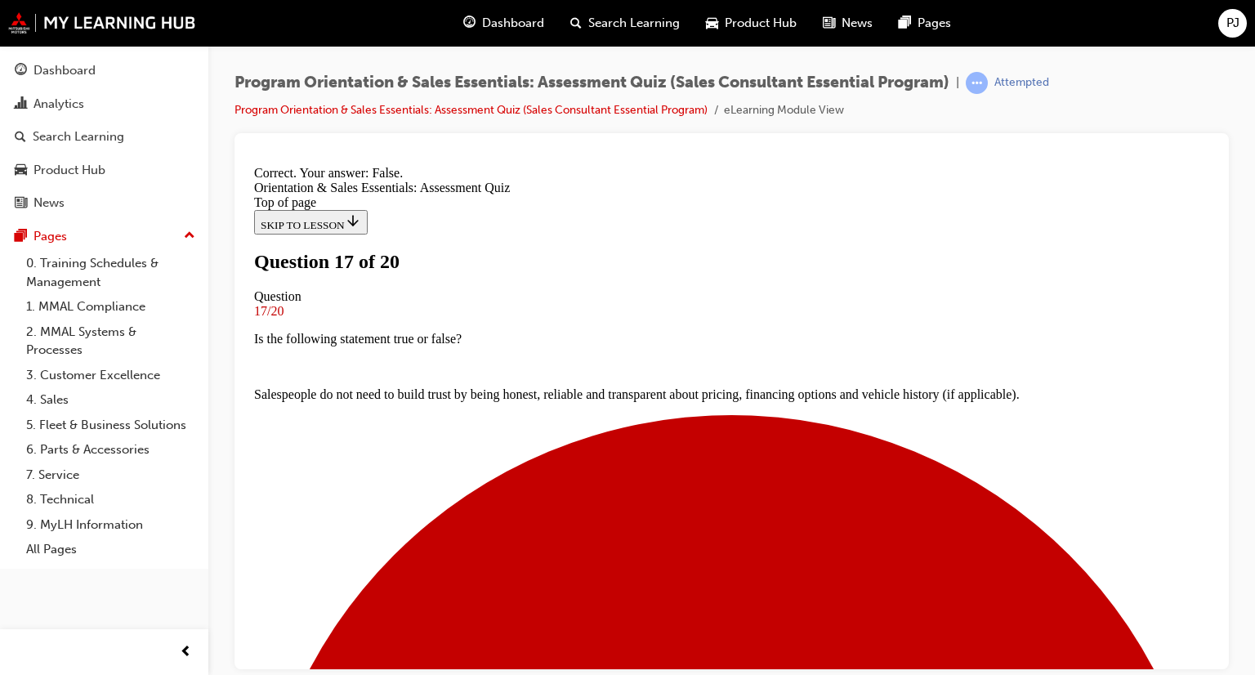
scroll to position [248, 0]
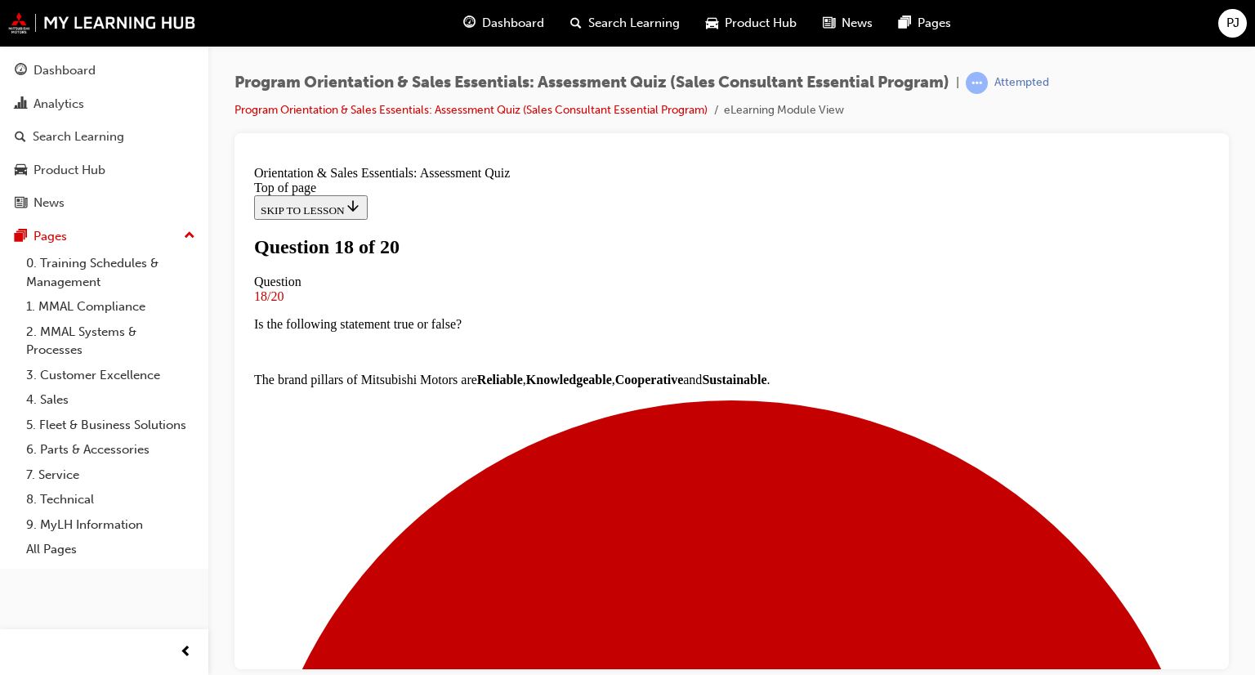
scroll to position [166, 0]
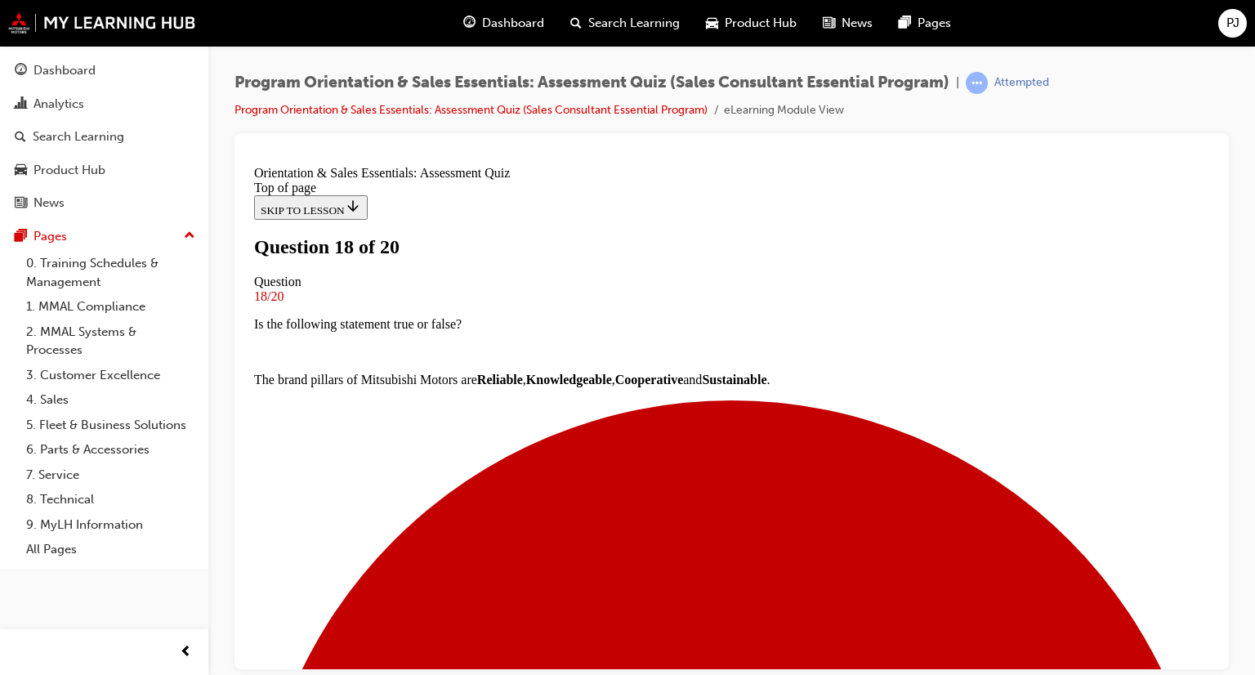
scroll to position [248, 0]
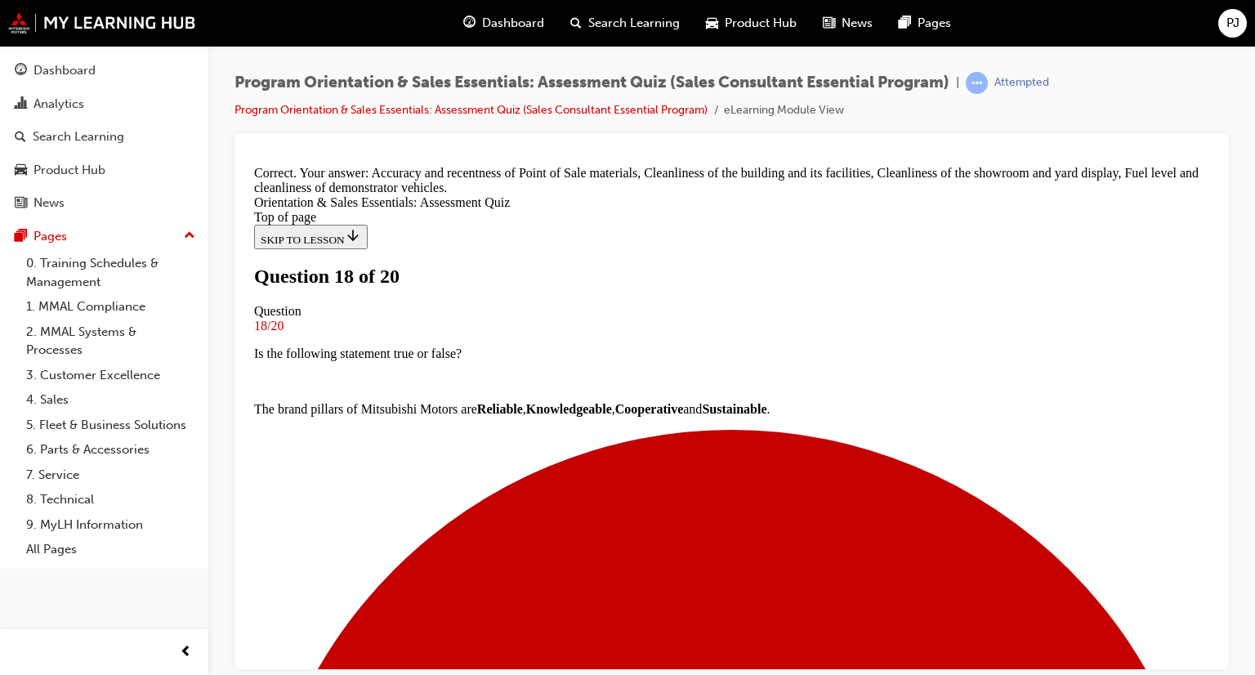
scroll to position [329, 0]
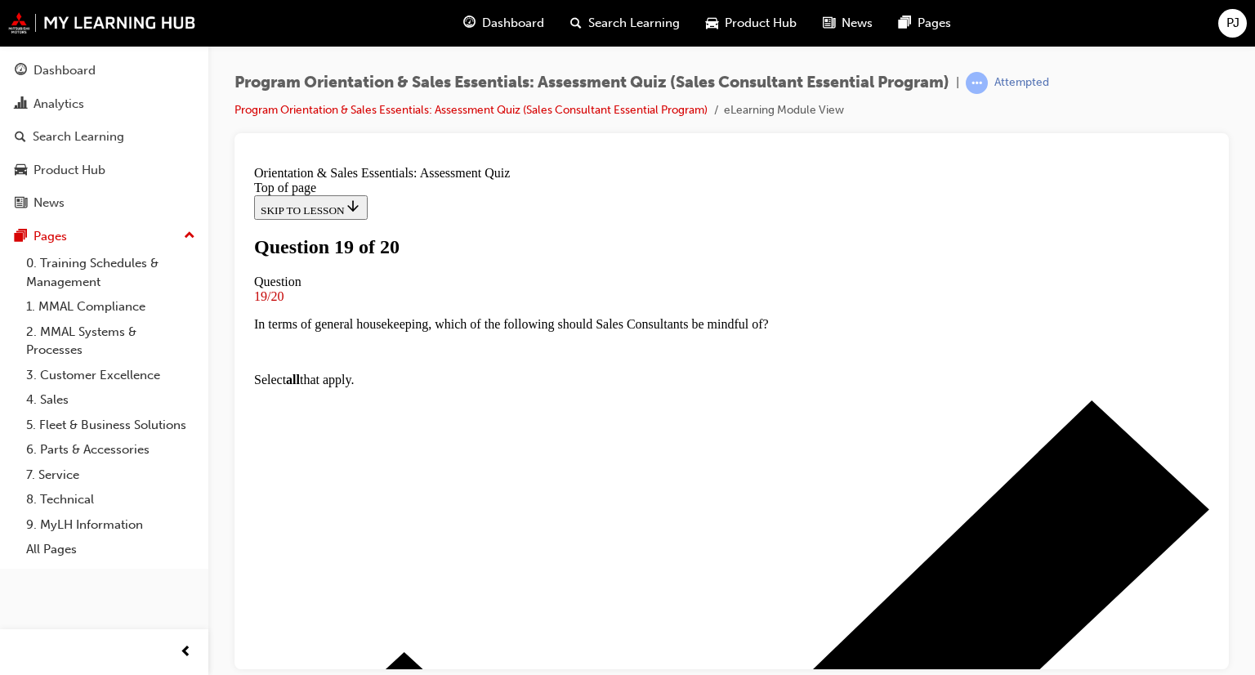
scroll to position [84, 0]
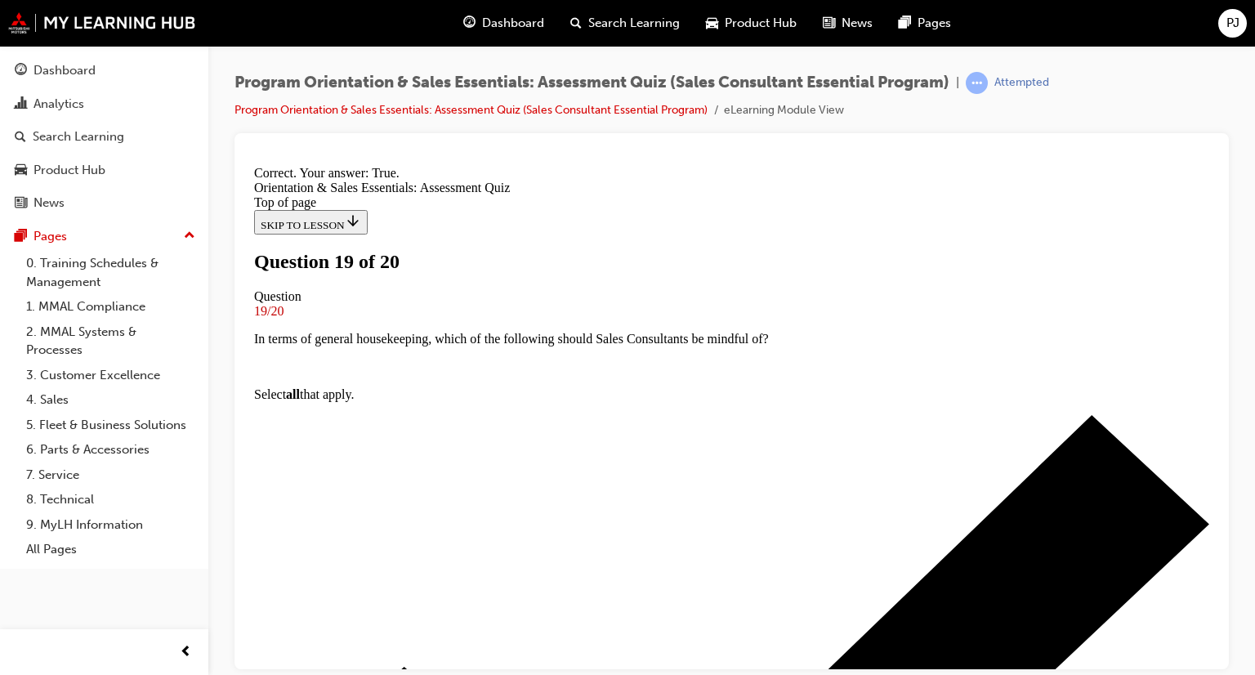
scroll to position [248, 0]
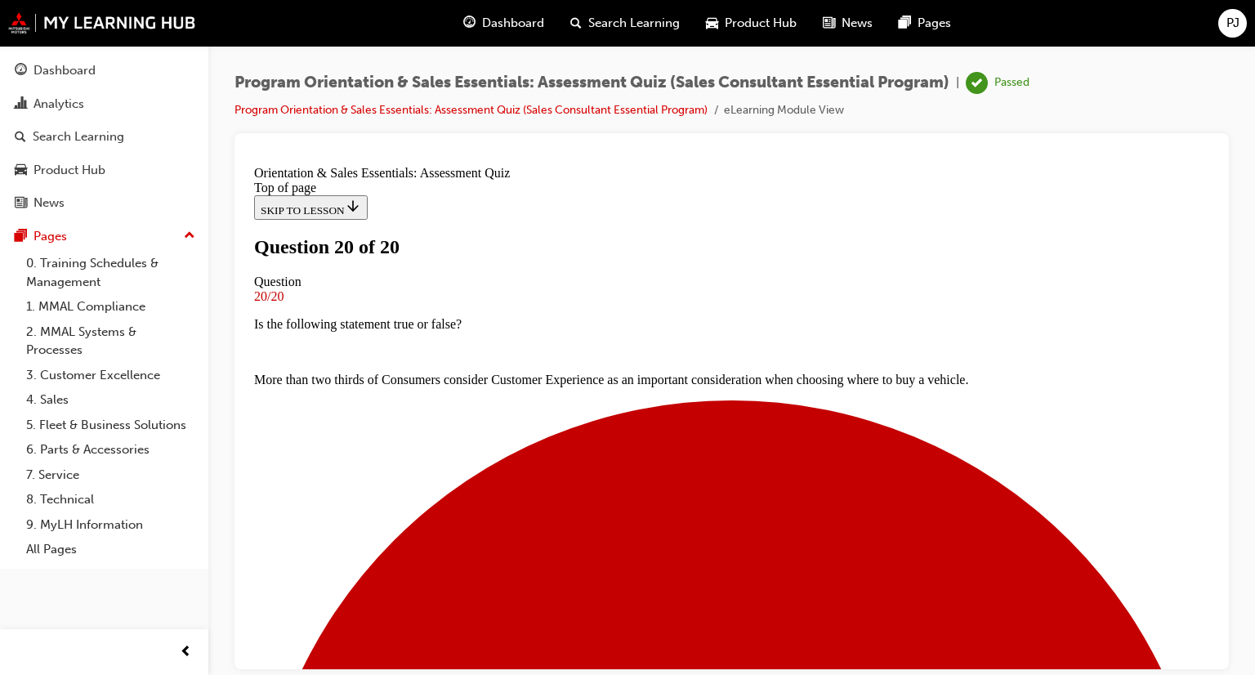
scroll to position [324, 0]
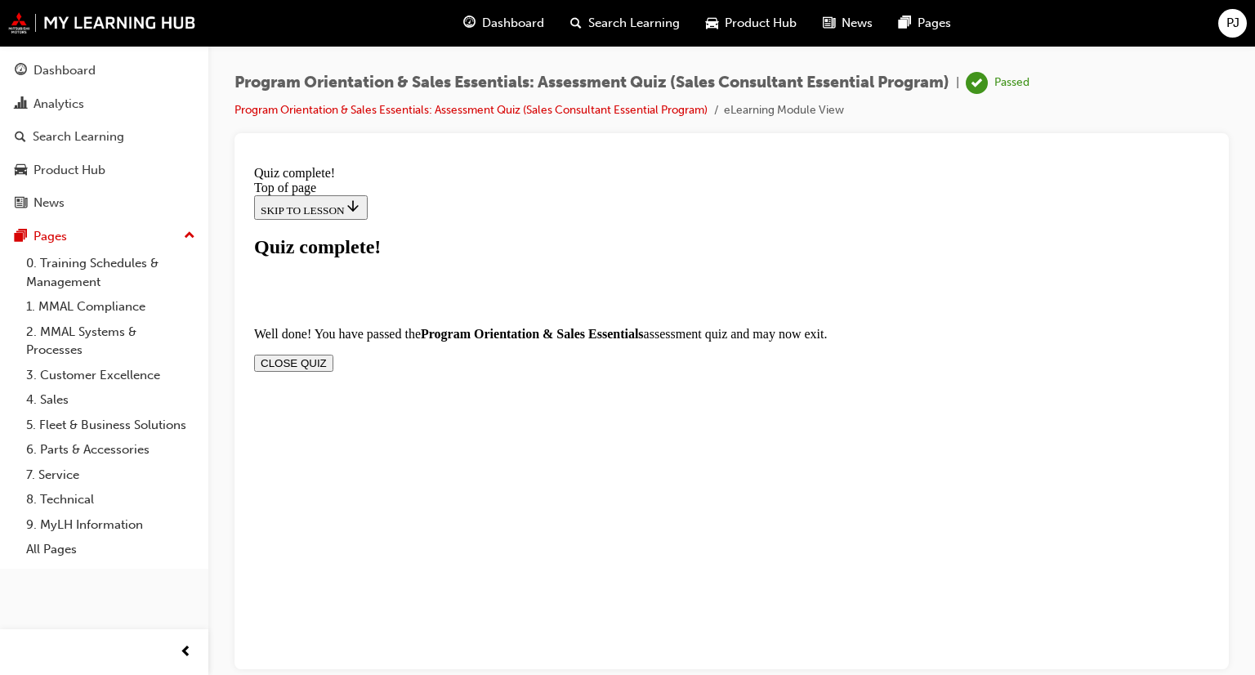
click at [333, 354] on button "CLOSE QUIZ" at bounding box center [293, 362] width 79 height 17
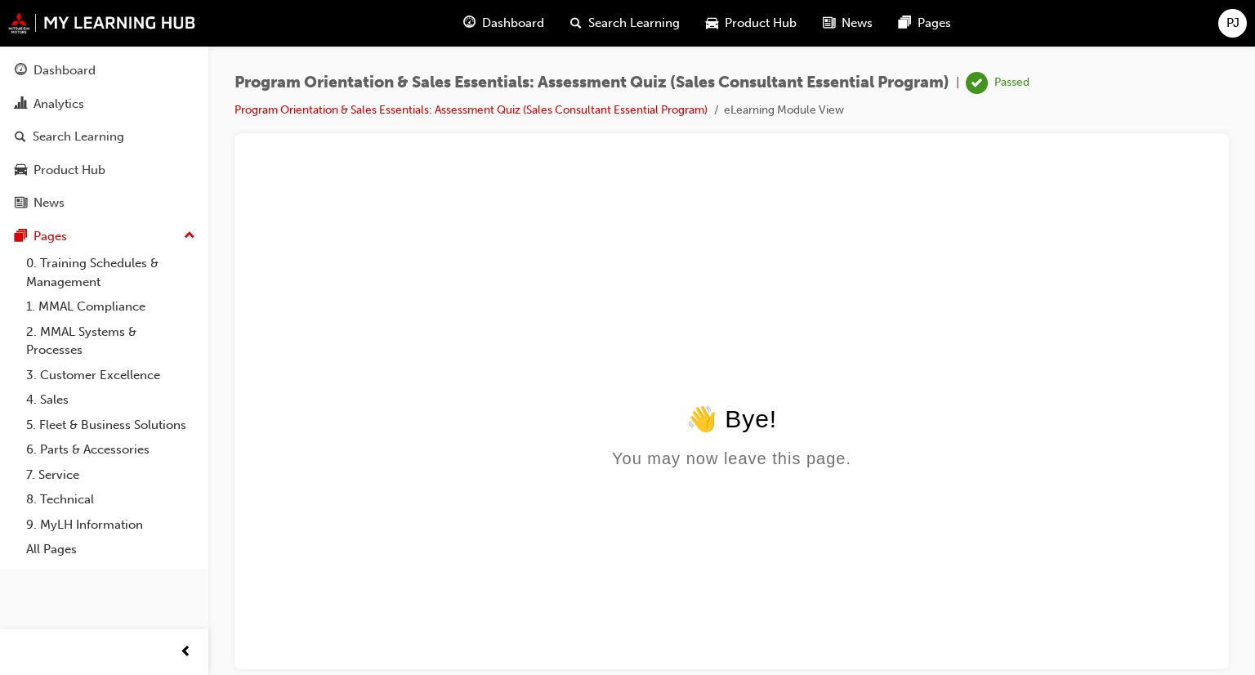
scroll to position [0, 0]
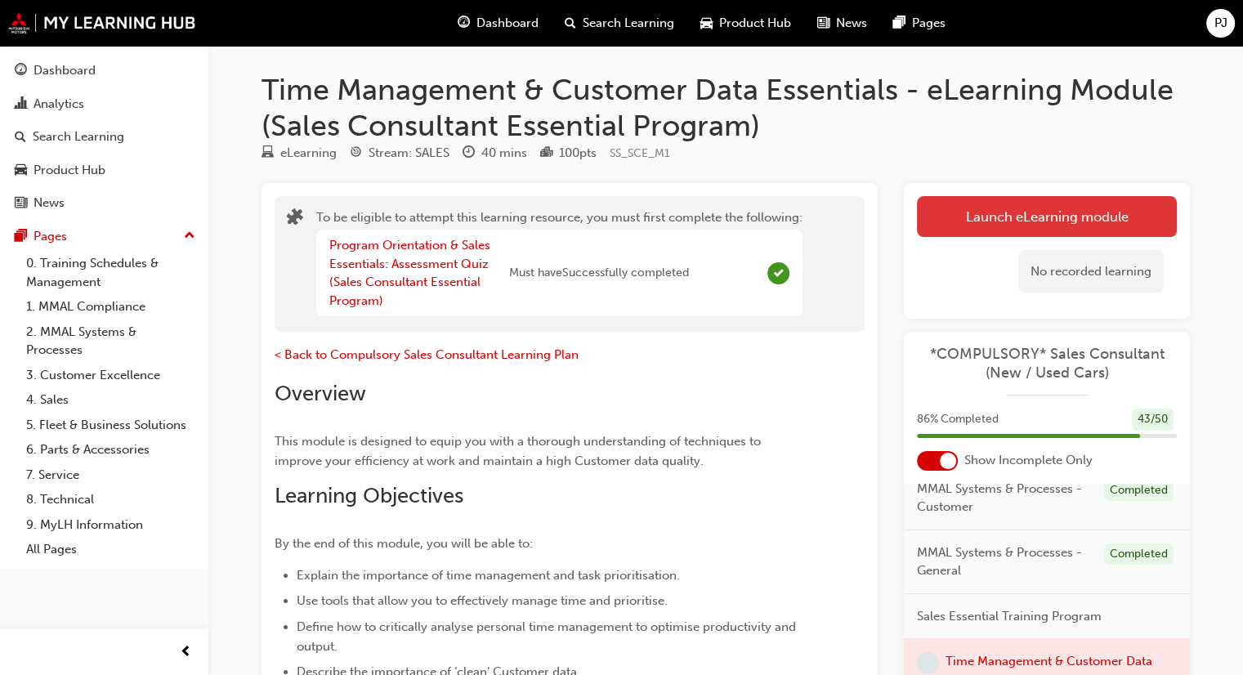
click at [1043, 220] on button "Launch eLearning module" at bounding box center [1047, 216] width 260 height 41
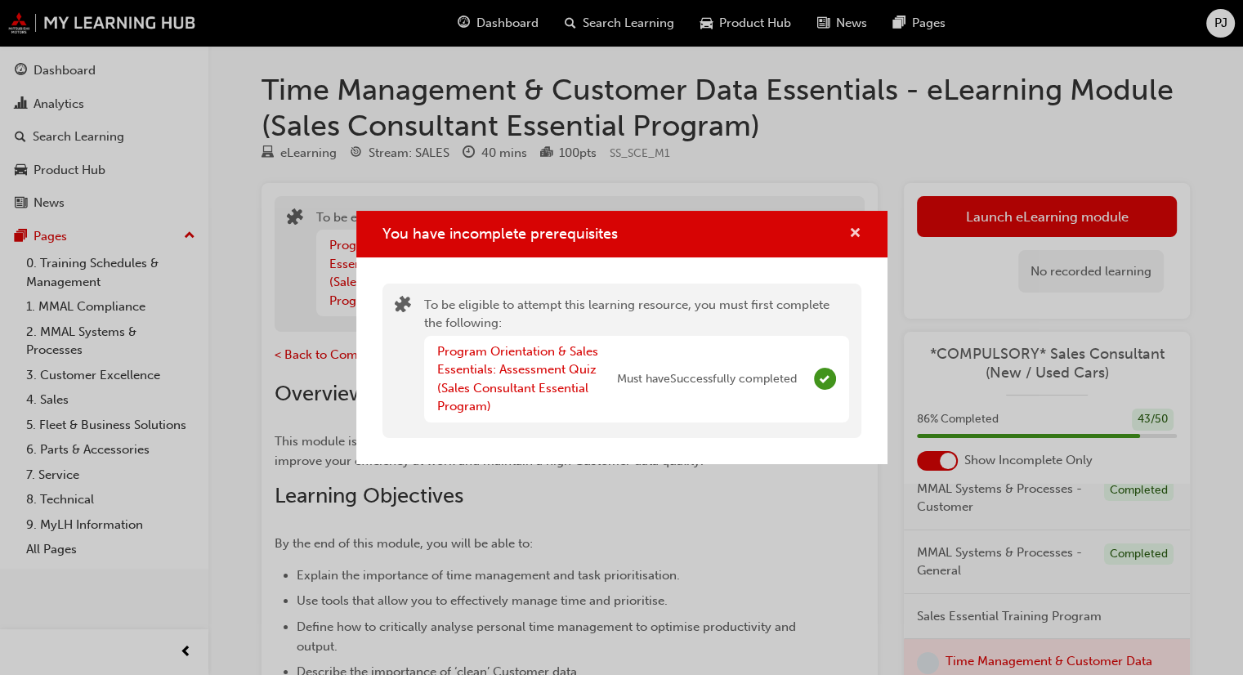
click at [857, 229] on span "cross-icon" at bounding box center [855, 234] width 12 height 15
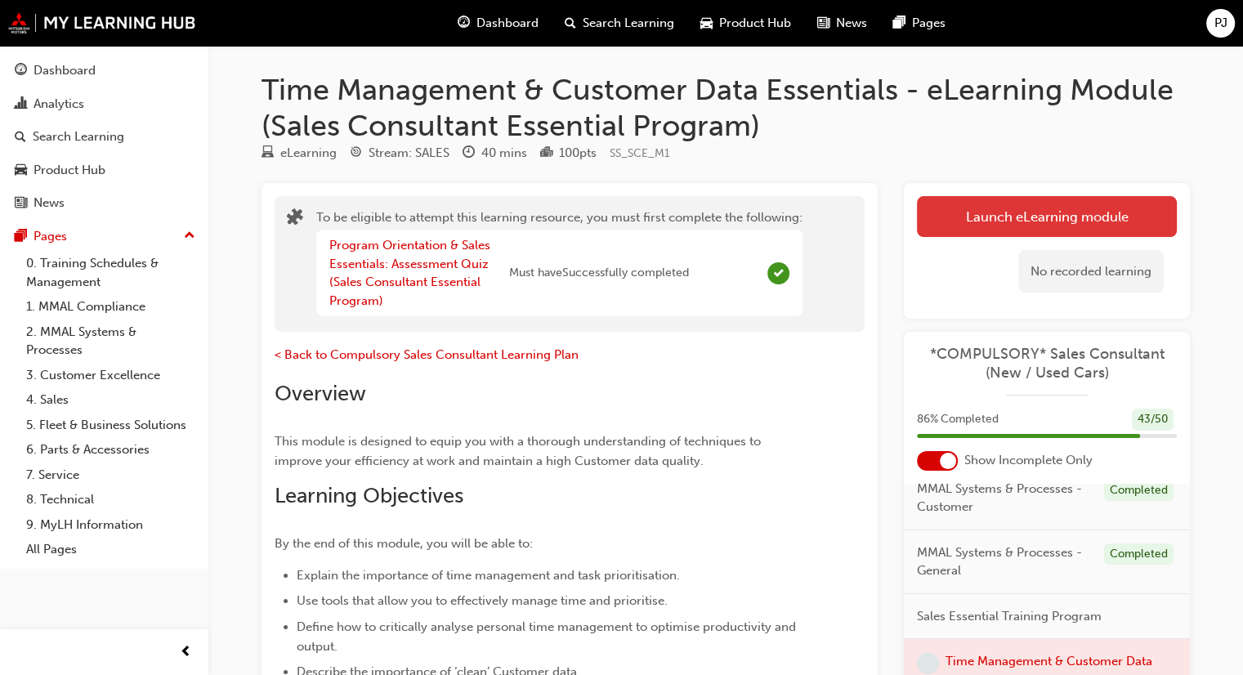
click at [1037, 210] on button "Launch eLearning module" at bounding box center [1047, 216] width 260 height 41
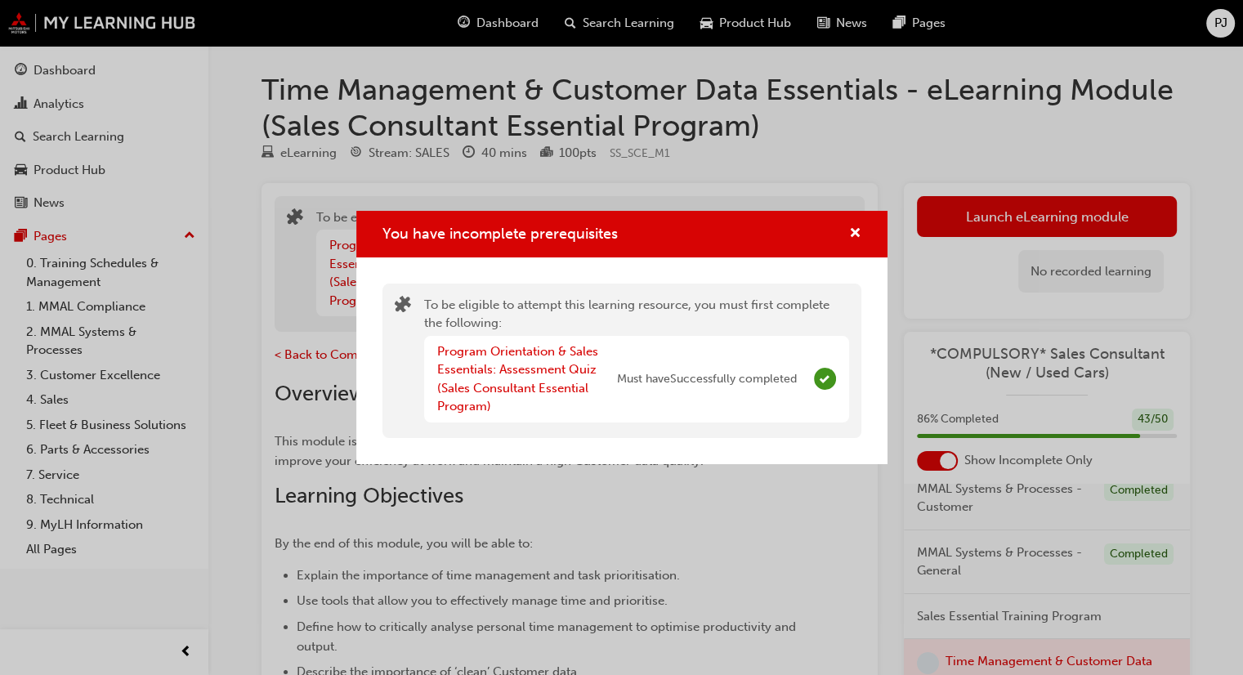
click at [769, 373] on span "Must have Successfully completed" at bounding box center [707, 379] width 180 height 19
click at [805, 386] on div "Program Orientation & Sales Essentials: Assessment Quiz (Sales Consultant Essen…" at bounding box center [636, 379] width 425 height 87
click at [818, 158] on div "You have incomplete prerequisites To be eligible to attempt this learning resou…" at bounding box center [621, 337] width 1243 height 675
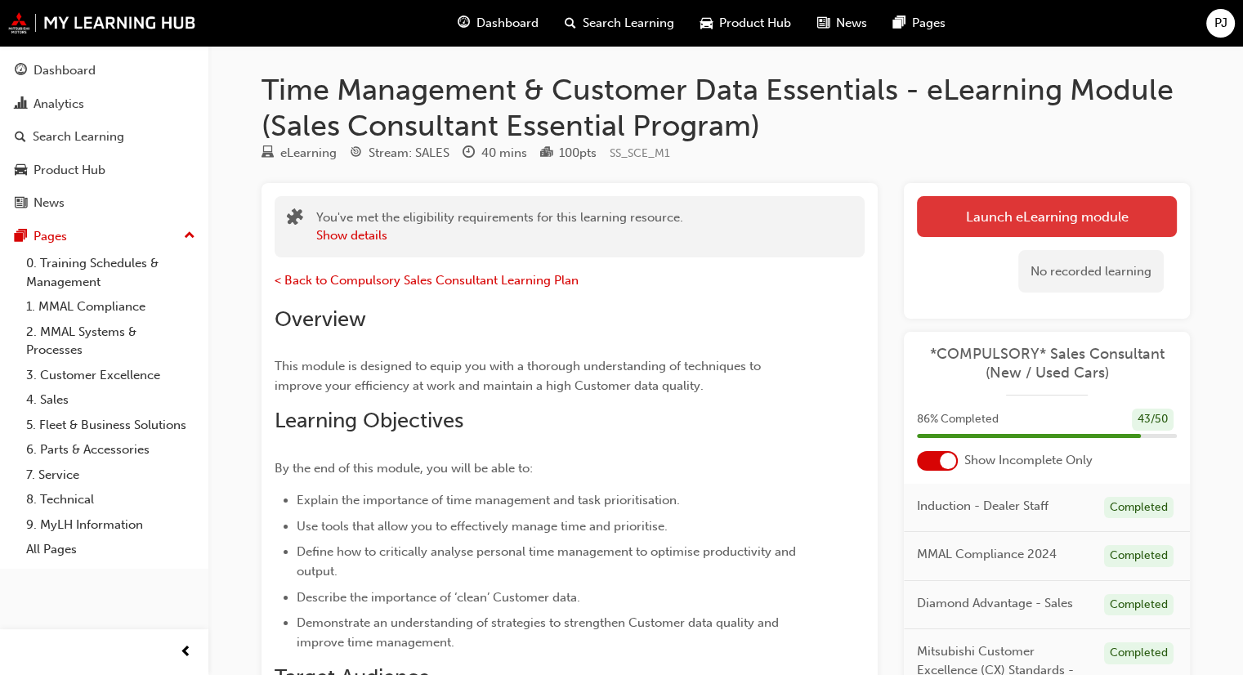
click at [1069, 221] on link "Launch eLearning module" at bounding box center [1047, 216] width 260 height 41
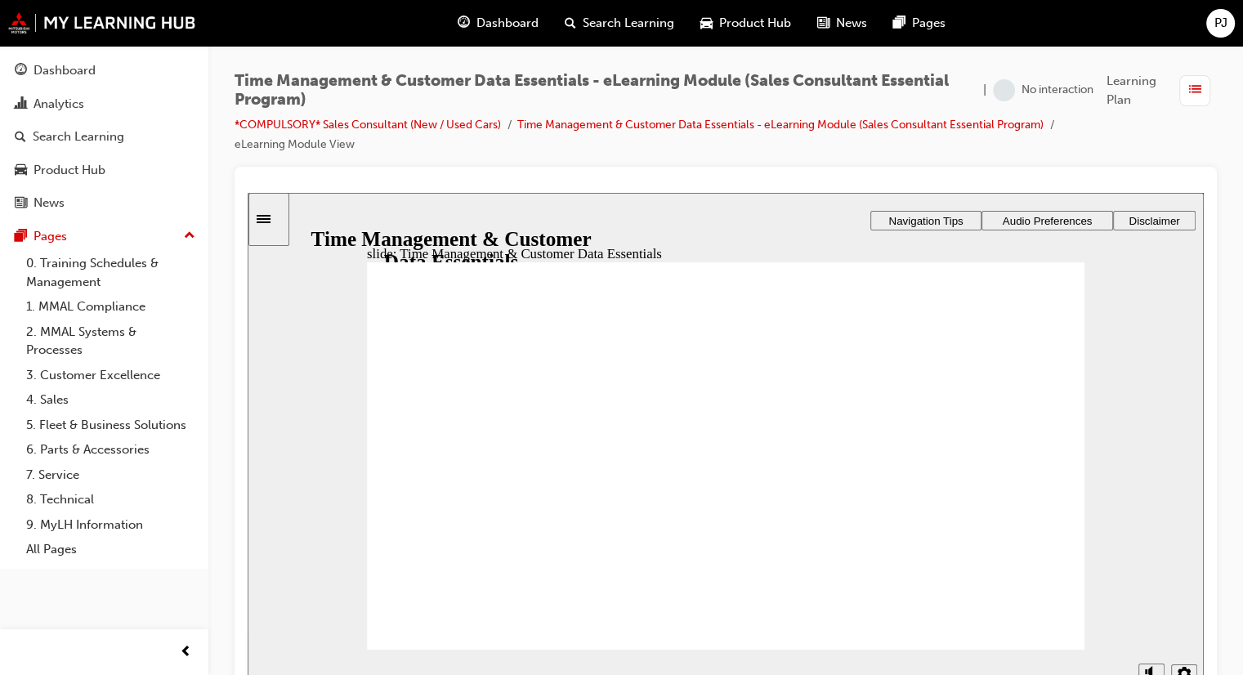
scroll to position [26, 0]
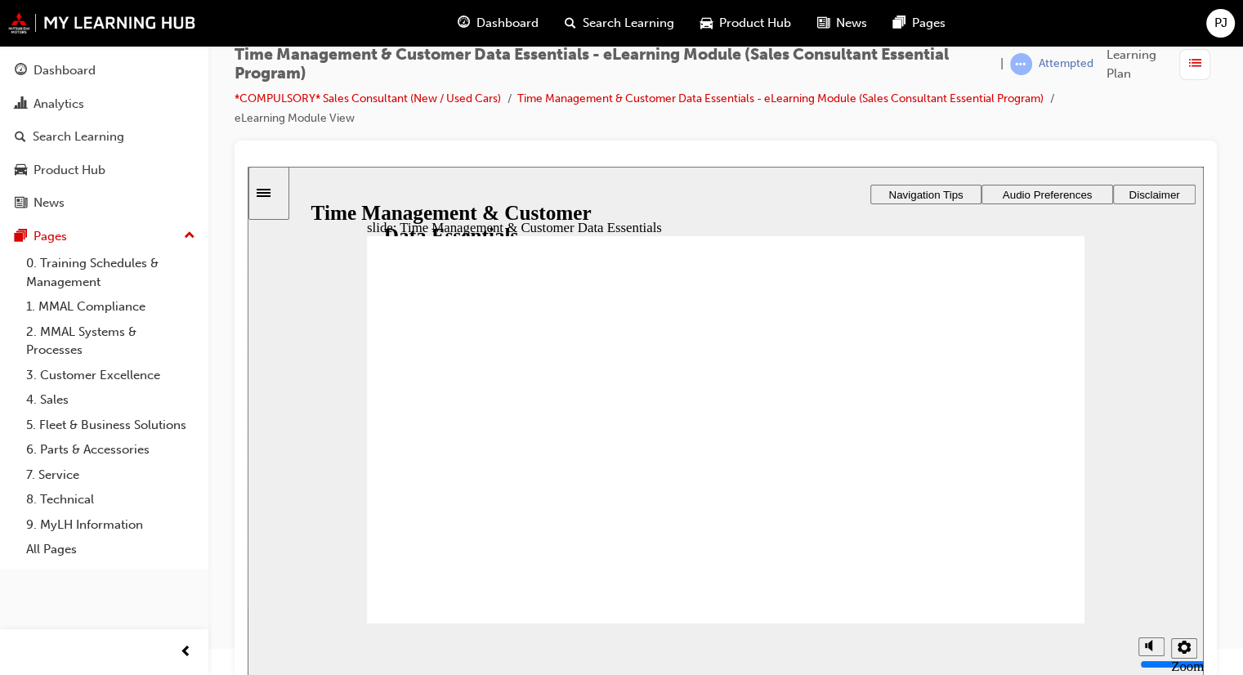
drag, startPoint x: 399, startPoint y: 284, endPoint x: 658, endPoint y: 289, distance: 259.1
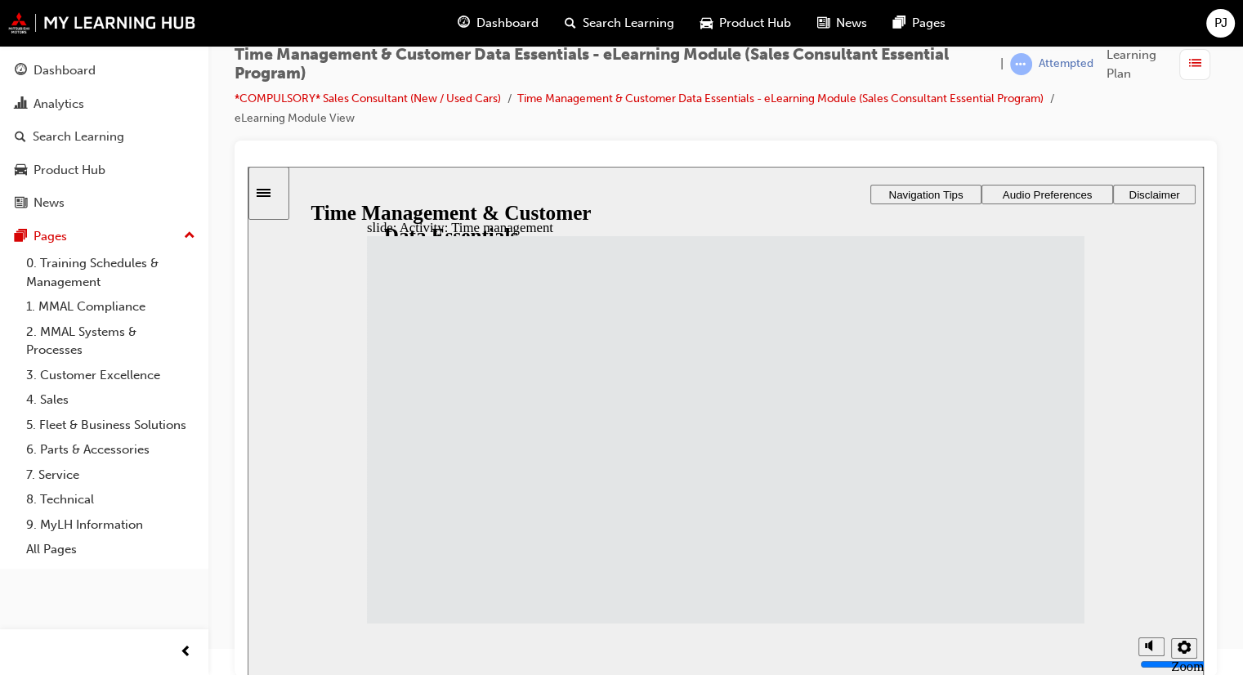
drag, startPoint x: 546, startPoint y: 290, endPoint x: 536, endPoint y: 294, distance: 10.6
drag, startPoint x: 537, startPoint y: 365, endPoint x: 752, endPoint y: 393, distance: 216.7
drag, startPoint x: 558, startPoint y: 561, endPoint x: 774, endPoint y: 465, distance: 236.0
drag, startPoint x: 519, startPoint y: 324, endPoint x: 749, endPoint y: 516, distance: 299.4
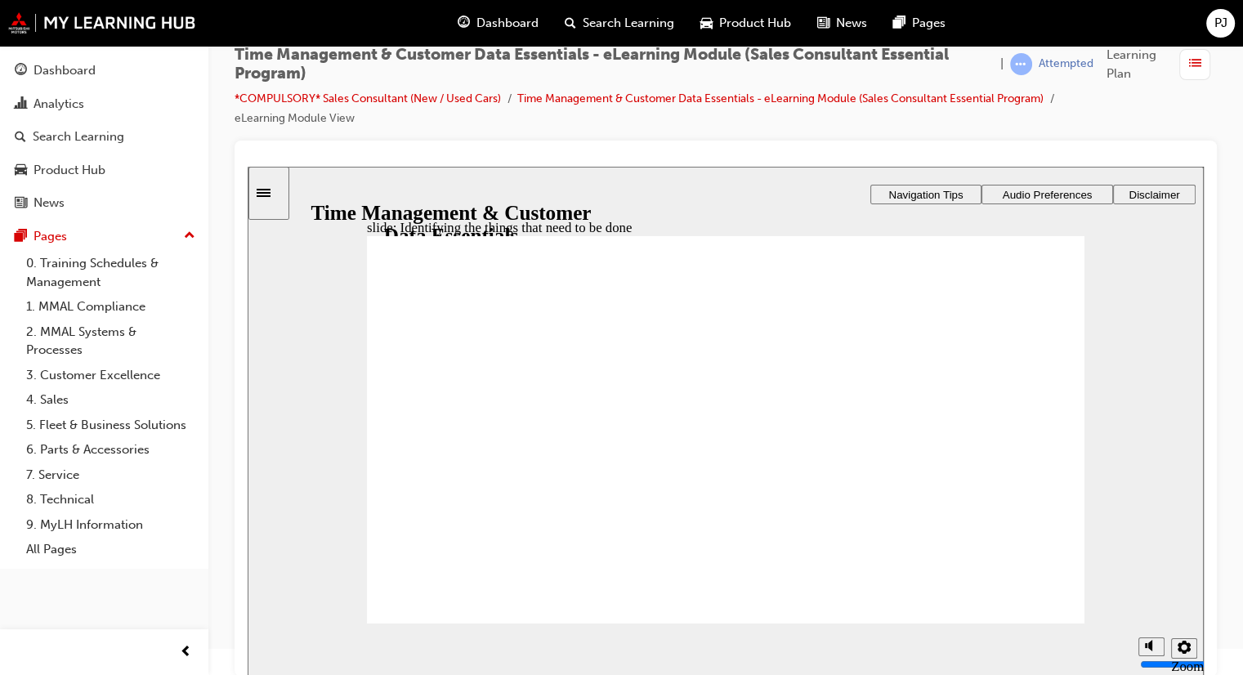
drag, startPoint x: 459, startPoint y: 365, endPoint x: 551, endPoint y: 363, distance: 91.6
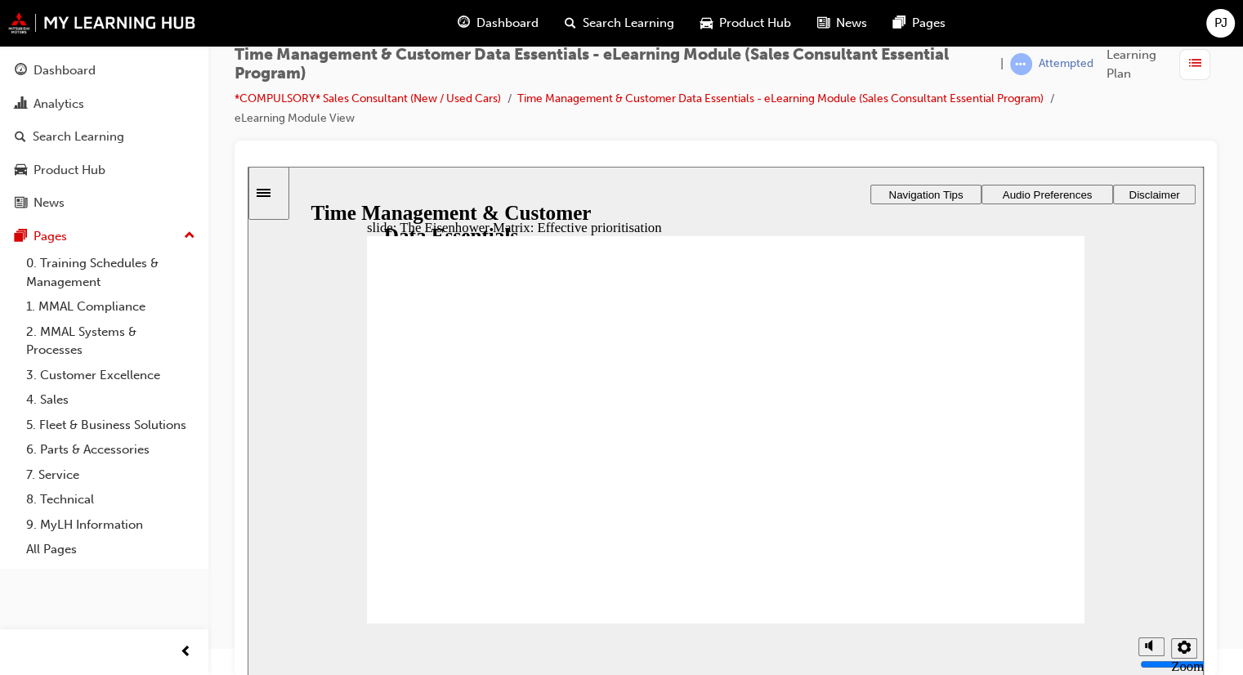
drag, startPoint x: 602, startPoint y: 331, endPoint x: 674, endPoint y: 329, distance: 72.0
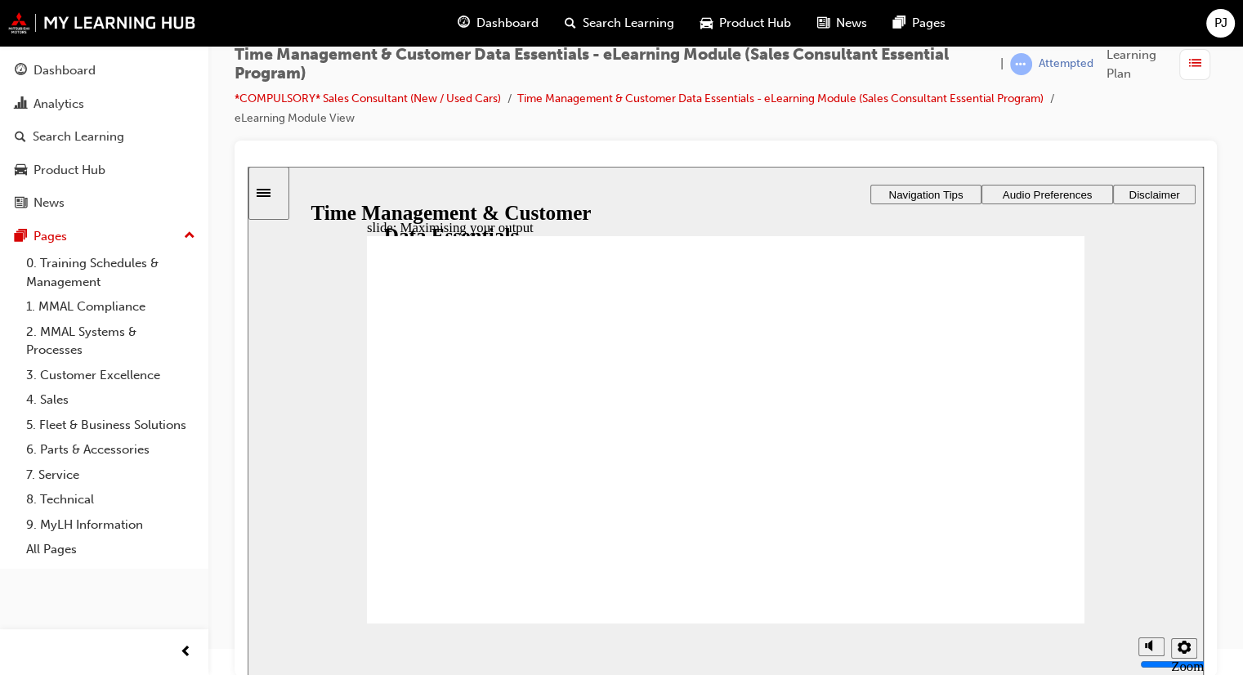
drag, startPoint x: 796, startPoint y: 316, endPoint x: 890, endPoint y: 306, distance: 94.6
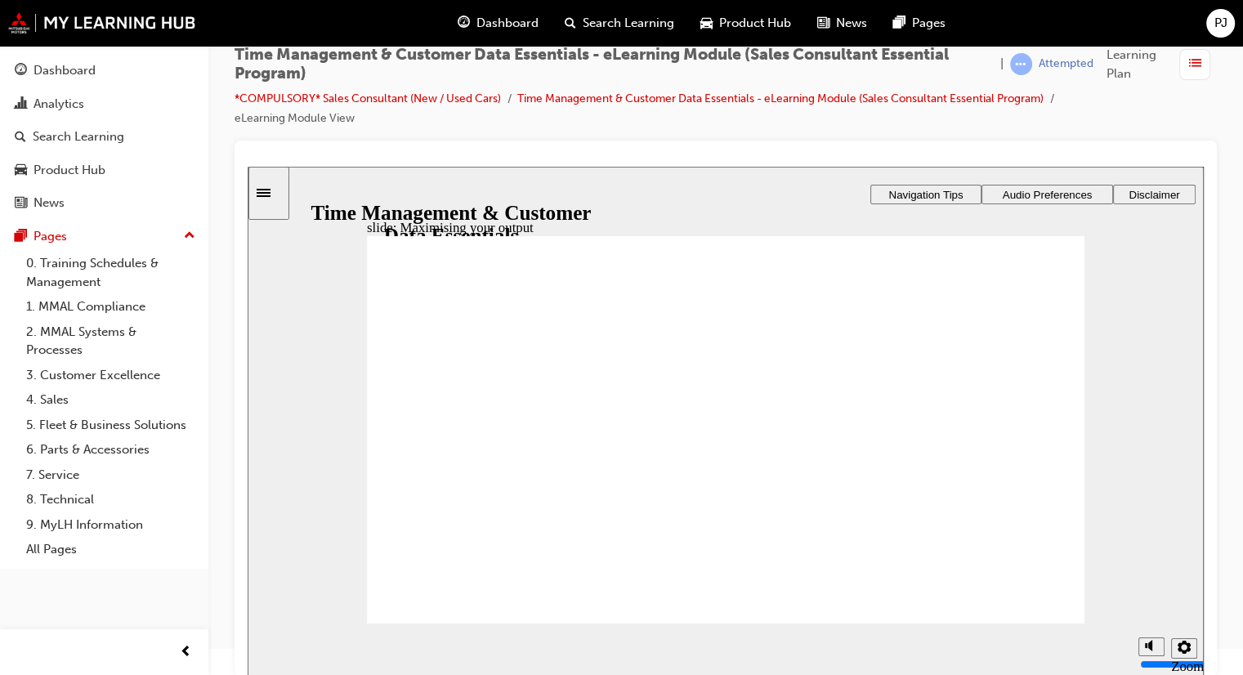
drag, startPoint x: 530, startPoint y: 418, endPoint x: 676, endPoint y: 430, distance: 146.7
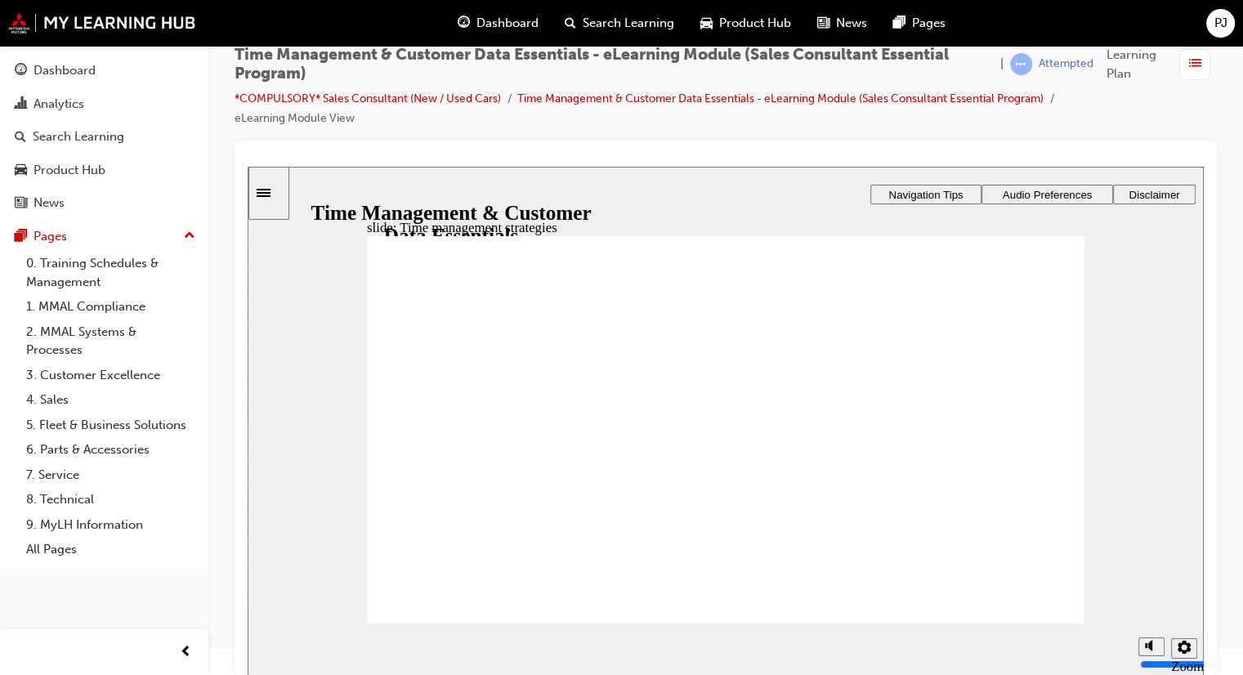
drag, startPoint x: 720, startPoint y: 352, endPoint x: 680, endPoint y: 370, distance: 43.9
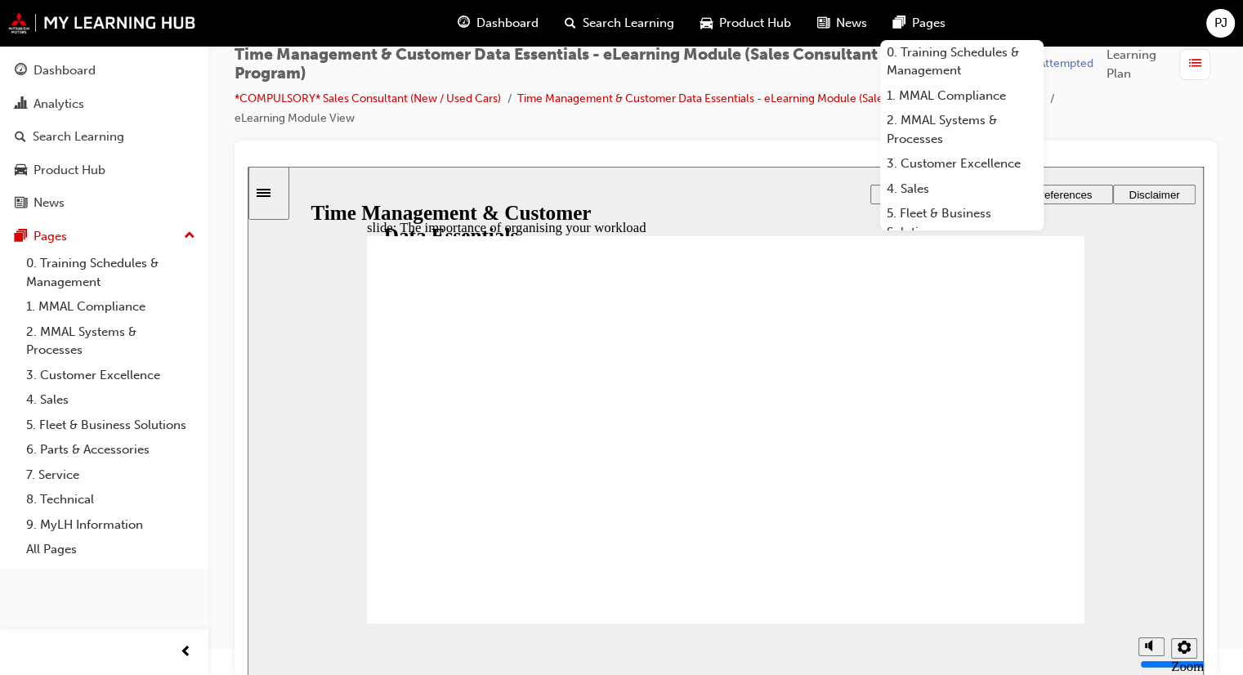
click at [758, 151] on div at bounding box center [726, 409] width 982 height 536
click at [935, 25] on span "Pages" at bounding box center [929, 23] width 34 height 19
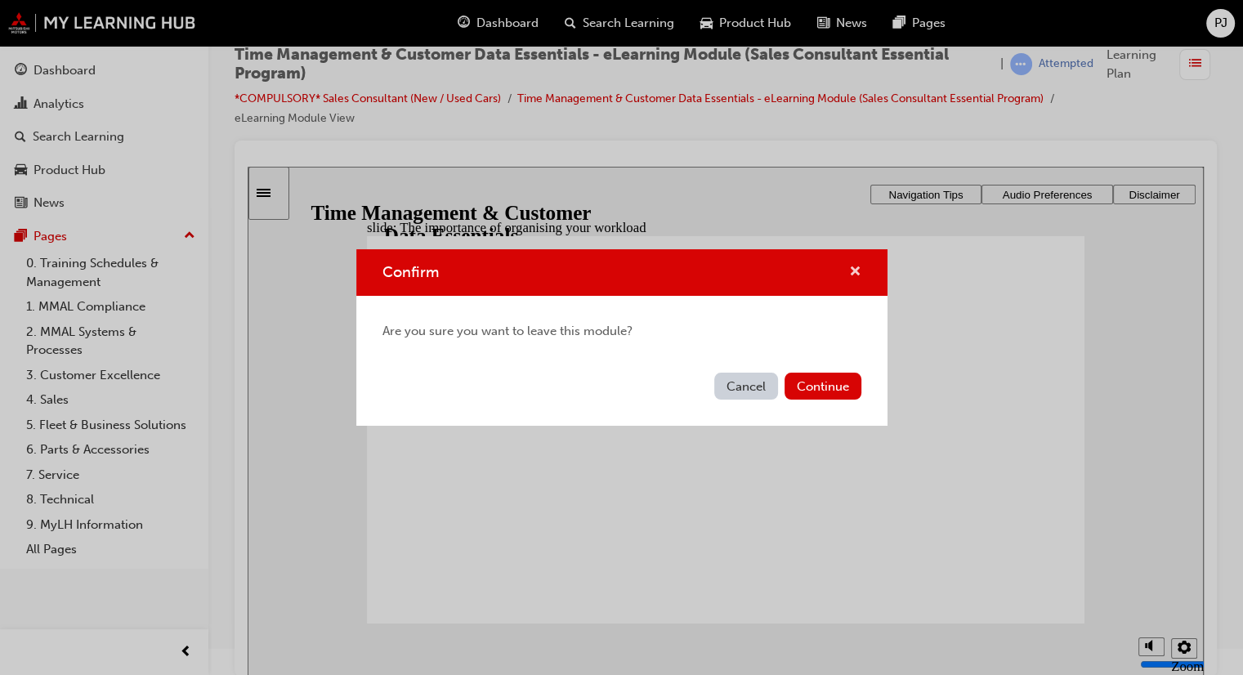
click at [852, 272] on span "cross-icon" at bounding box center [855, 273] width 12 height 15
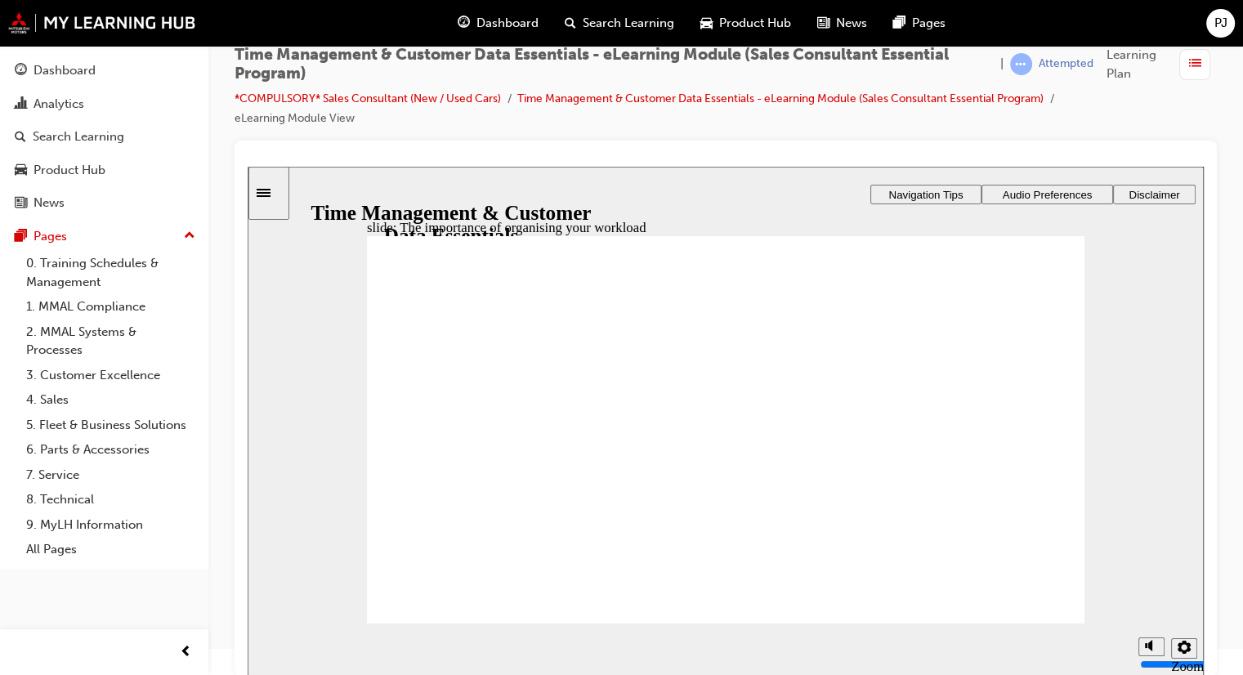
drag, startPoint x: 389, startPoint y: 414, endPoint x: 422, endPoint y: 474, distance: 68.0
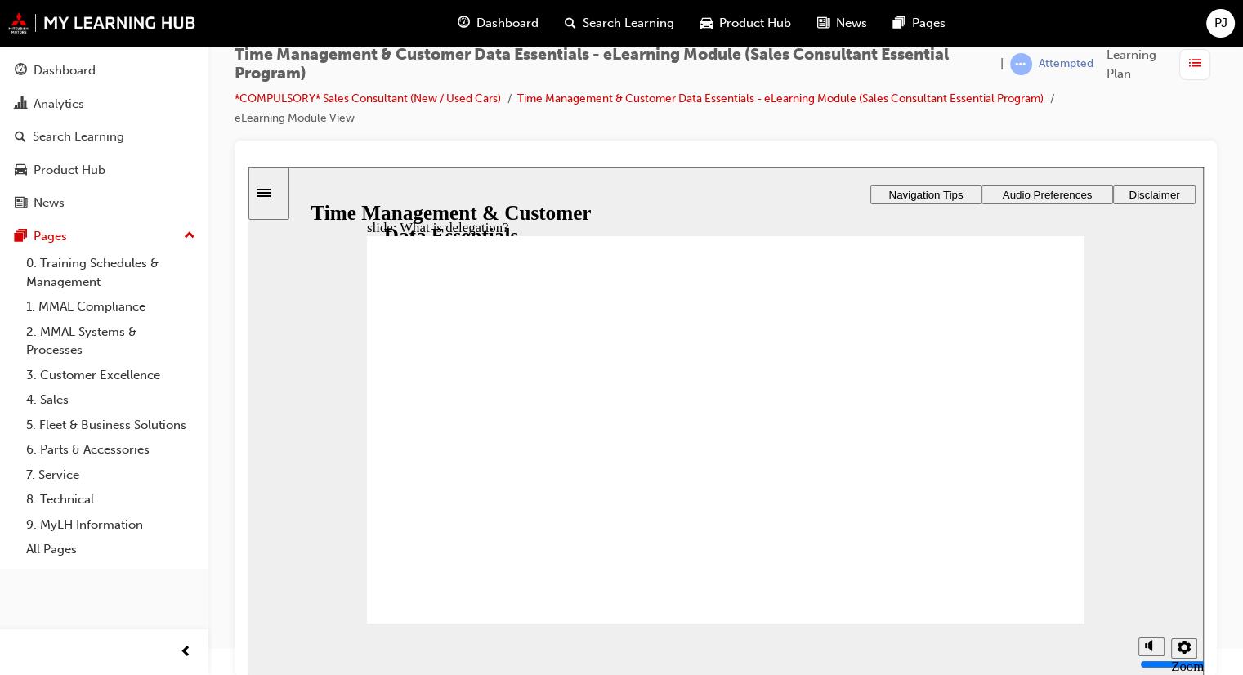
drag, startPoint x: 500, startPoint y: 364, endPoint x: 667, endPoint y: 358, distance: 166.8
drag, startPoint x: 667, startPoint y: 358, endPoint x: 946, endPoint y: 504, distance: 314.7
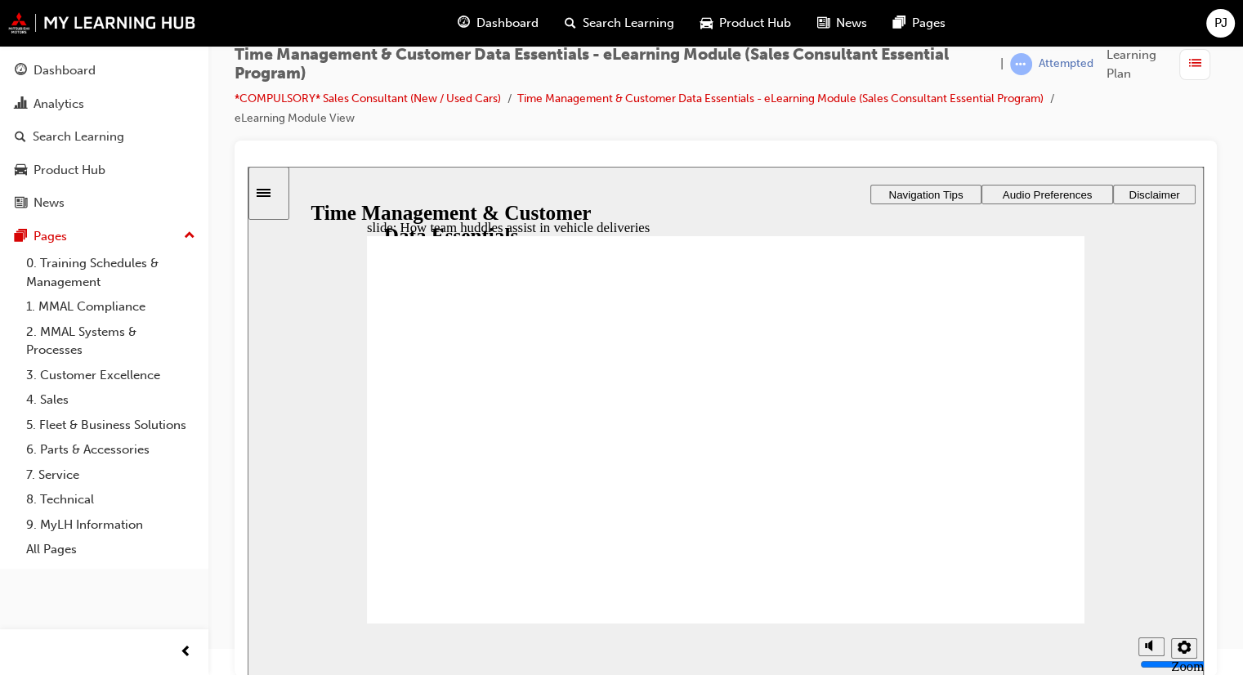
drag, startPoint x: 606, startPoint y: 365, endPoint x: 670, endPoint y: 391, distance: 68.9
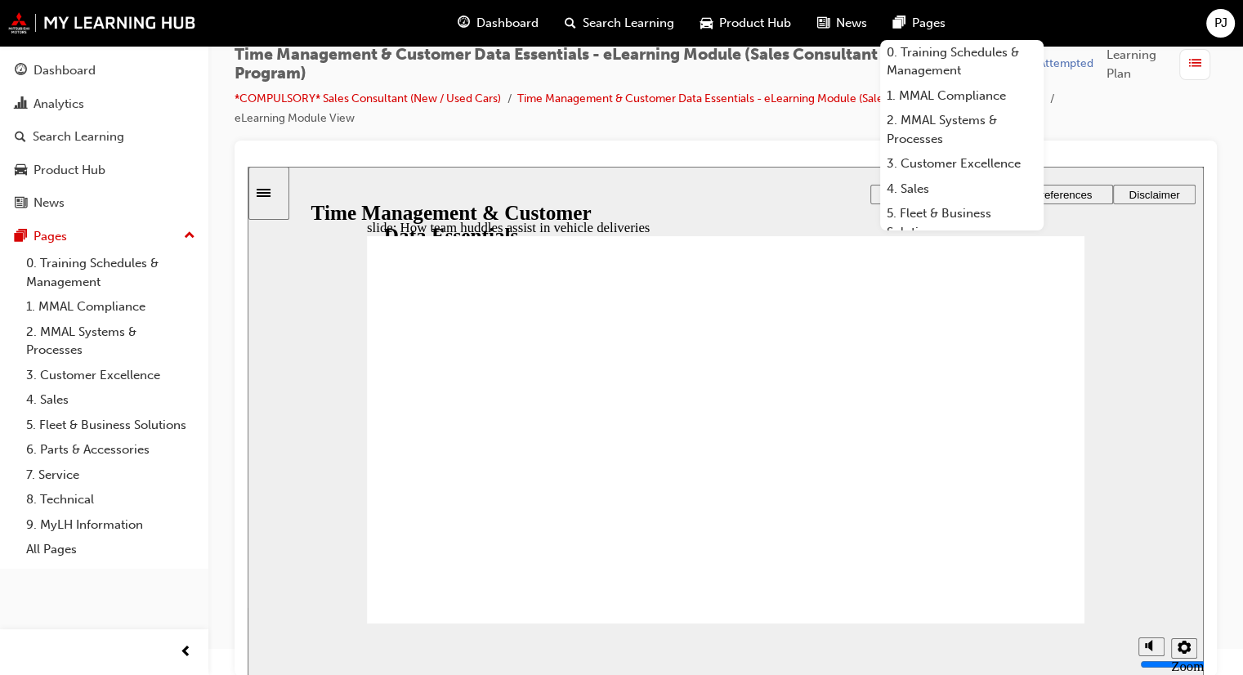
drag, startPoint x: 748, startPoint y: 355, endPoint x: 904, endPoint y: 352, distance: 156.1
drag, startPoint x: 574, startPoint y: 400, endPoint x: 641, endPoint y: 398, distance: 67.0
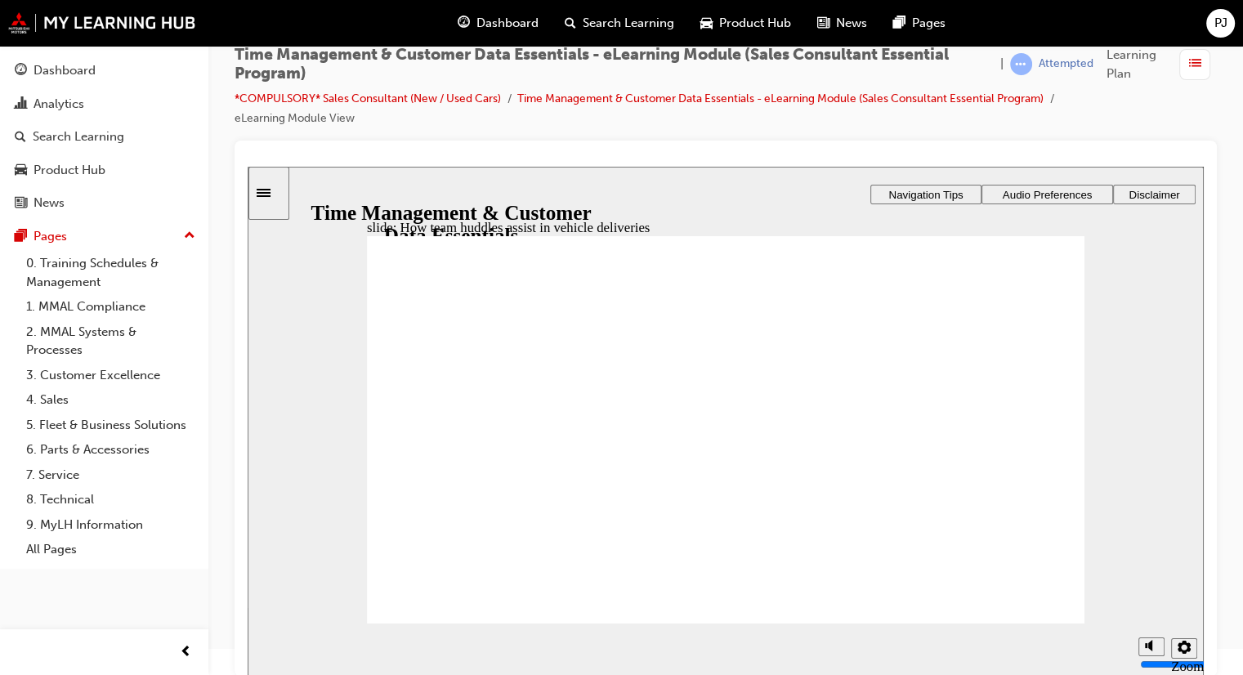
click at [1015, 15] on div "Dashboard Search Learning Product Hub News Pages PJ" at bounding box center [621, 23] width 1243 height 47
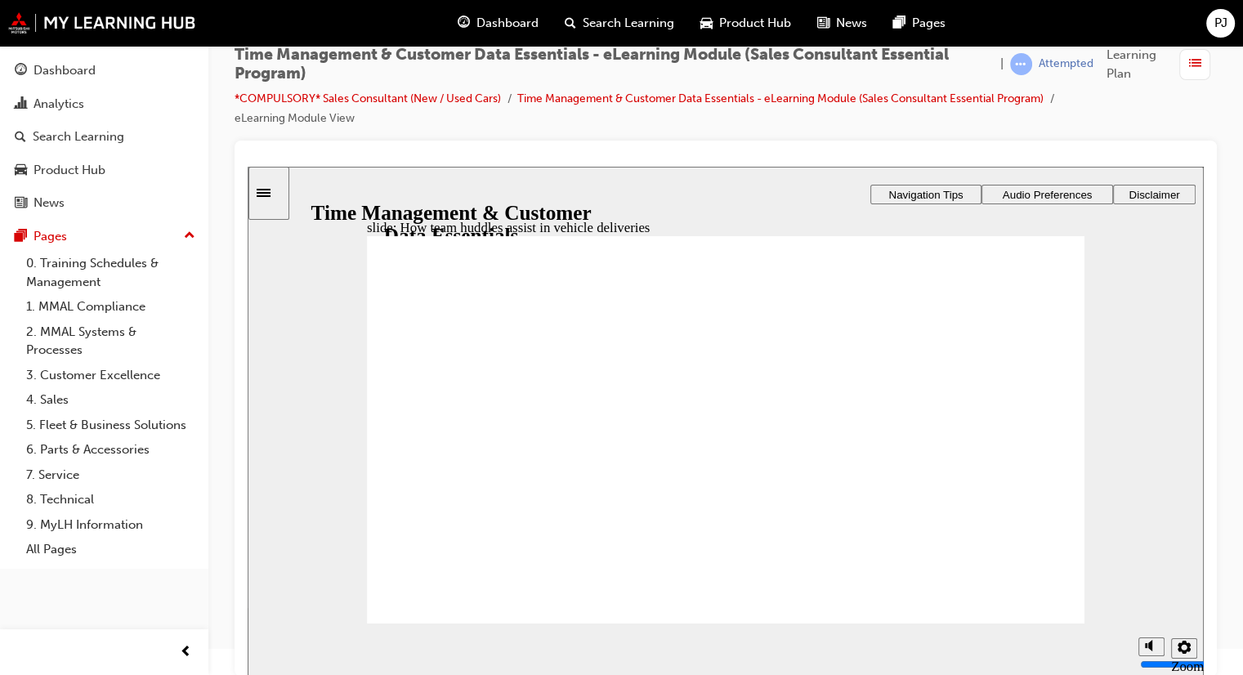
drag, startPoint x: 507, startPoint y: 375, endPoint x: 700, endPoint y: 369, distance: 193.8
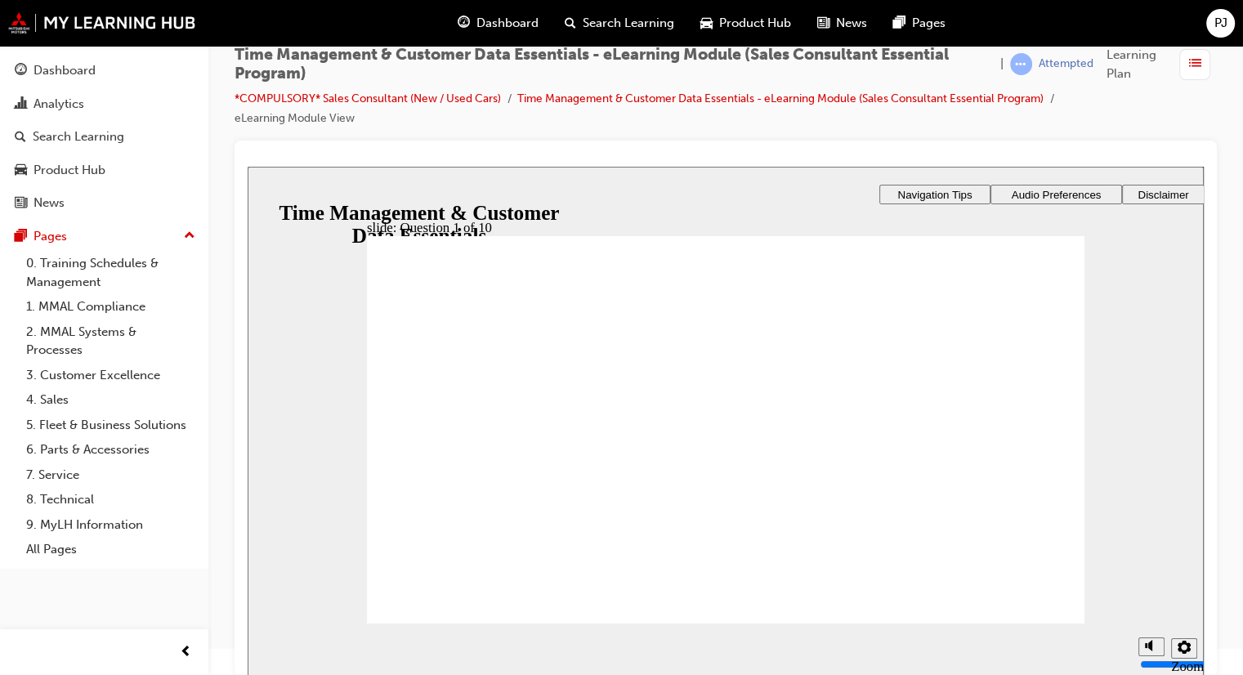
drag, startPoint x: 628, startPoint y: 333, endPoint x: 791, endPoint y: 335, distance: 163.5
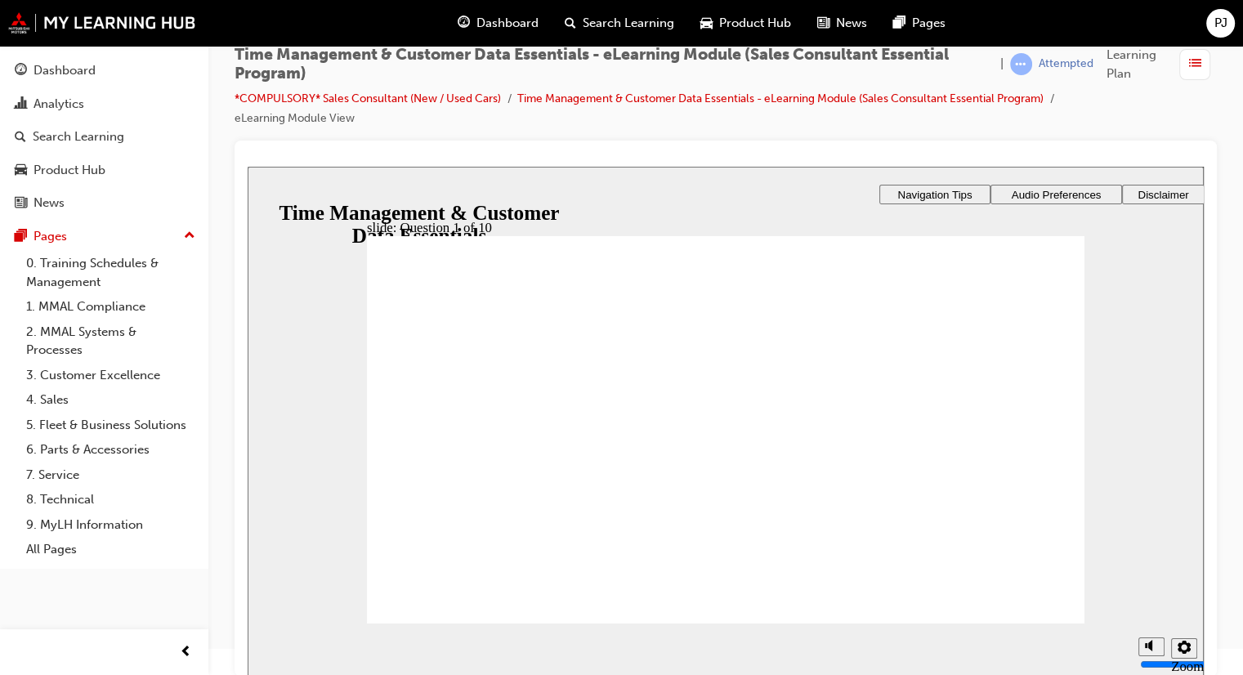
drag, startPoint x: 793, startPoint y: 335, endPoint x: 816, endPoint y: 333, distance: 22.9
radio input "true"
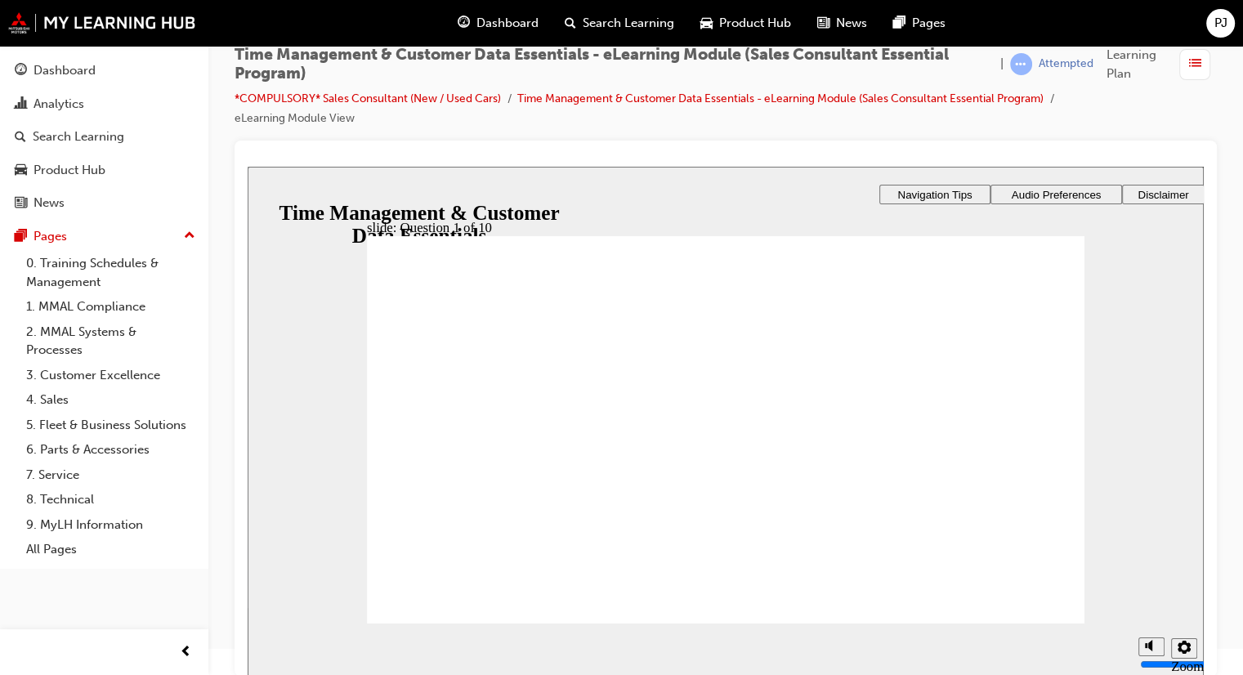
checkbox input "true"
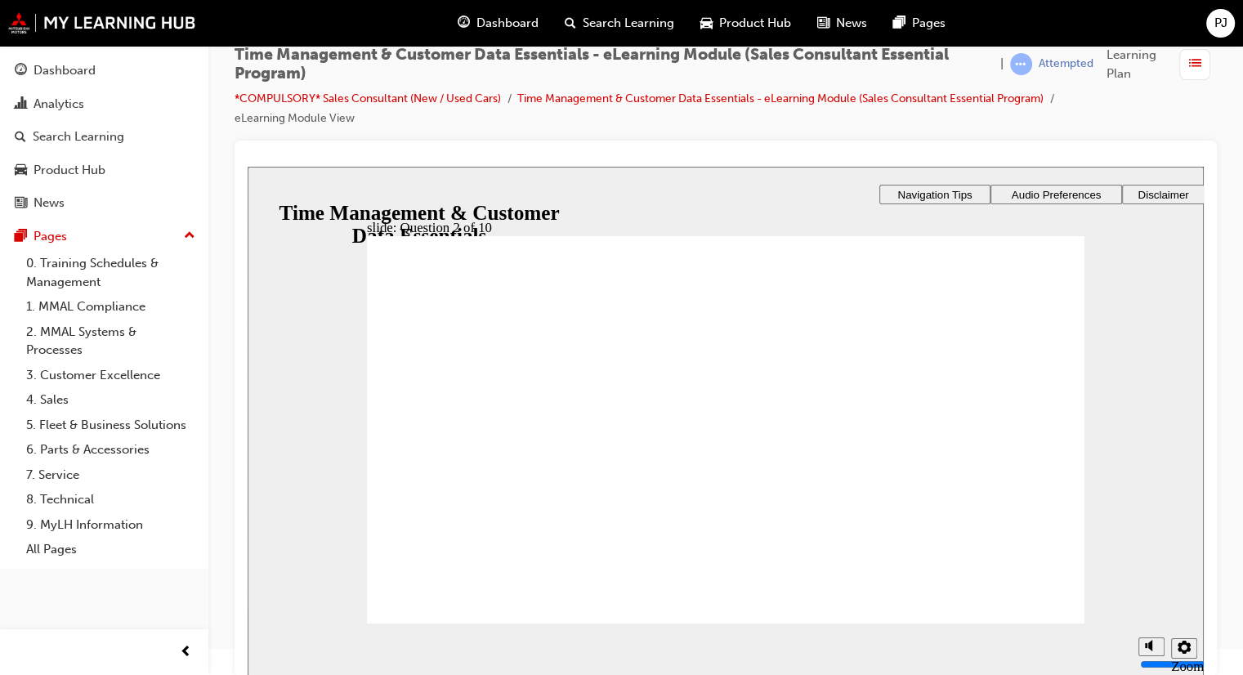
checkbox input "true"
radio input "false"
radio input "true"
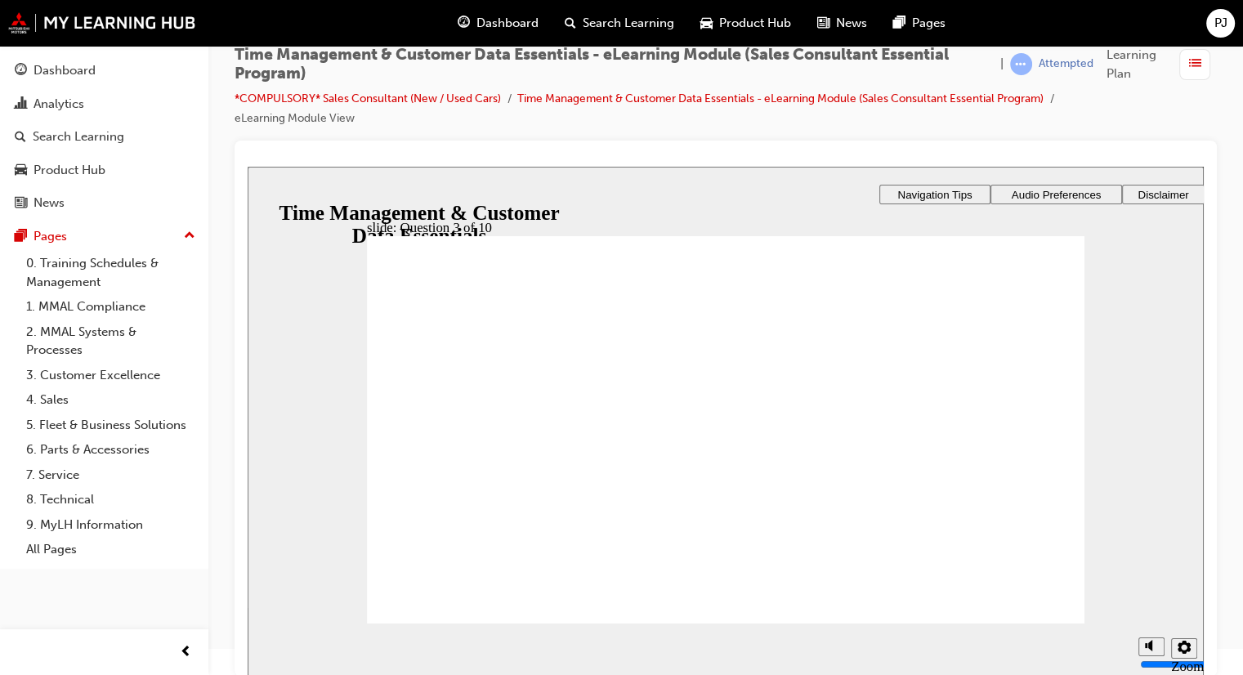
radio input "false"
radio input "true"
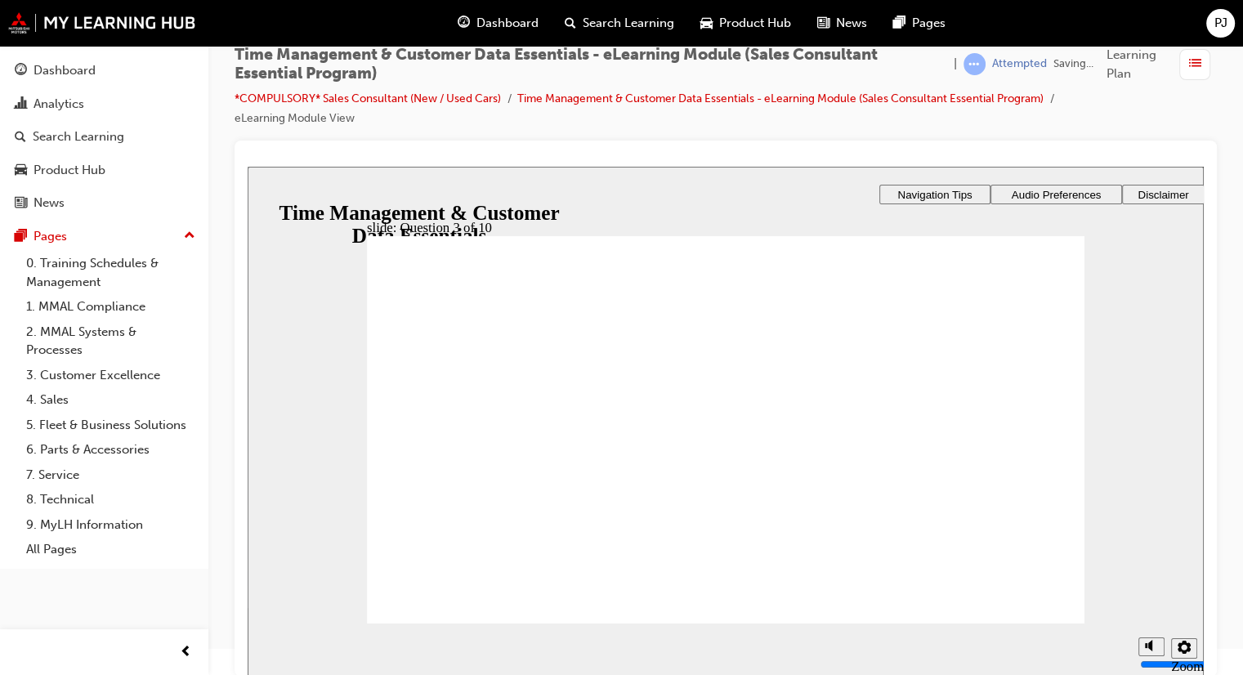
checkbox input "true"
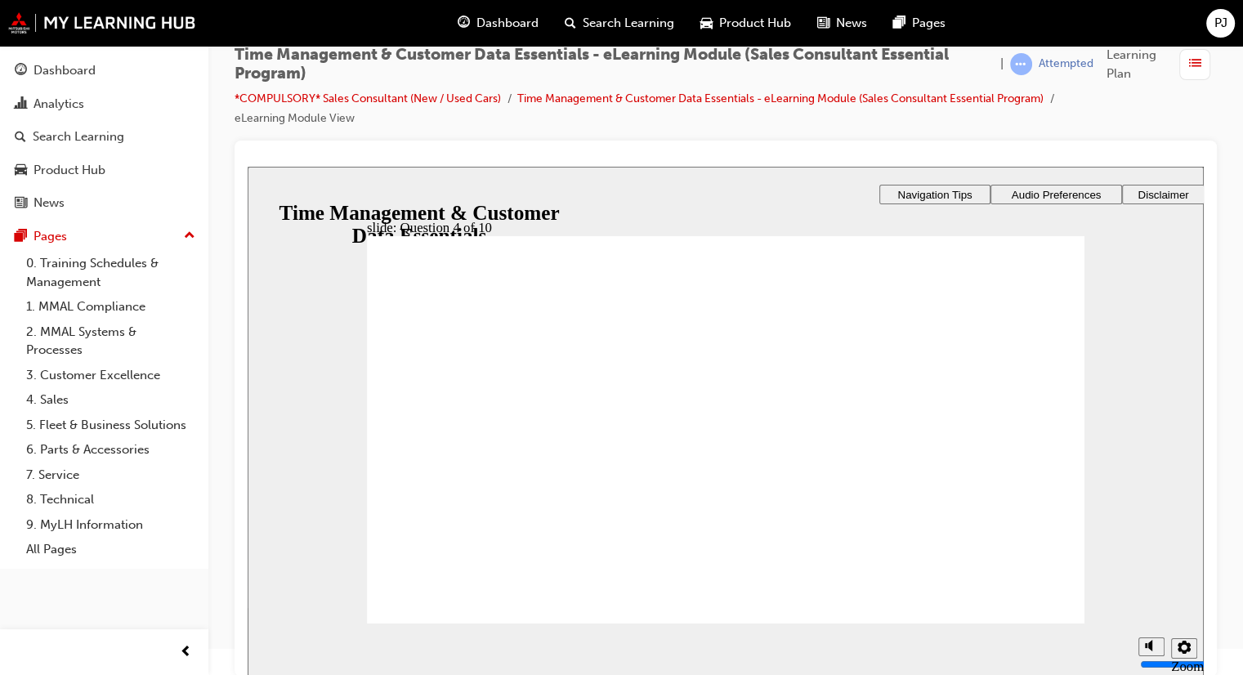
checkbox input "true"
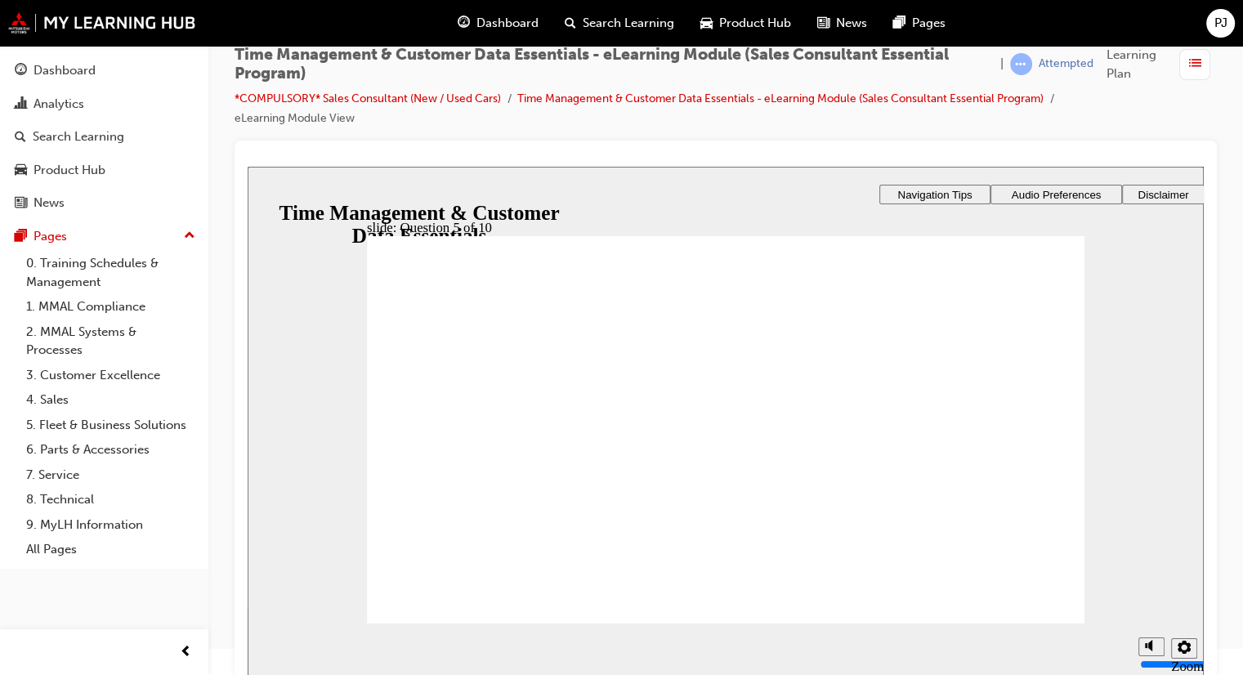
checkbox input "true"
drag, startPoint x: 412, startPoint y: 336, endPoint x: 528, endPoint y: 330, distance: 116.2
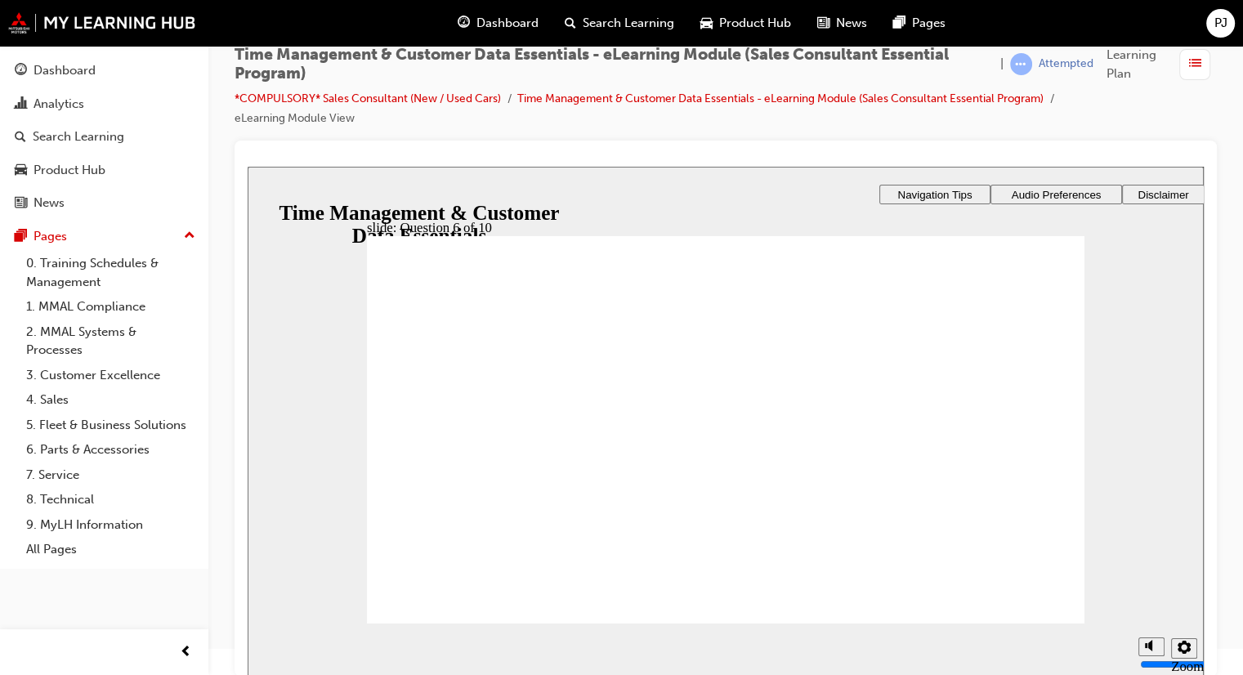
radio input "true"
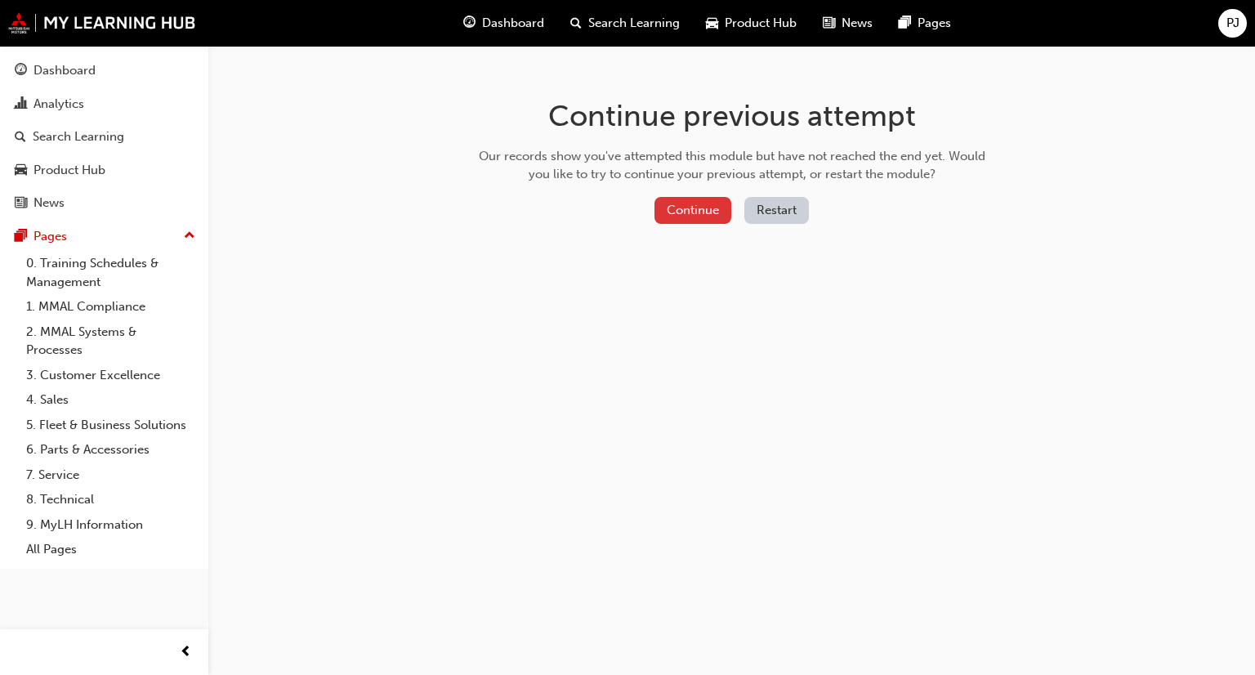
click at [680, 214] on button "Continue" at bounding box center [693, 210] width 77 height 27
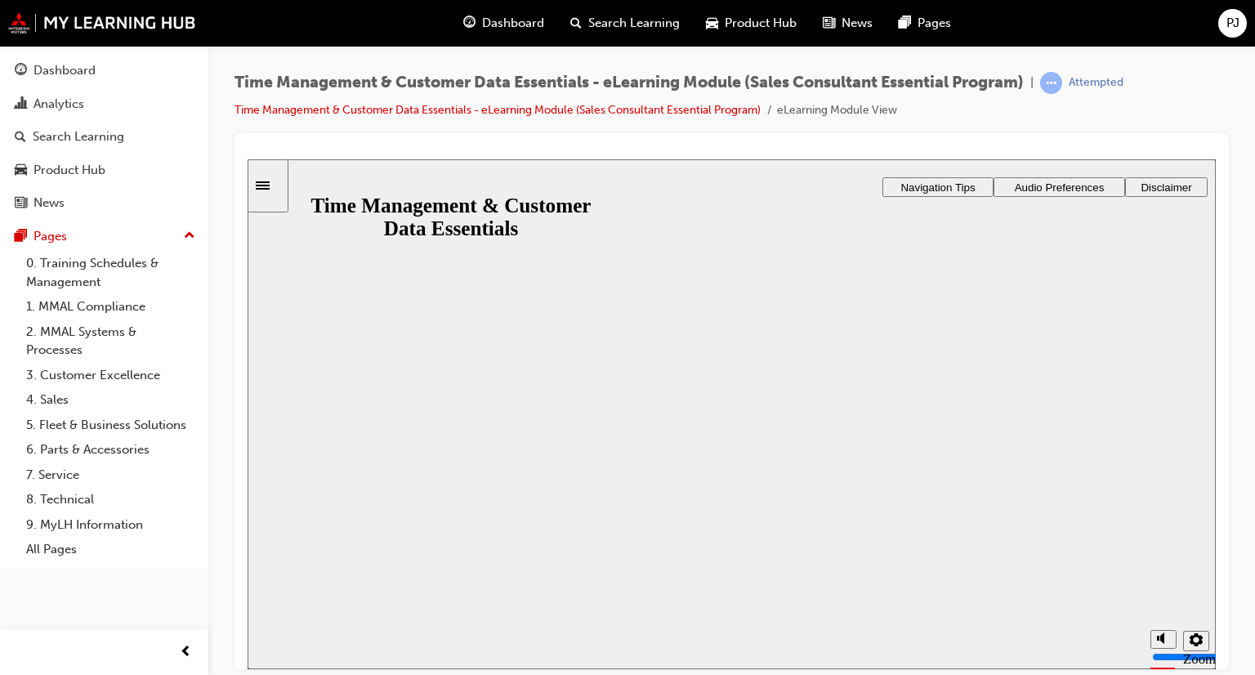
click at [312, 674] on button "Resume" at bounding box center [280, 687] width 65 height 21
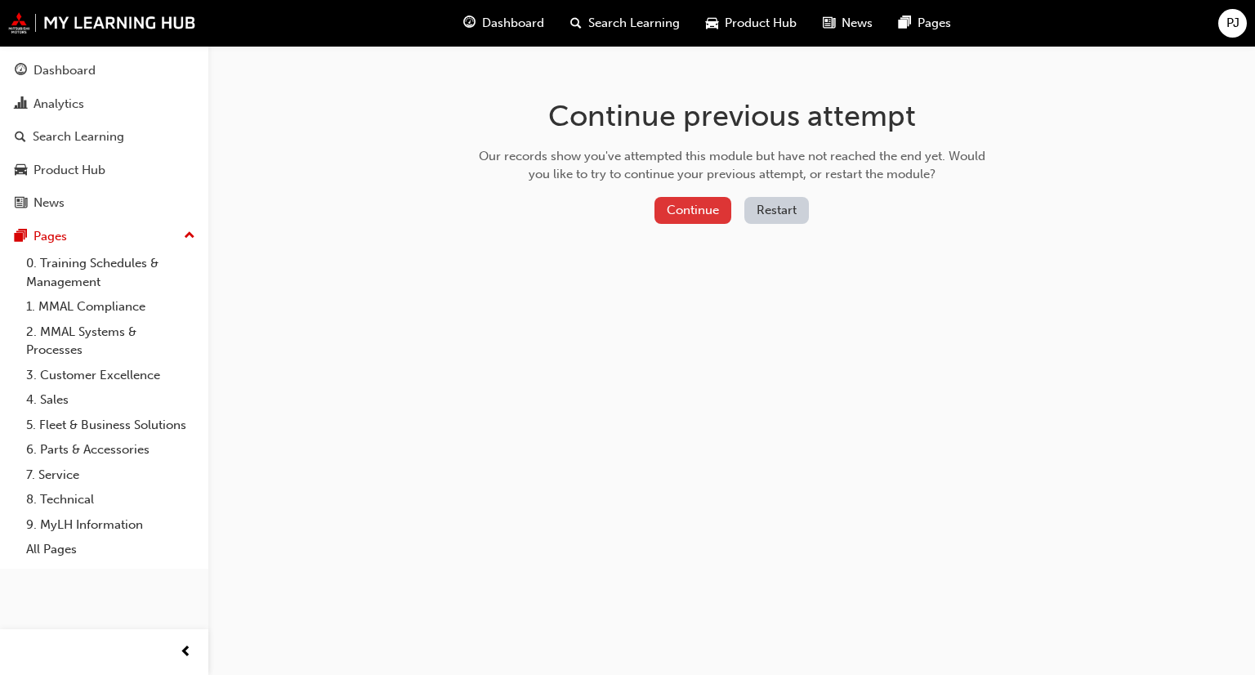
click at [707, 215] on button "Continue" at bounding box center [693, 210] width 77 height 27
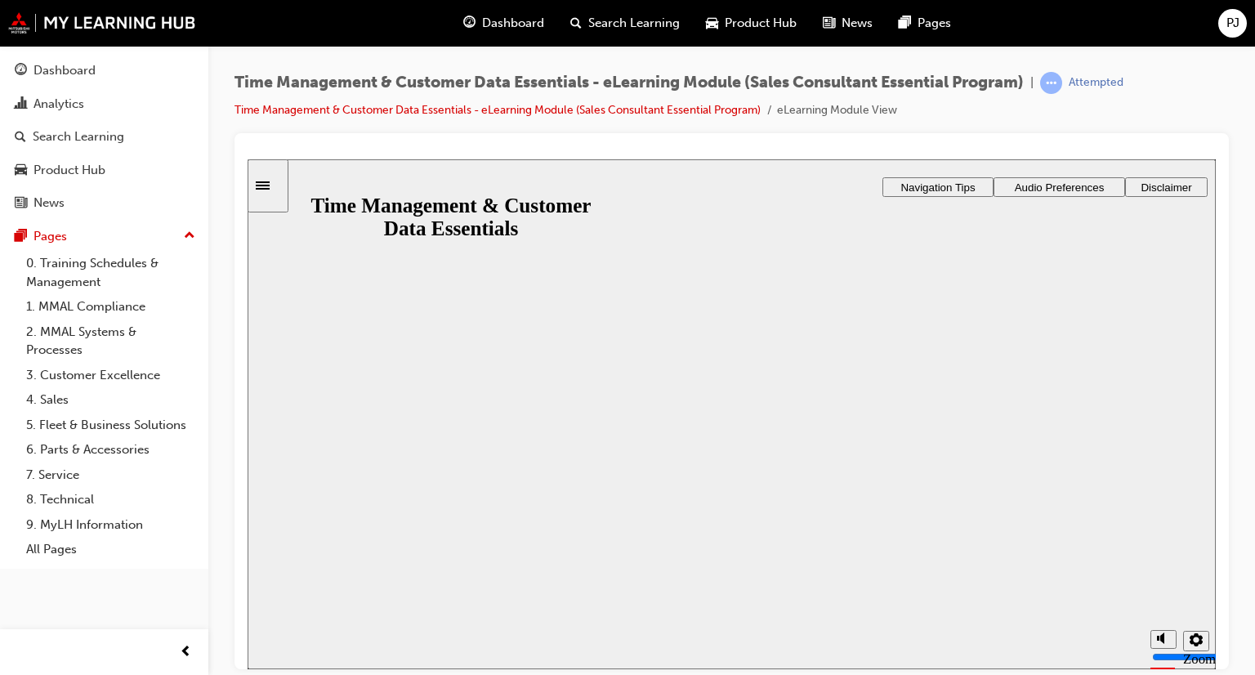
click at [312, 674] on button "Resume" at bounding box center [280, 687] width 65 height 21
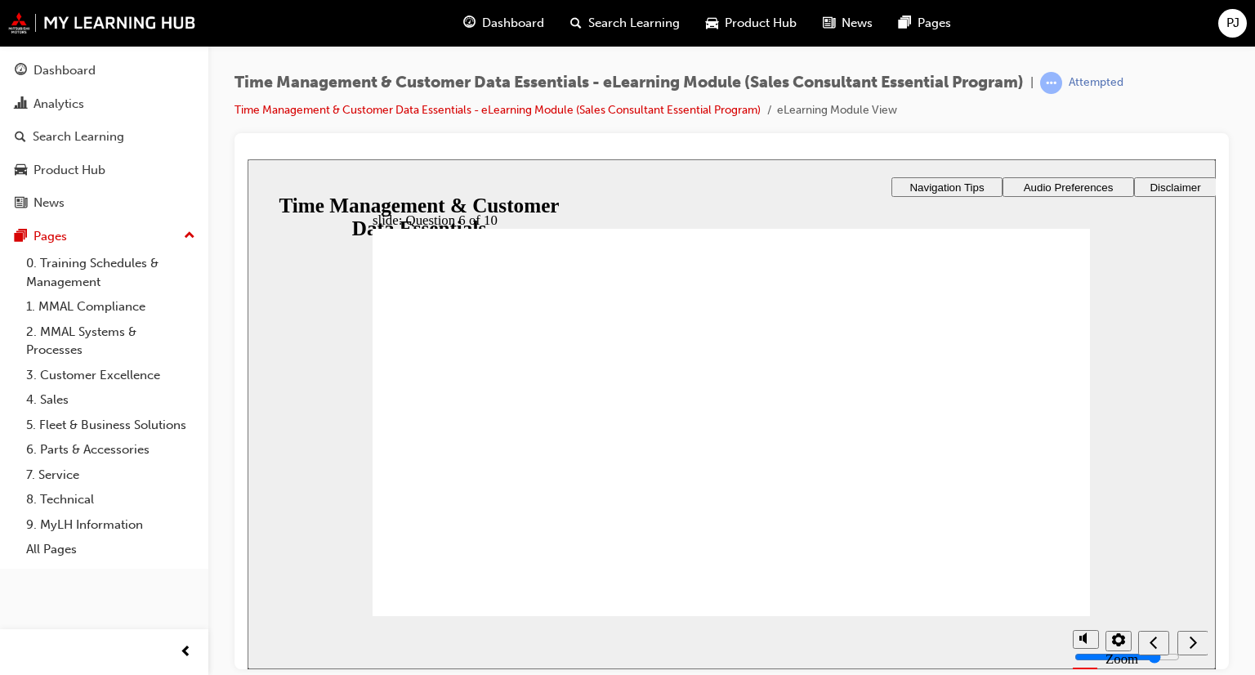
drag, startPoint x: 433, startPoint y: 424, endPoint x: 458, endPoint y: 429, distance: 25.0
checkbox input "true"
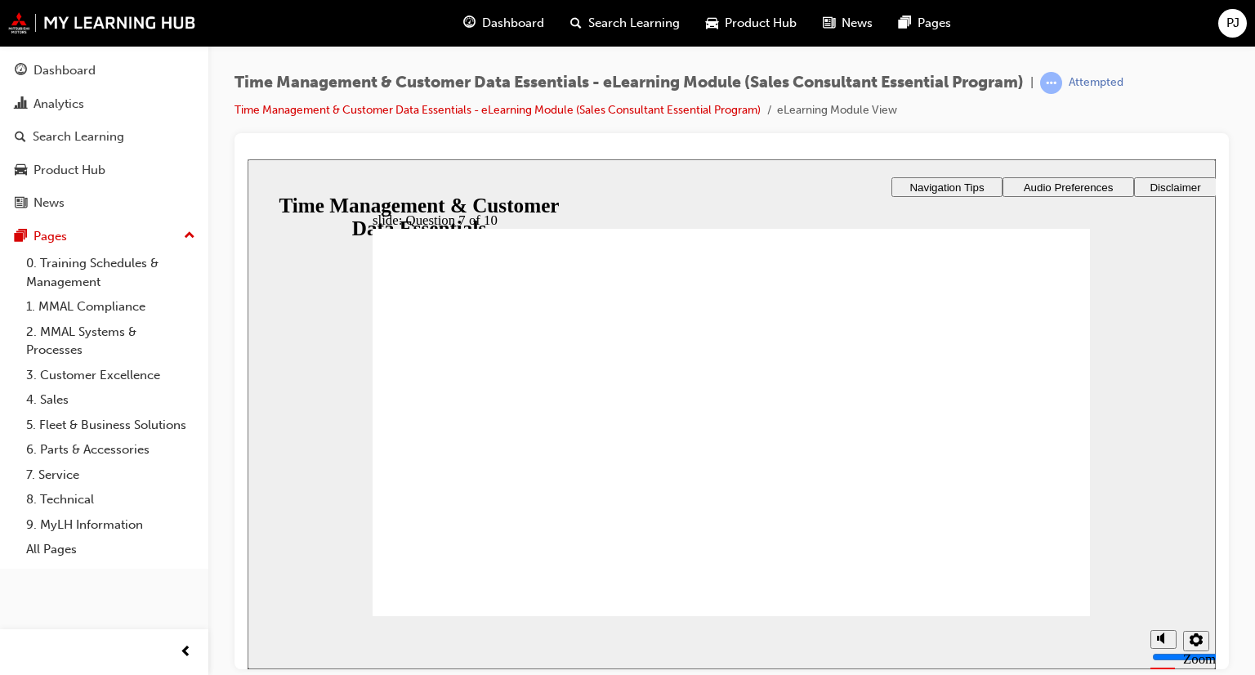
checkbox input "true"
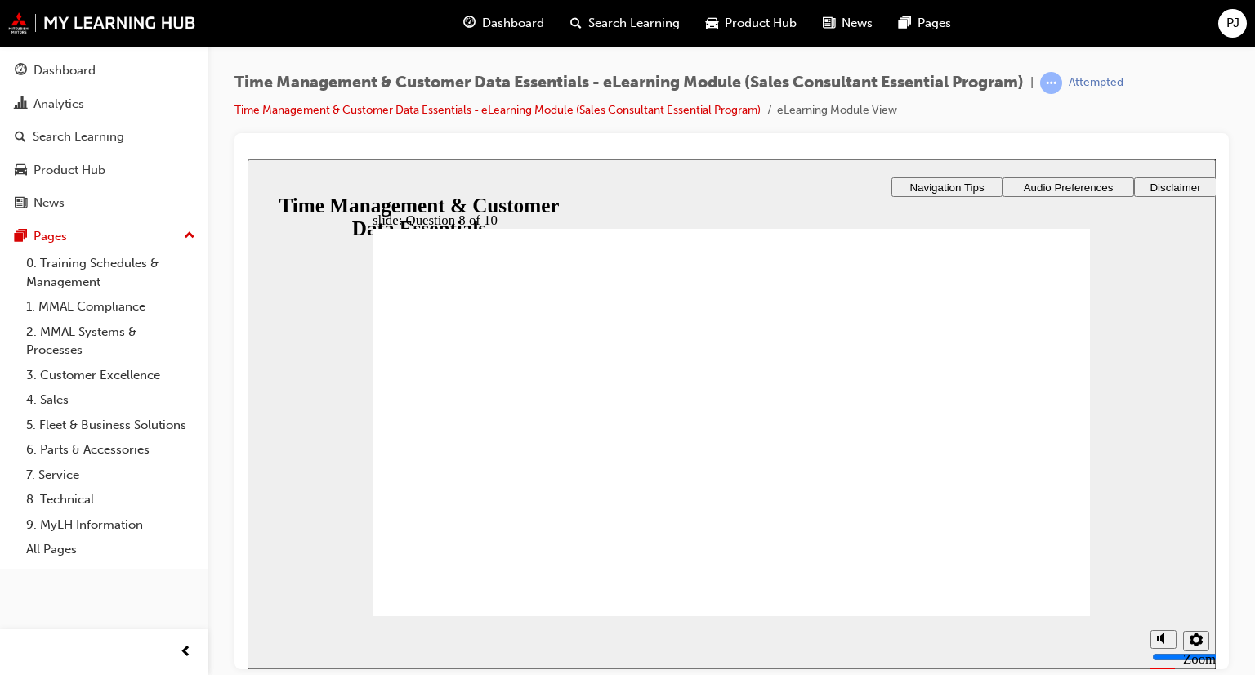
drag, startPoint x: 433, startPoint y: 311, endPoint x: 616, endPoint y: 310, distance: 183.1
checkbox input "true"
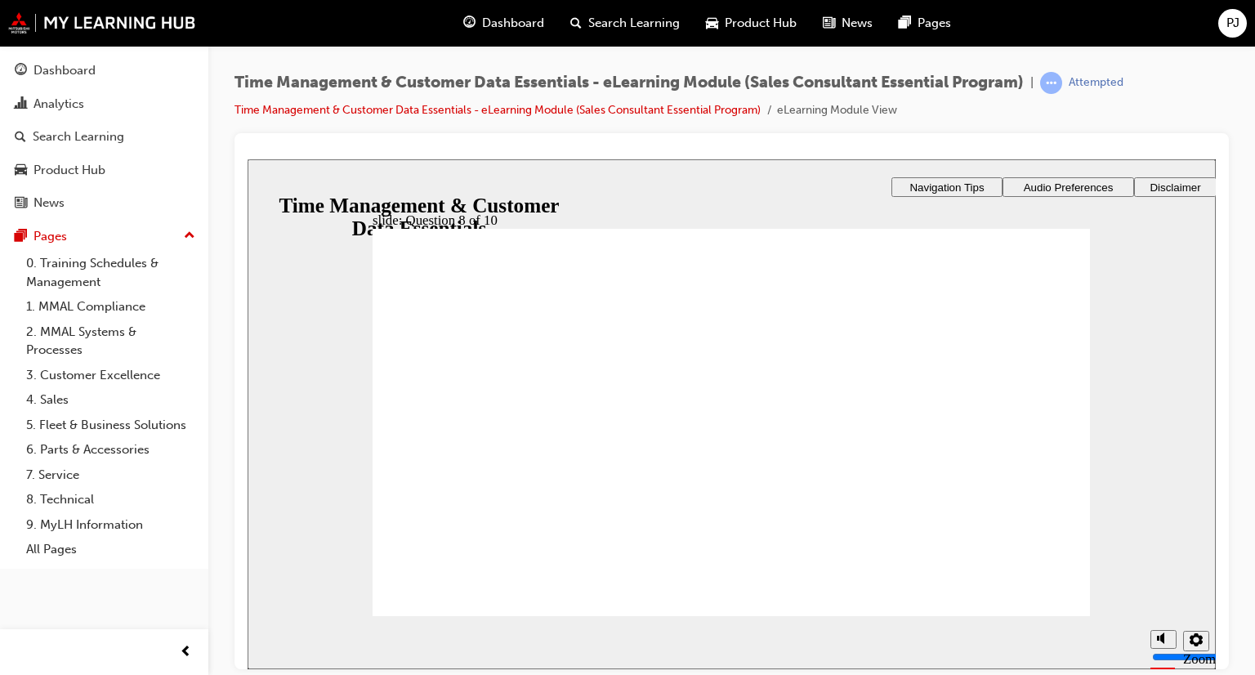
checkbox input "true"
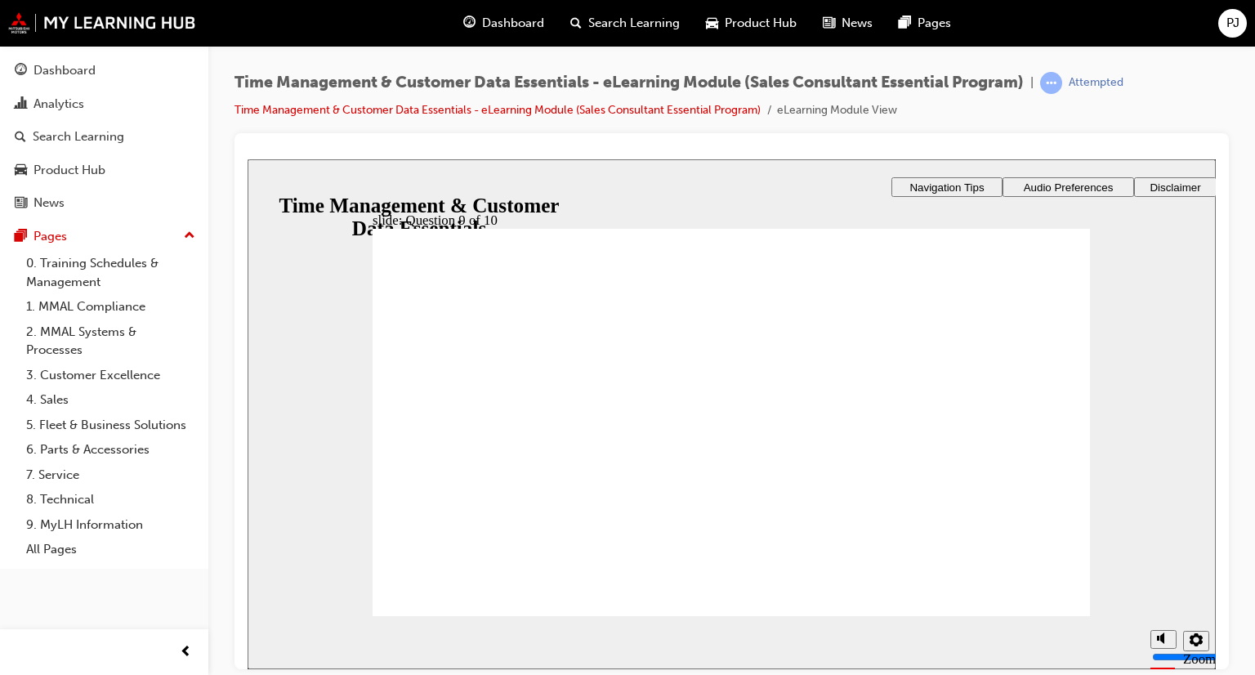
checkbox input "true"
drag, startPoint x: 533, startPoint y: 413, endPoint x: 528, endPoint y: 457, distance: 44.4
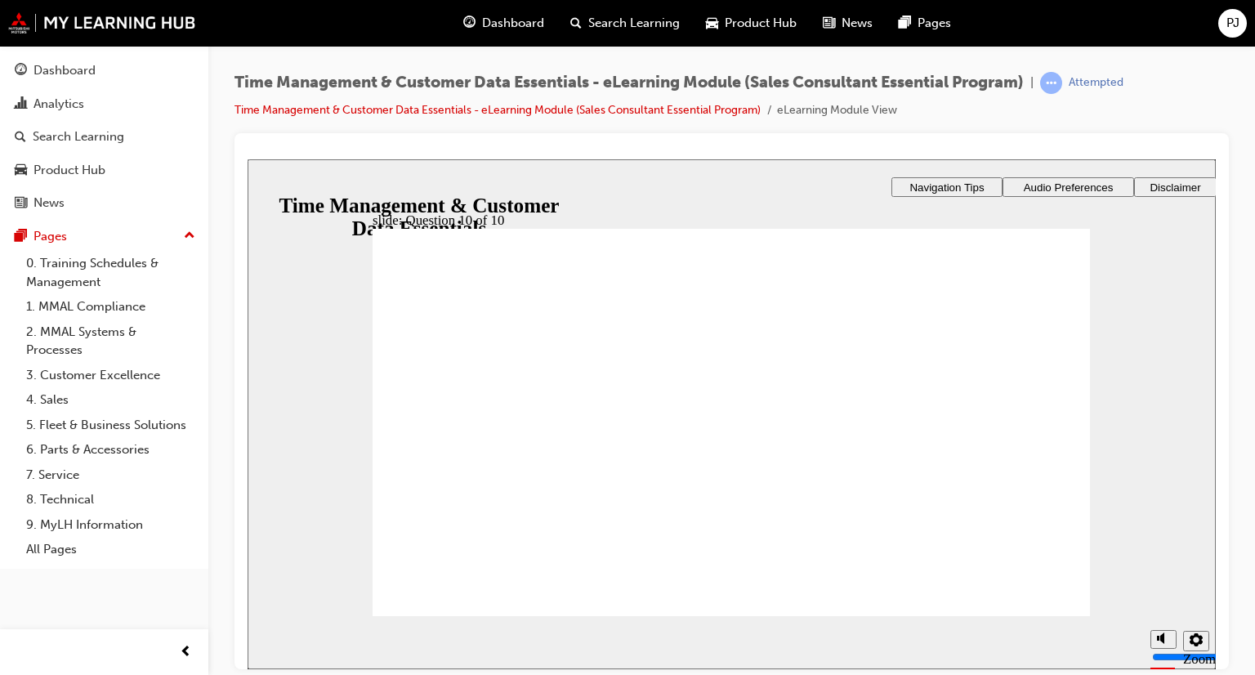
checkbox input "true"
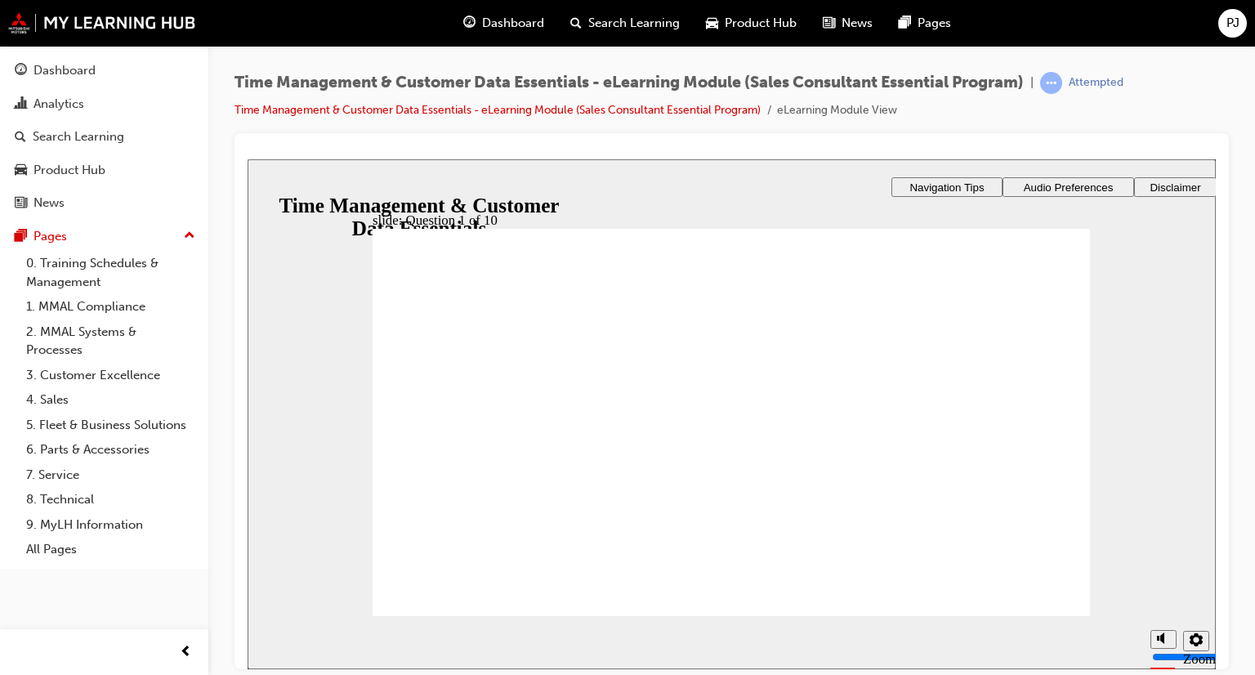
radio input "true"
checkbox input "true"
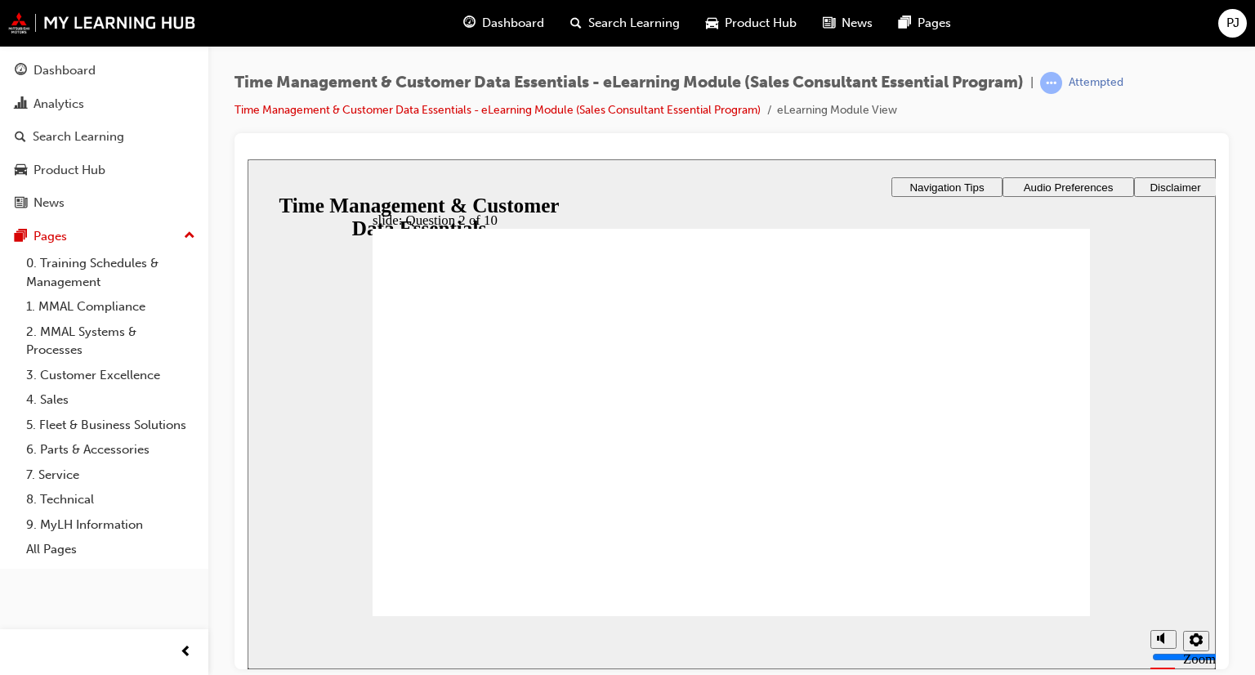
drag, startPoint x: 601, startPoint y: 369, endPoint x: 585, endPoint y: 447, distance: 80.1
checkbox input "true"
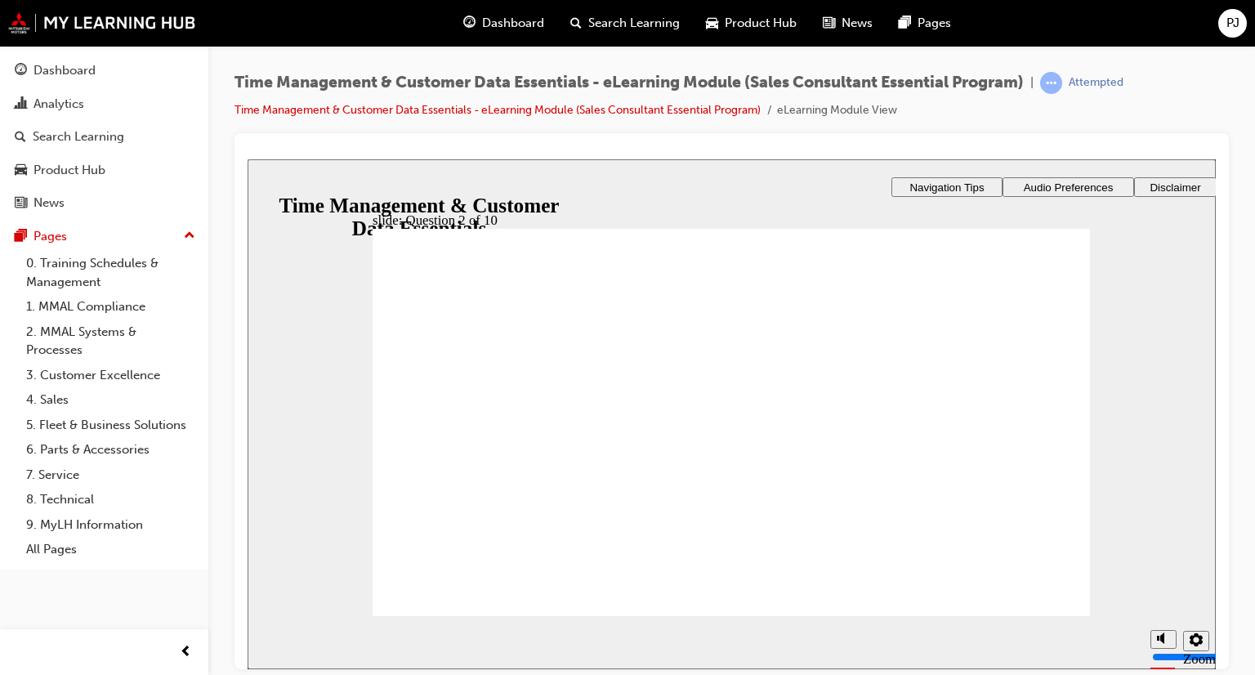
drag, startPoint x: 520, startPoint y: 360, endPoint x: 530, endPoint y: 392, distance: 34.1
radio input "false"
radio input "true"
radio input "false"
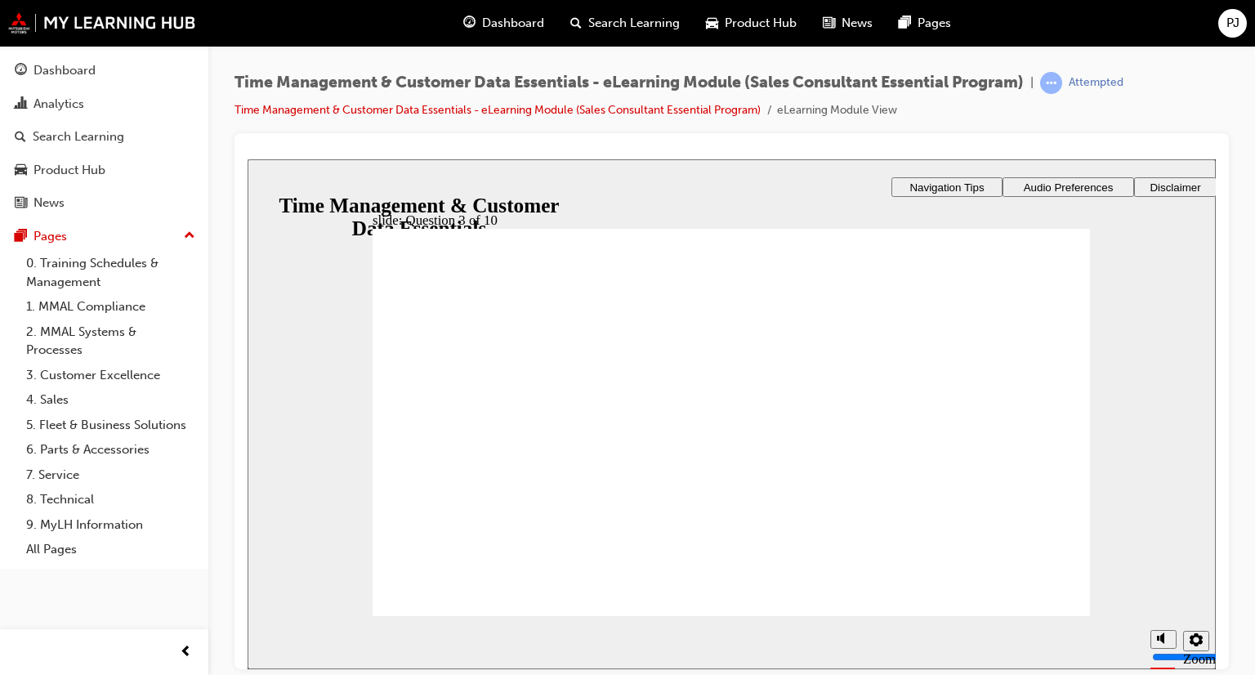
radio input "true"
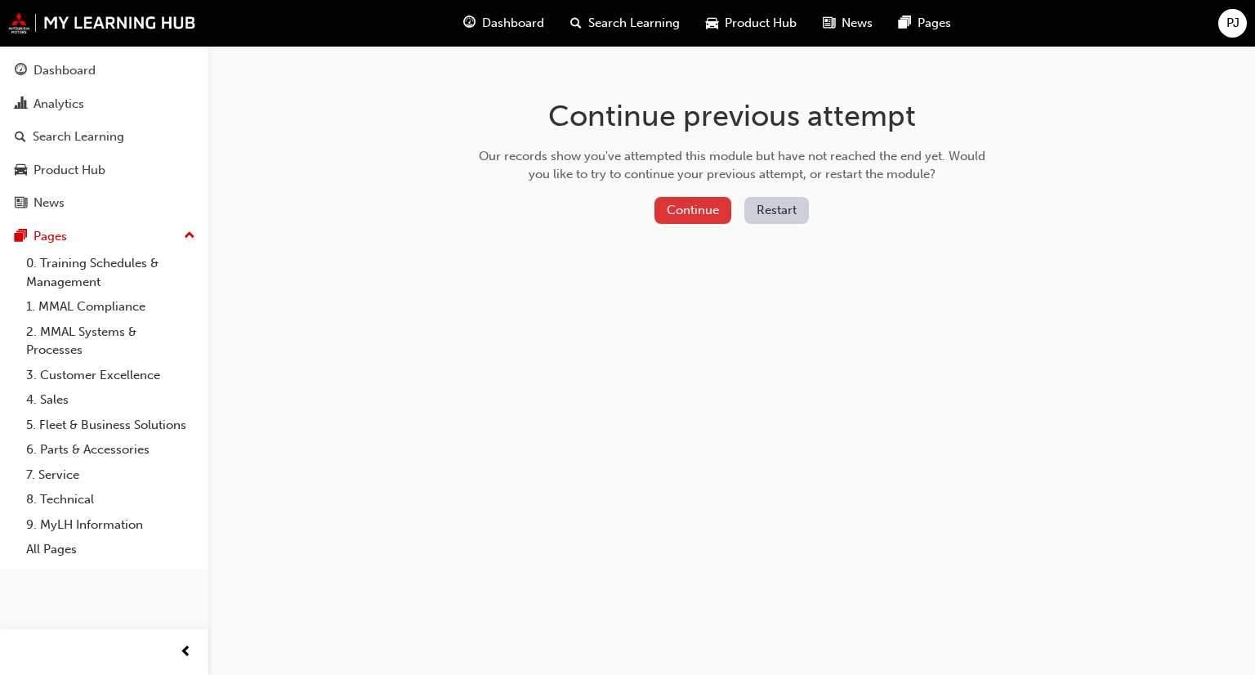
click at [698, 201] on button "Continue" at bounding box center [693, 210] width 77 height 27
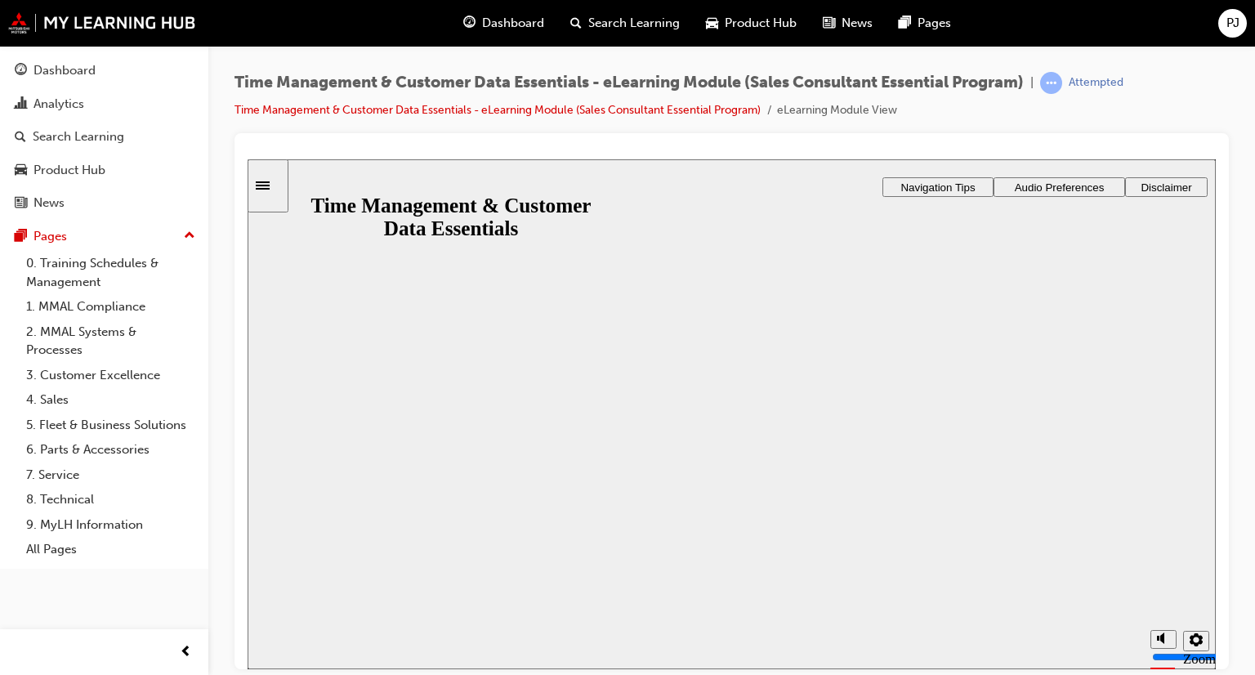
click at [312, 674] on button "Resume" at bounding box center [280, 687] width 65 height 21
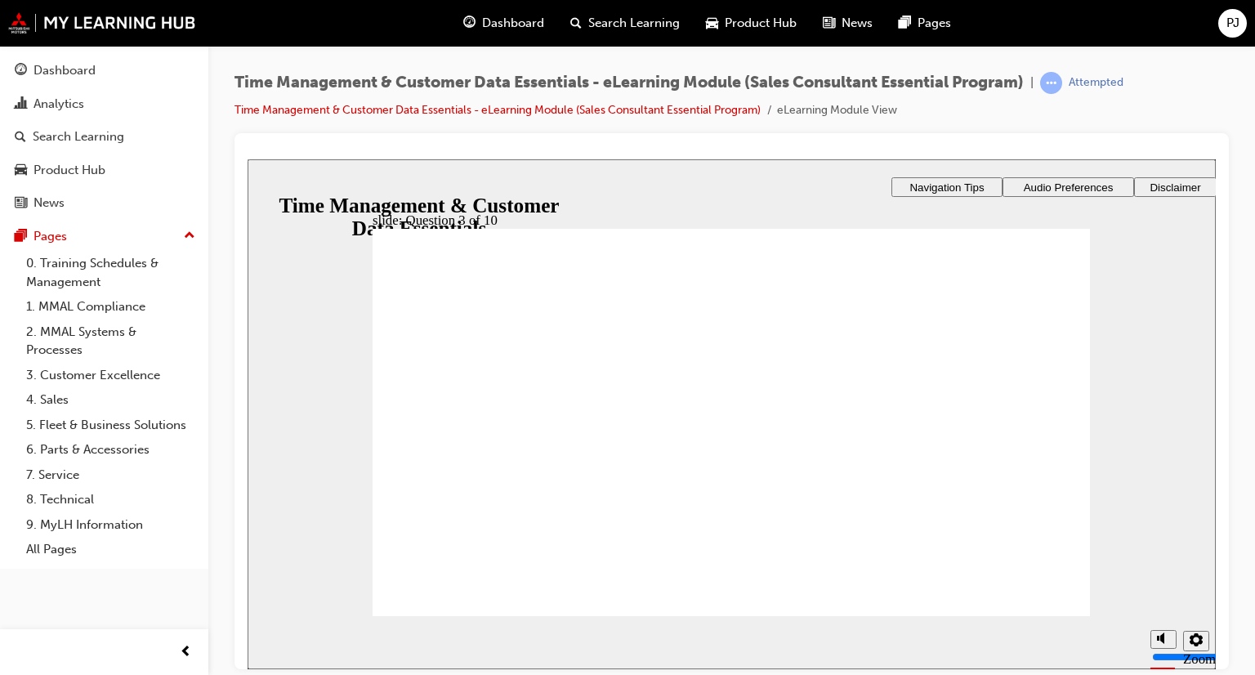
drag, startPoint x: 676, startPoint y: 217, endPoint x: 608, endPoint y: 195, distance: 71.3
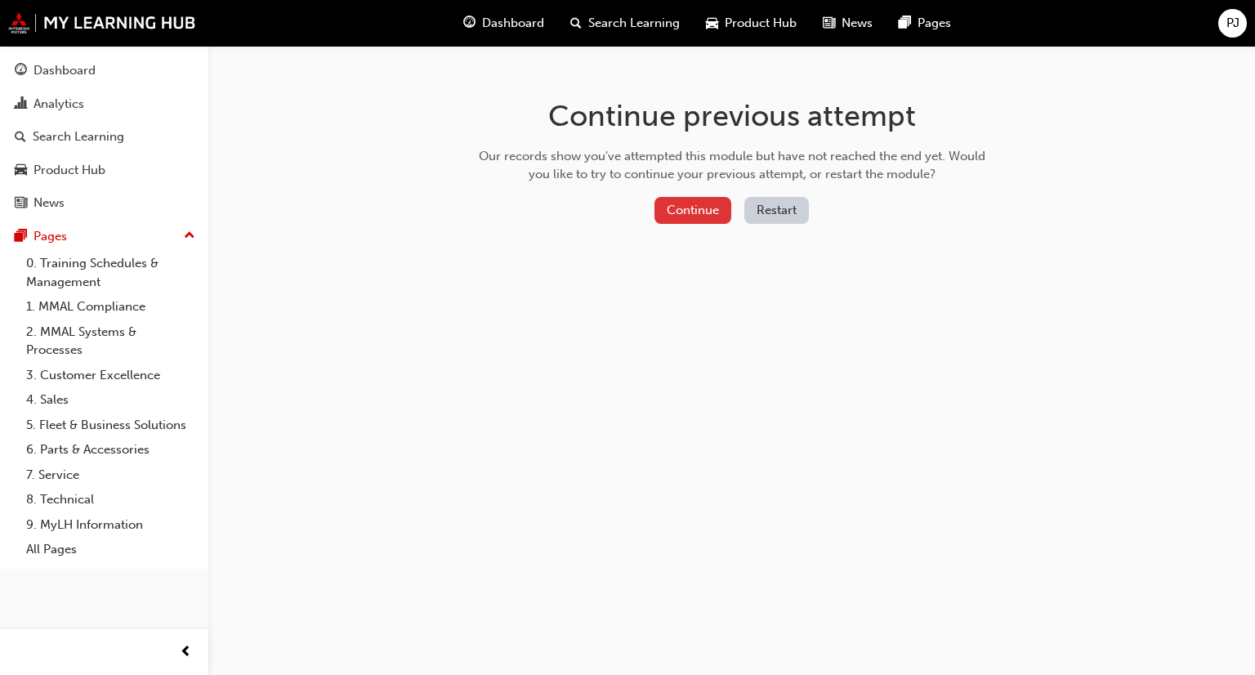
click at [679, 211] on button "Continue" at bounding box center [693, 210] width 77 height 27
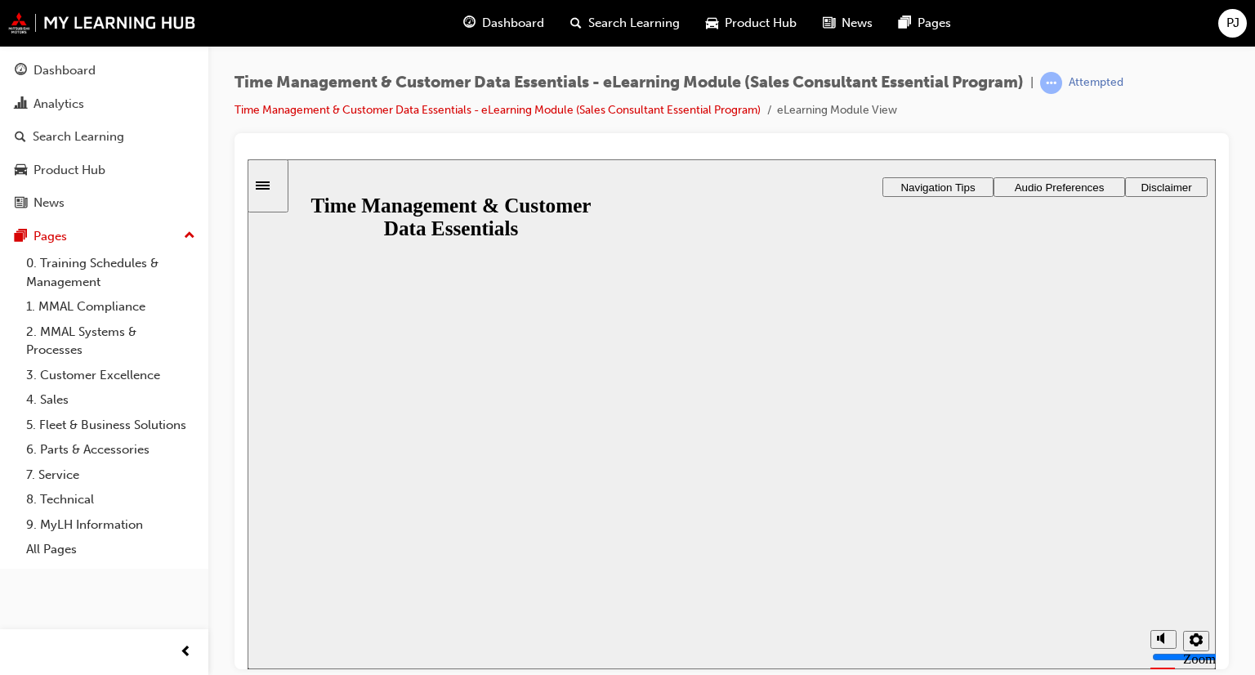
click at [312, 674] on button "Resume" at bounding box center [280, 687] width 65 height 21
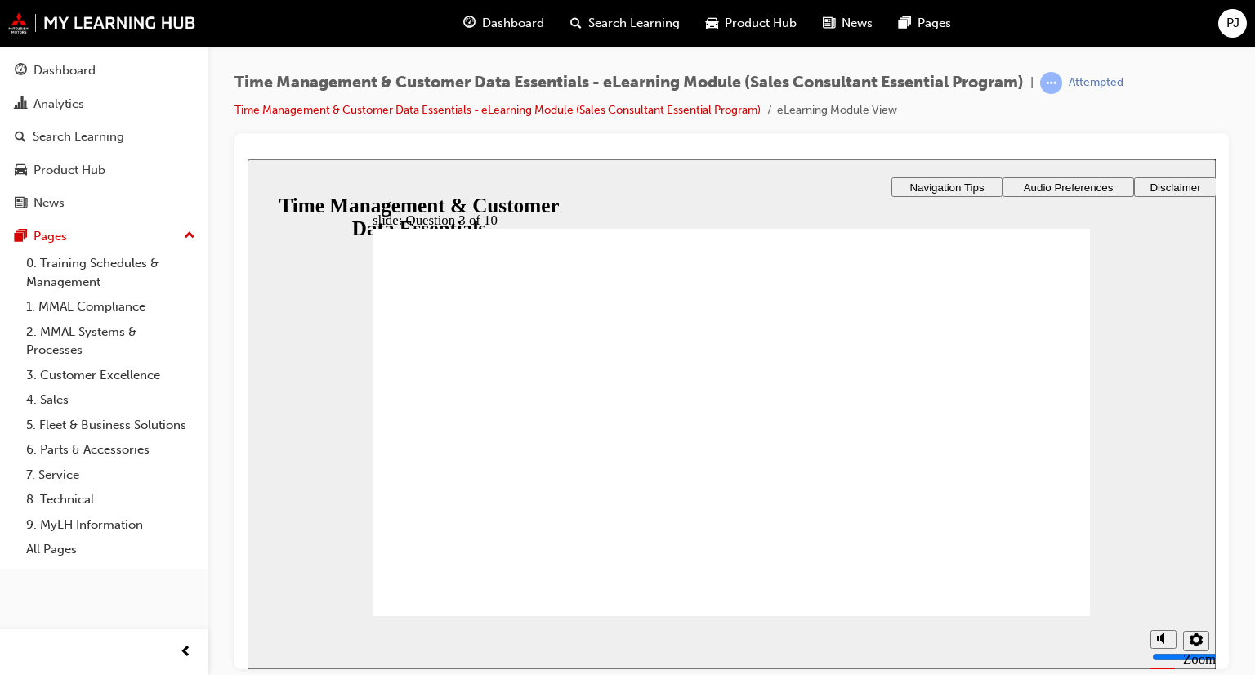
drag, startPoint x: 510, startPoint y: 464, endPoint x: 510, endPoint y: 452, distance: 12.3
radio input "false"
radio input "true"
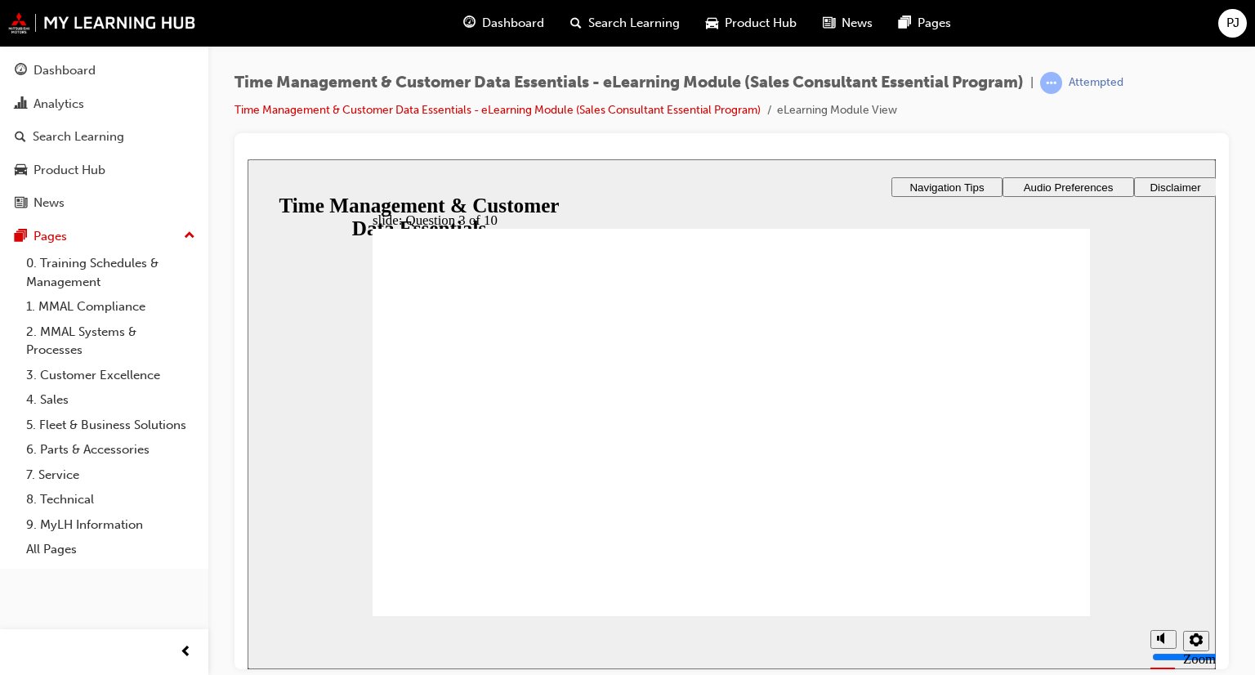
checkbox input "true"
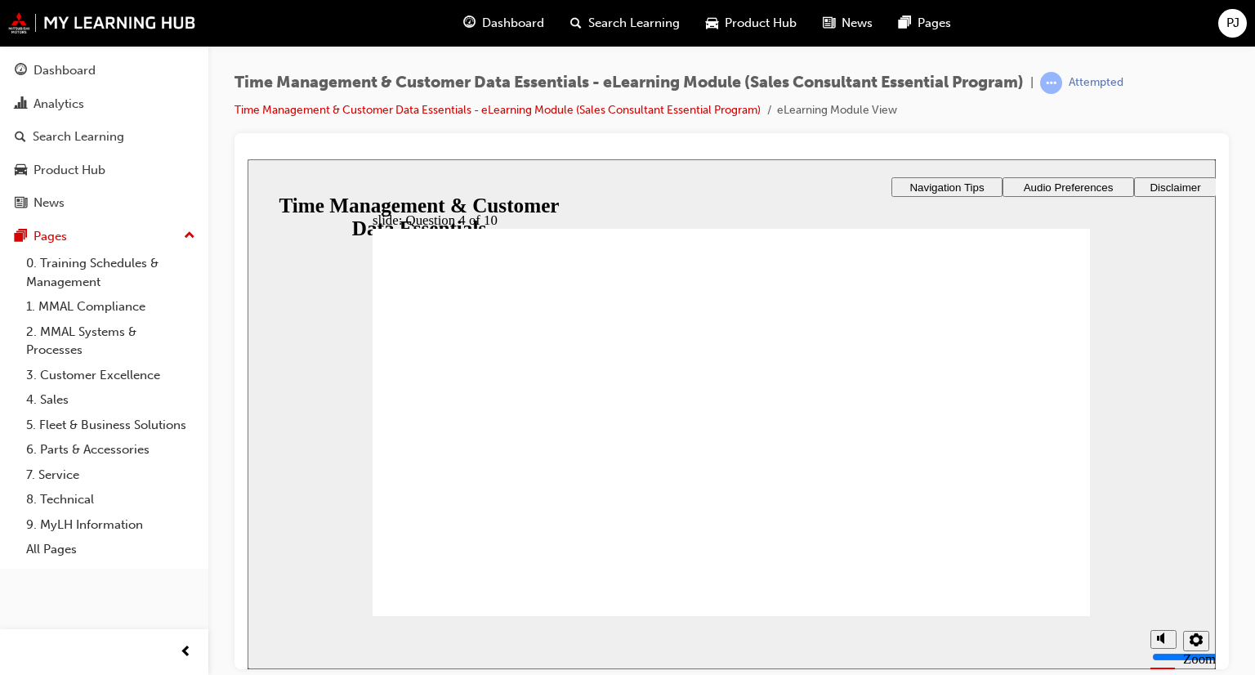
checkbox input "true"
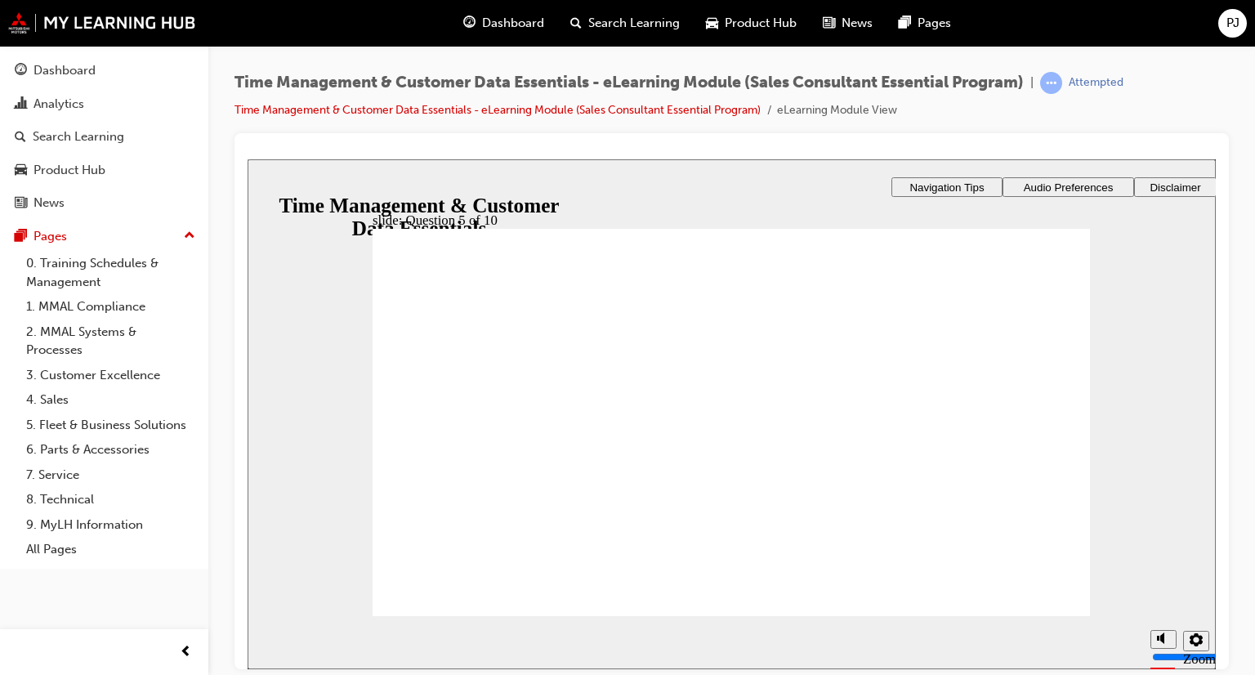
checkbox input "true"
radio input "true"
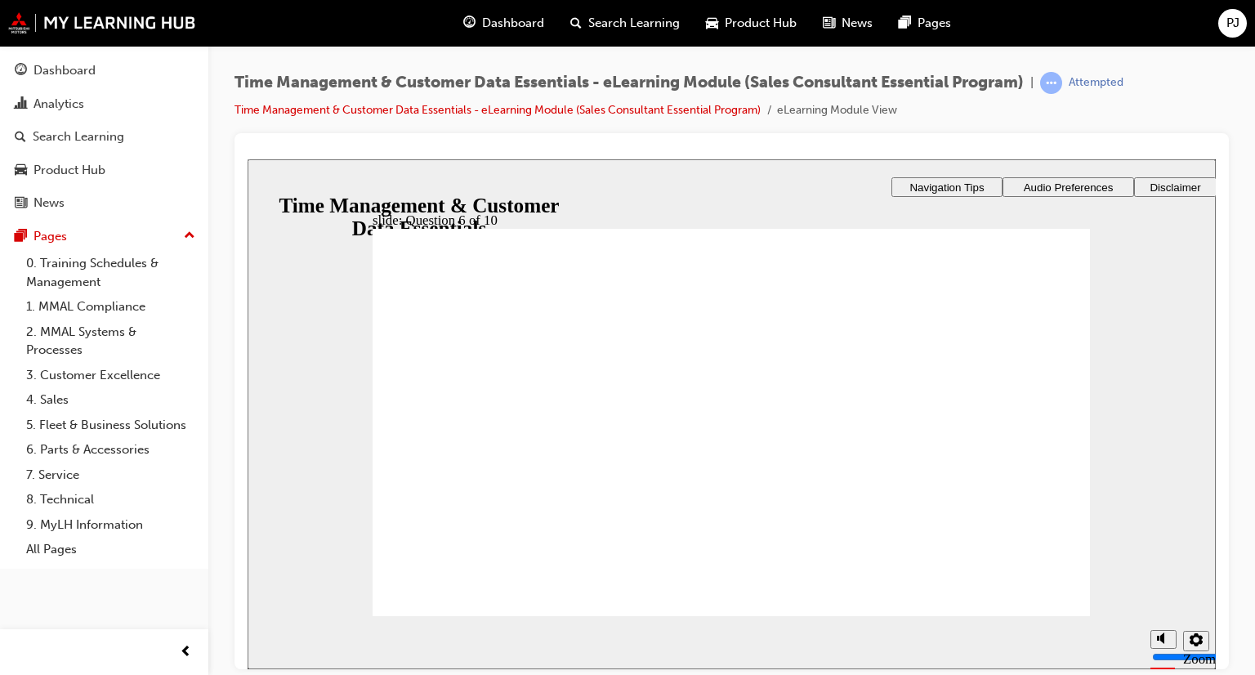
checkbox input "true"
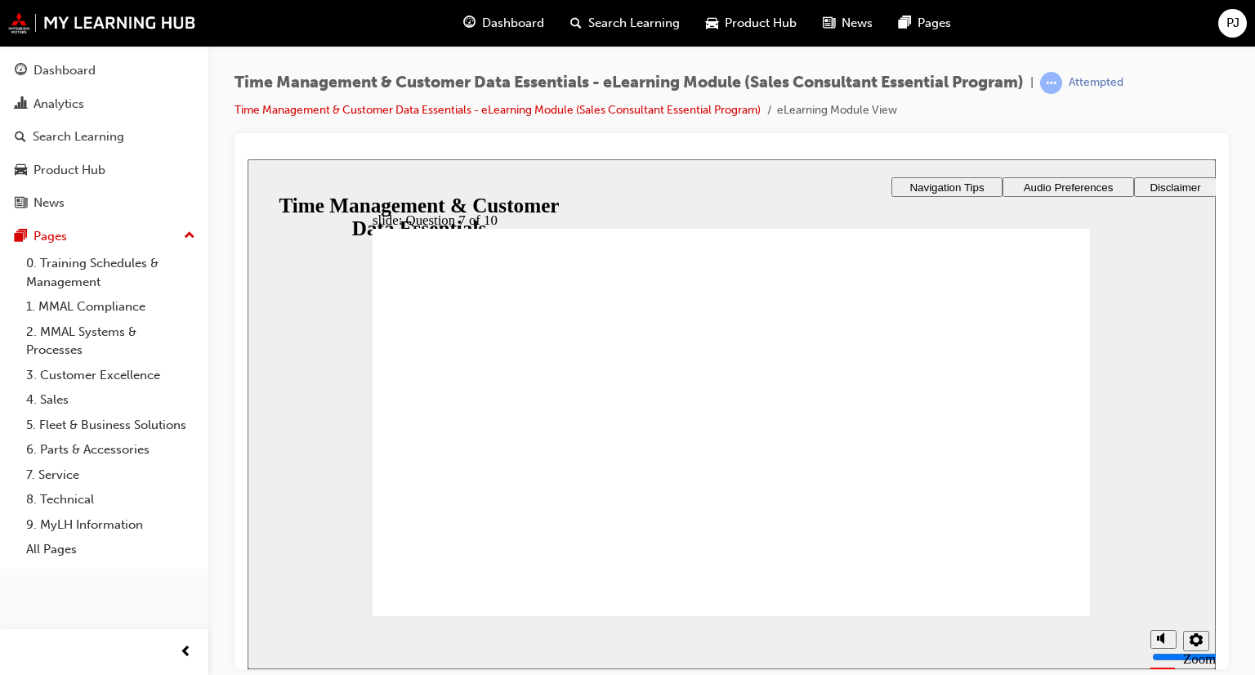
checkbox input "false"
checkbox input "true"
drag, startPoint x: 544, startPoint y: 377, endPoint x: 504, endPoint y: 427, distance: 64.6
checkbox input "true"
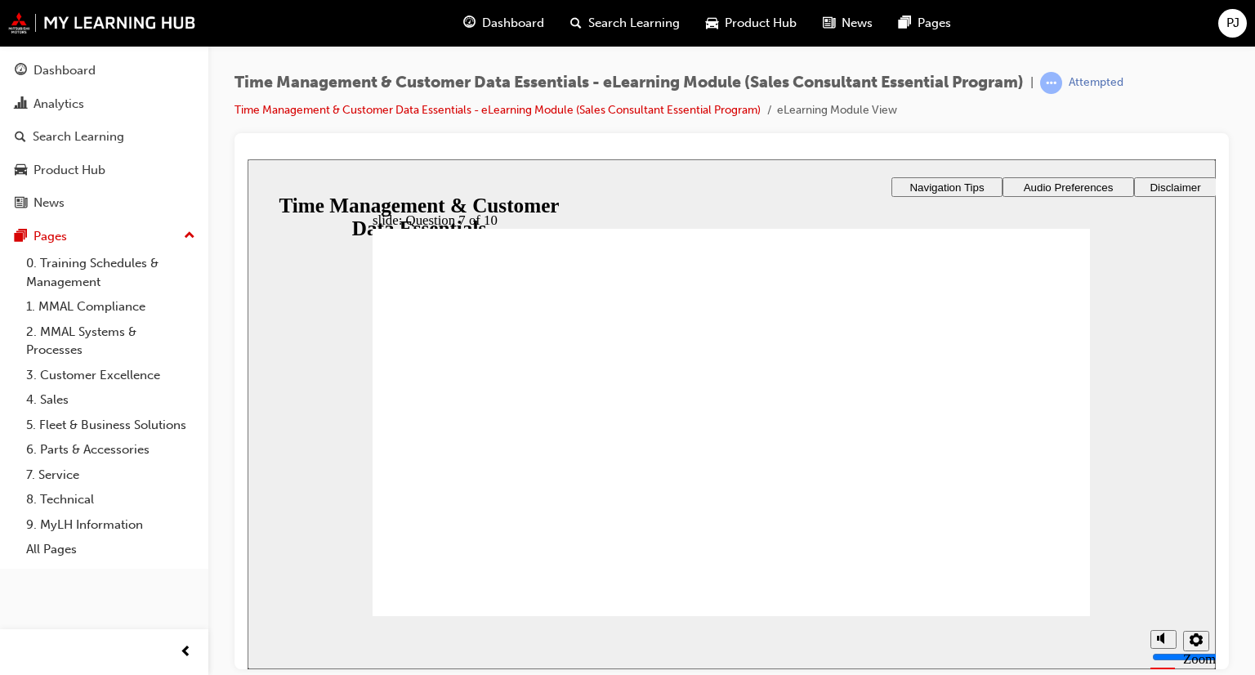
checkbox input "true"
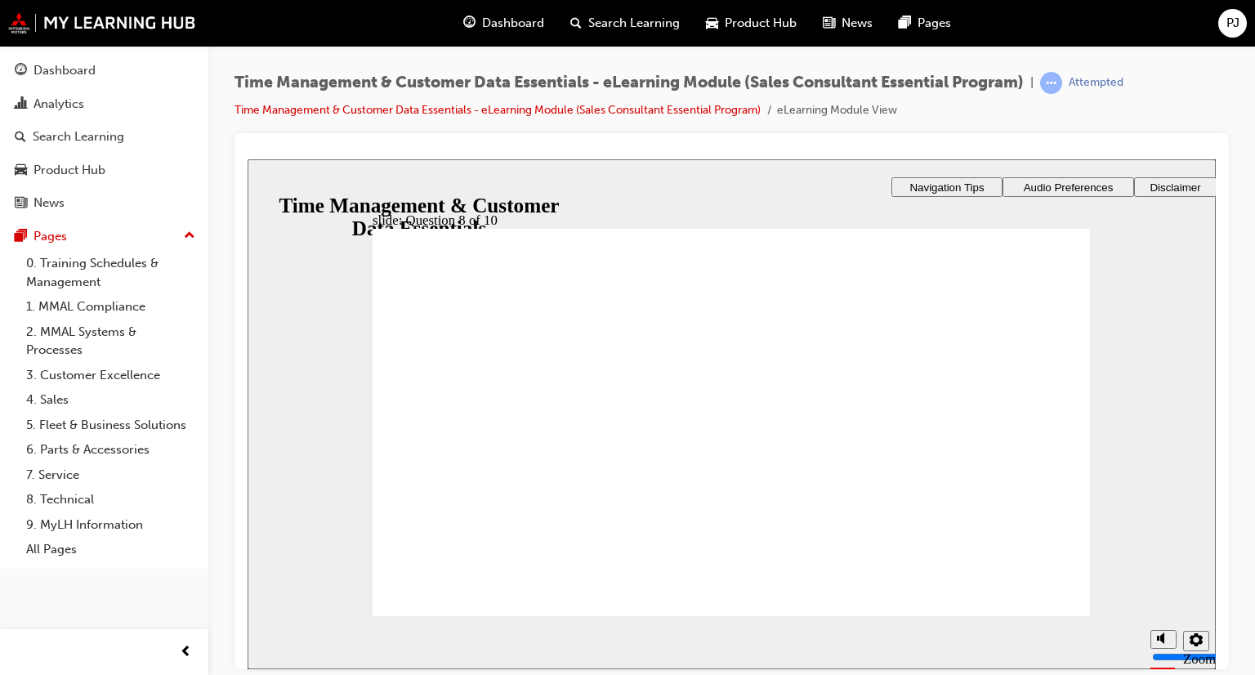
checkbox input "true"
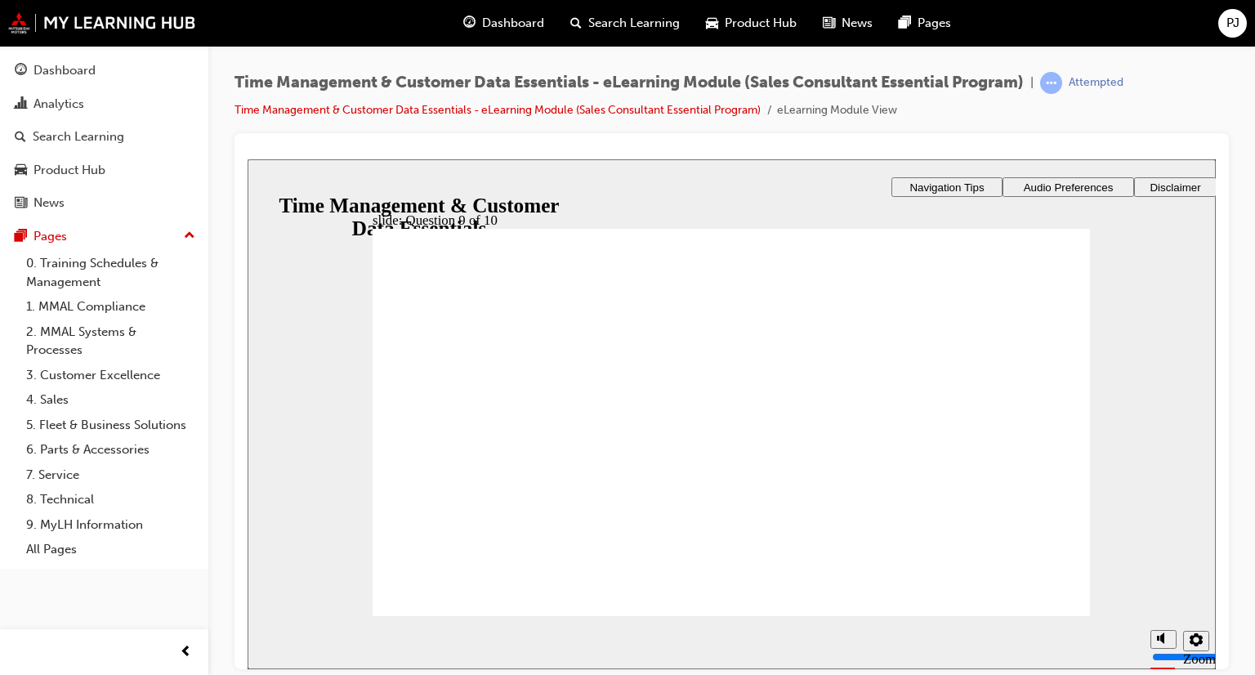
checkbox input "true"
drag, startPoint x: 1031, startPoint y: 575, endPoint x: 1038, endPoint y: 593, distance: 19.4
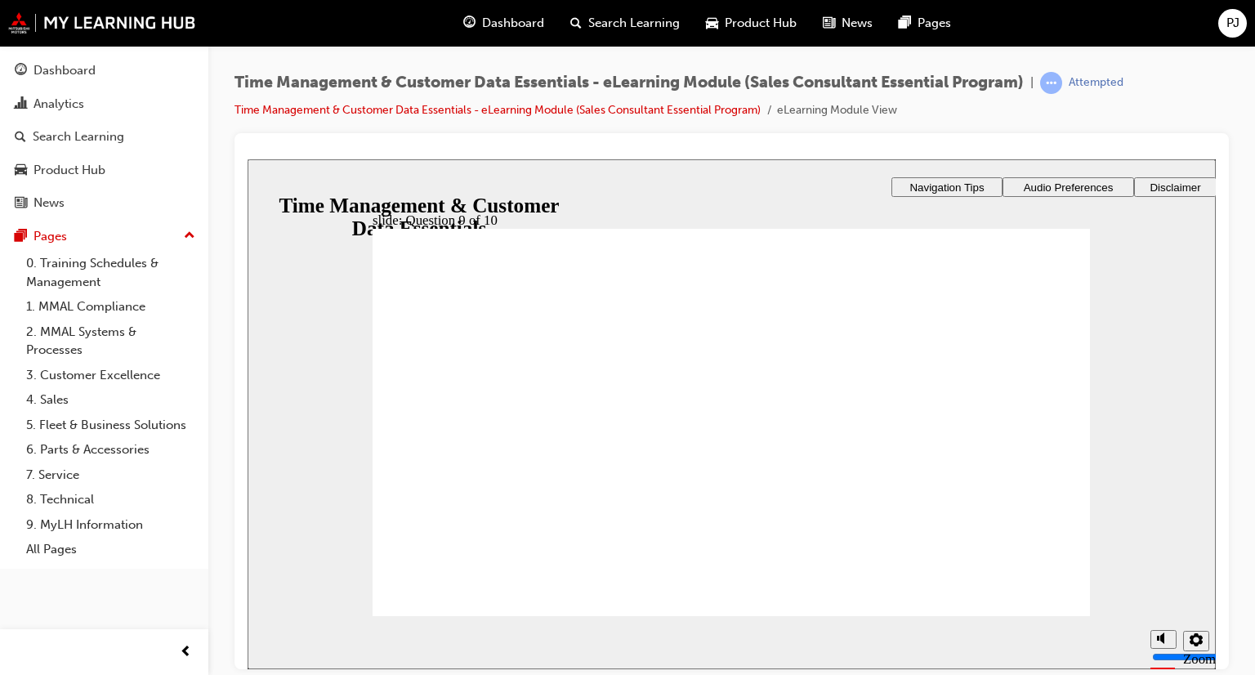
checkbox input "true"
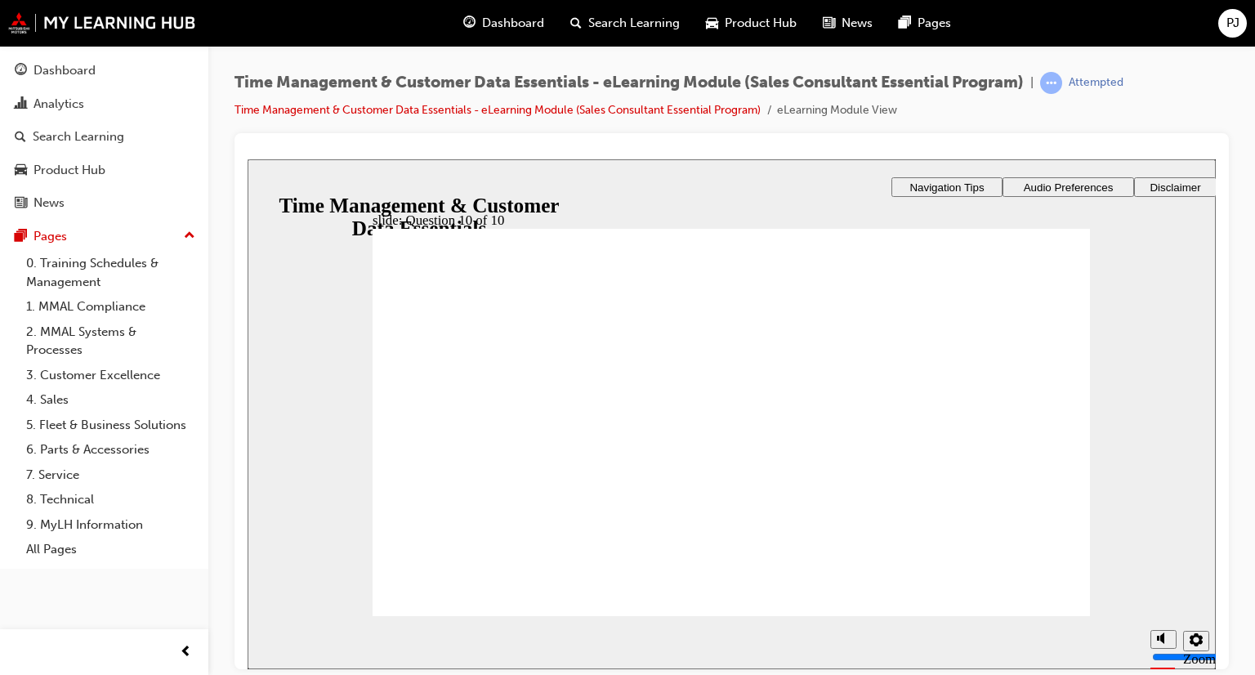
checkbox input "true"
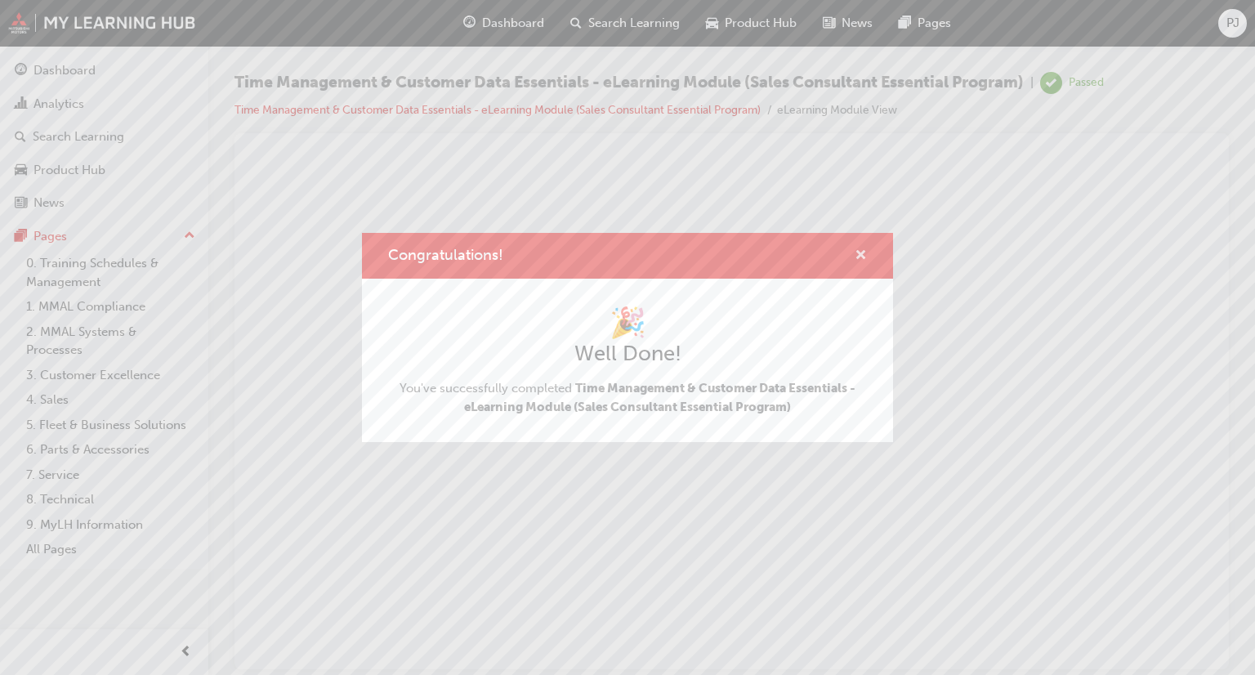
drag, startPoint x: 863, startPoint y: 258, endPoint x: 588, endPoint y: 35, distance: 354.4
click at [863, 258] on span "cross-icon" at bounding box center [861, 256] width 12 height 15
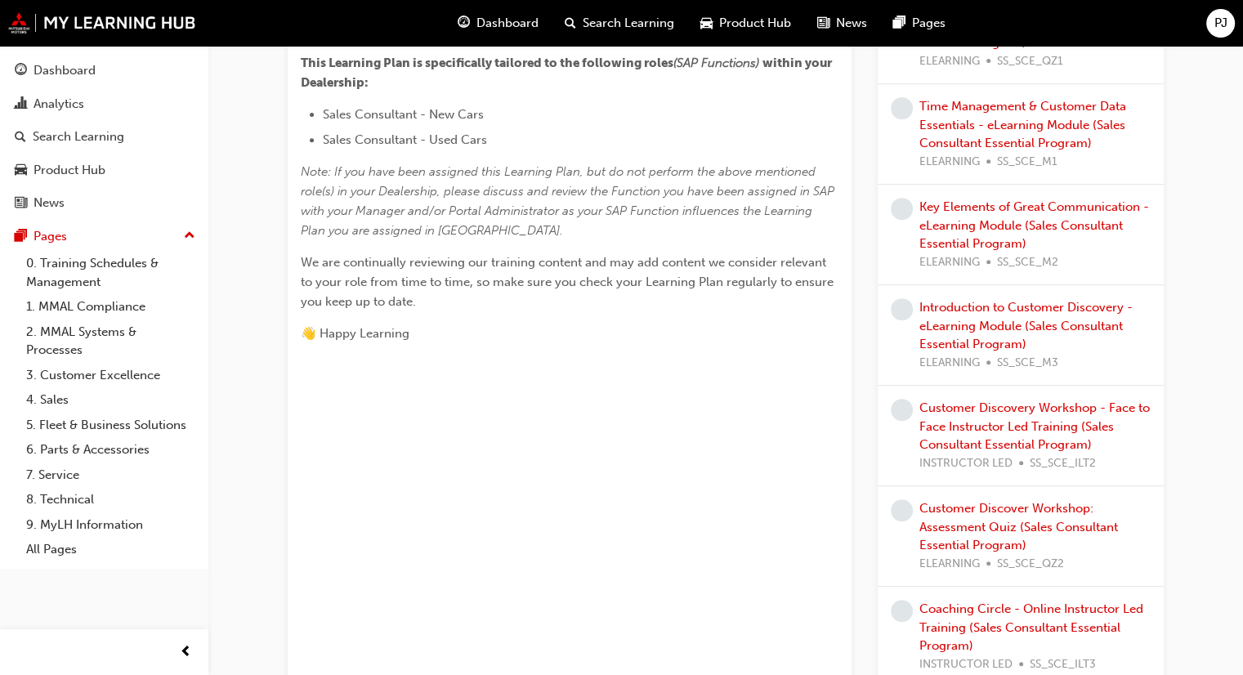
scroll to position [490, 0]
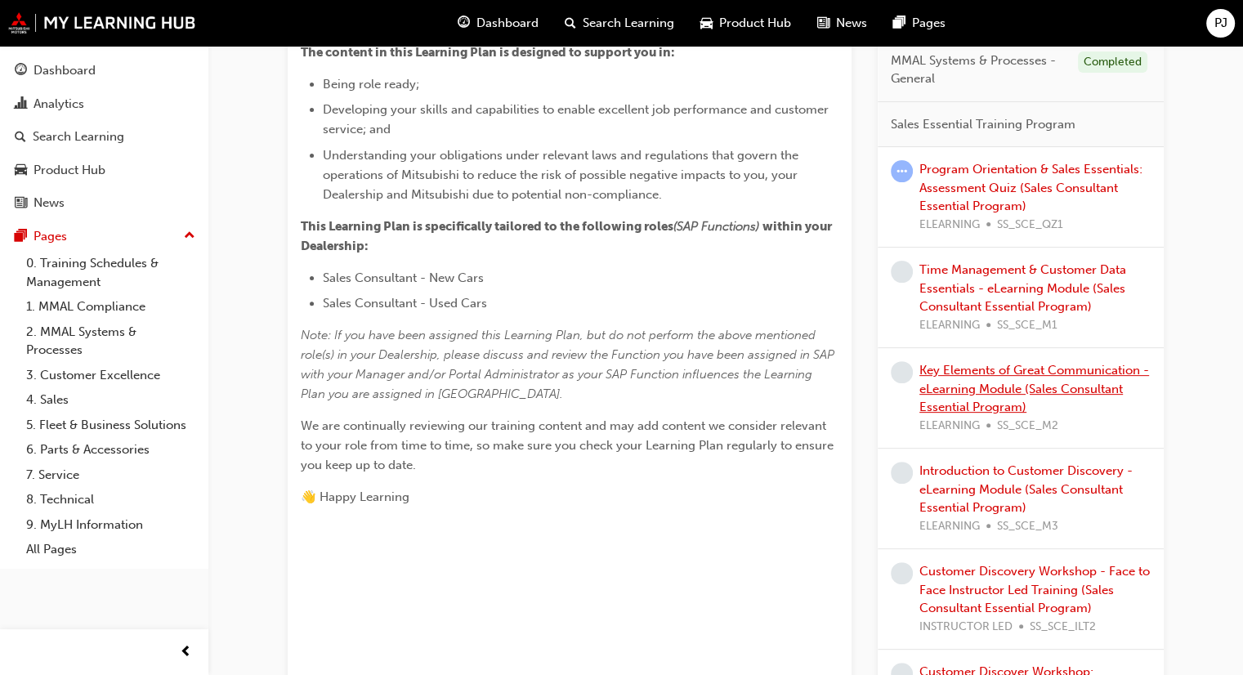
click at [999, 383] on link "Key Elements of Great Communication - eLearning Module (Sales Consultant Essent…" at bounding box center [1034, 388] width 230 height 51
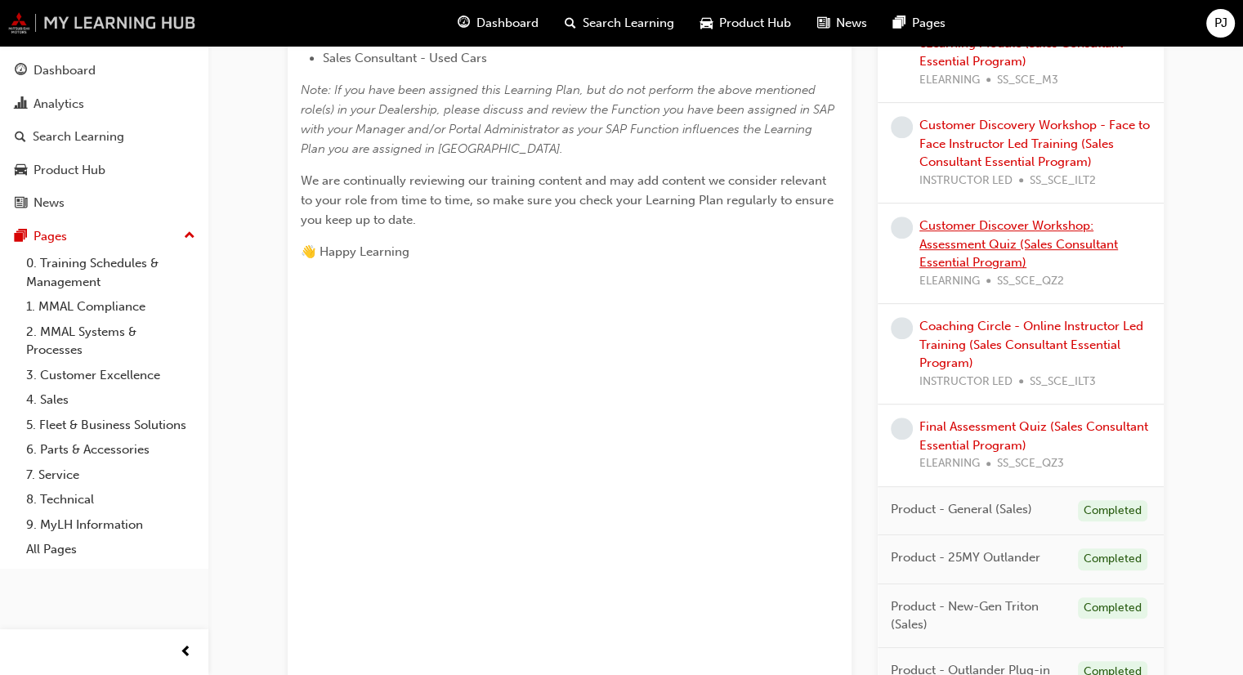
scroll to position [409, 0]
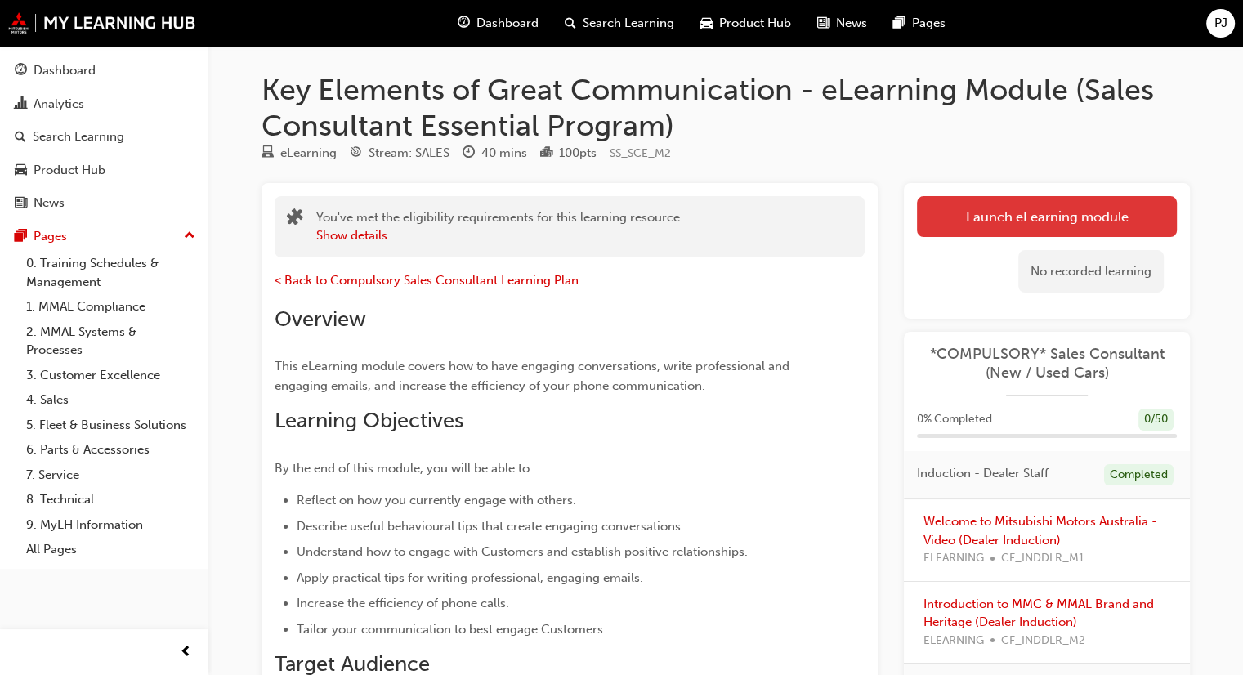
click at [1059, 219] on link "Launch eLearning module" at bounding box center [1047, 216] width 260 height 41
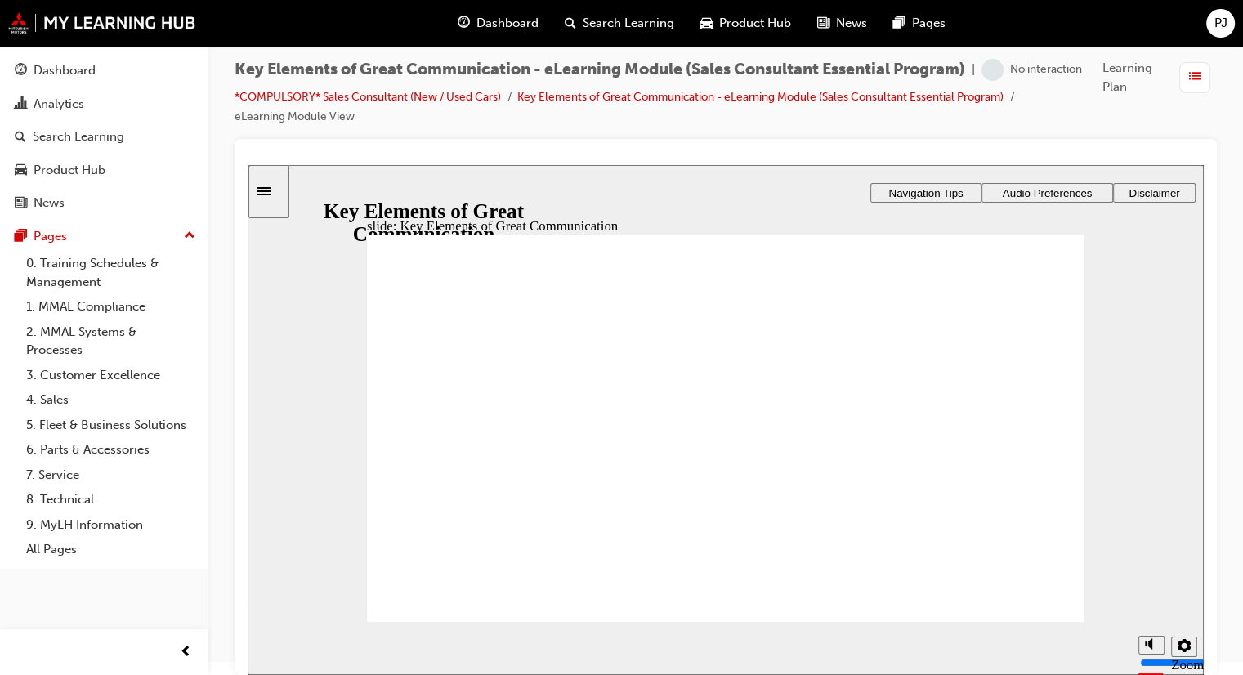
scroll to position [11, 0]
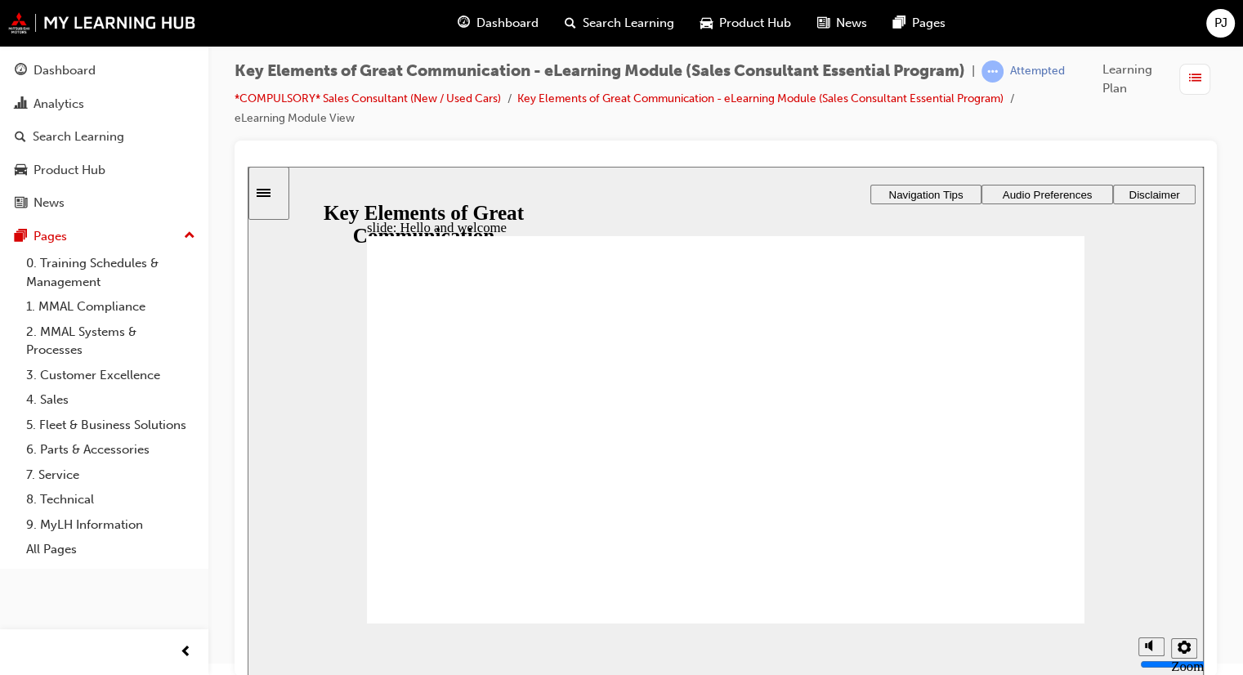
drag, startPoint x: 654, startPoint y: 503, endPoint x: 811, endPoint y: 529, distance: 159.1
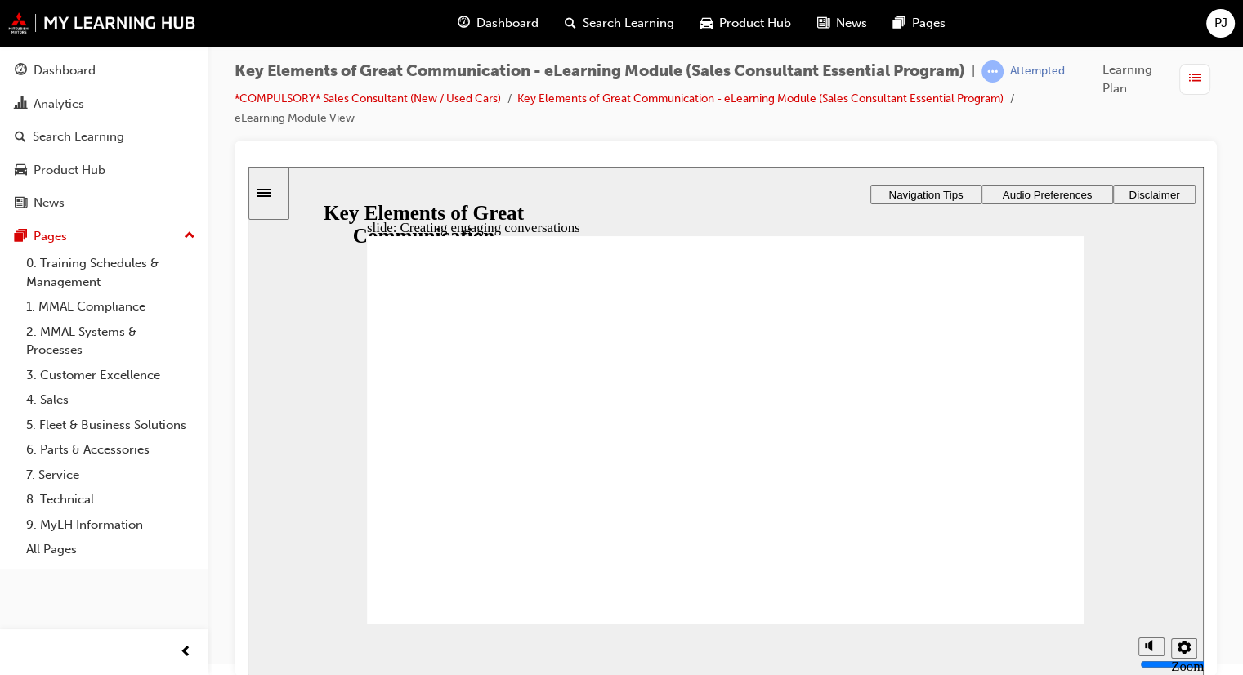
drag, startPoint x: 1043, startPoint y: 307, endPoint x: 1036, endPoint y: 299, distance: 10.5
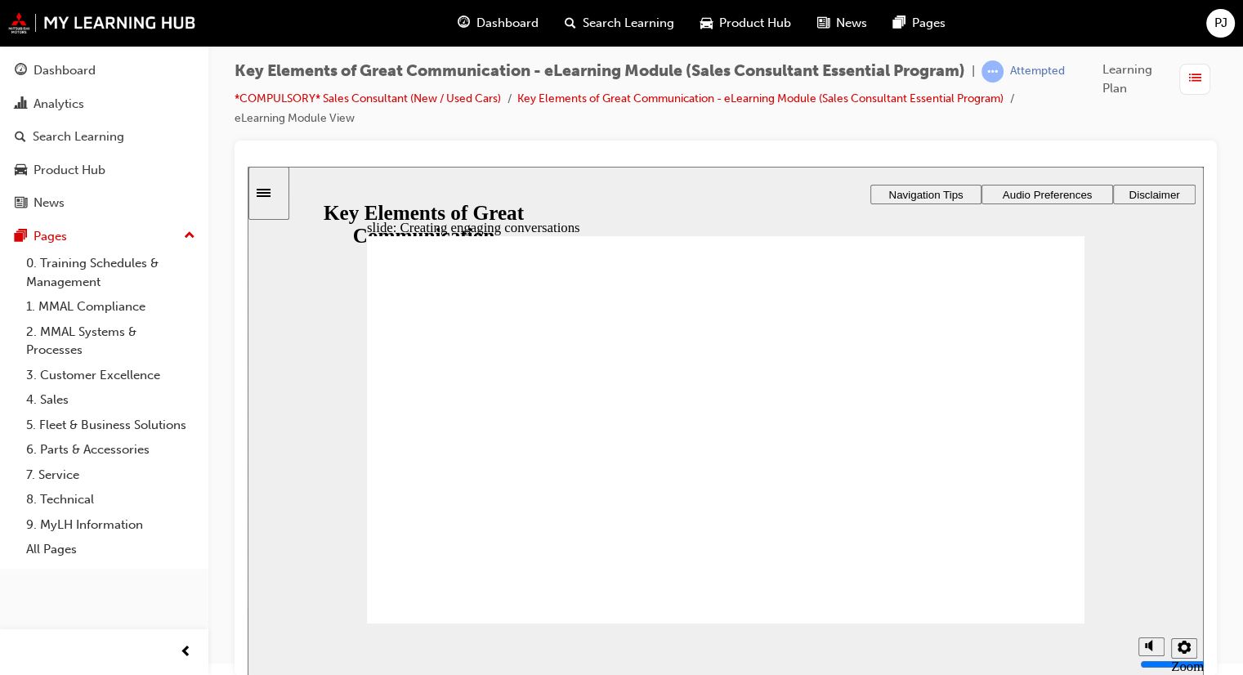
drag, startPoint x: 652, startPoint y: 398, endPoint x: 673, endPoint y: 388, distance: 23.4
drag, startPoint x: 818, startPoint y: 343, endPoint x: 894, endPoint y: 341, distance: 76.0
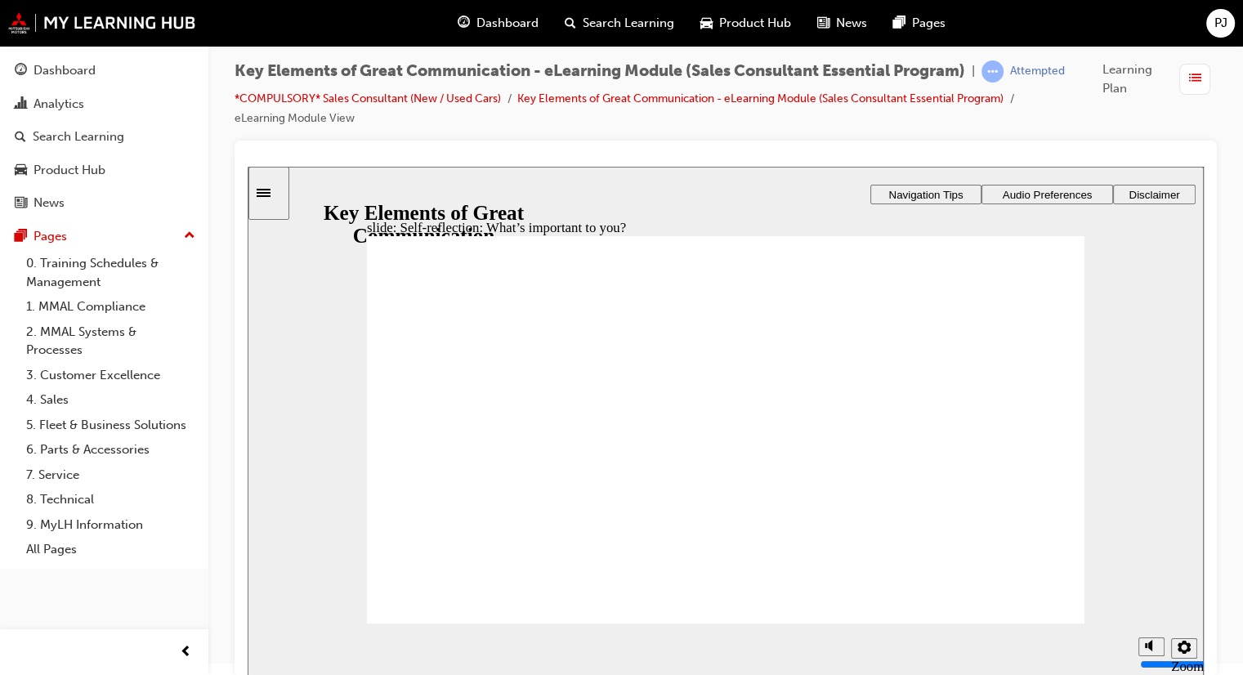
drag, startPoint x: 817, startPoint y: 482, endPoint x: 956, endPoint y: 351, distance: 191.3
drag, startPoint x: 734, startPoint y: 219, endPoint x: 726, endPoint y: 223, distance: 9.1
click at [733, 219] on div "slide: Self-reflection: What’s important to you? Rectangle 1 Rectangle 3 Self-r…" at bounding box center [726, 422] width 956 height 510
drag, startPoint x: 801, startPoint y: 257, endPoint x: 771, endPoint y: 249, distance: 30.5
